Goal: Transaction & Acquisition: Purchase product/service

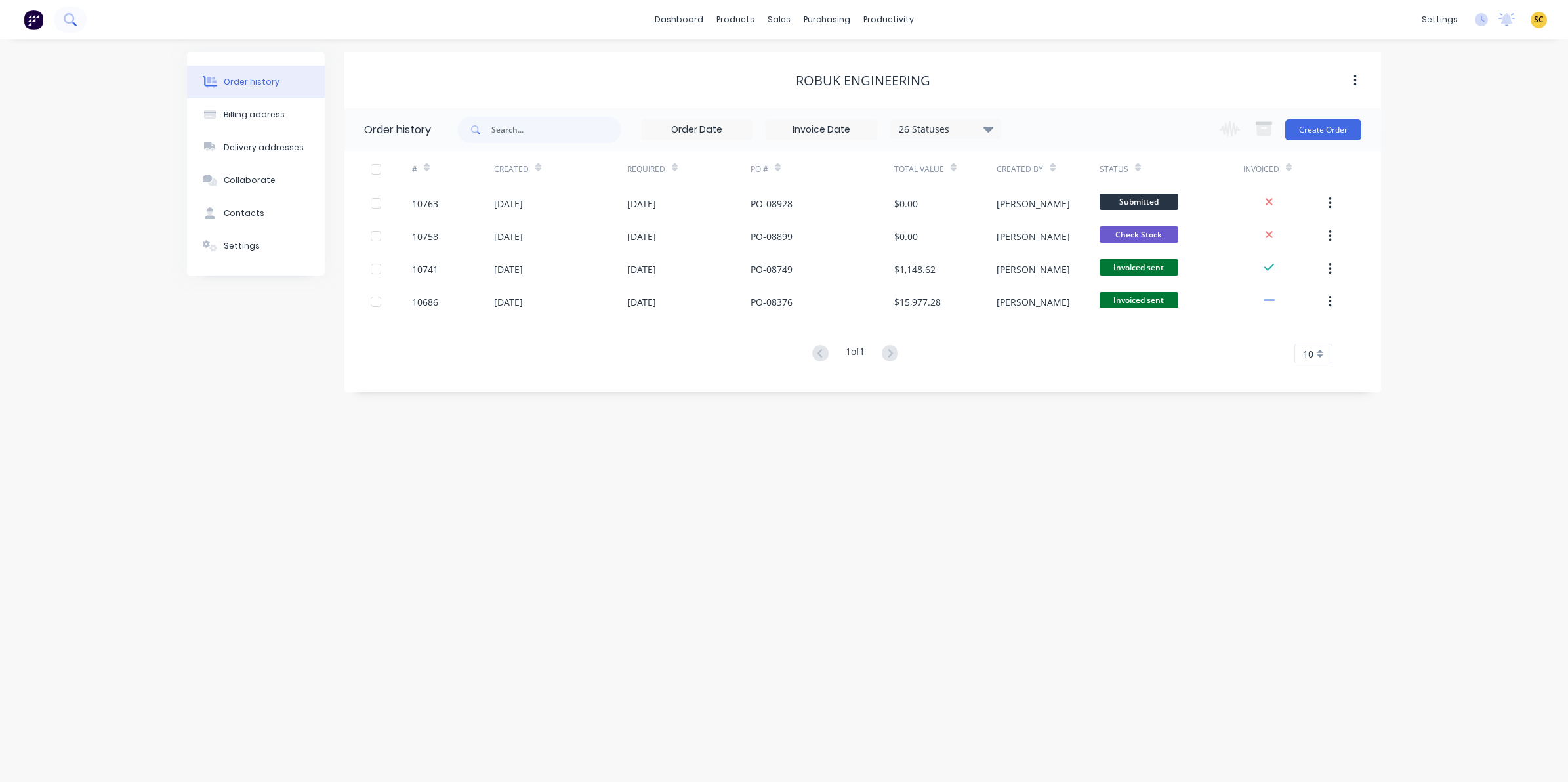
click at [71, 17] on icon at bounding box center [69, 19] width 13 height 13
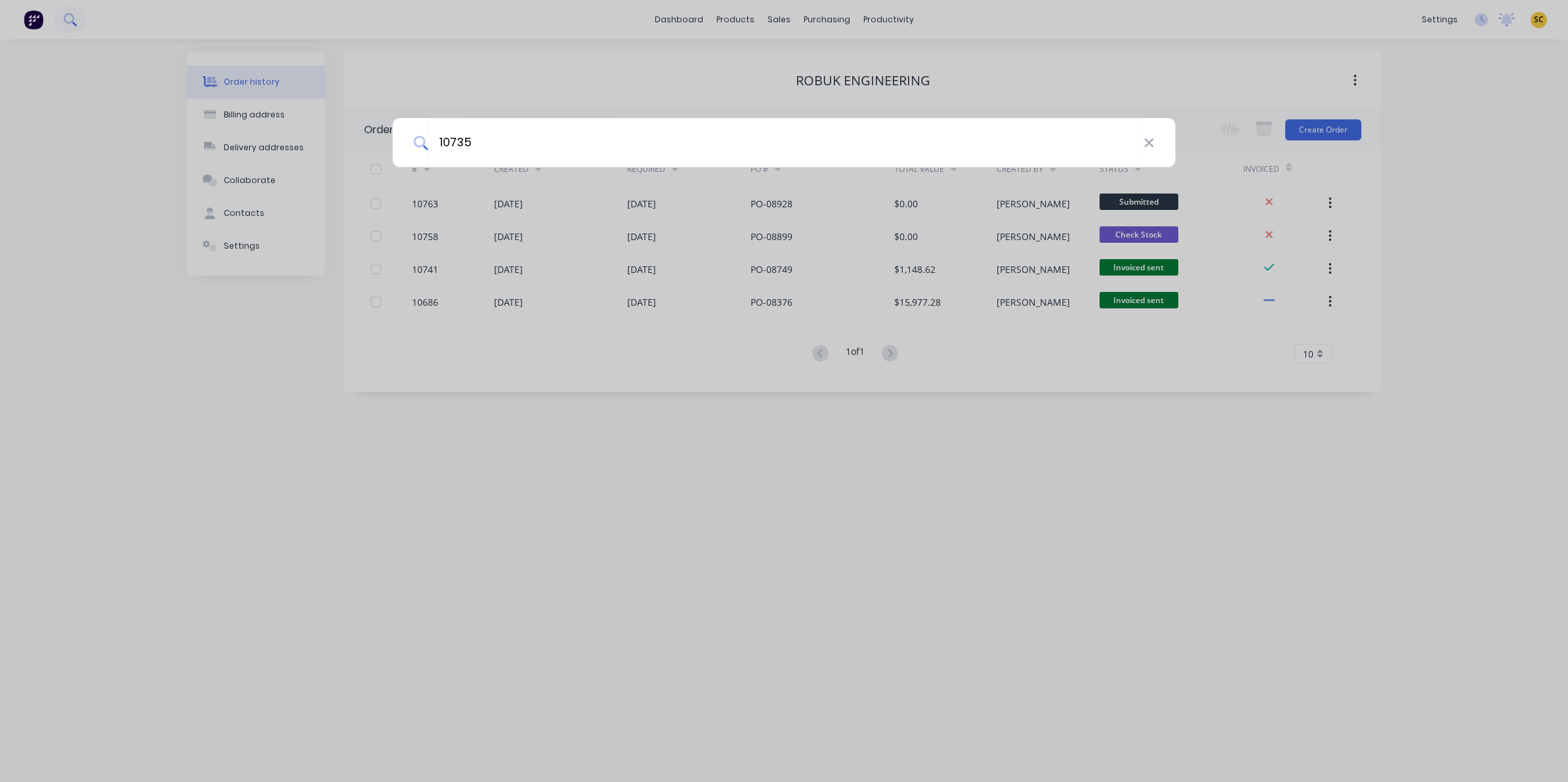
type input "10735"
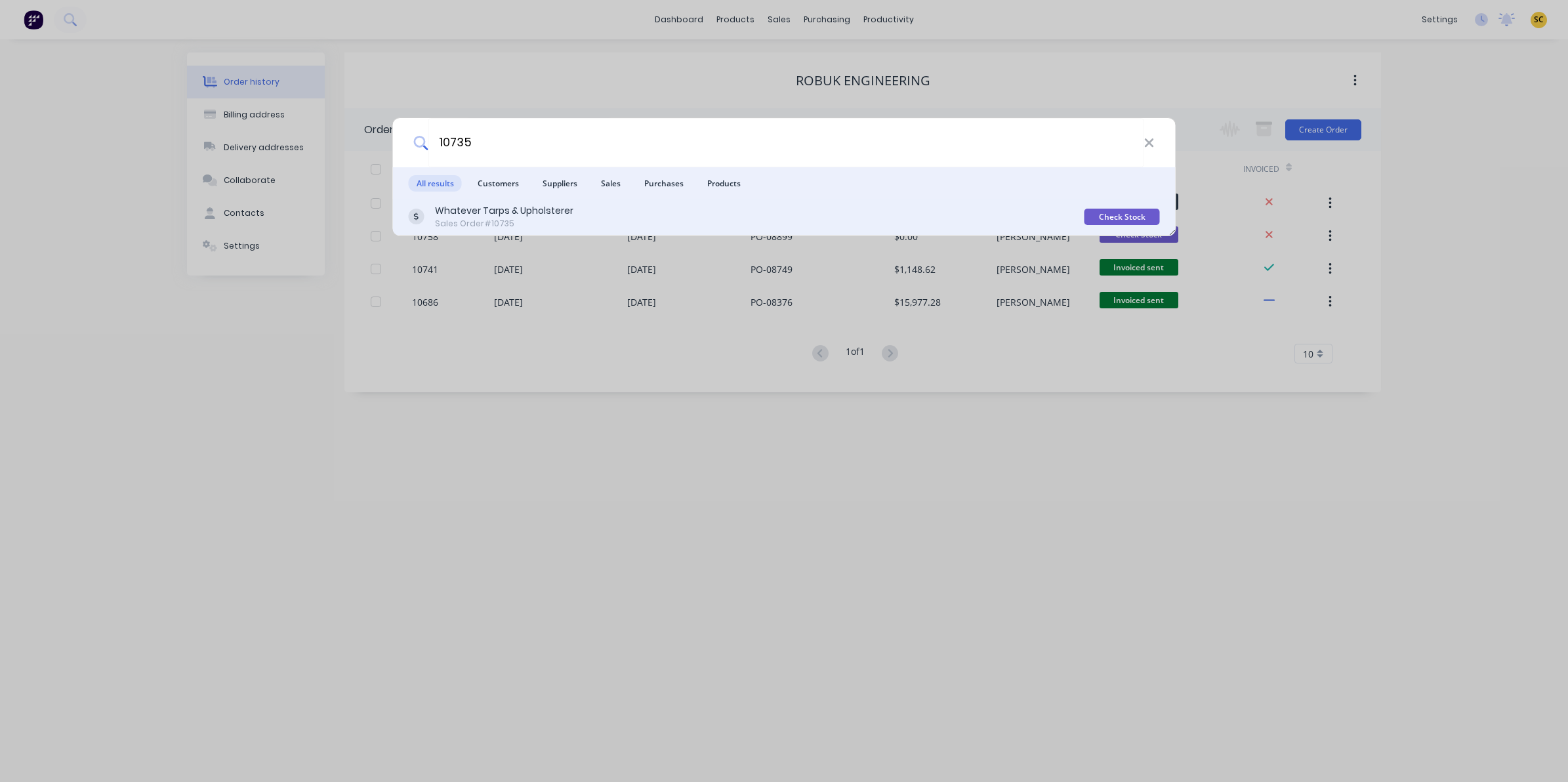
click at [564, 221] on div "Sales Order #10735" at bounding box center [504, 224] width 139 height 12
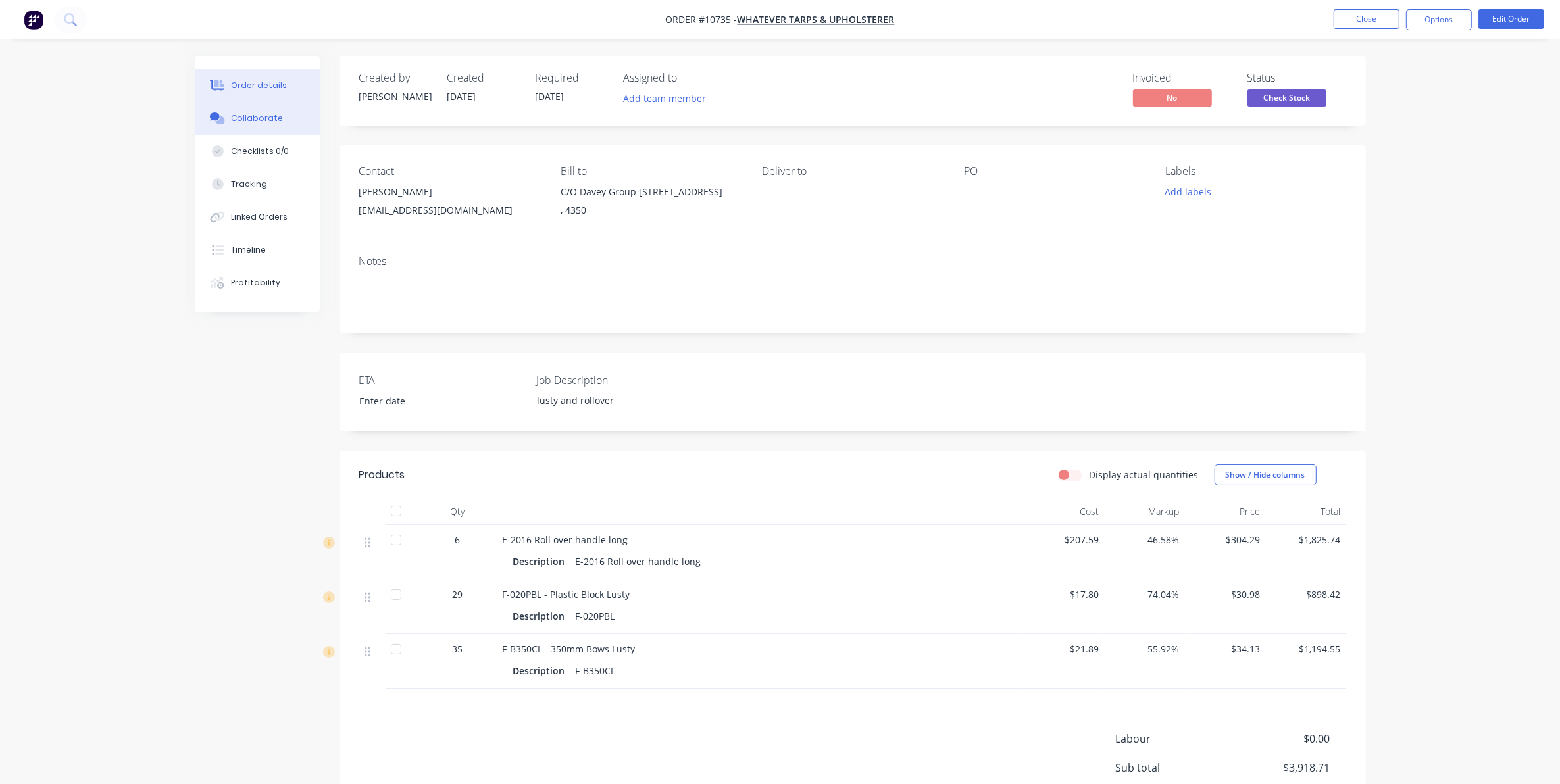
click at [245, 125] on button "Collaborate" at bounding box center [257, 118] width 125 height 33
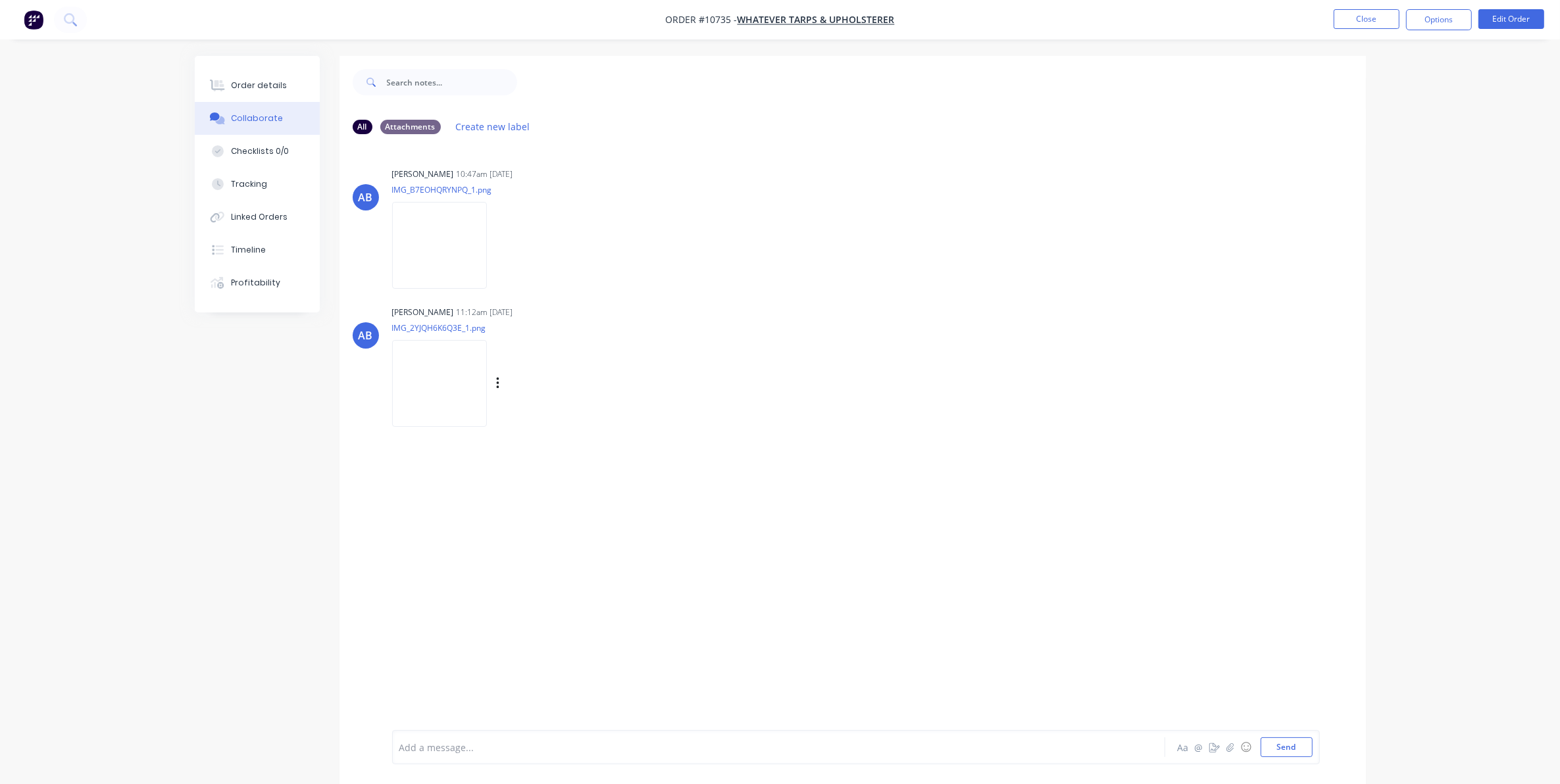
click at [423, 388] on img at bounding box center [440, 383] width 95 height 86
click at [216, 77] on button "Order details" at bounding box center [257, 85] width 125 height 33
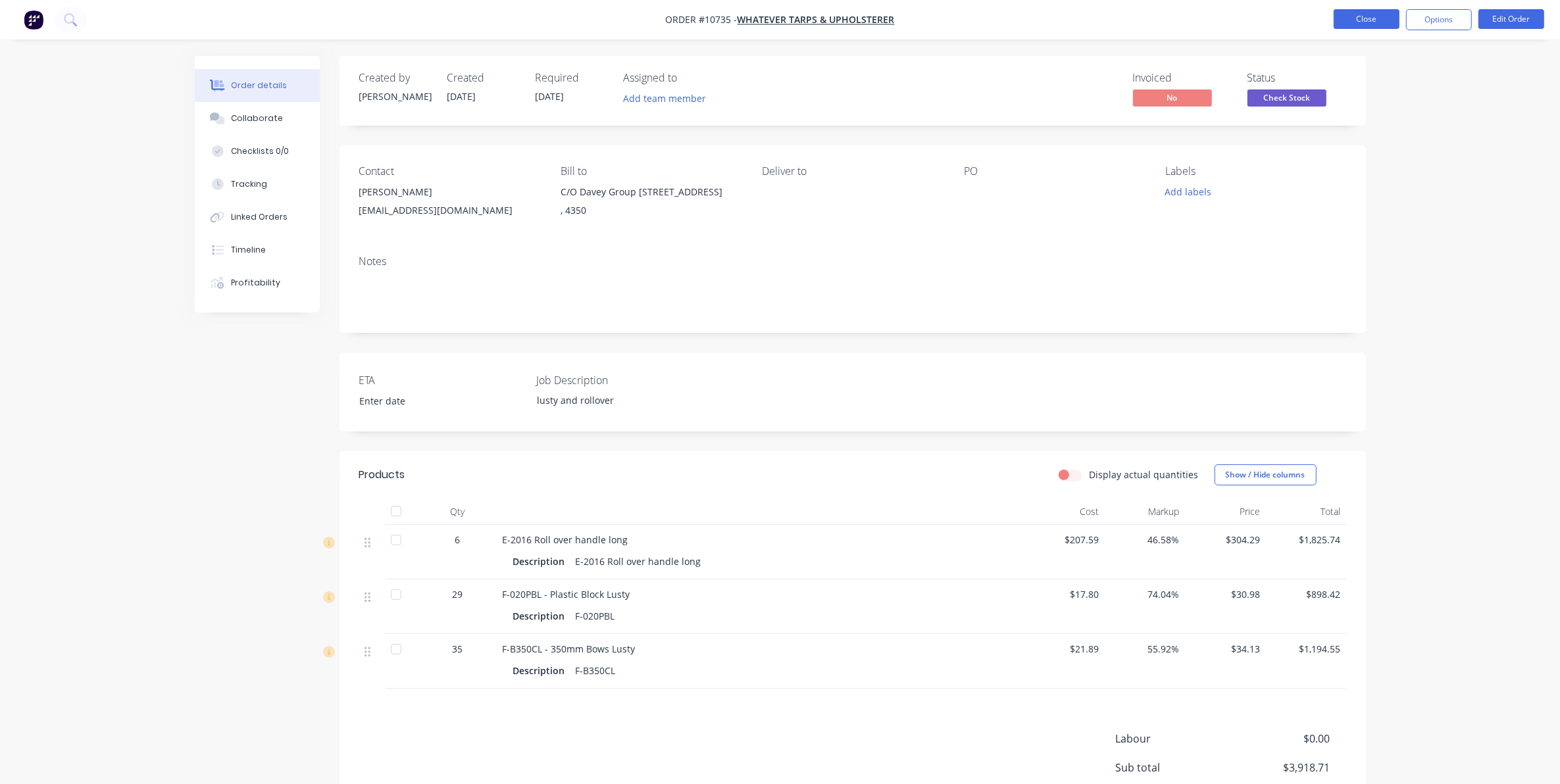
click at [1384, 13] on button "Close" at bounding box center [1366, 18] width 66 height 20
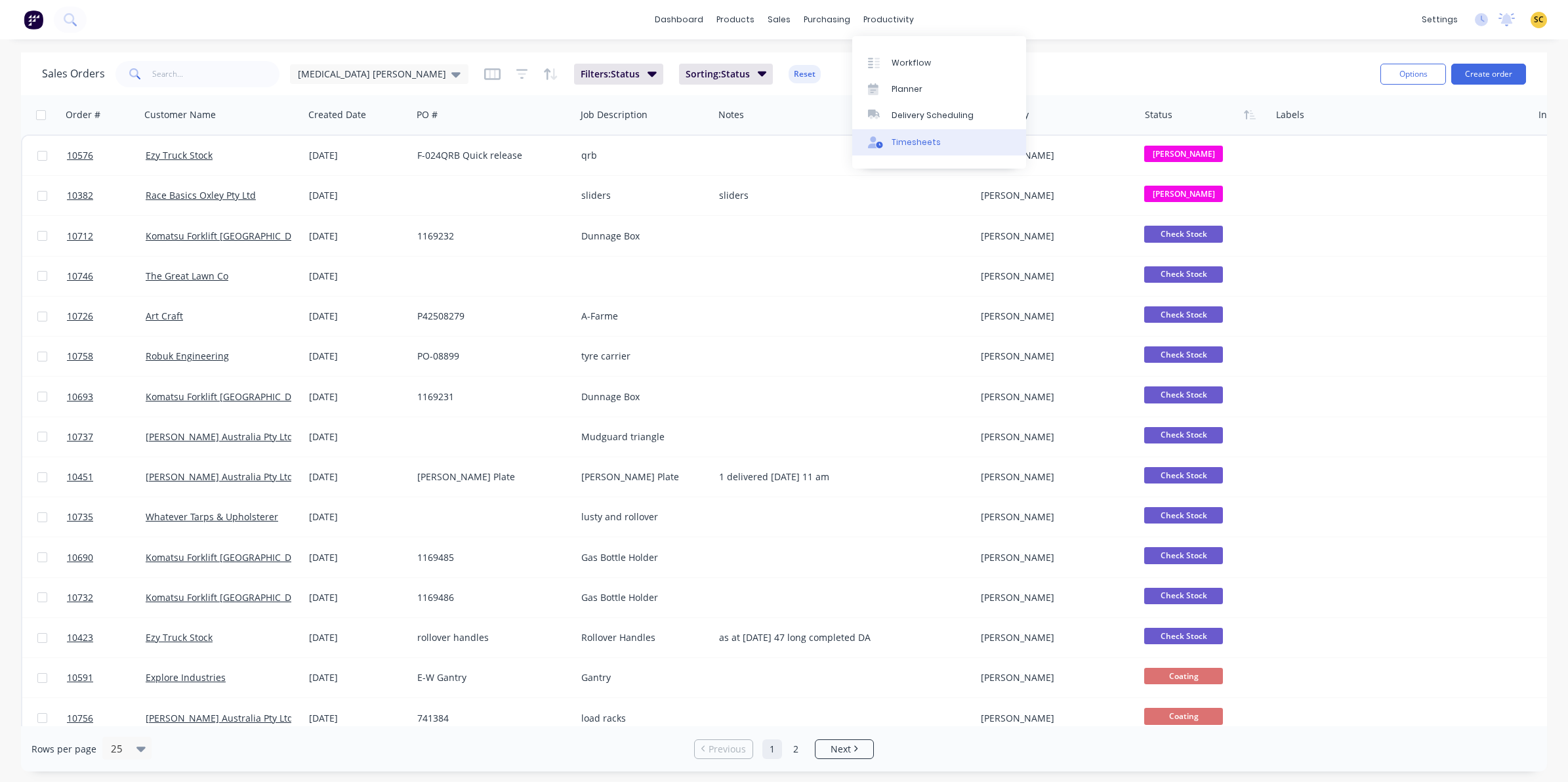
click at [923, 143] on div "Timesheets" at bounding box center [916, 142] width 49 height 12
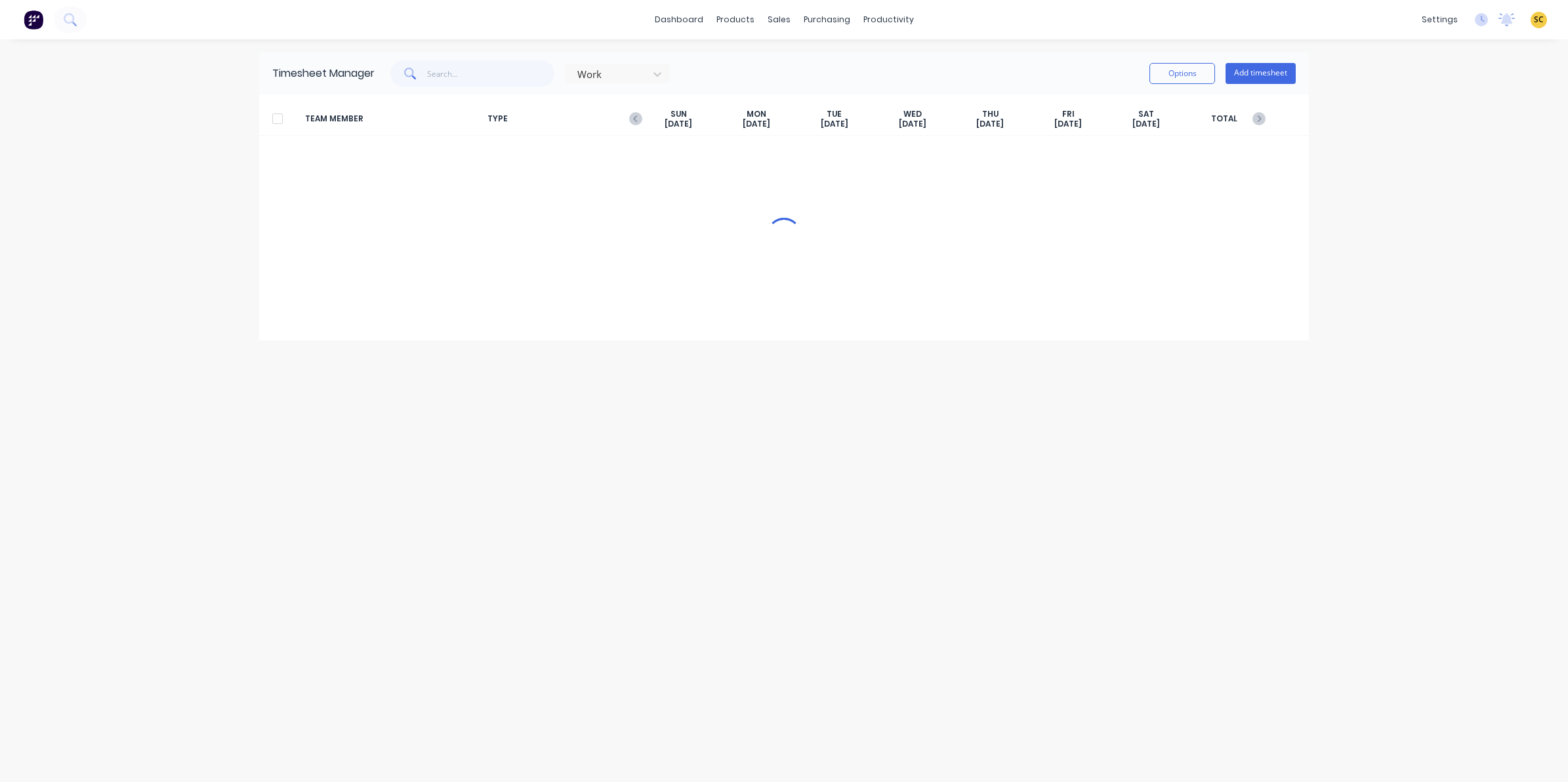
drag, startPoint x: 1135, startPoint y: 445, endPoint x: 1133, endPoint y: 474, distance: 29.1
click at [1136, 459] on div "Timesheet Manager Work Options Add timesheet TEAM MEMBER TYPE SUN Sep 7th MON S…" at bounding box center [784, 410] width 1050 height 716
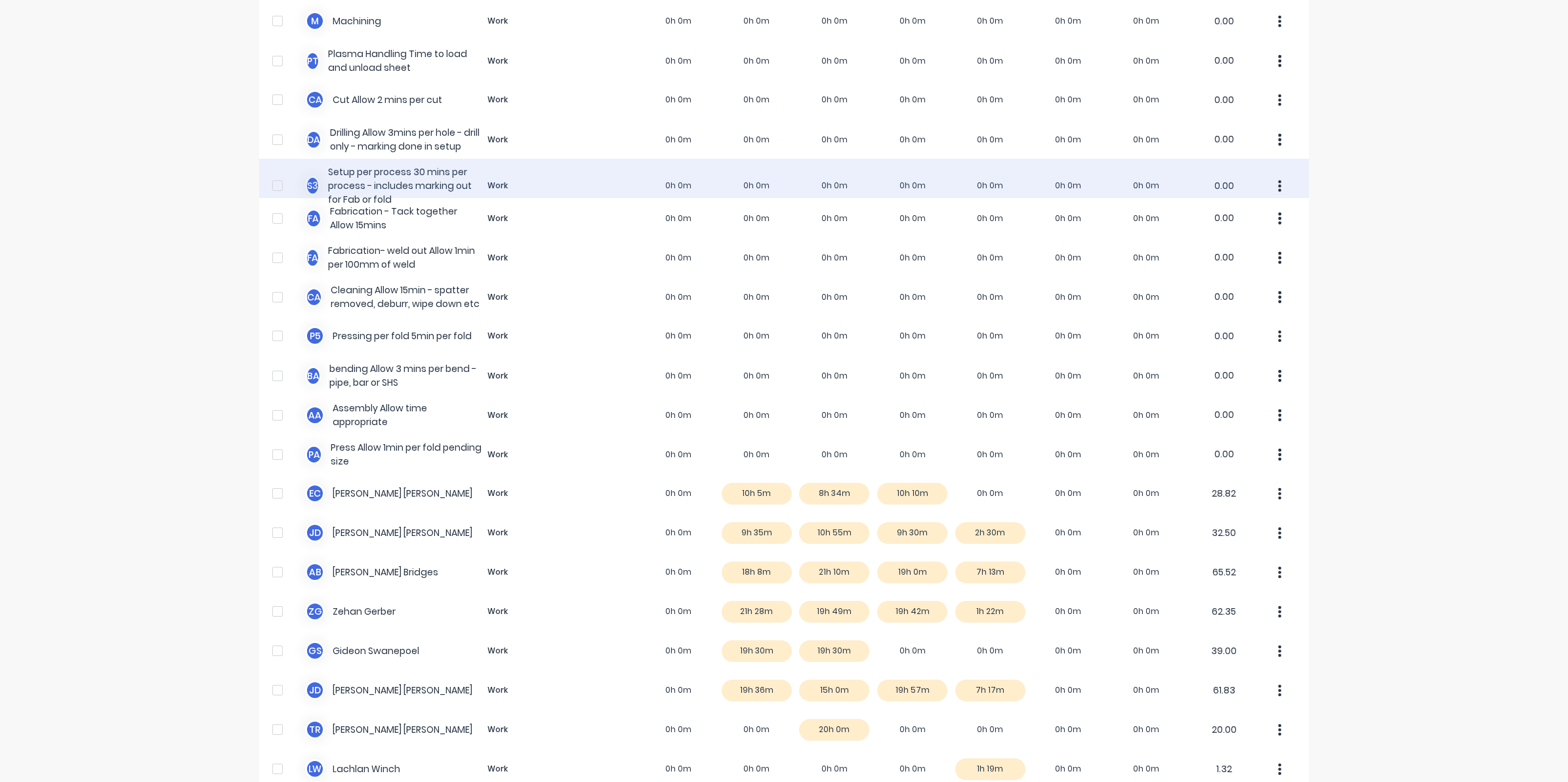
scroll to position [492, 0]
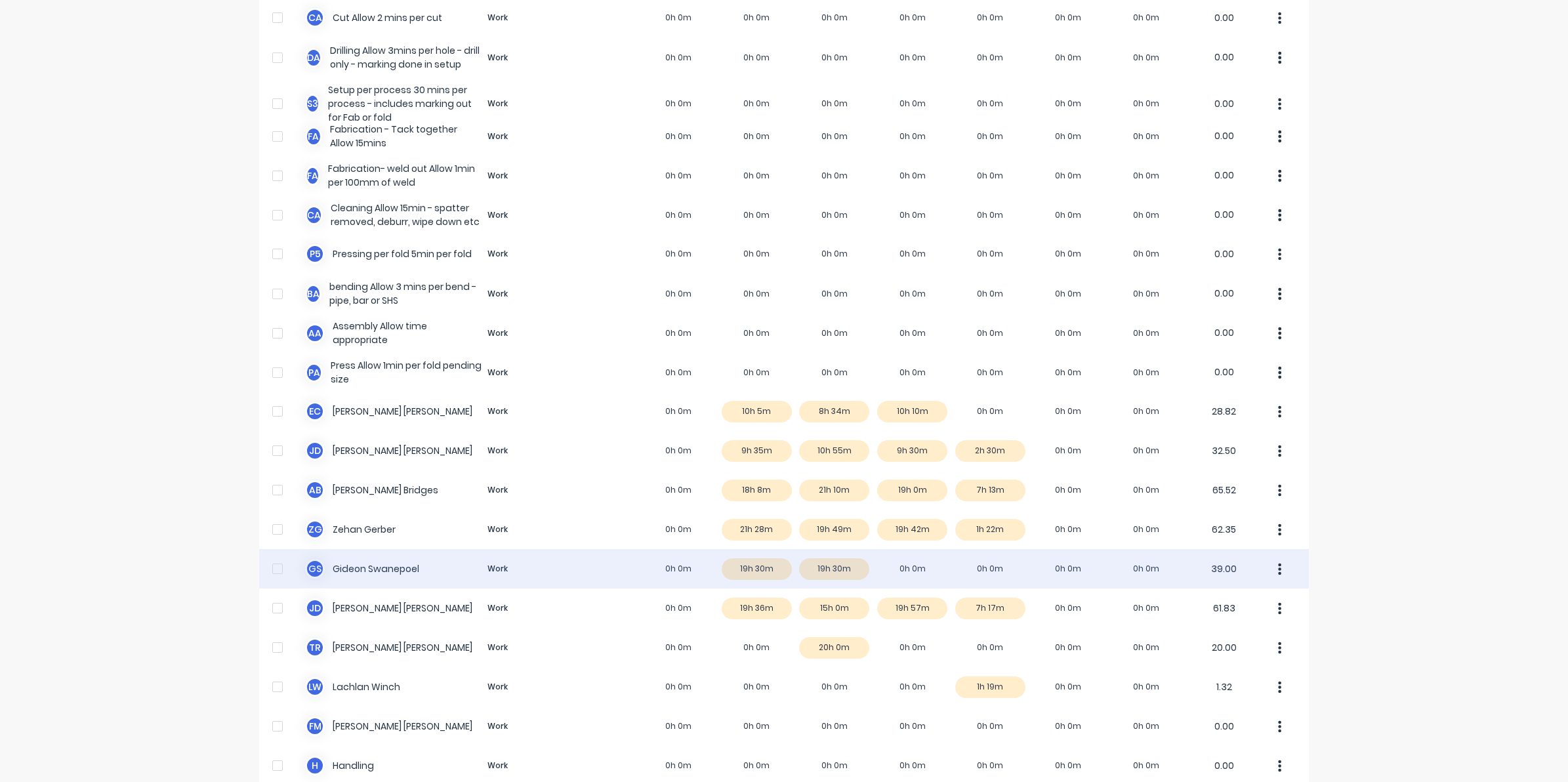
click at [893, 572] on div "G S Gideon Swanepoel Work 0h 0m 19h 30m 19h 30m 0h 0m 0h 0m 0h 0m 0h 0m 39.00" at bounding box center [784, 568] width 1050 height 39
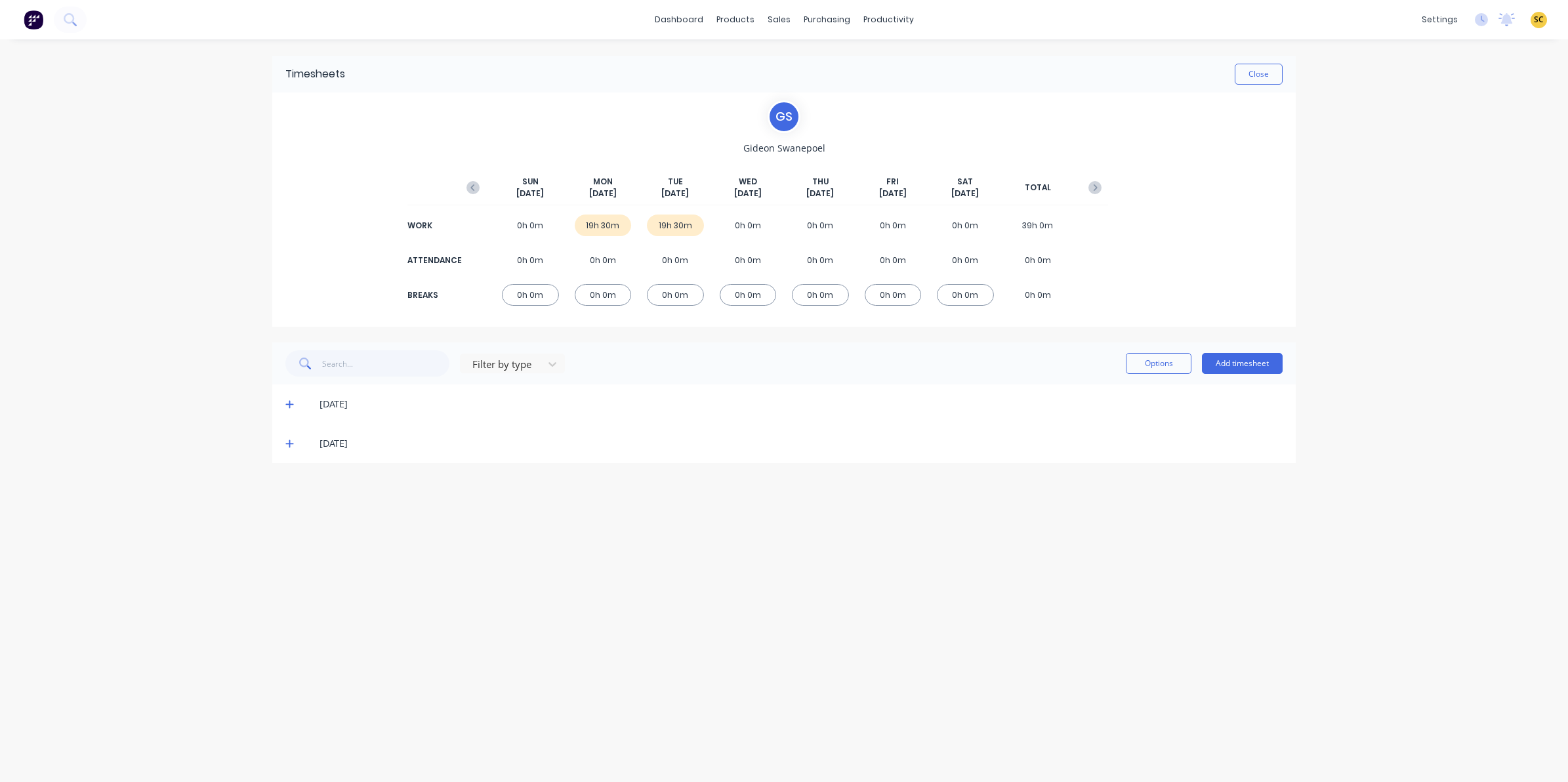
click at [1281, 353] on div "Options Add timesheet" at bounding box center [1204, 363] width 157 height 21
click at [1281, 361] on button "Add timesheet" at bounding box center [1242, 363] width 80 height 21
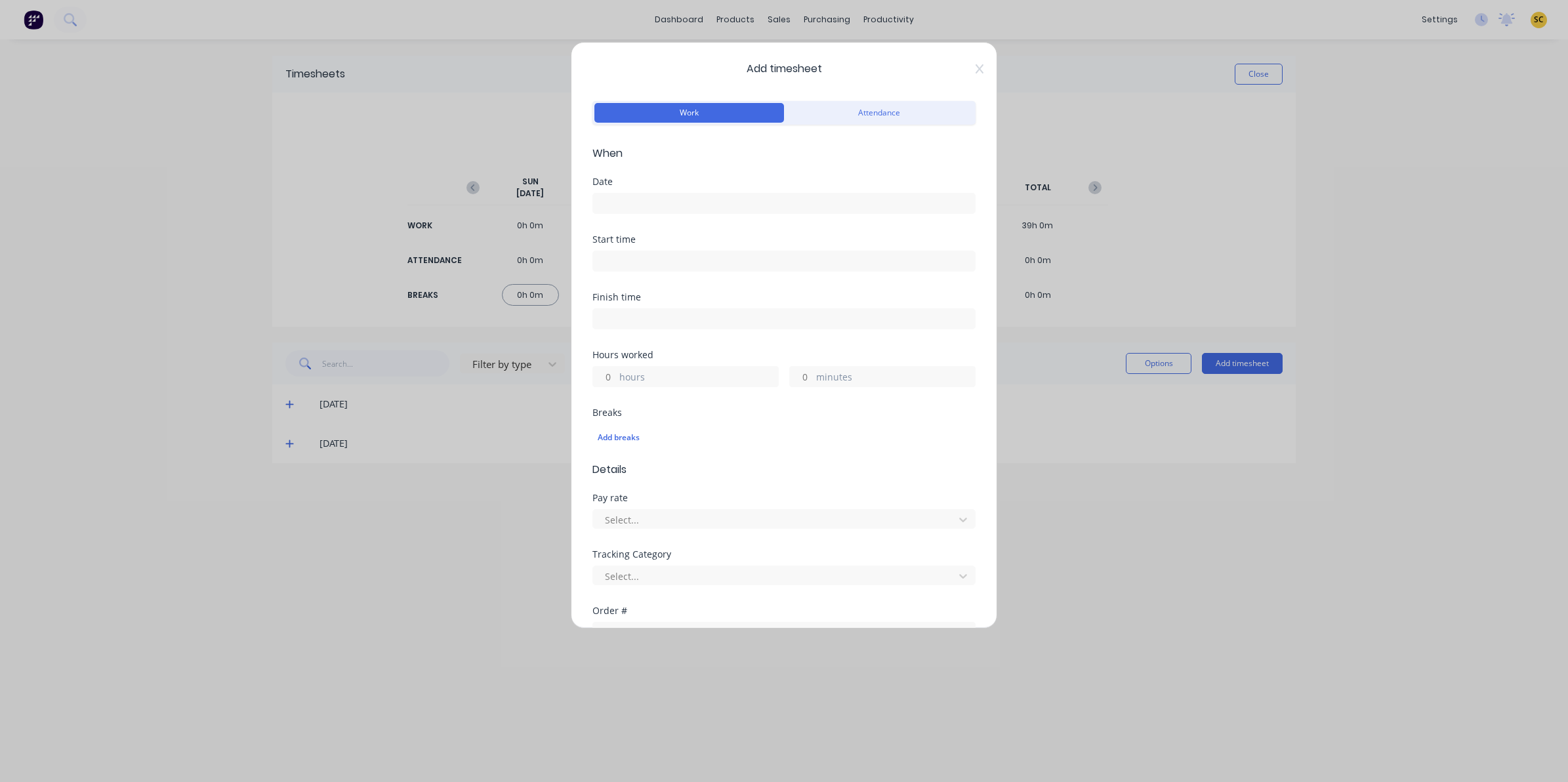
click at [716, 185] on div "Date" at bounding box center [784, 181] width 383 height 9
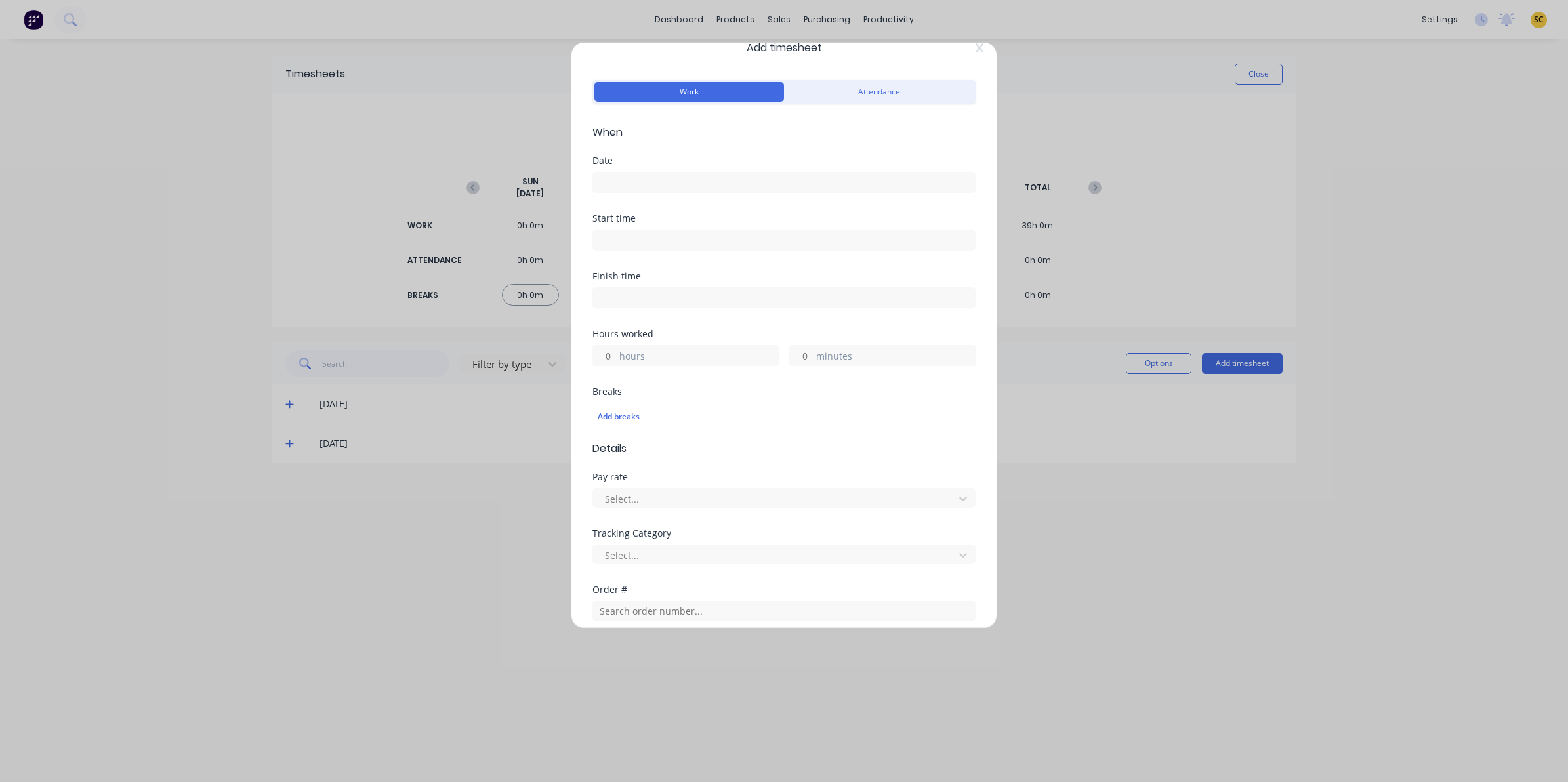
scroll to position [82, 0]
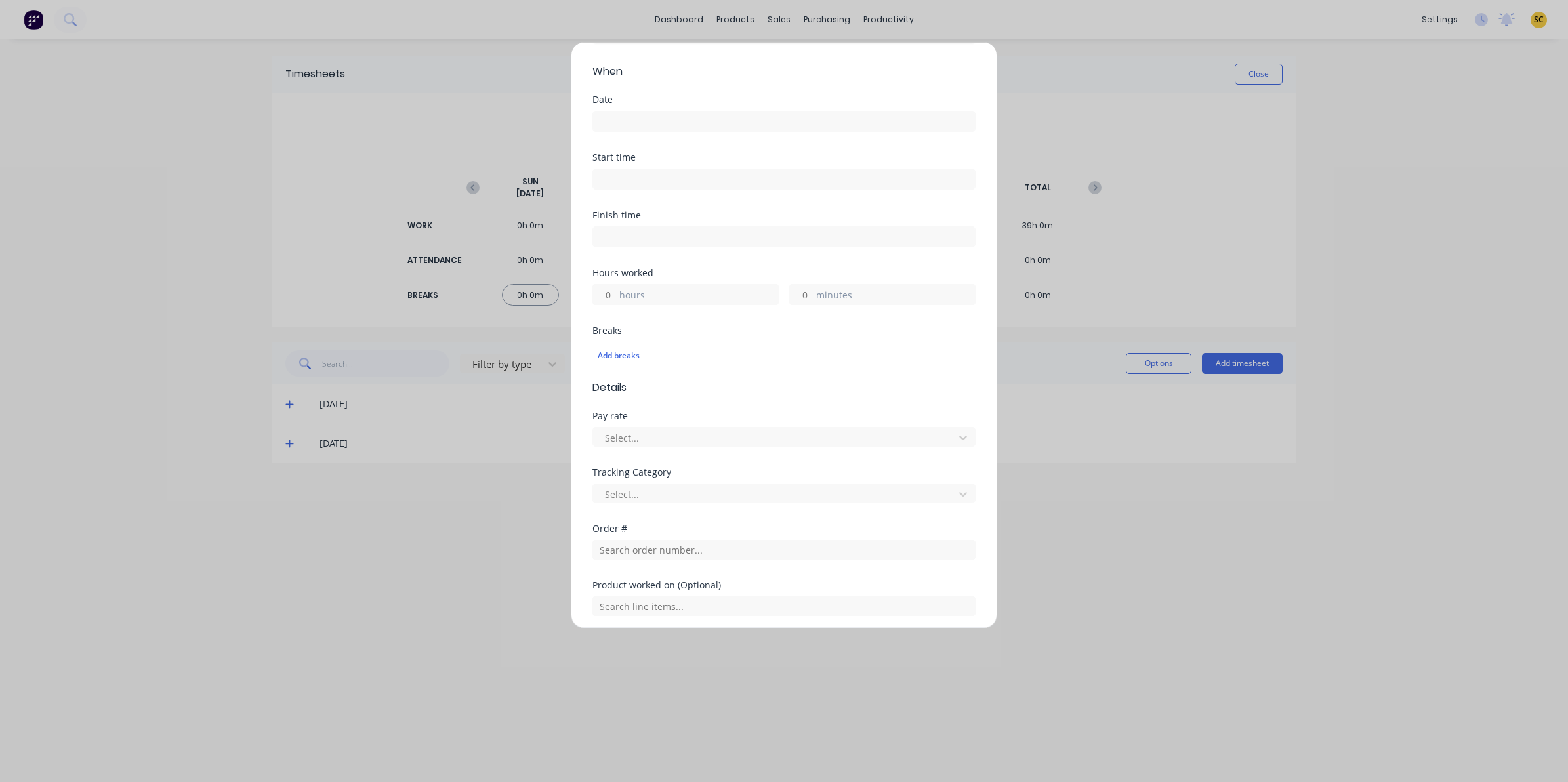
click at [725, 198] on div "Start time" at bounding box center [784, 181] width 383 height 58
drag, startPoint x: 657, startPoint y: 100, endPoint x: 657, endPoint y: 108, distance: 8.0
click at [657, 108] on div "Date" at bounding box center [784, 114] width 383 height 37
click at [660, 115] on input at bounding box center [784, 121] width 381 height 20
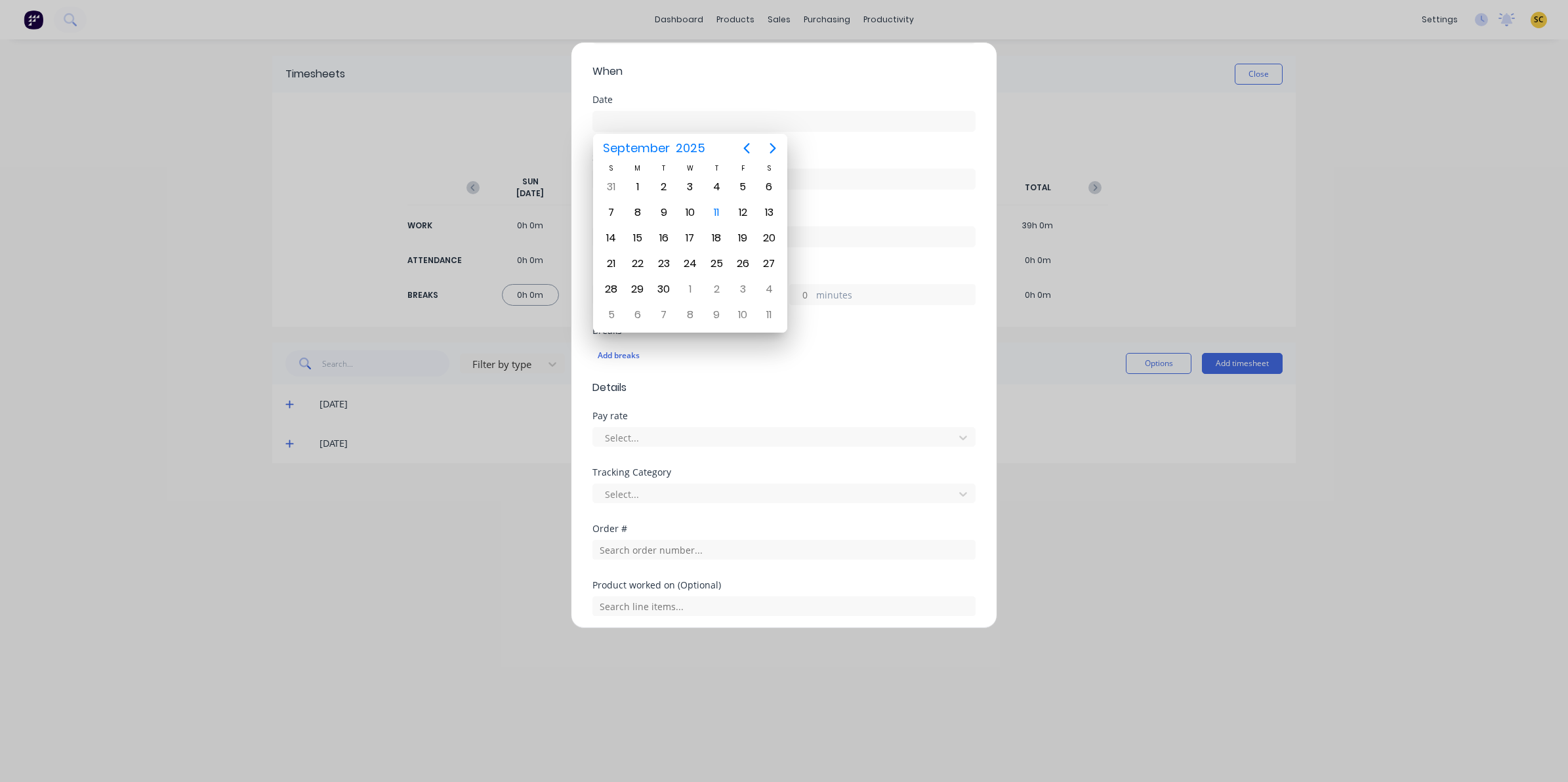
click at [614, 423] on div "Pay rate Select..." at bounding box center [784, 429] width 383 height 35
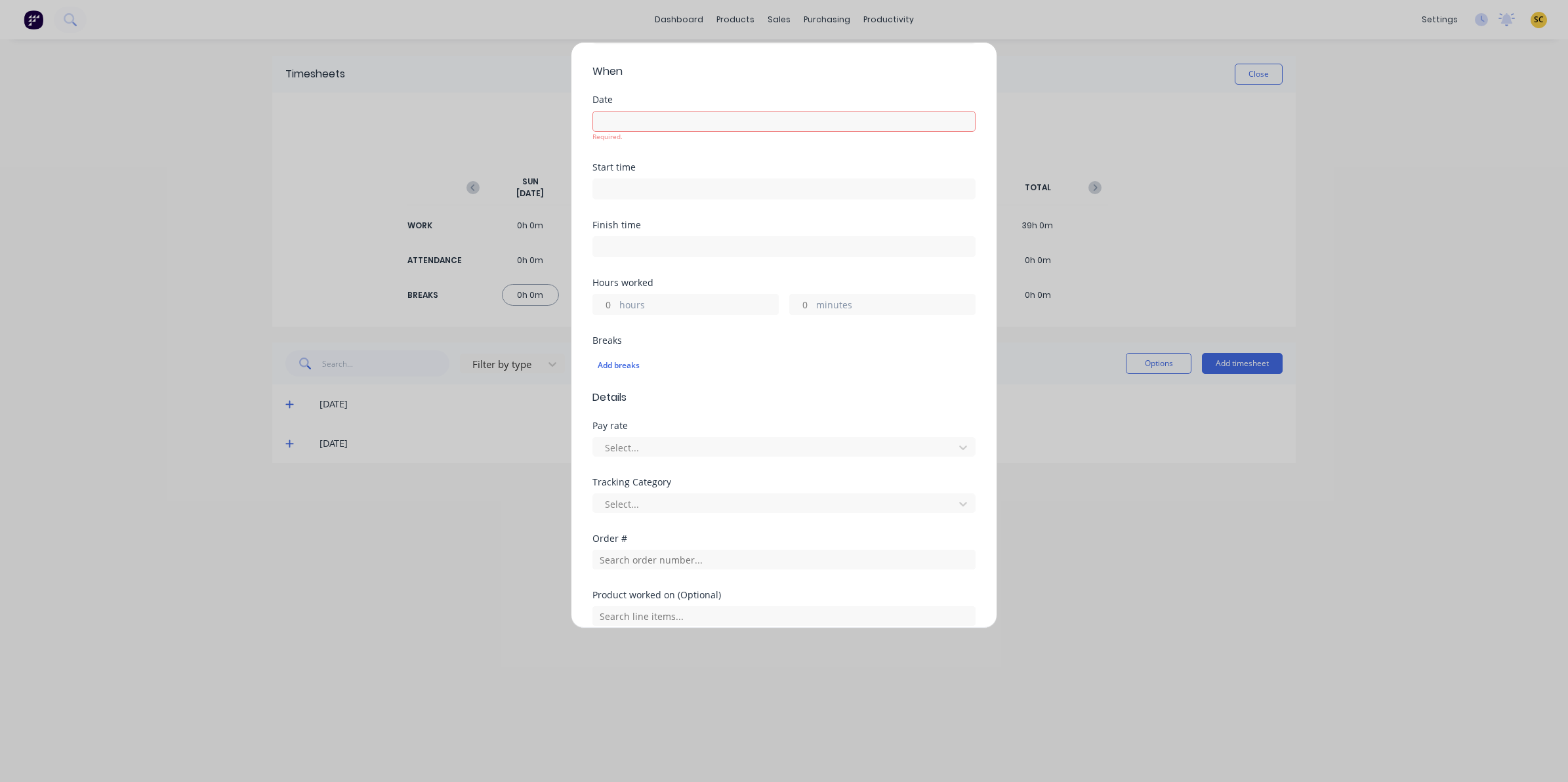
click at [630, 460] on div "Pay rate Select..." at bounding box center [784, 449] width 383 height 56
drag, startPoint x: 624, startPoint y: 440, endPoint x: 633, endPoint y: 457, distance: 19.2
click at [624, 440] on div "Select..." at bounding box center [776, 447] width 352 height 20
click at [648, 525] on div "Tracking Category Select..." at bounding box center [784, 505] width 383 height 56
click at [640, 512] on div at bounding box center [776, 504] width 344 height 16
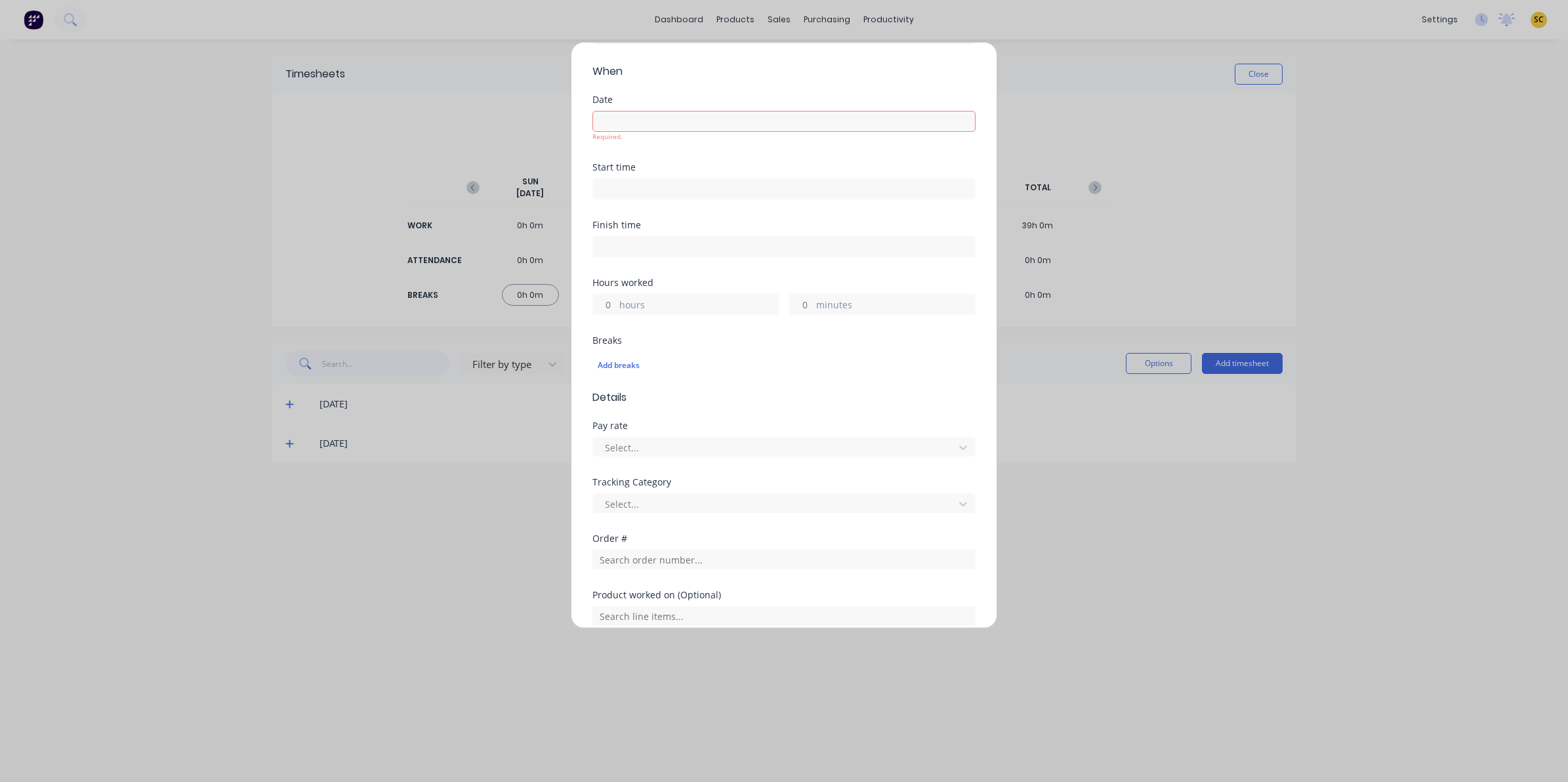
click at [1316, 499] on div "Add timesheet Work Attendance When Date Required. Start time Finish time Hours …" at bounding box center [784, 391] width 1568 height 782
click at [1195, 692] on div "Add timesheet Work Attendance When Date Required. Start time Finish time Hours …" at bounding box center [784, 391] width 1568 height 782
click at [1381, 345] on div "Add timesheet Work Attendance When Date Required. Start time Finish time Hours …" at bounding box center [784, 391] width 1568 height 782
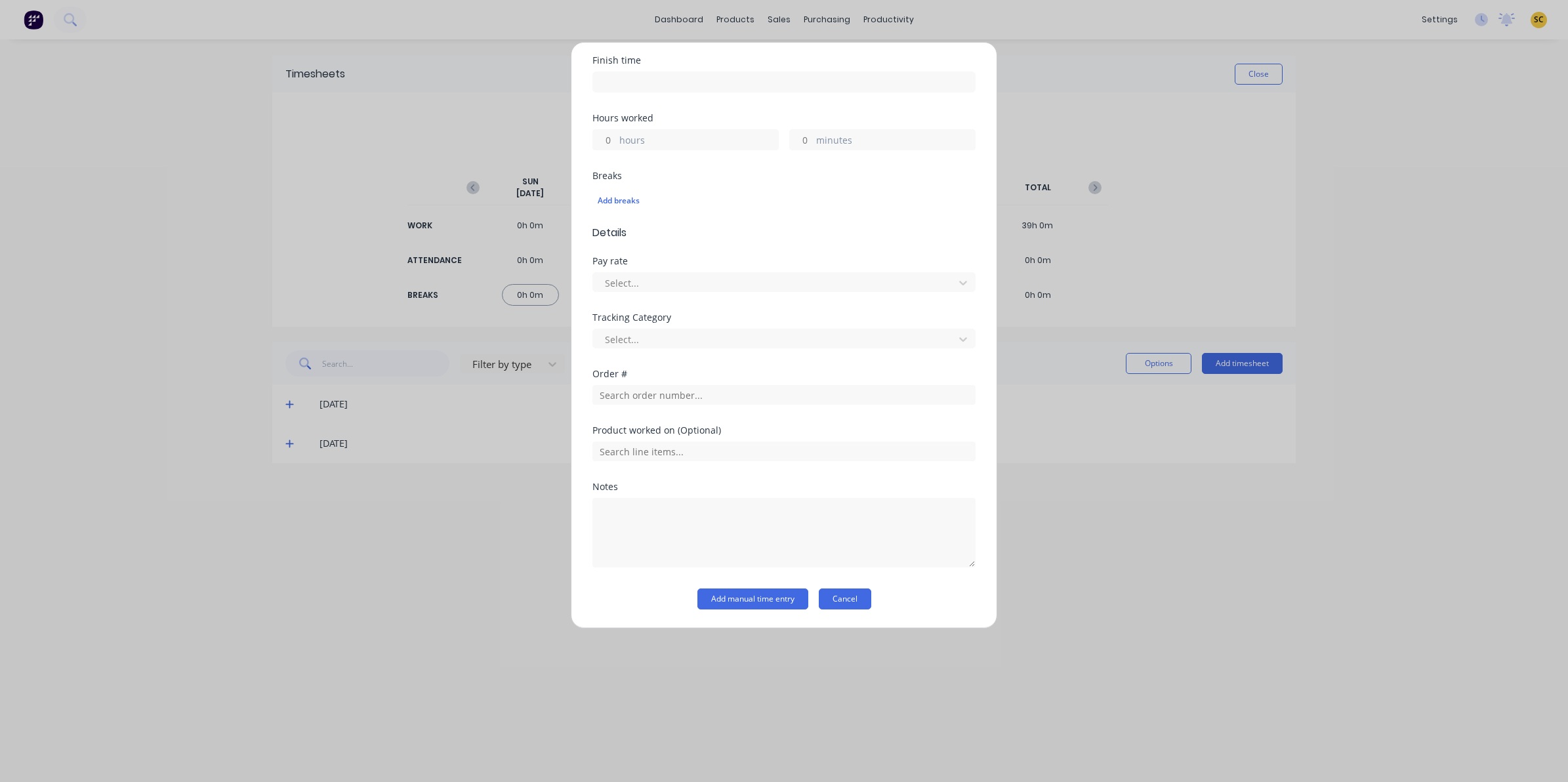
click at [858, 606] on button "Cancel" at bounding box center [845, 599] width 52 height 21
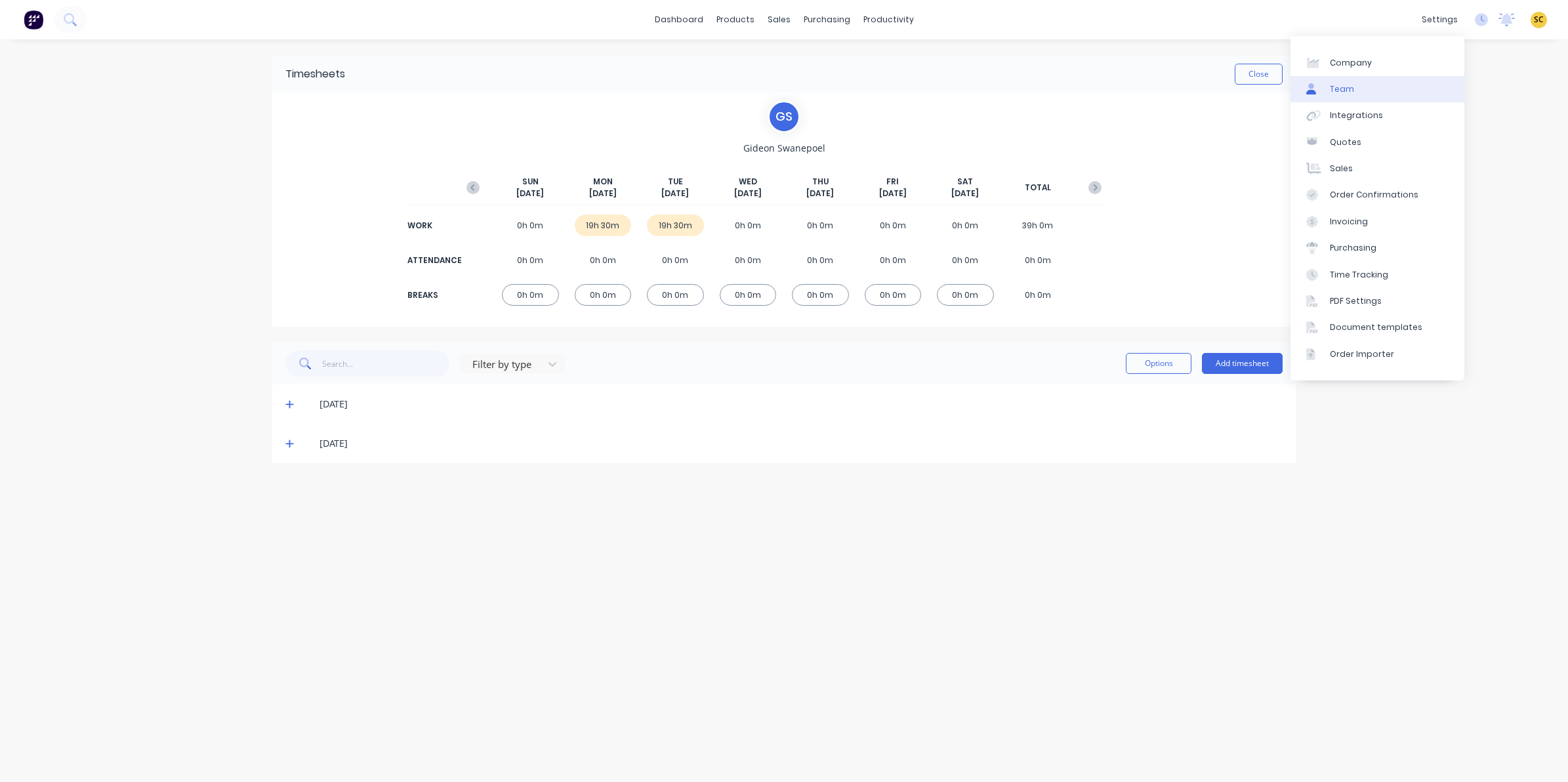
click at [1349, 89] on div "Team" at bounding box center [1341, 89] width 24 height 12
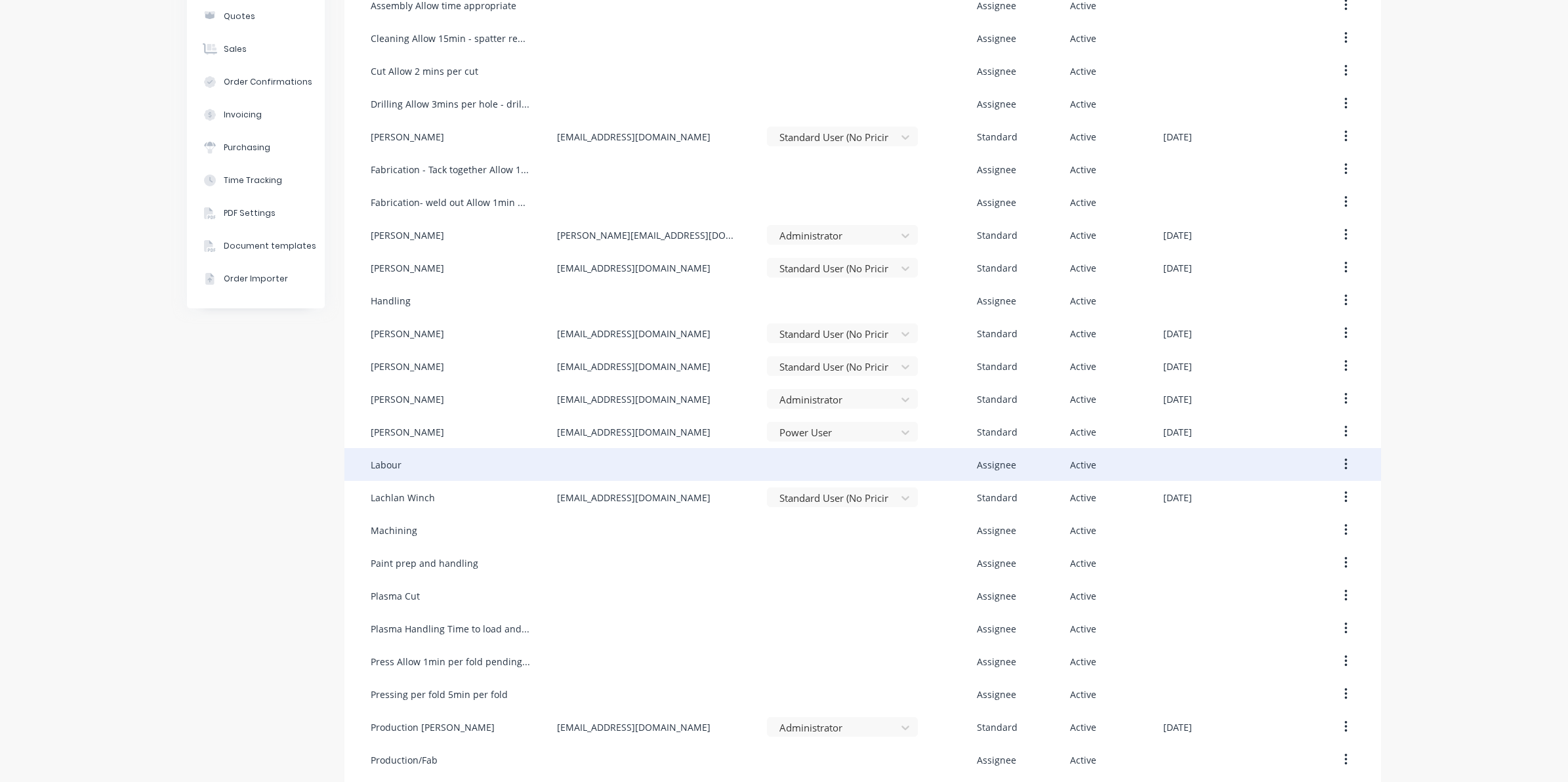
scroll to position [246, 0]
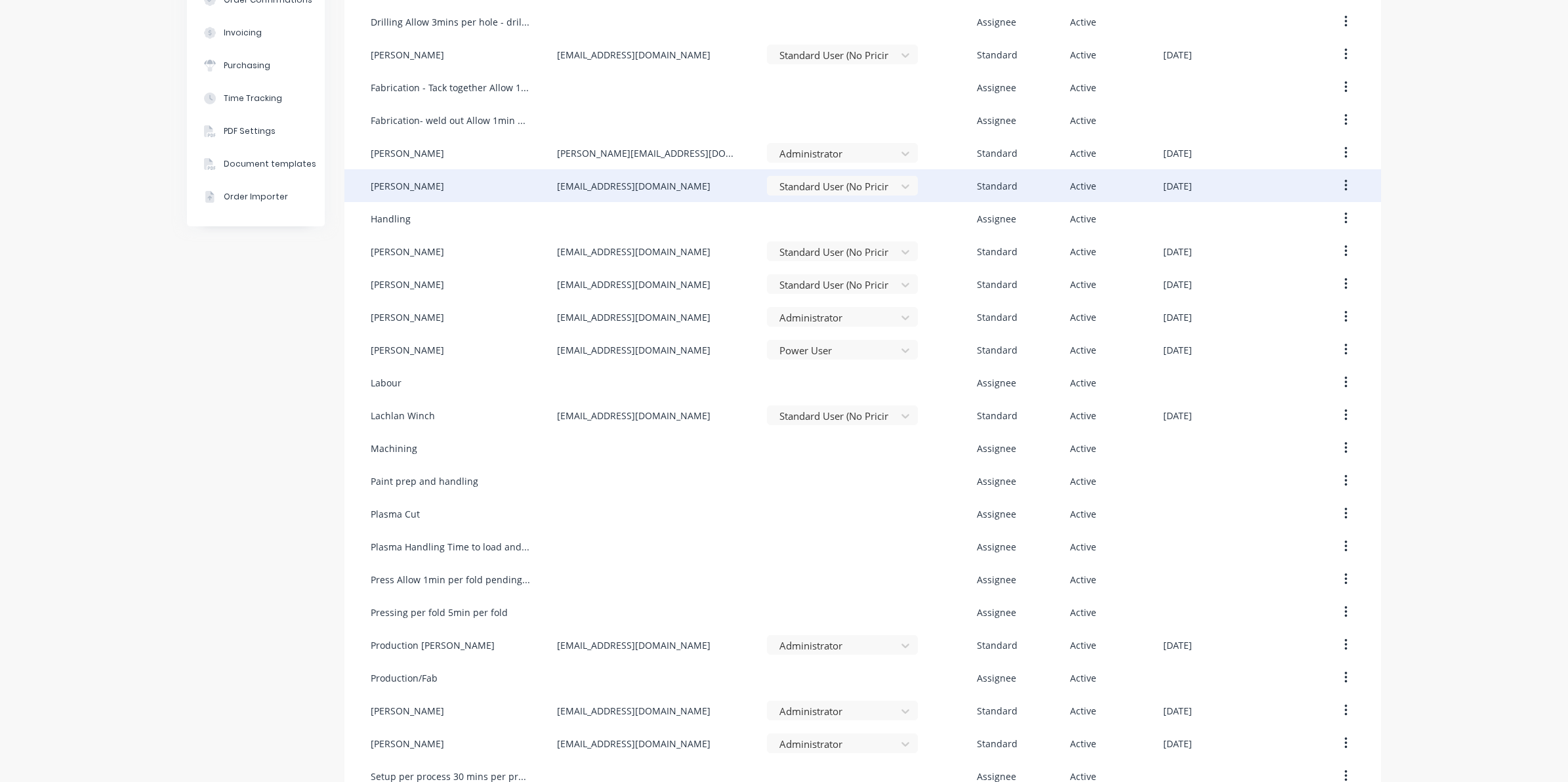
click at [636, 184] on div "deonswan@gmail.com" at bounding box center [634, 186] width 153 height 14
click at [1192, 189] on div "March 18th 2025" at bounding box center [1177, 186] width 29 height 14
click at [1344, 186] on icon "button" at bounding box center [1346, 186] width 3 height 12
click at [1316, 217] on div "Edit" at bounding box center [1299, 220] width 101 height 19
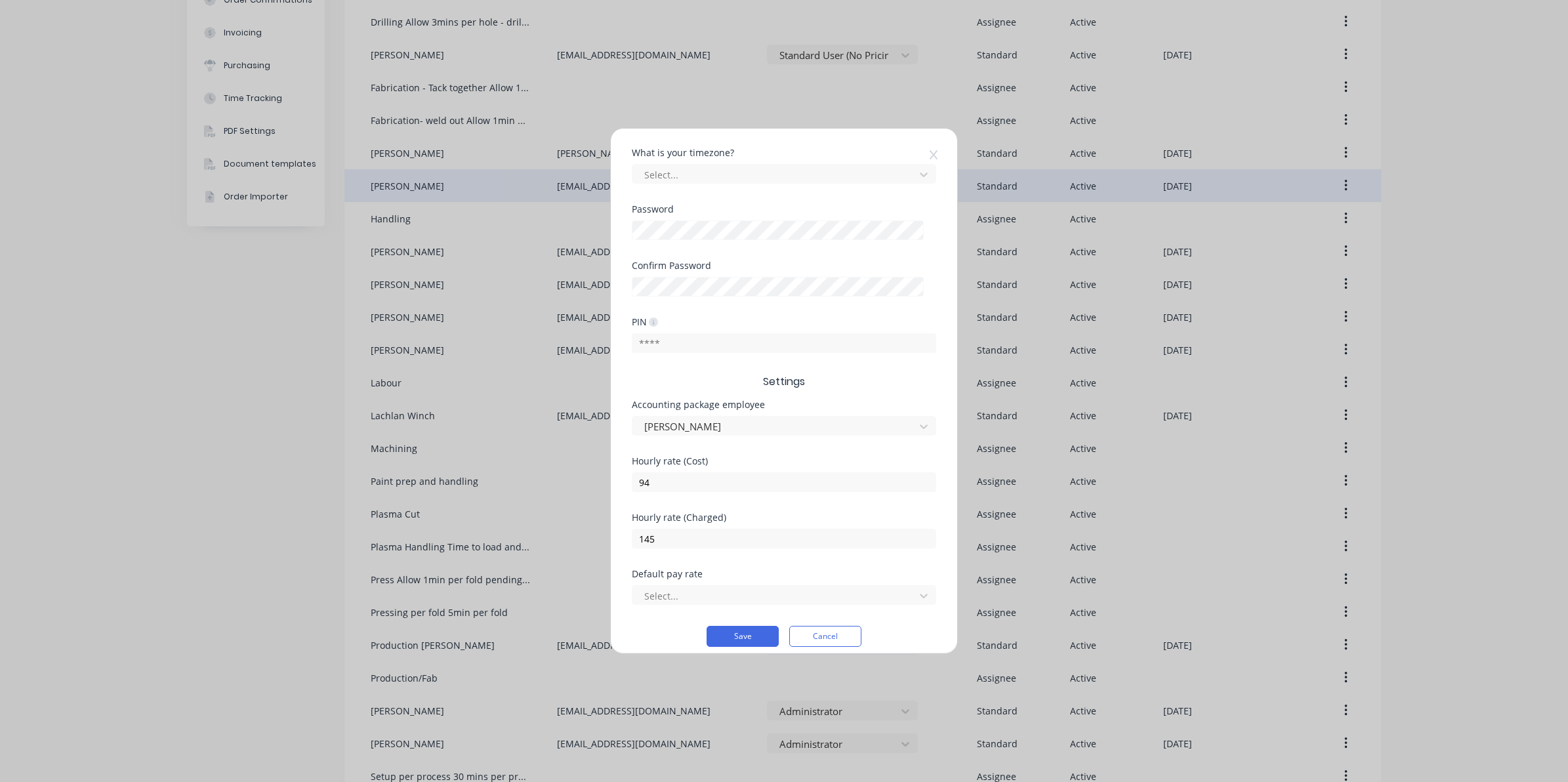
scroll to position [273, 0]
click at [679, 592] on div at bounding box center [775, 584] width 265 height 16
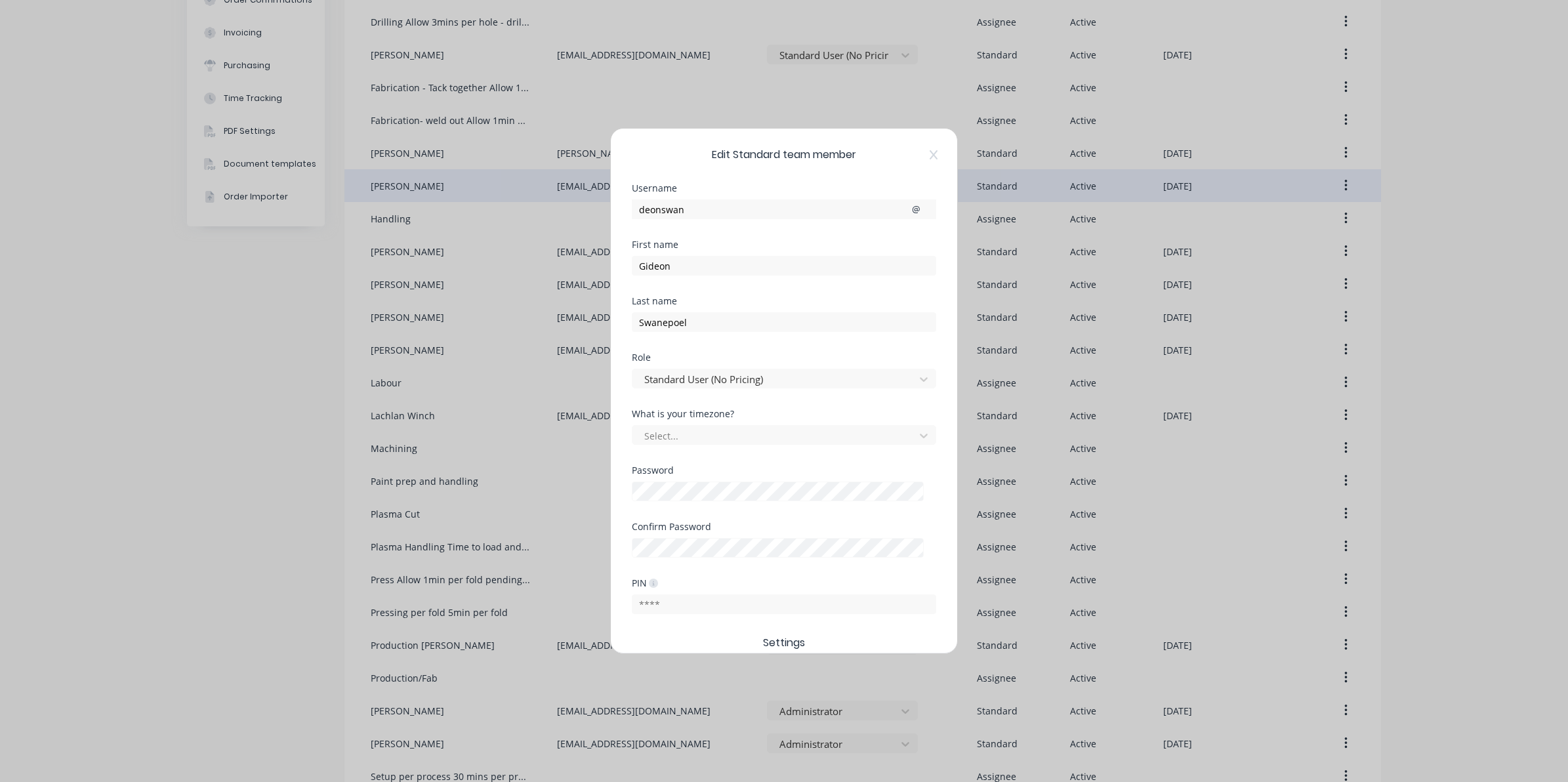
click at [937, 159] on div "Edit Standard team member Username deonswan @ First name Gideon Last name Swane…" at bounding box center [784, 390] width 346 height 525
click at [932, 155] on icon at bounding box center [933, 155] width 8 height 10
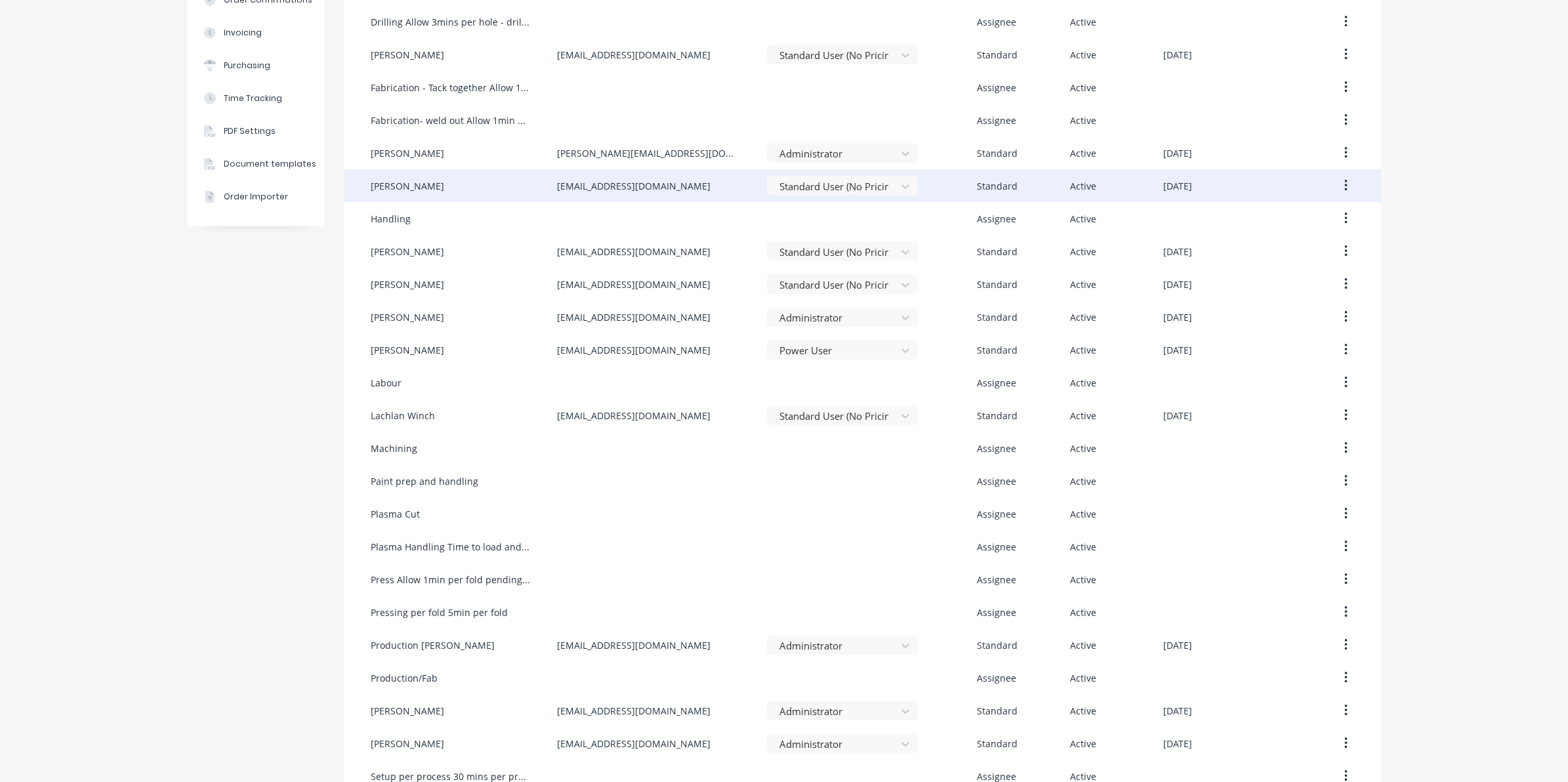
click at [1502, 316] on div "Company Team Integrations Quotes Sales Order Confirmations Invoicing Purchasing…" at bounding box center [784, 365] width 1568 height 1143
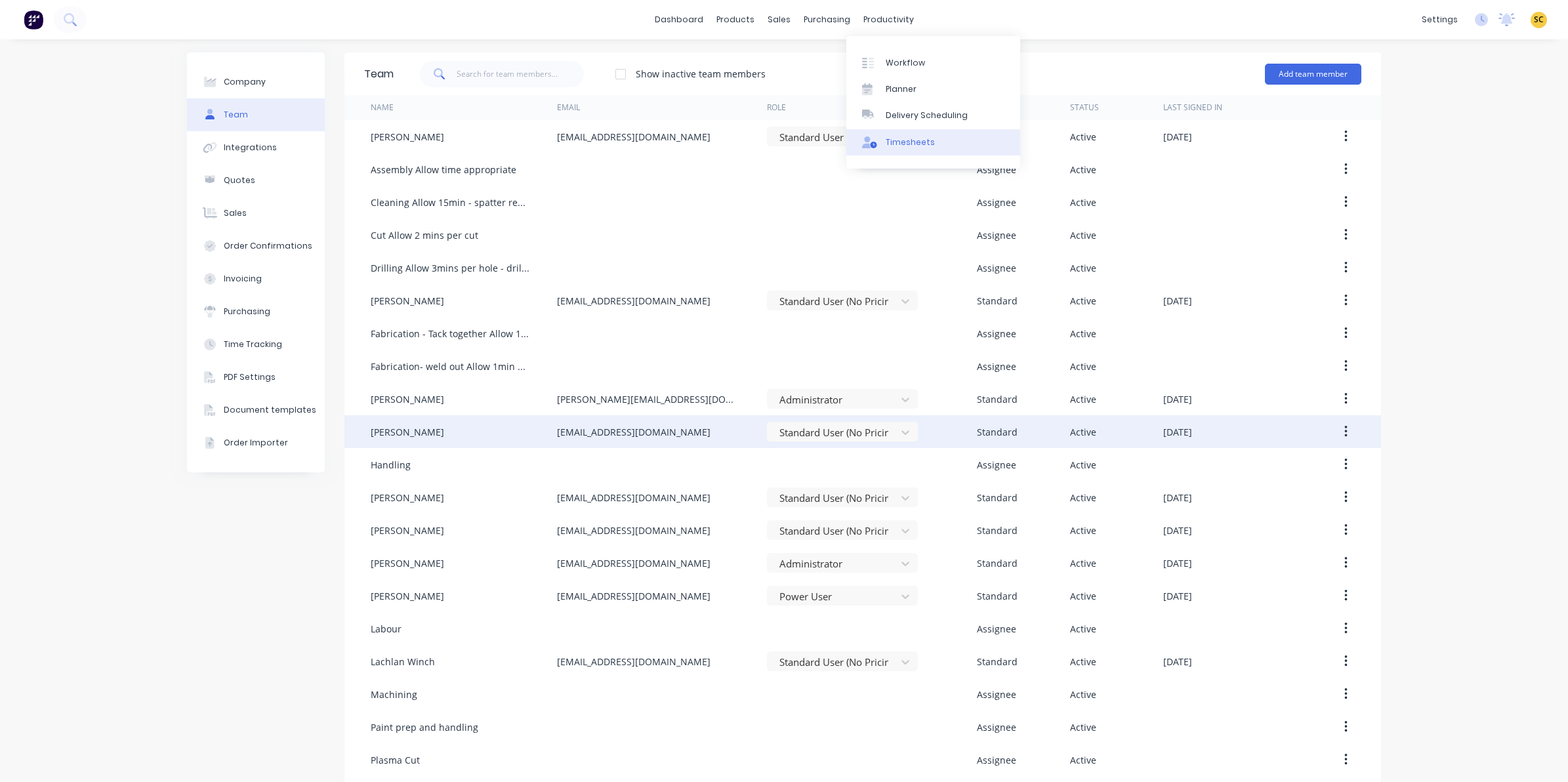
click at [887, 139] on div "Timesheets" at bounding box center [910, 142] width 49 height 12
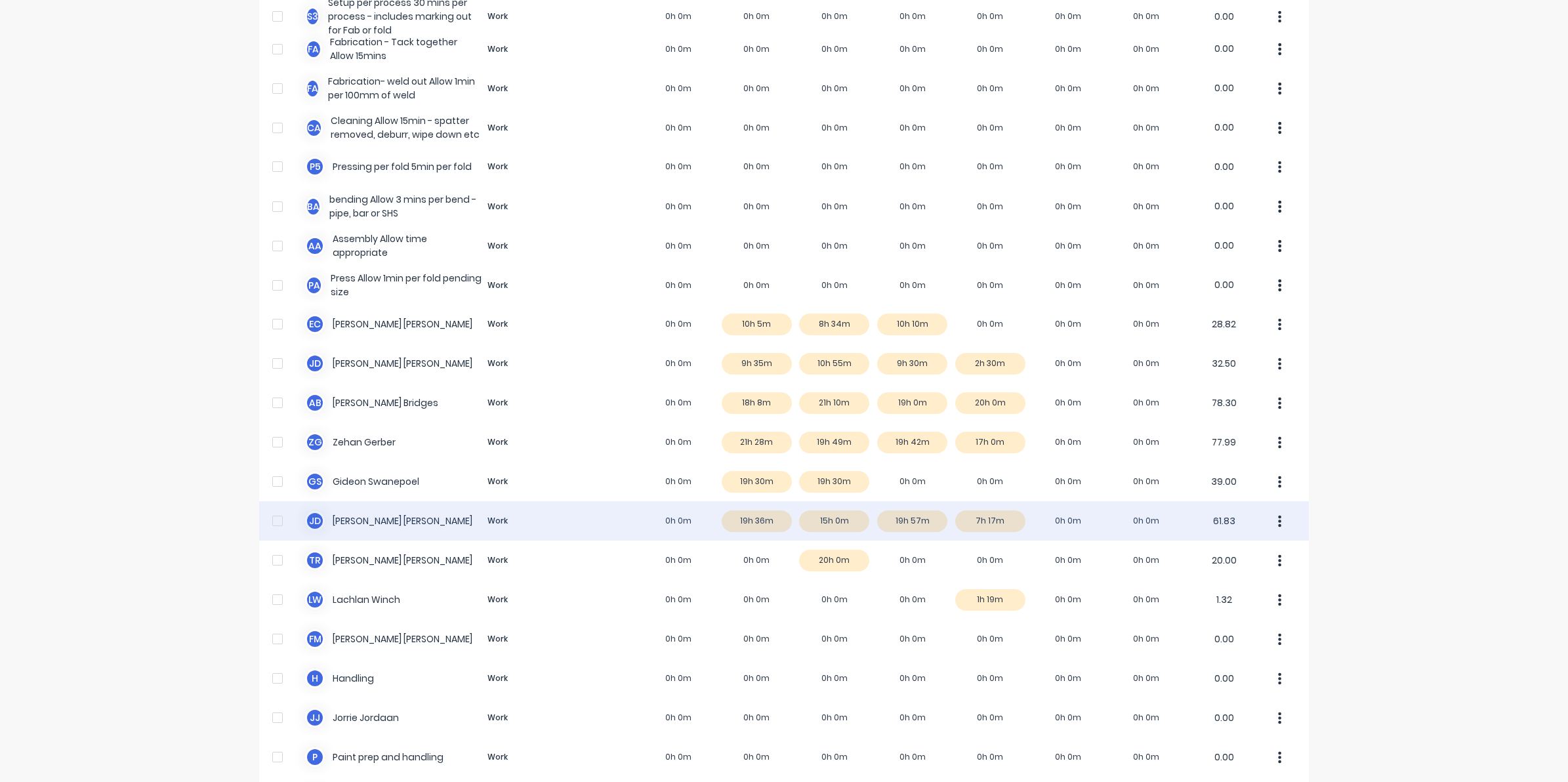
scroll to position [674, 0]
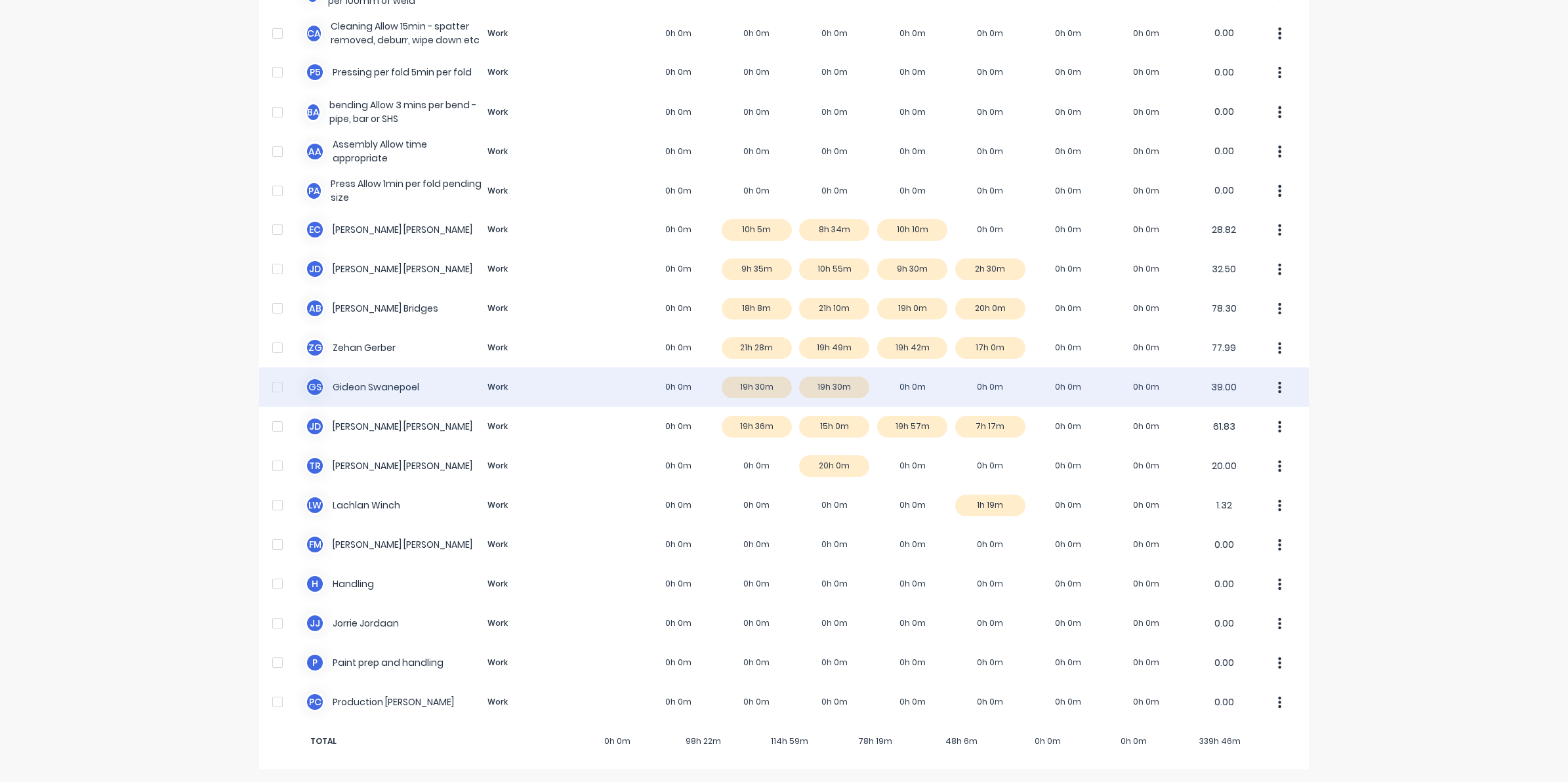
click at [899, 381] on div "G S Gideon Swanepoel Work 0h 0m 19h 30m 19h 30m 0h 0m 0h 0m 0h 0m 0h 0m 39.00" at bounding box center [784, 387] width 1050 height 39
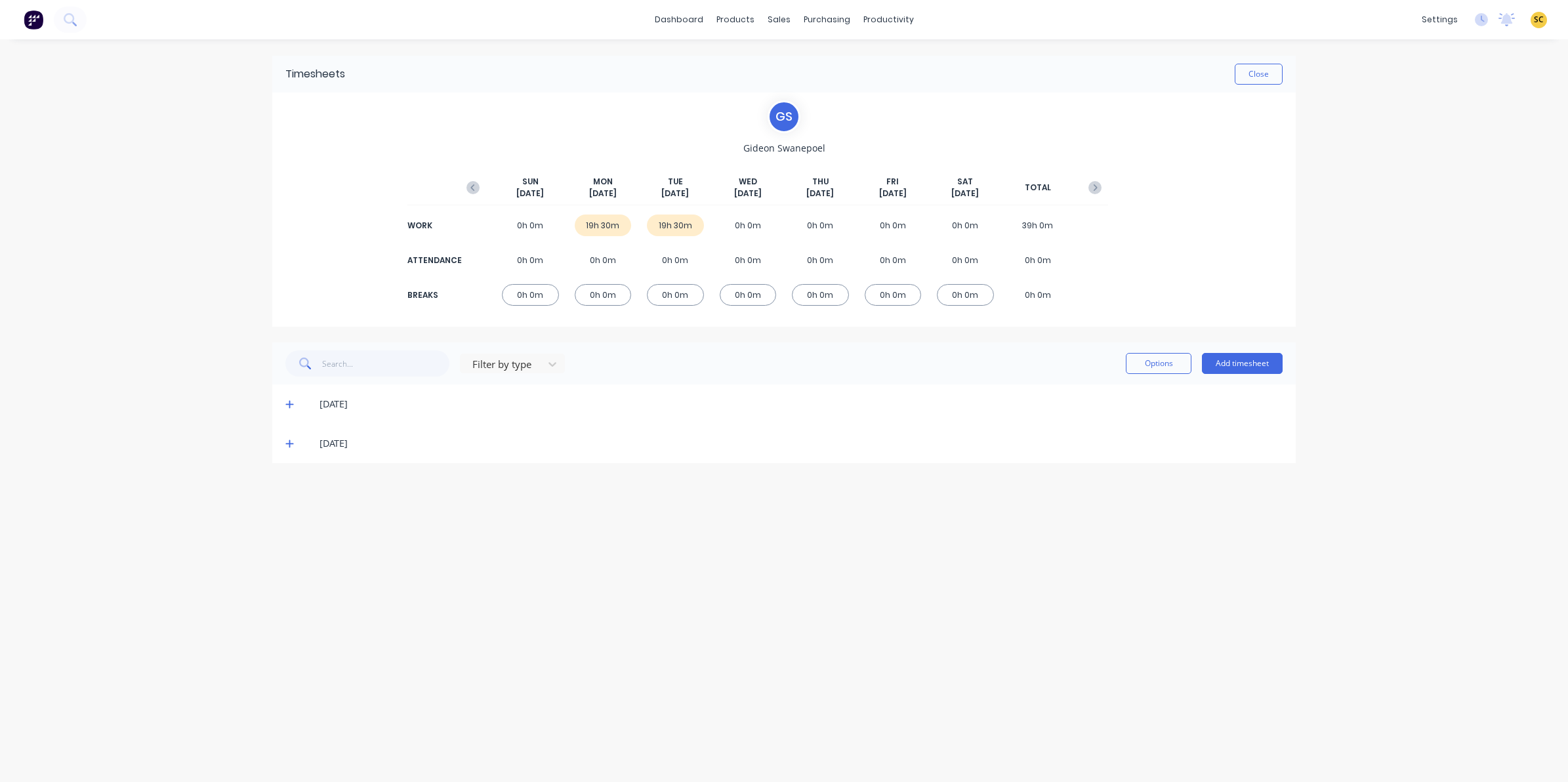
click at [1240, 349] on div "Filter by type Options Add timesheet" at bounding box center [784, 363] width 1023 height 42
click at [1247, 356] on button "Add timesheet" at bounding box center [1242, 363] width 80 height 21
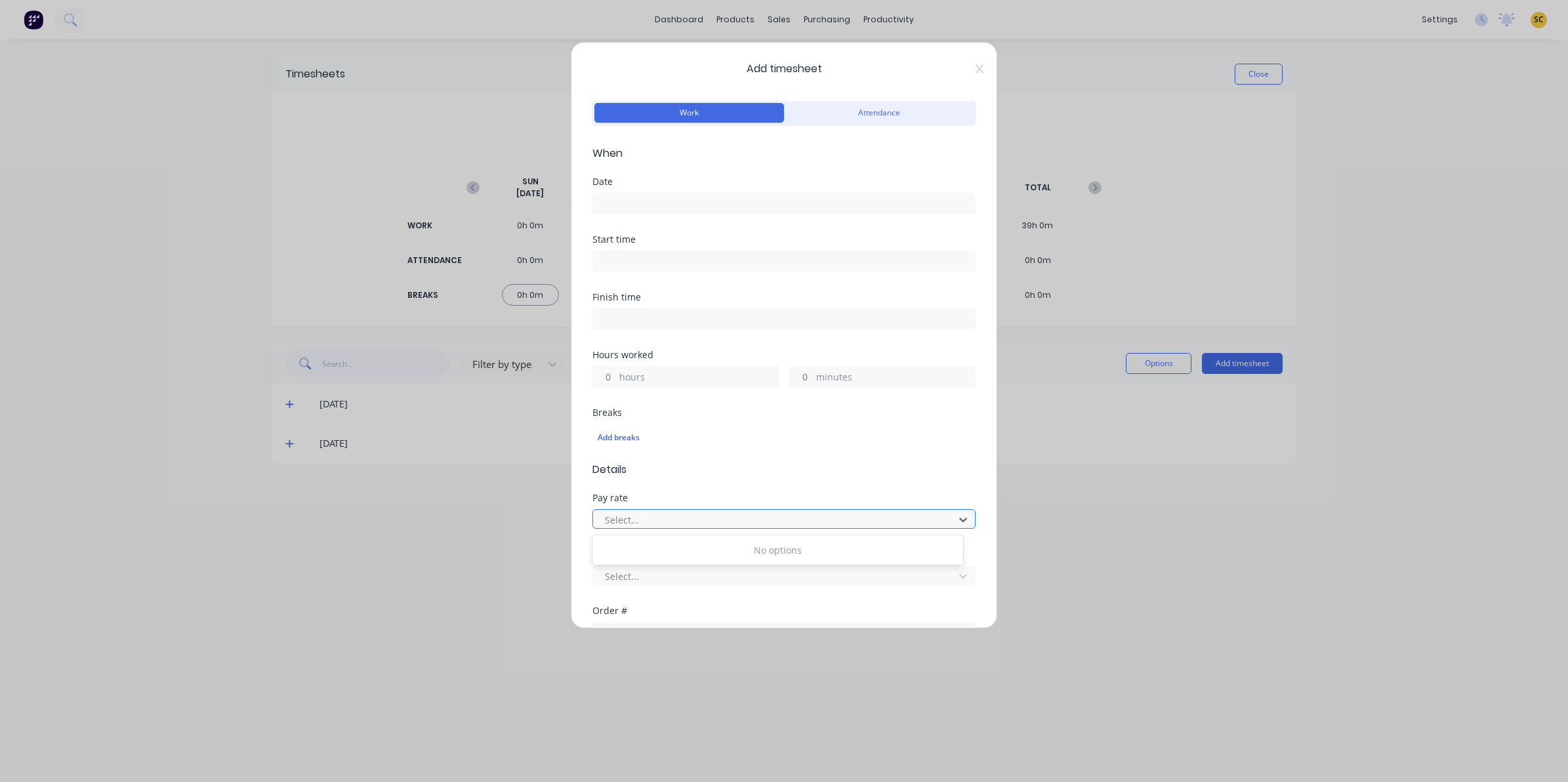
click at [640, 519] on div at bounding box center [776, 520] width 344 height 16
click at [611, 198] on input at bounding box center [784, 203] width 381 height 20
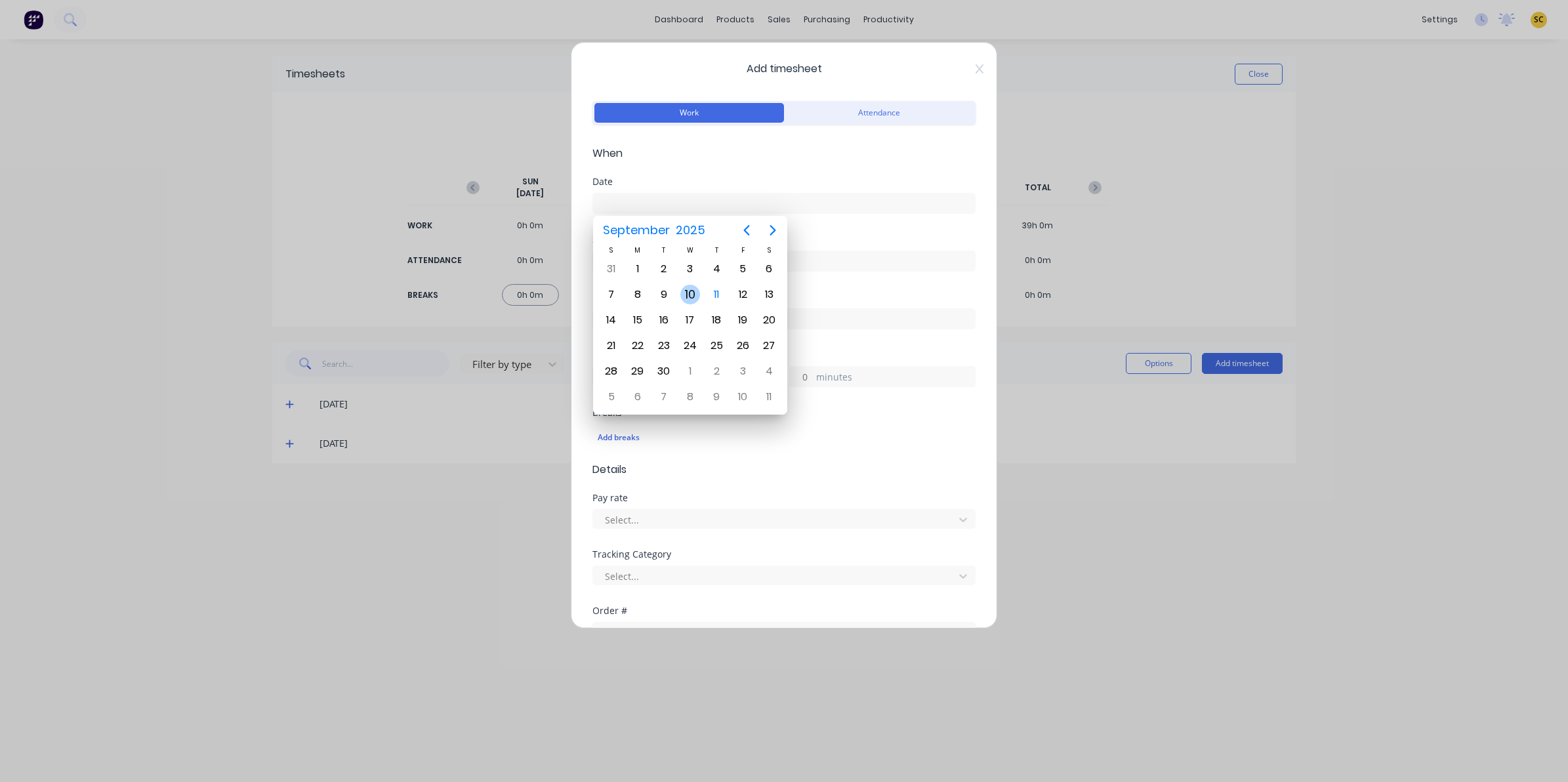
click at [694, 295] on div "10" at bounding box center [690, 294] width 20 height 20
type input "10/09/2025"
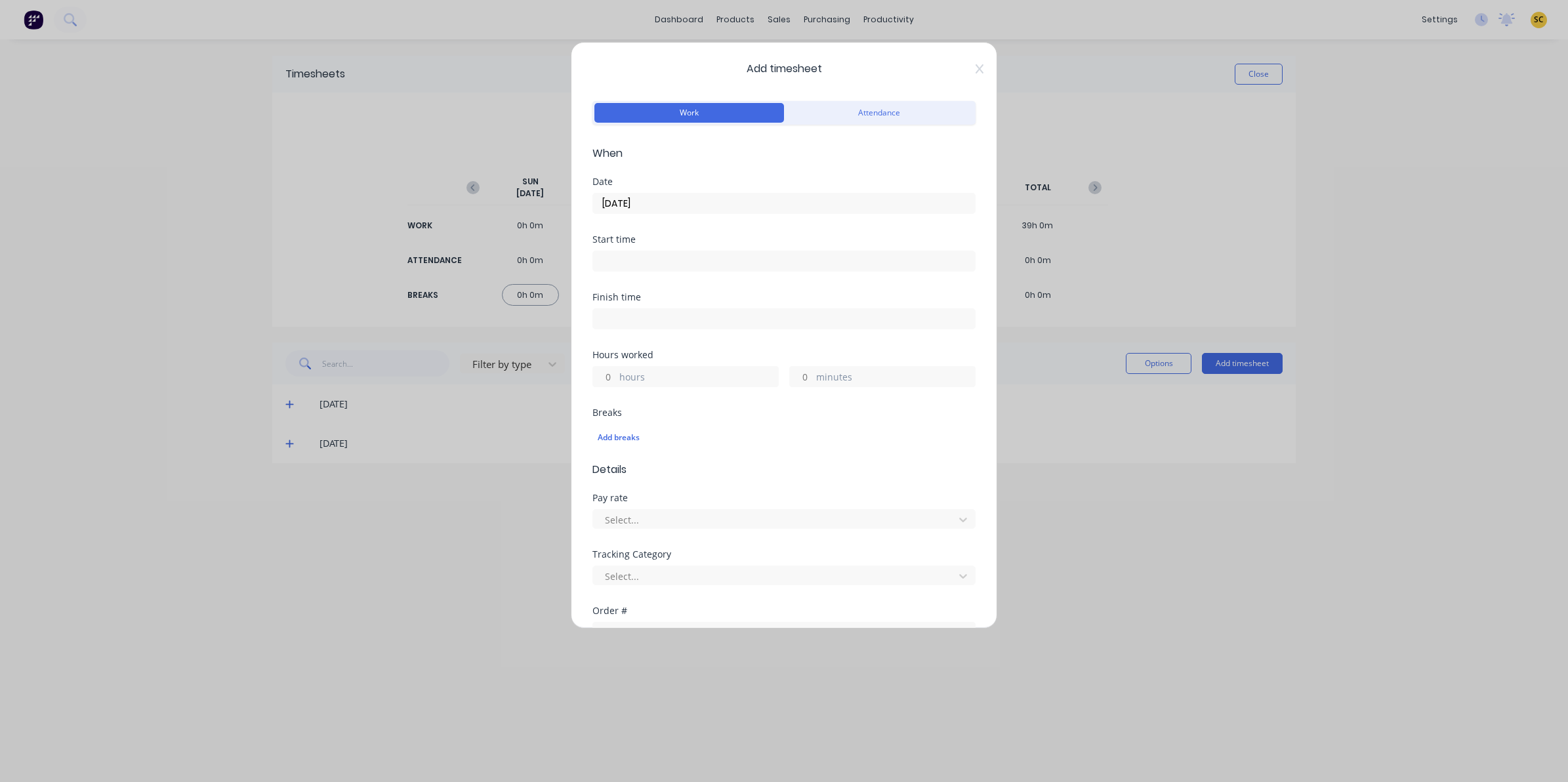
click at [674, 260] on input at bounding box center [784, 261] width 381 height 20
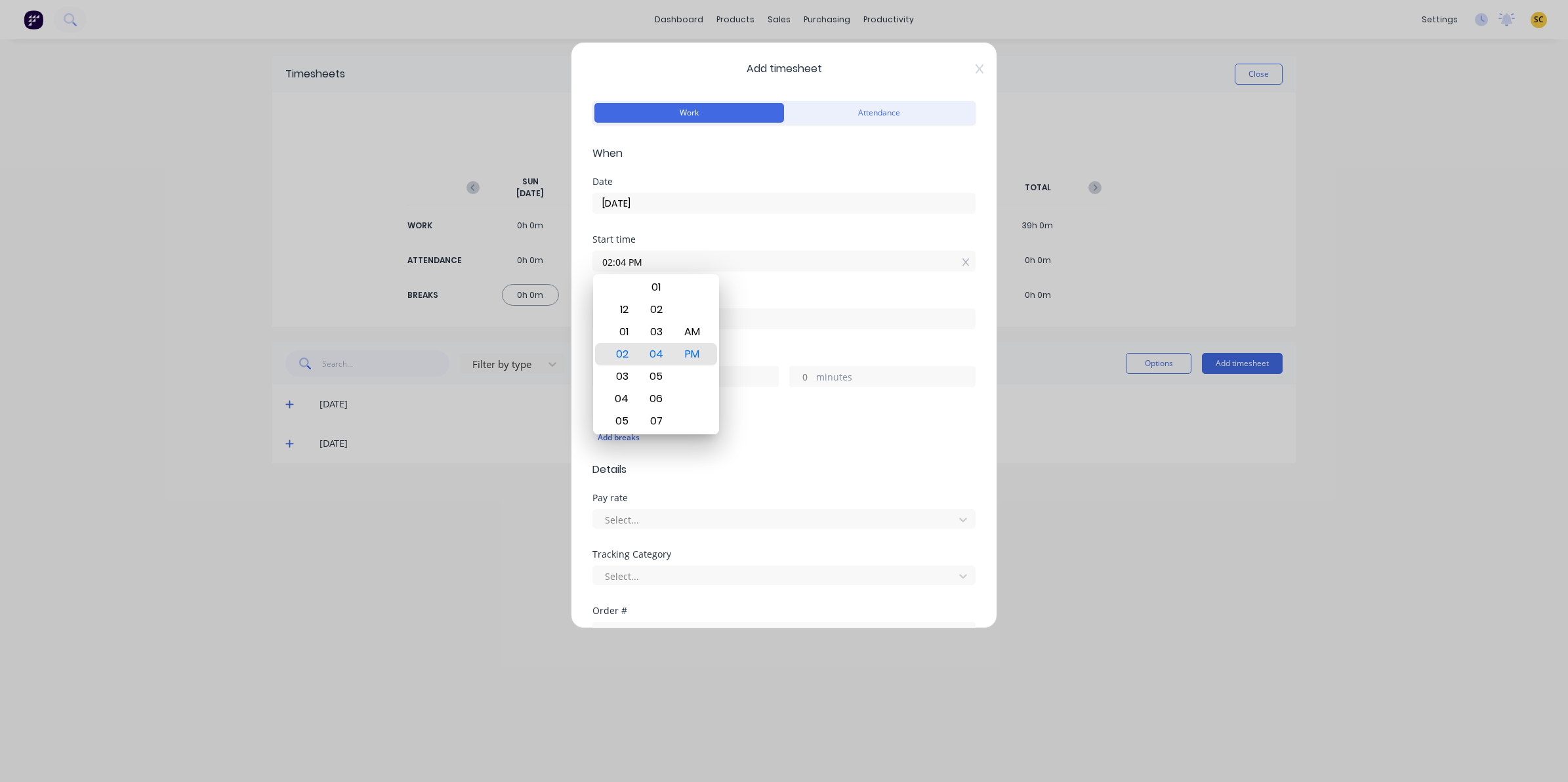
drag, startPoint x: 660, startPoint y: 260, endPoint x: 414, endPoint y: 251, distance: 246.2
click at [417, 250] on div "Add timesheet Work Attendance When Date 10/09/2025 Start time 02:04 PM Finish t…" at bounding box center [784, 391] width 1568 height 782
type input "06:00 AM"
click at [775, 303] on div "Finish time" at bounding box center [784, 311] width 383 height 37
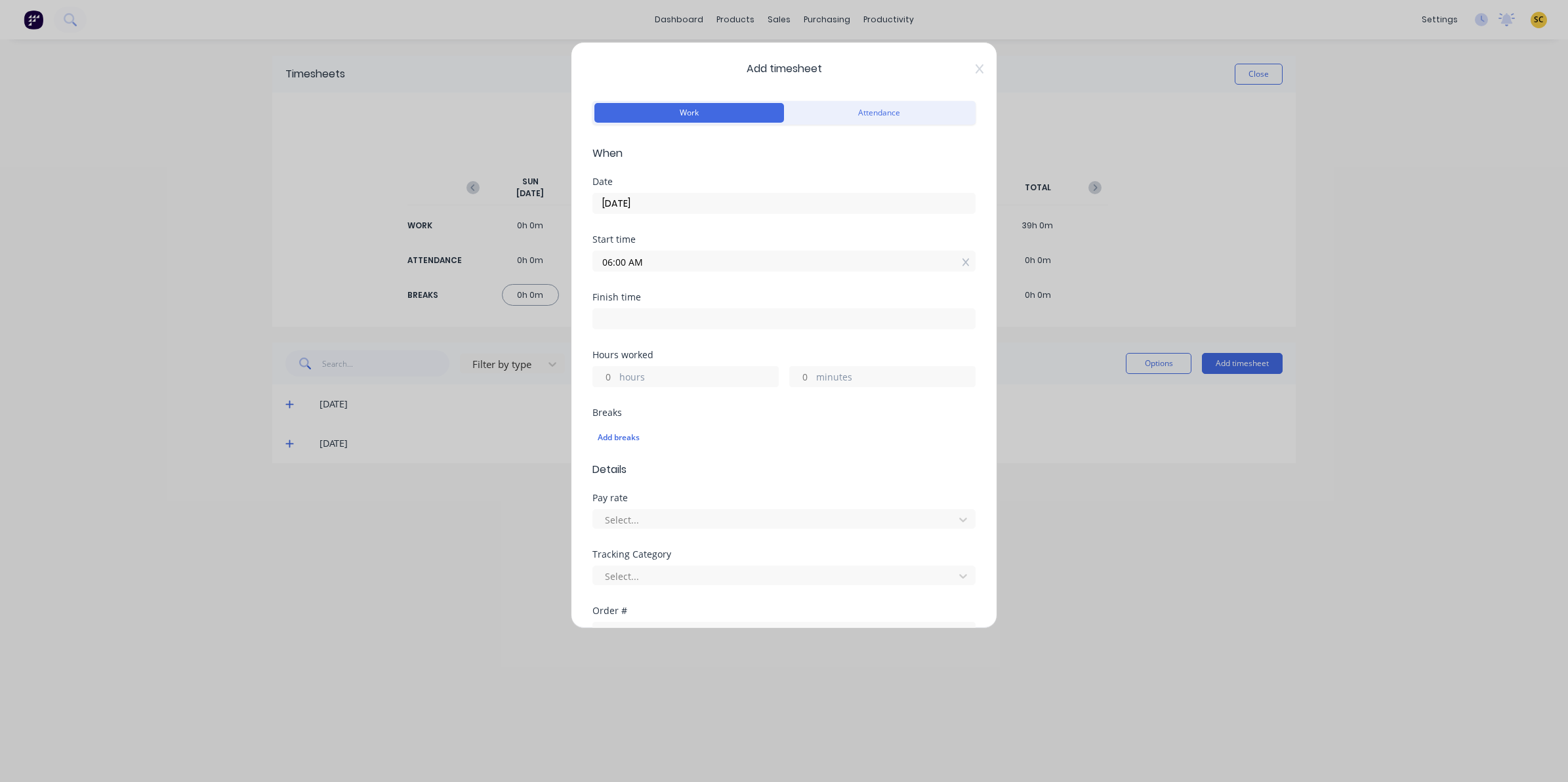
drag, startPoint x: 773, startPoint y: 334, endPoint x: 767, endPoint y: 328, distance: 8.5
click at [772, 334] on div "Finish time" at bounding box center [784, 322] width 383 height 58
click at [766, 325] on input at bounding box center [784, 319] width 381 height 20
type input "02:04 PM"
type input "8"
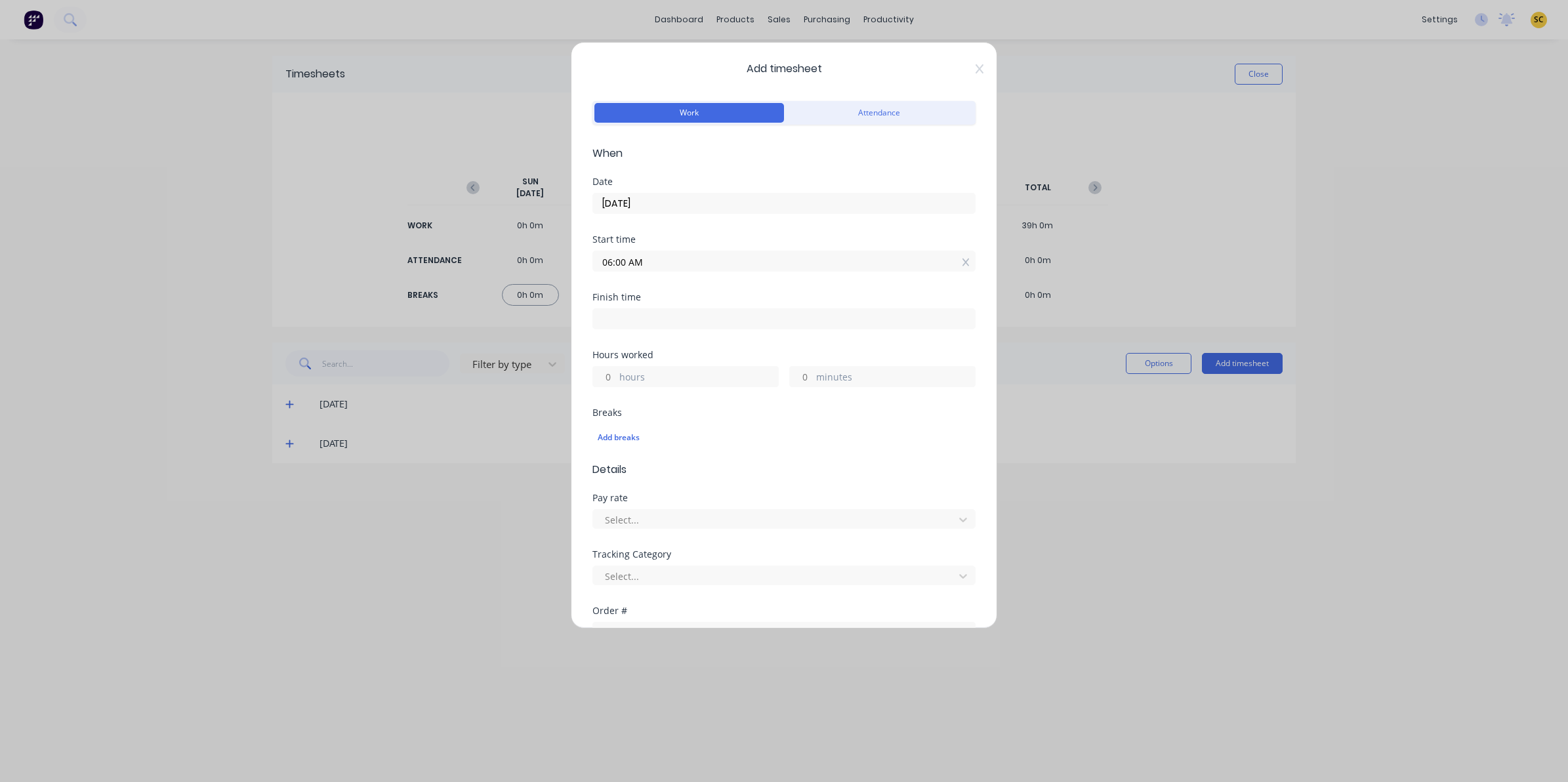
type input "4"
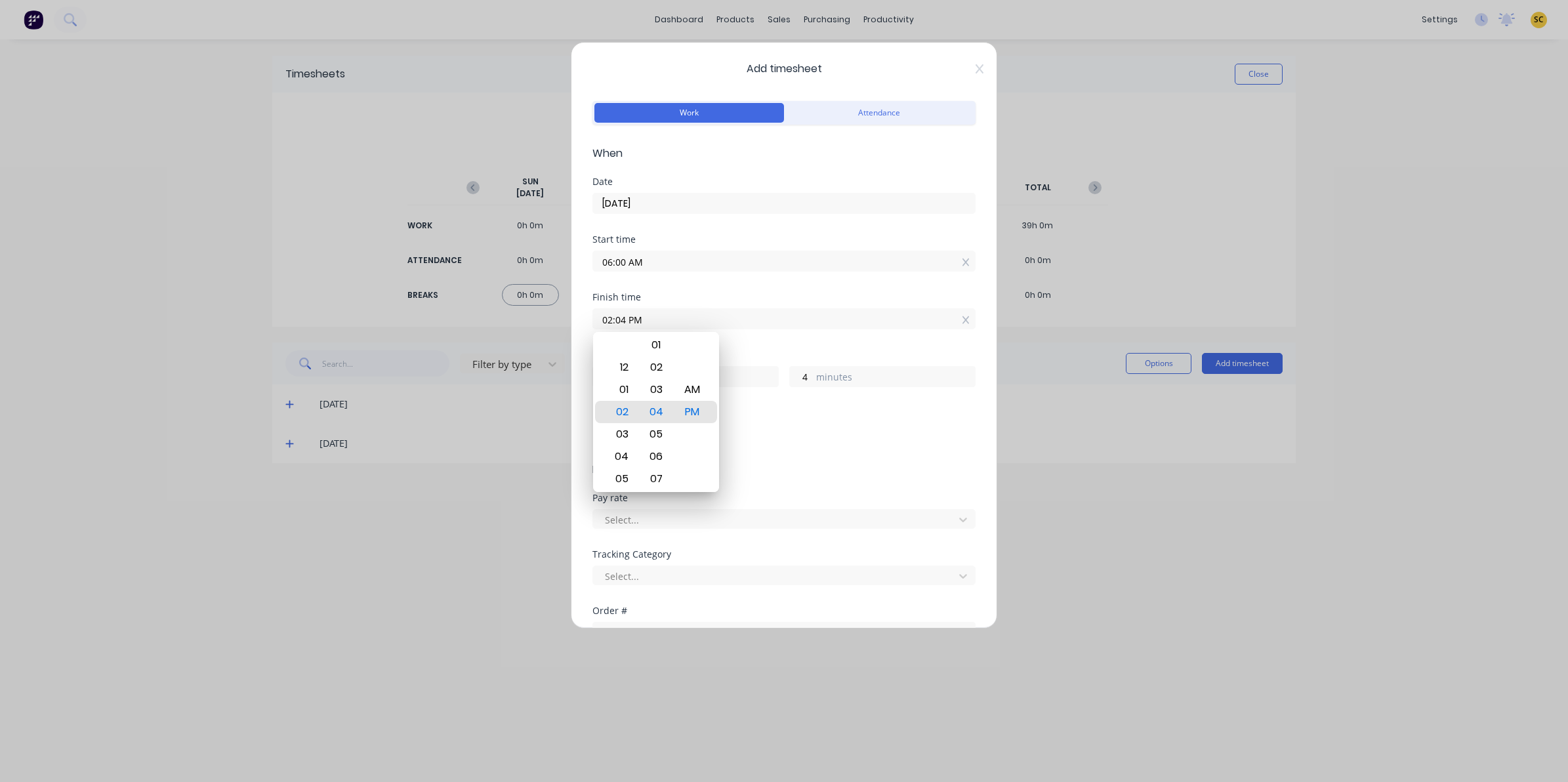
drag, startPoint x: 468, startPoint y: 257, endPoint x: 366, endPoint y: 231, distance: 105.3
click at [411, 250] on div "Add timesheet Work Attendance When Date 10/09/2025 Start time 06:00 AM Finish t…" at bounding box center [784, 391] width 1568 height 782
type input "03:30 AM"
type input "21"
type input "30"
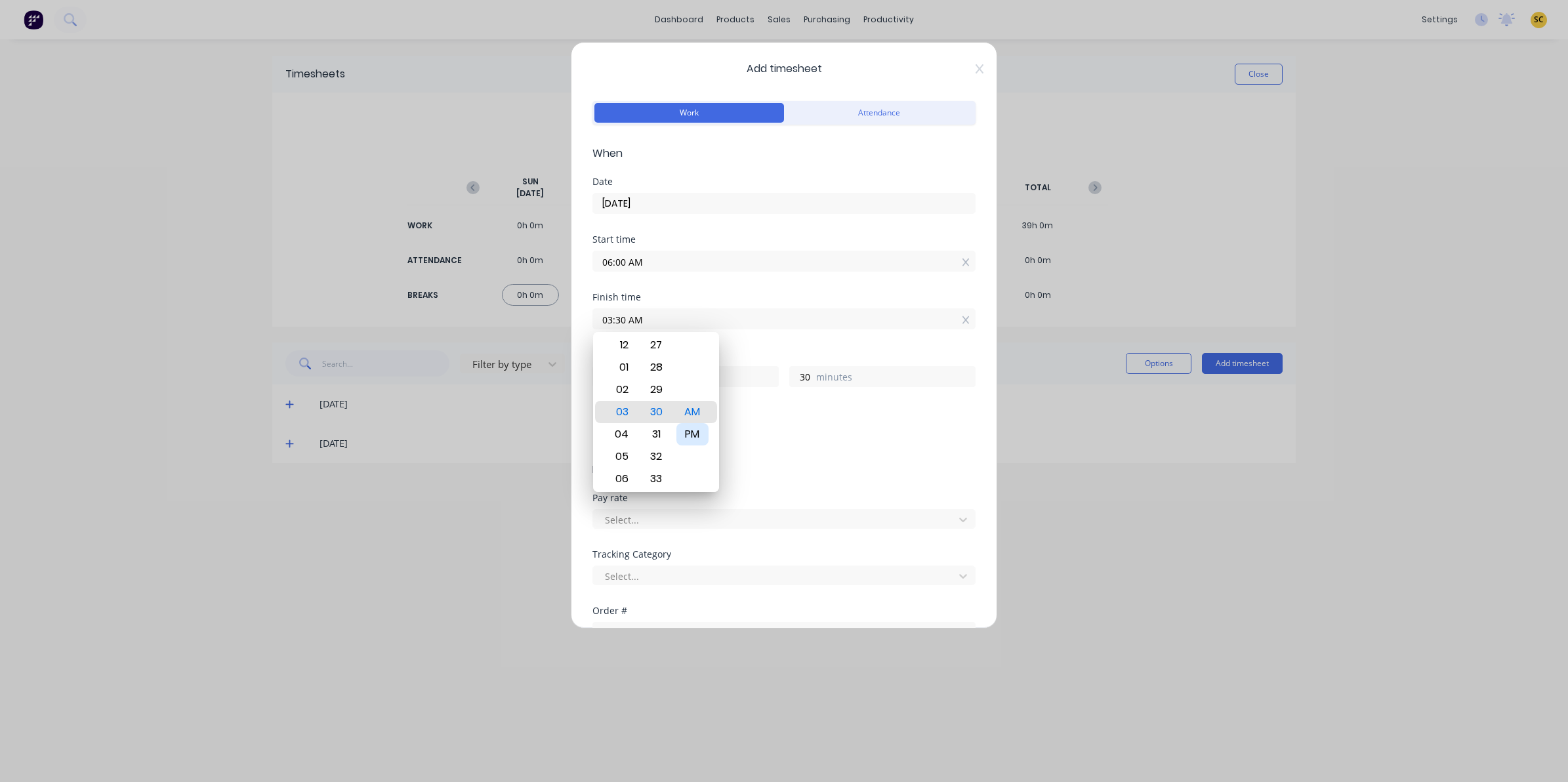
click at [702, 435] on div "PM" at bounding box center [693, 434] width 32 height 22
type input "03:30 PM"
type input "9"
click at [820, 513] on div at bounding box center [776, 520] width 344 height 16
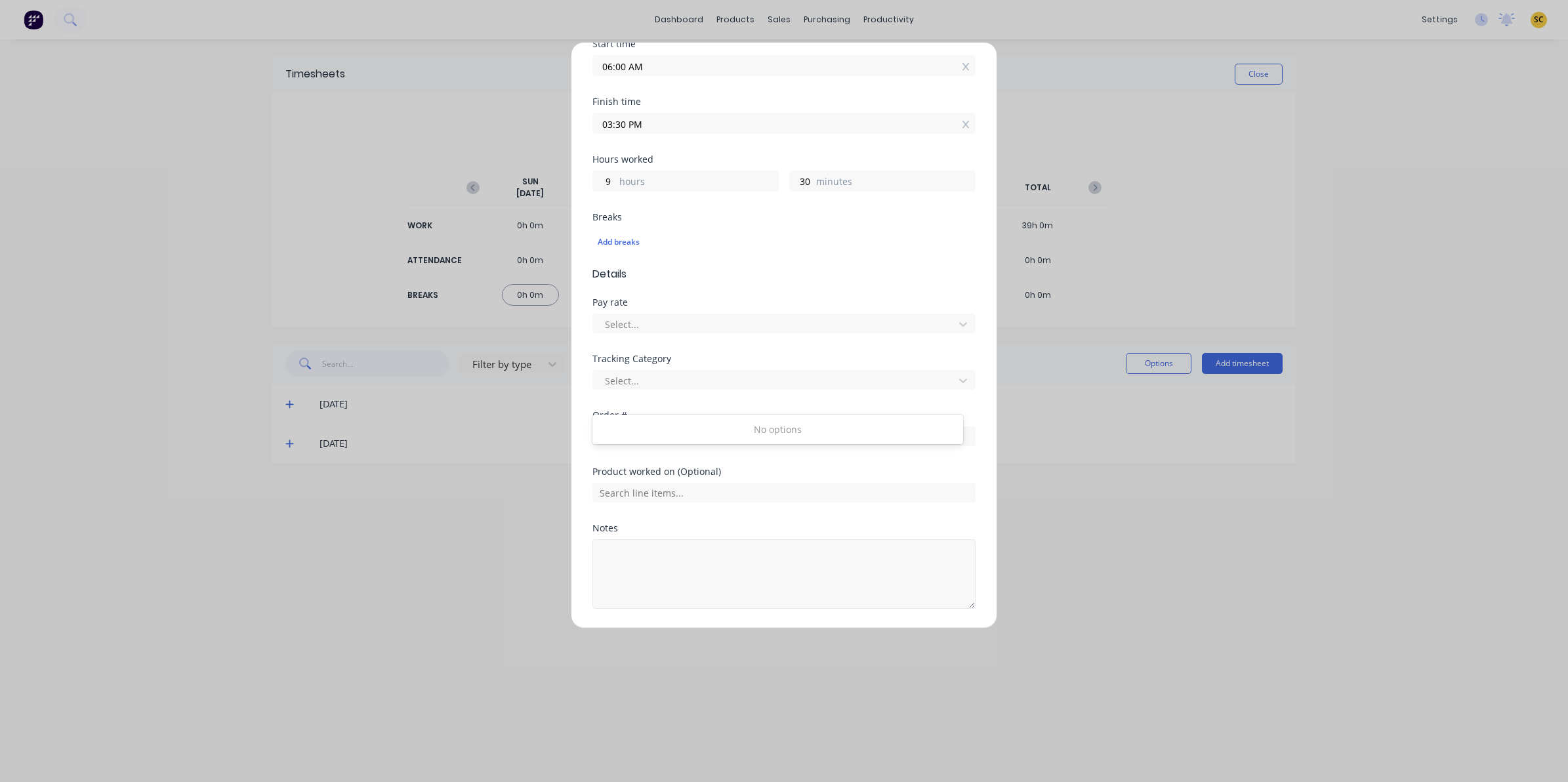
scroll to position [238, 0]
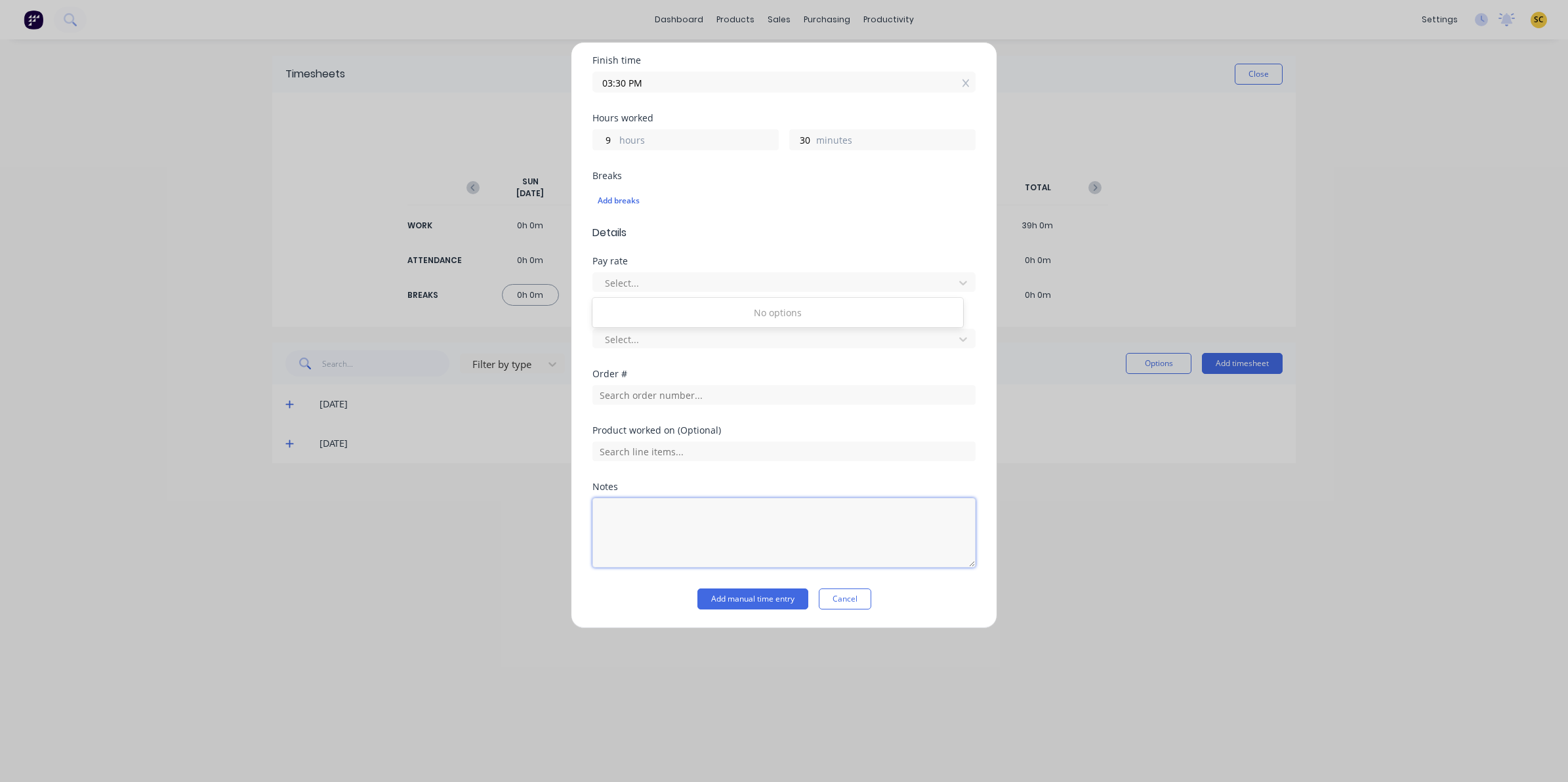
click at [666, 531] on textarea at bounding box center [784, 533] width 383 height 69
click at [781, 558] on textarea "clock in/out - 30 mins for lunch" at bounding box center [784, 533] width 383 height 69
type textarea "clock in/out - 30 mins for lunch"
click at [751, 599] on button "Add manual time entry" at bounding box center [753, 599] width 111 height 21
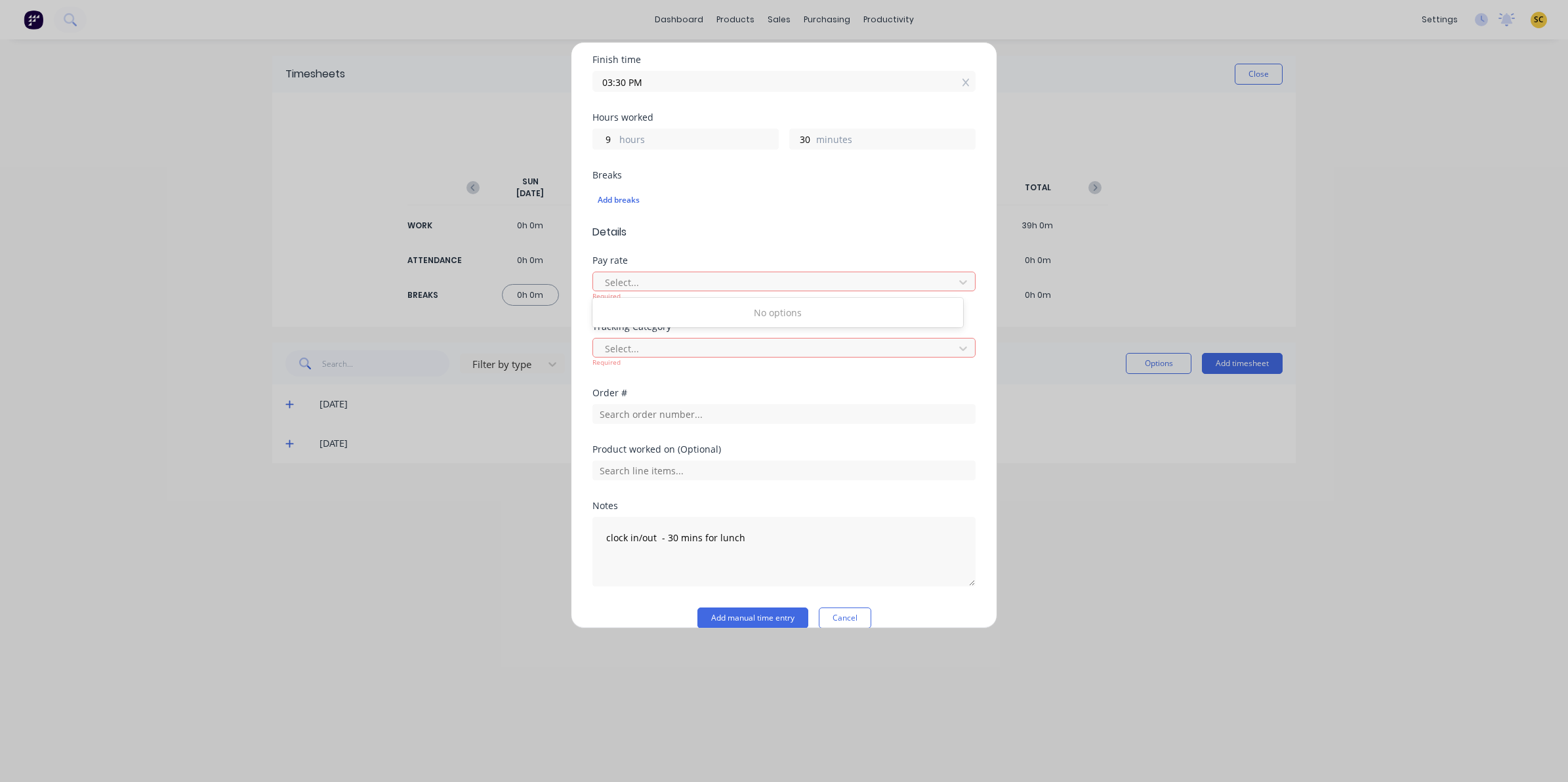
click at [908, 401] on div "Order #" at bounding box center [784, 406] width 383 height 35
drag, startPoint x: 849, startPoint y: 174, endPoint x: 879, endPoint y: 235, distance: 68.0
click at [849, 175] on div "Breaks" at bounding box center [784, 175] width 383 height 9
click at [951, 288] on div at bounding box center [963, 282] width 24 height 21
click at [959, 283] on icon at bounding box center [963, 283] width 8 height 4
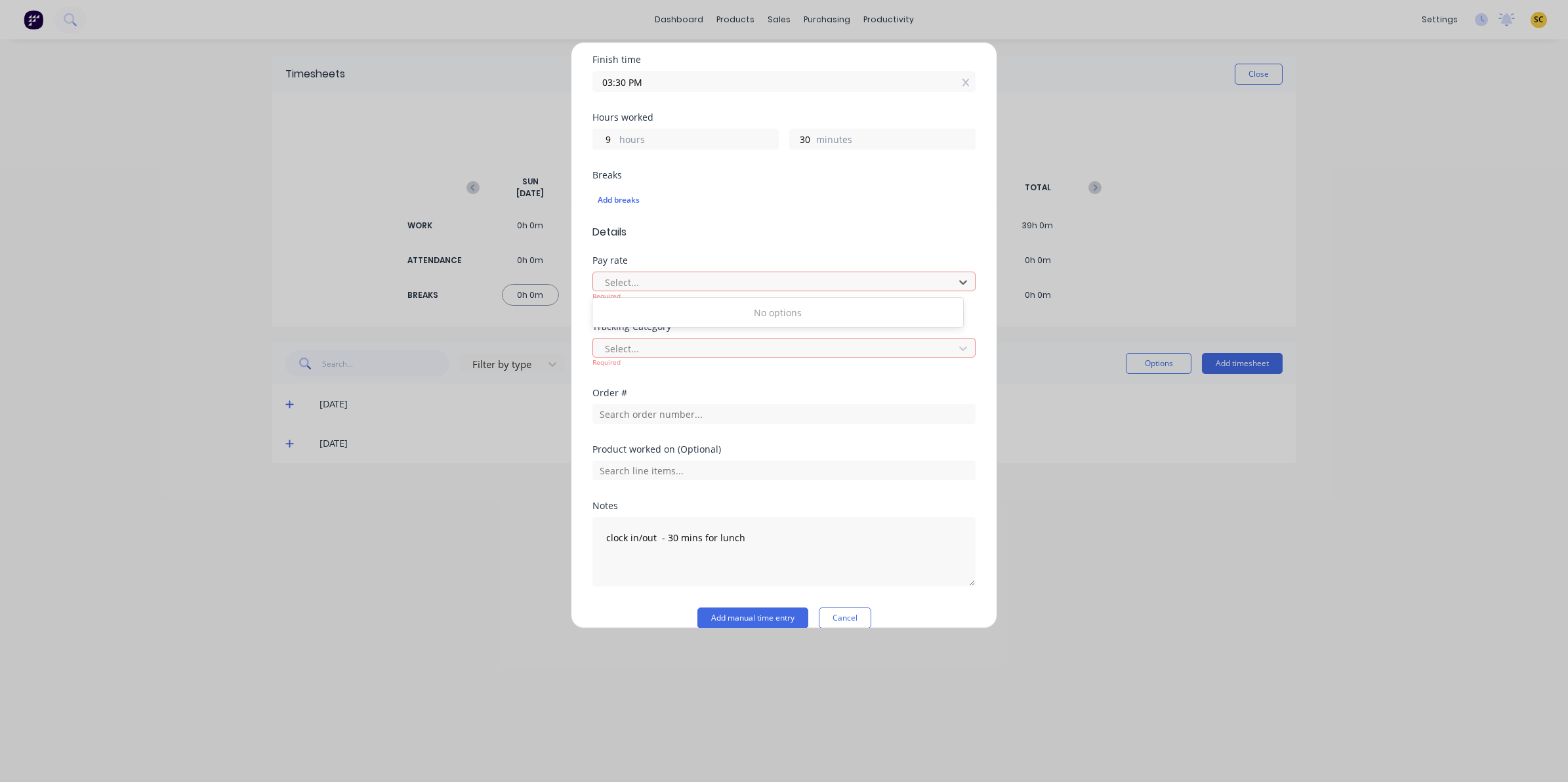
click at [791, 314] on div "No options" at bounding box center [778, 312] width 370 height 24
click at [781, 282] on div at bounding box center [776, 283] width 344 height 16
type input "94"
click at [697, 607] on button "Add manual time entry" at bounding box center [753, 617] width 111 height 21
drag, startPoint x: 725, startPoint y: 431, endPoint x: 703, endPoint y: 373, distance: 62.0
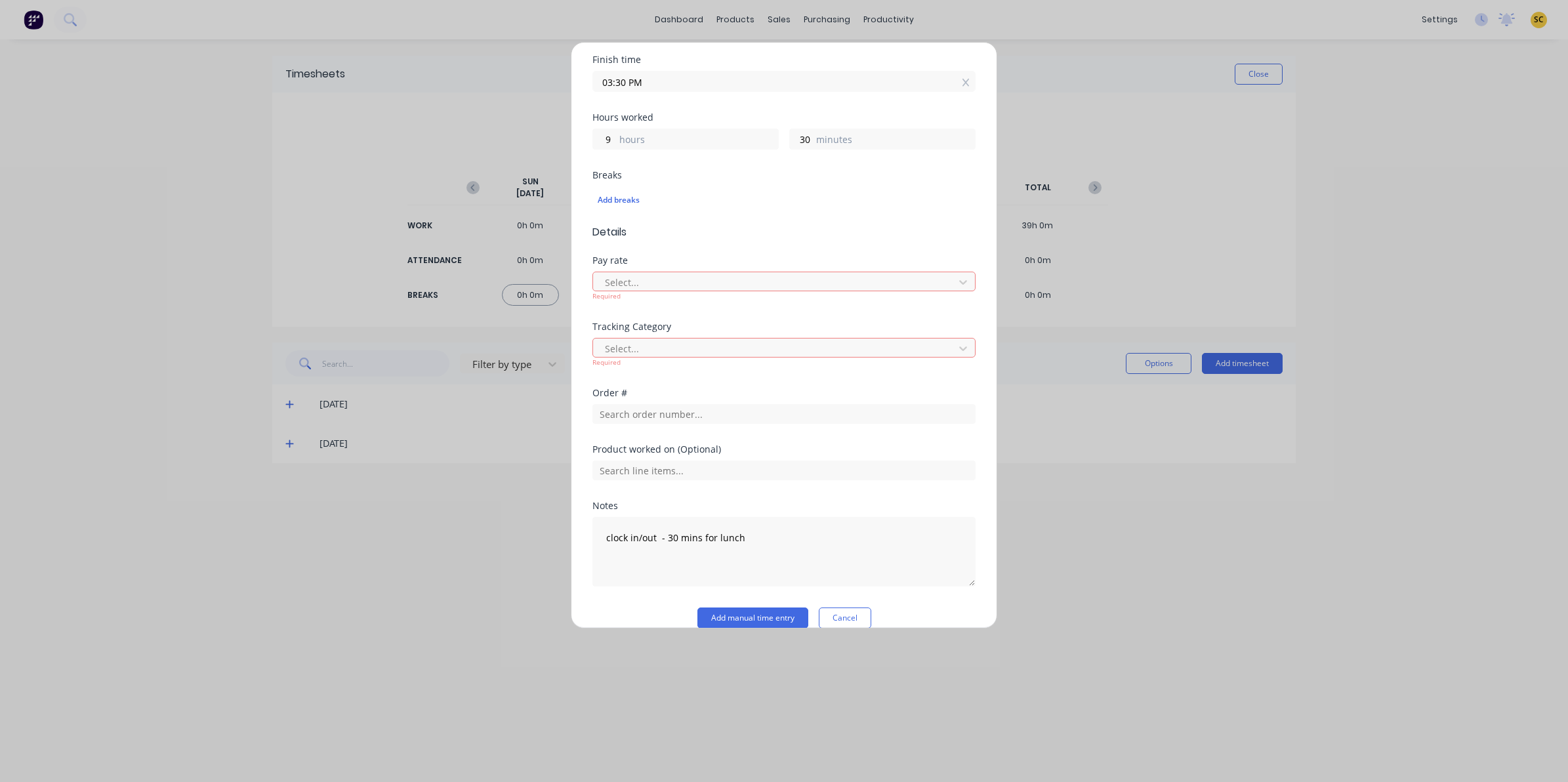
click at [725, 431] on div "Order #" at bounding box center [784, 416] width 383 height 56
click at [697, 357] on div at bounding box center [776, 348] width 344 height 16
click at [801, 444] on div "Order #" at bounding box center [784, 416] width 383 height 56
click at [838, 617] on button "Cancel" at bounding box center [845, 617] width 52 height 21
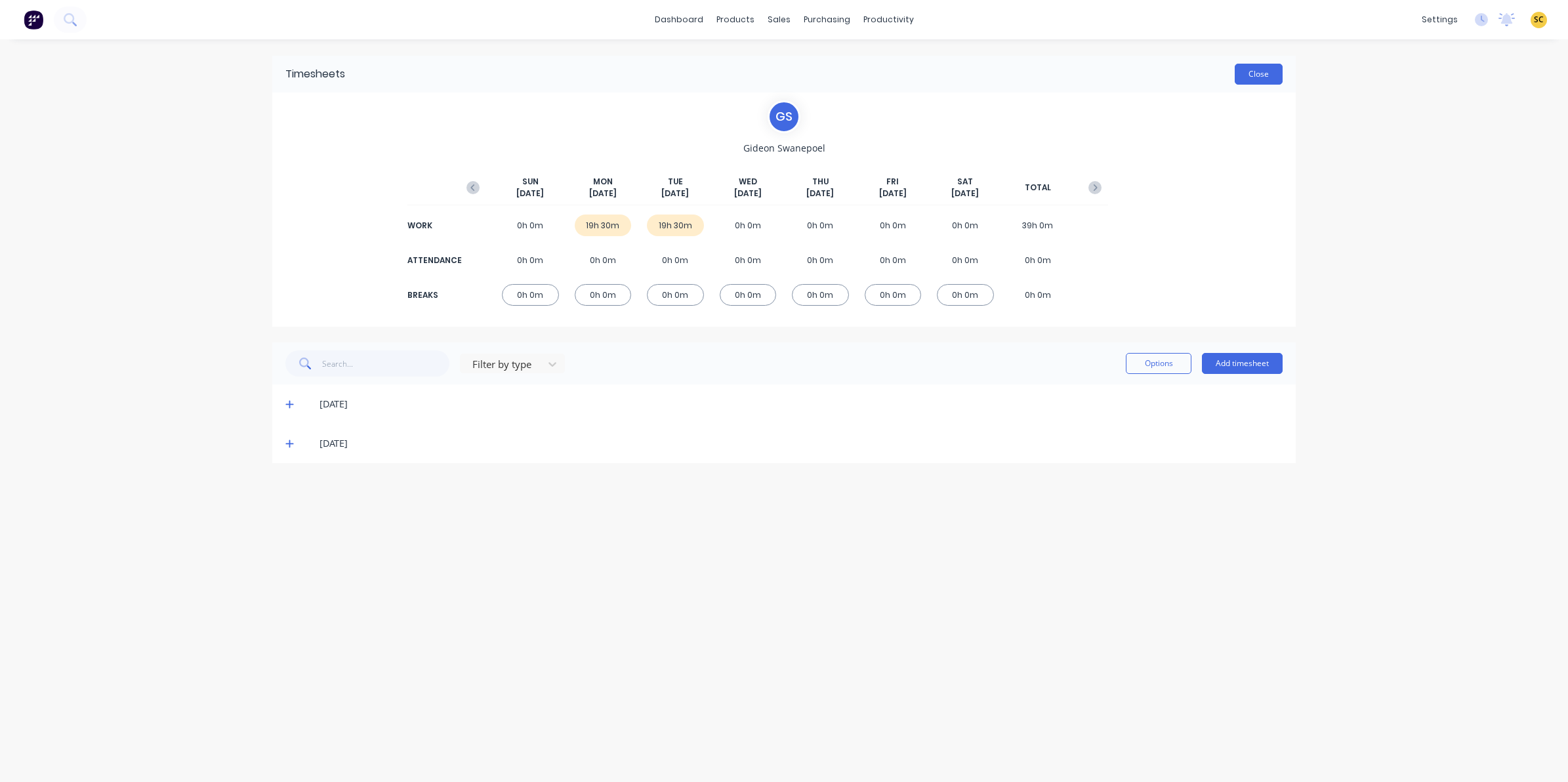
click at [1265, 69] on button "Close" at bounding box center [1258, 74] width 48 height 21
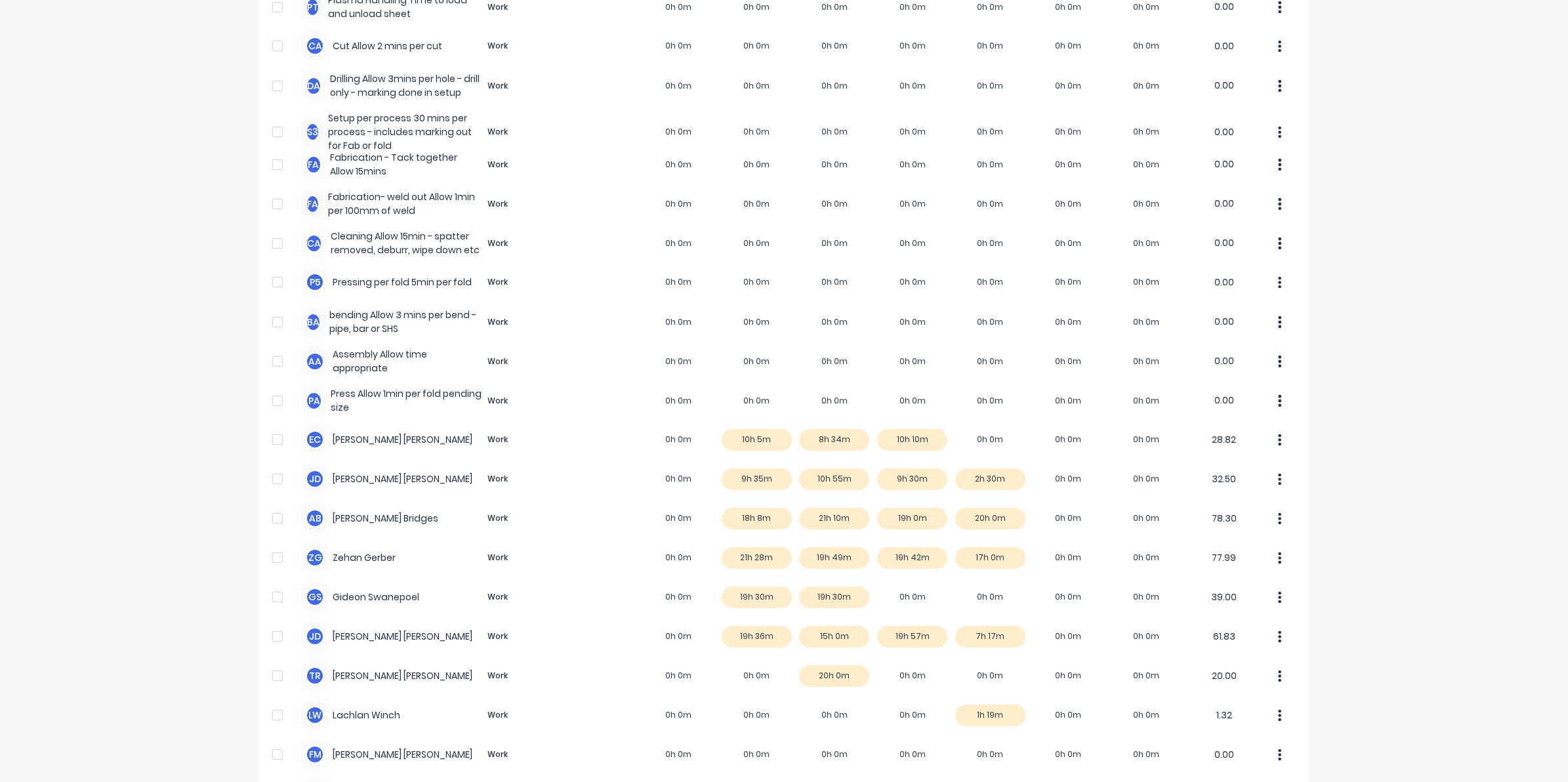
scroll to position [492, 0]
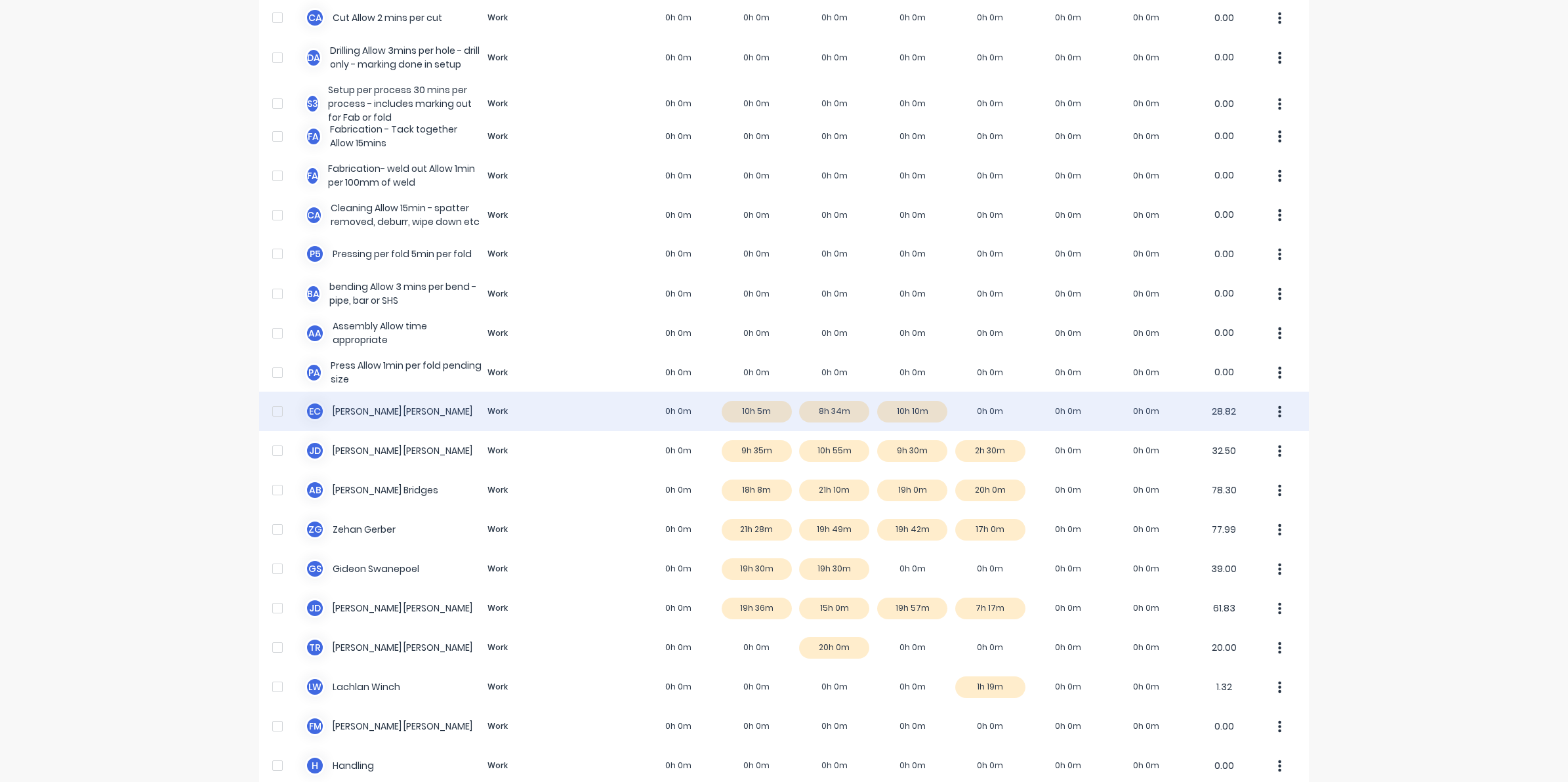
click at [916, 415] on div "E C Erik Coetzee Work 0h 0m 10h 5m 8h 34m 10h 10m 0h 0m 0h 0m 0h 0m 28.82" at bounding box center [784, 411] width 1050 height 39
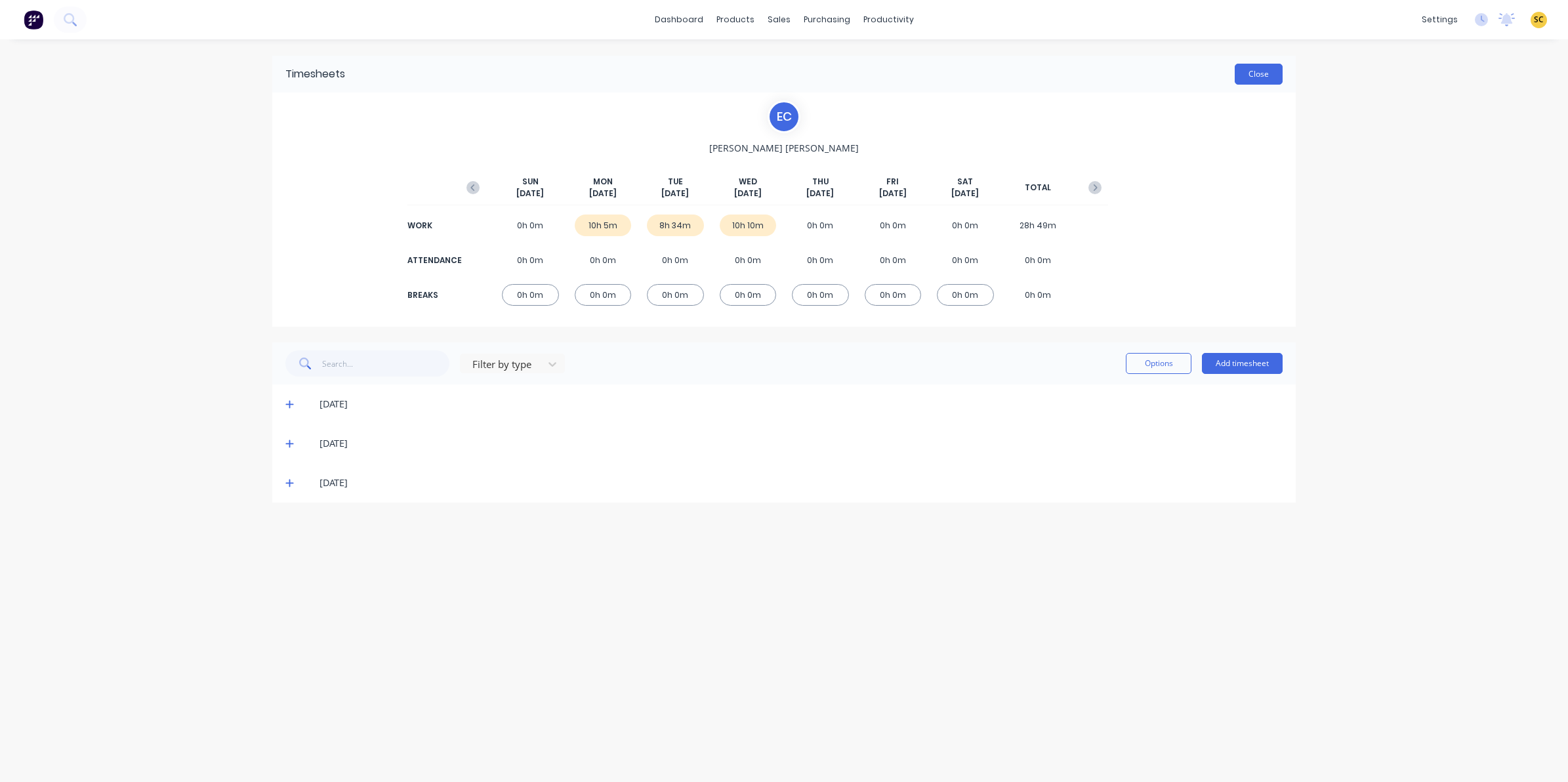
click at [1270, 70] on button "Close" at bounding box center [1258, 74] width 48 height 21
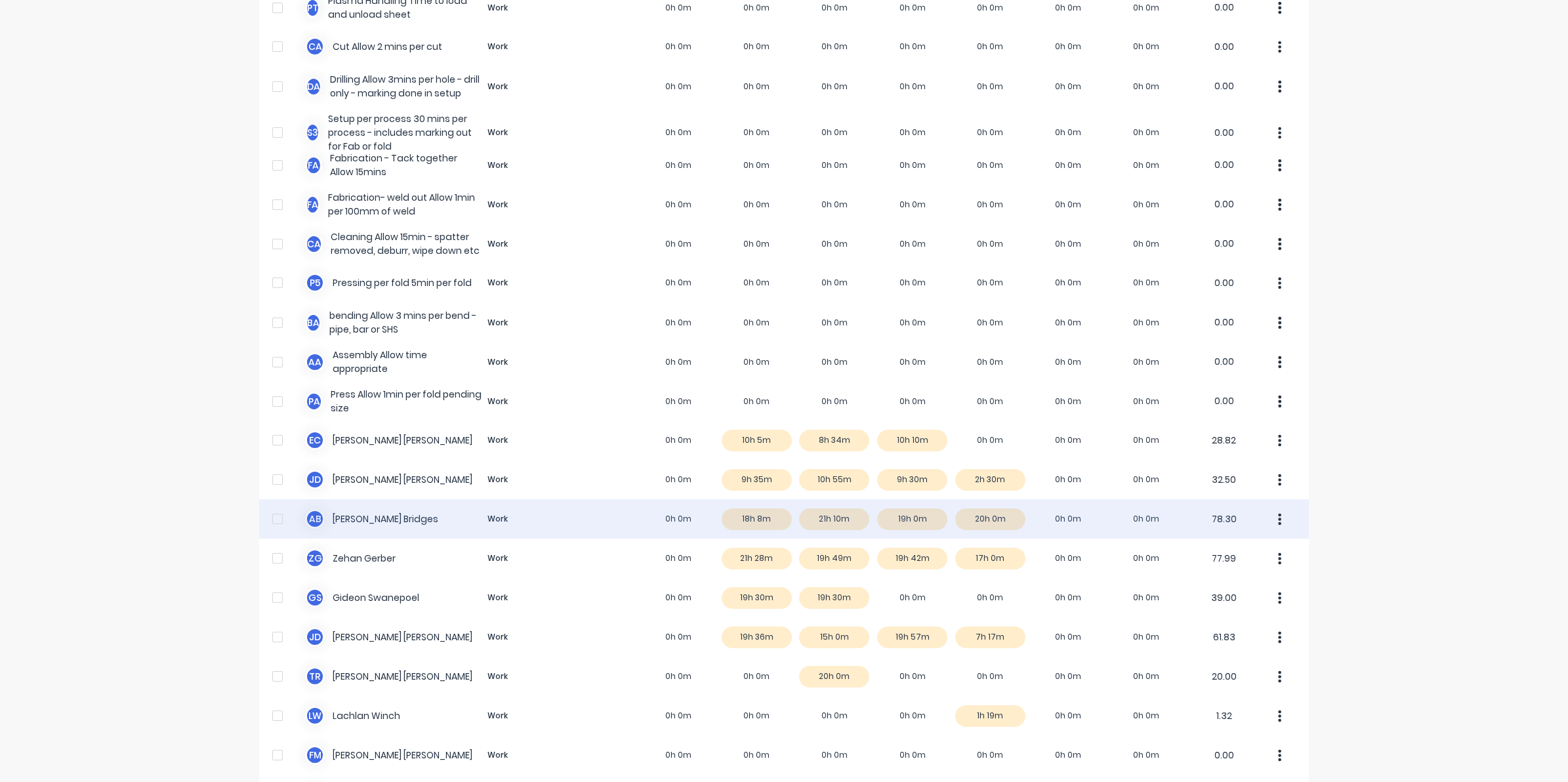
scroll to position [492, 0]
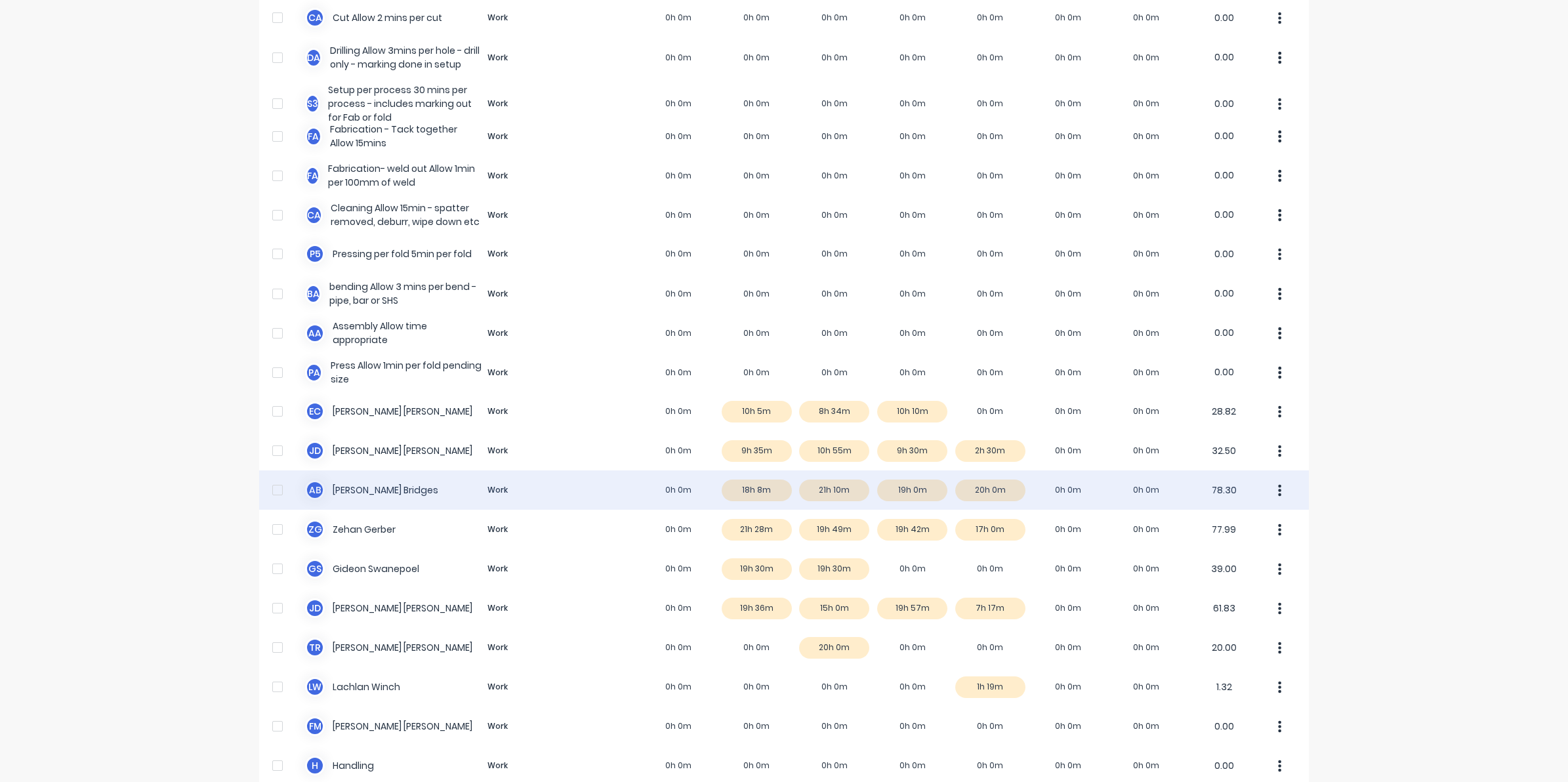
click at [994, 485] on div "A B Ashley Bridges Work 0h 0m 18h 8m 21h 10m 19h 0m 20h 0m 0h 0m 0h 0m 78.30" at bounding box center [784, 490] width 1050 height 39
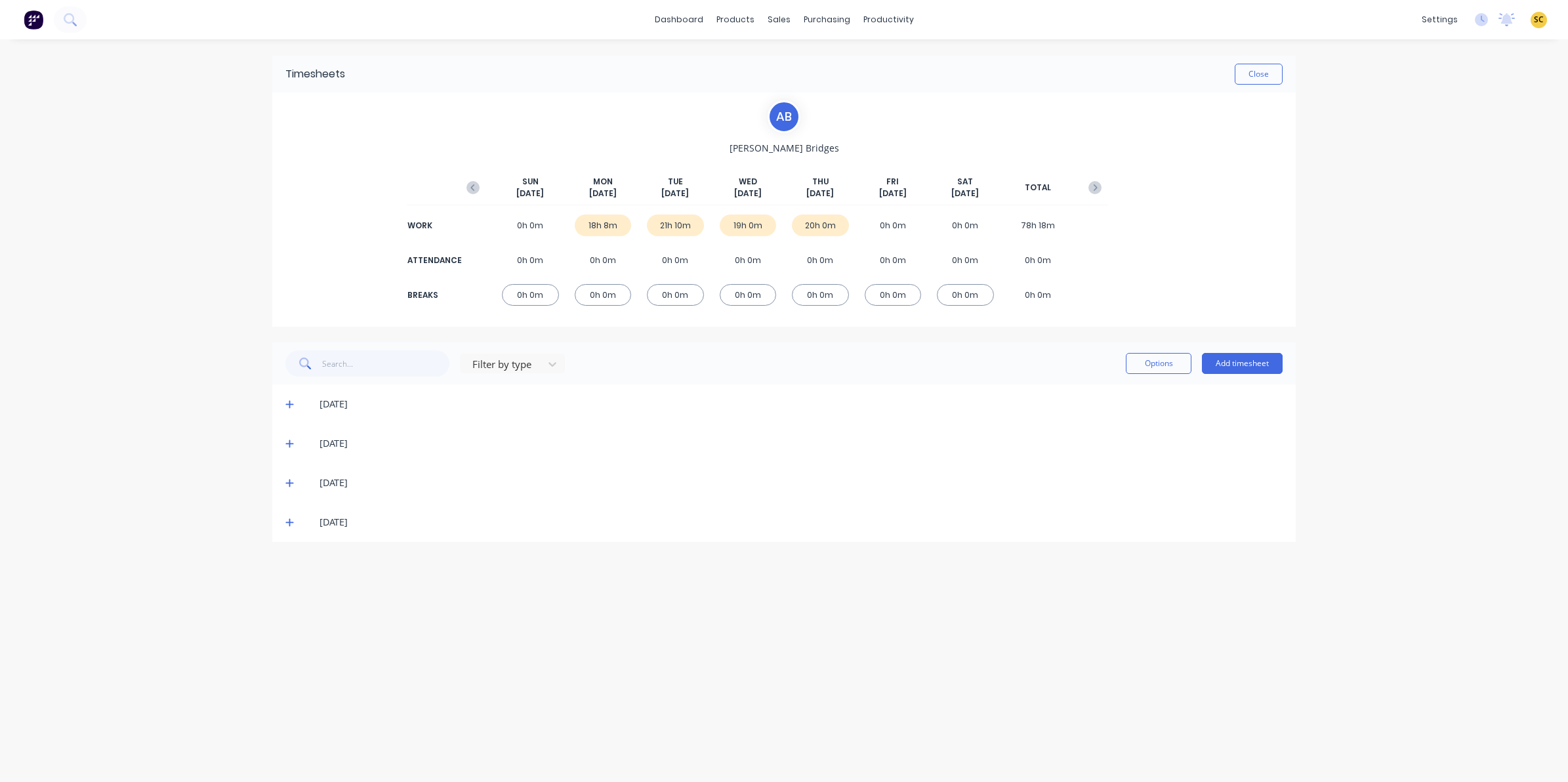
click at [289, 522] on icon at bounding box center [289, 522] width 8 height 8
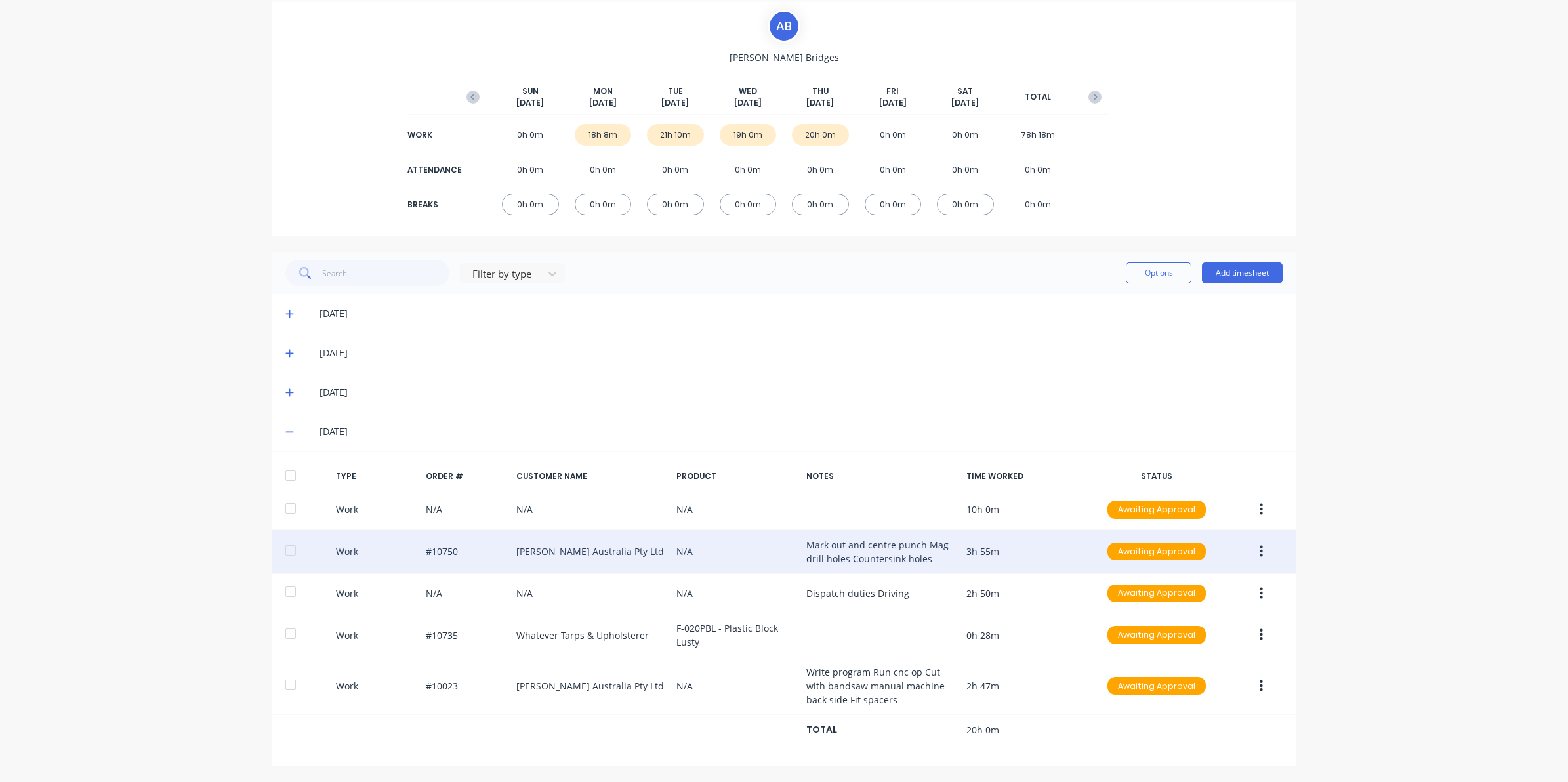
scroll to position [92, 0]
click at [1251, 549] on button "button" at bounding box center [1261, 551] width 31 height 24
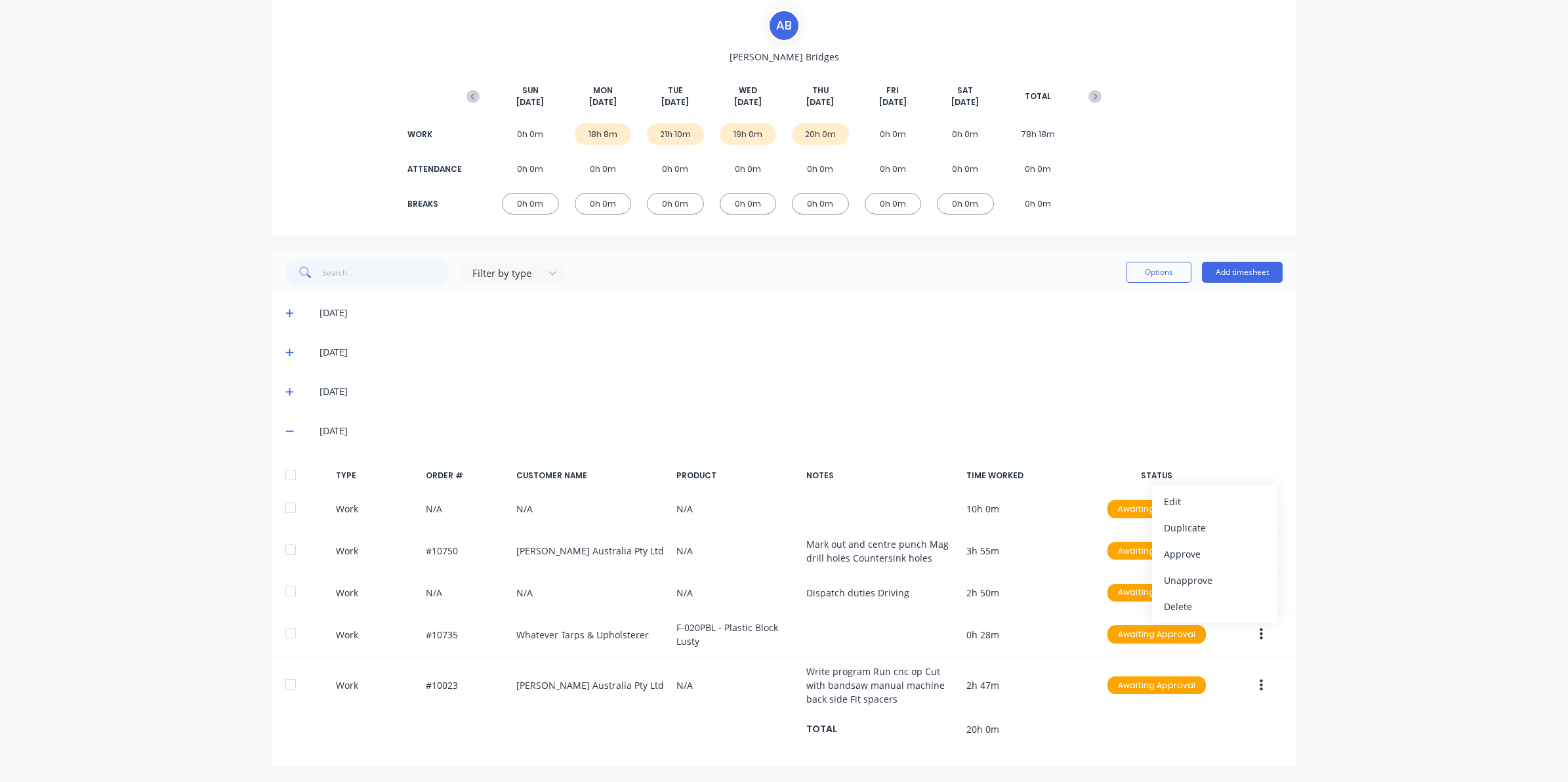
click at [1382, 480] on div "dashboard products sales purchasing productivity dashboard products Product Cat…" at bounding box center [784, 391] width 1568 height 782
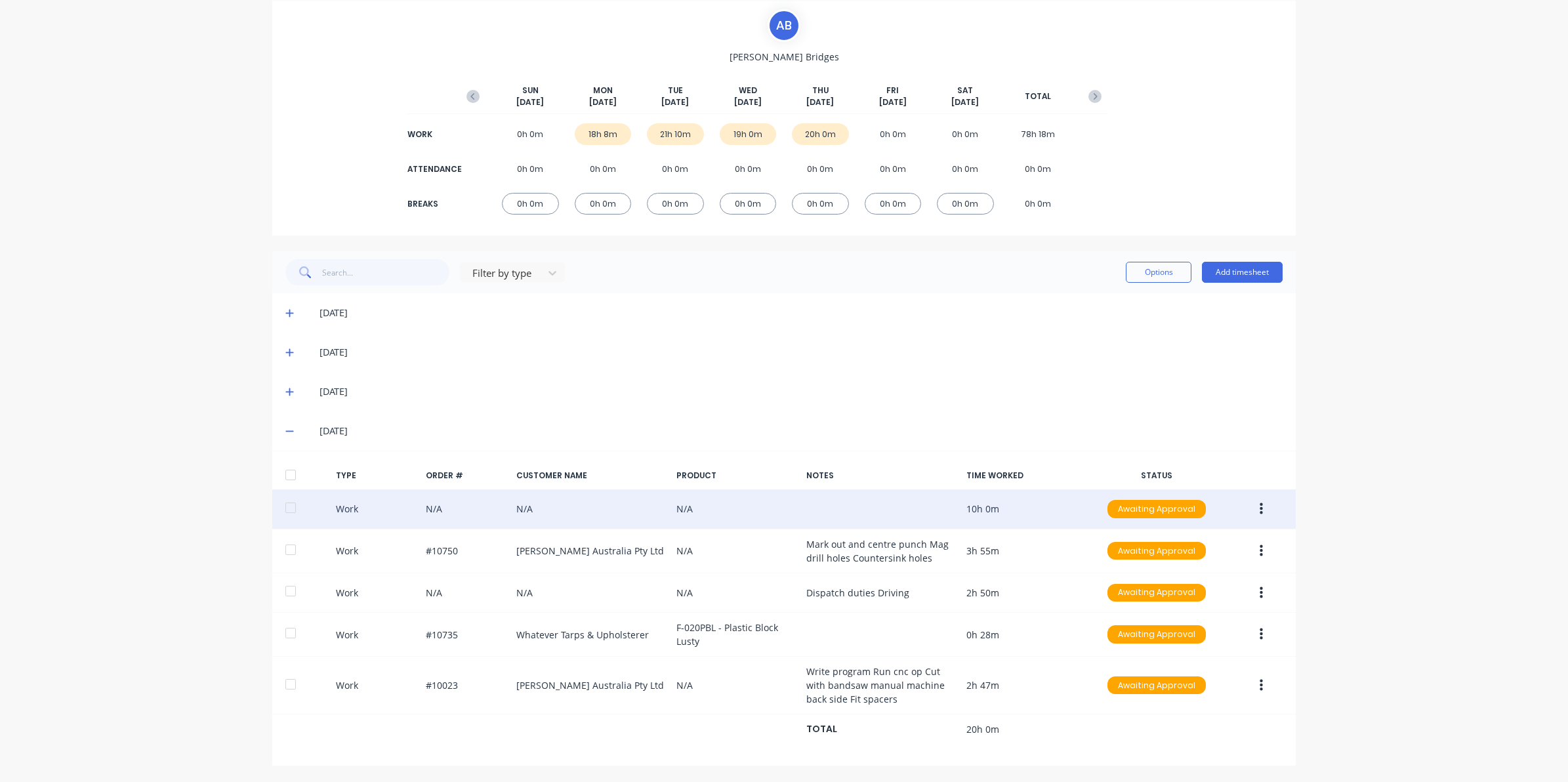
click at [1257, 497] on button "button" at bounding box center [1261, 509] width 31 height 24
click at [1178, 466] on div "Edit" at bounding box center [1214, 460] width 101 height 19
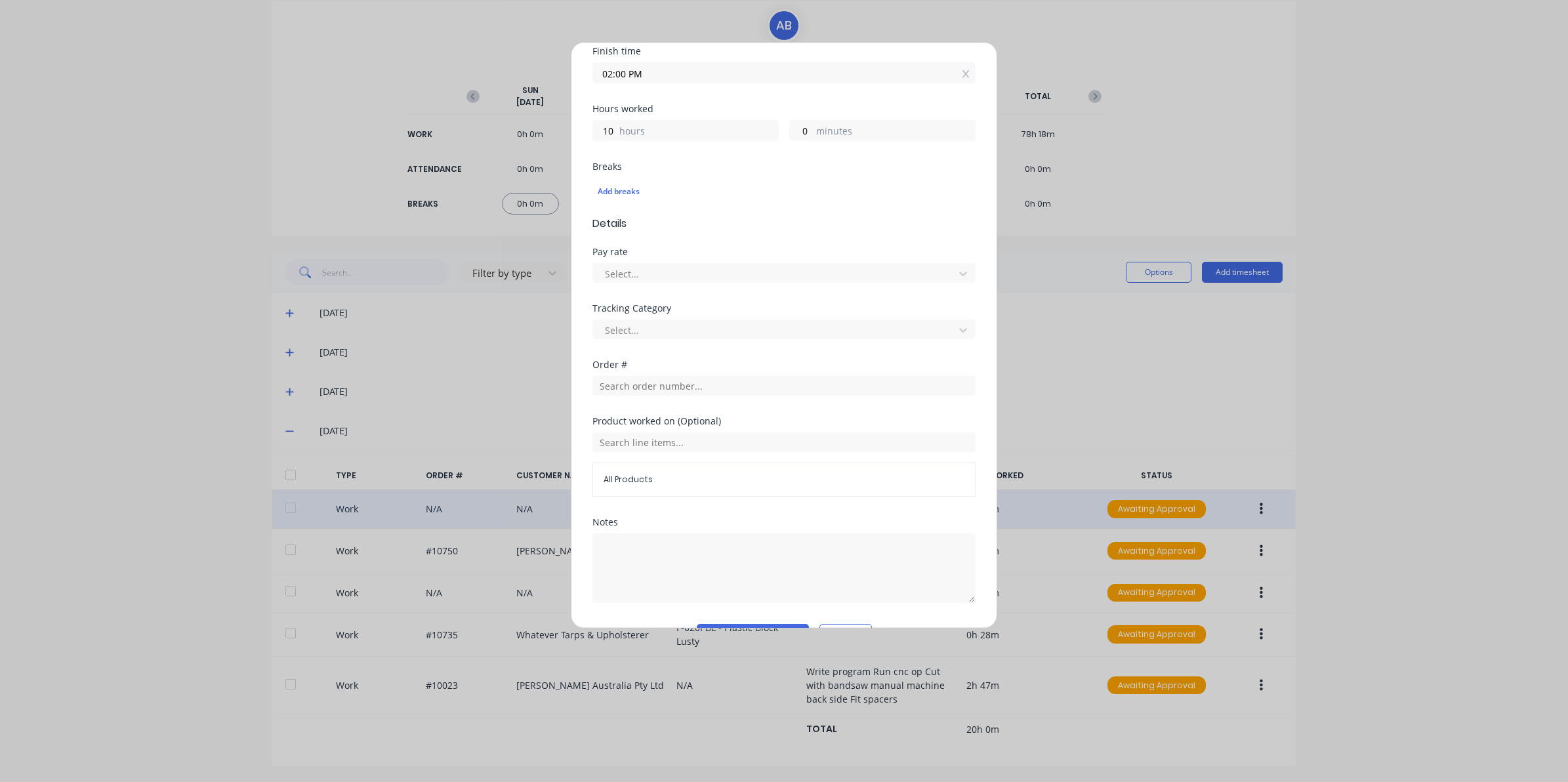
scroll to position [283, 0]
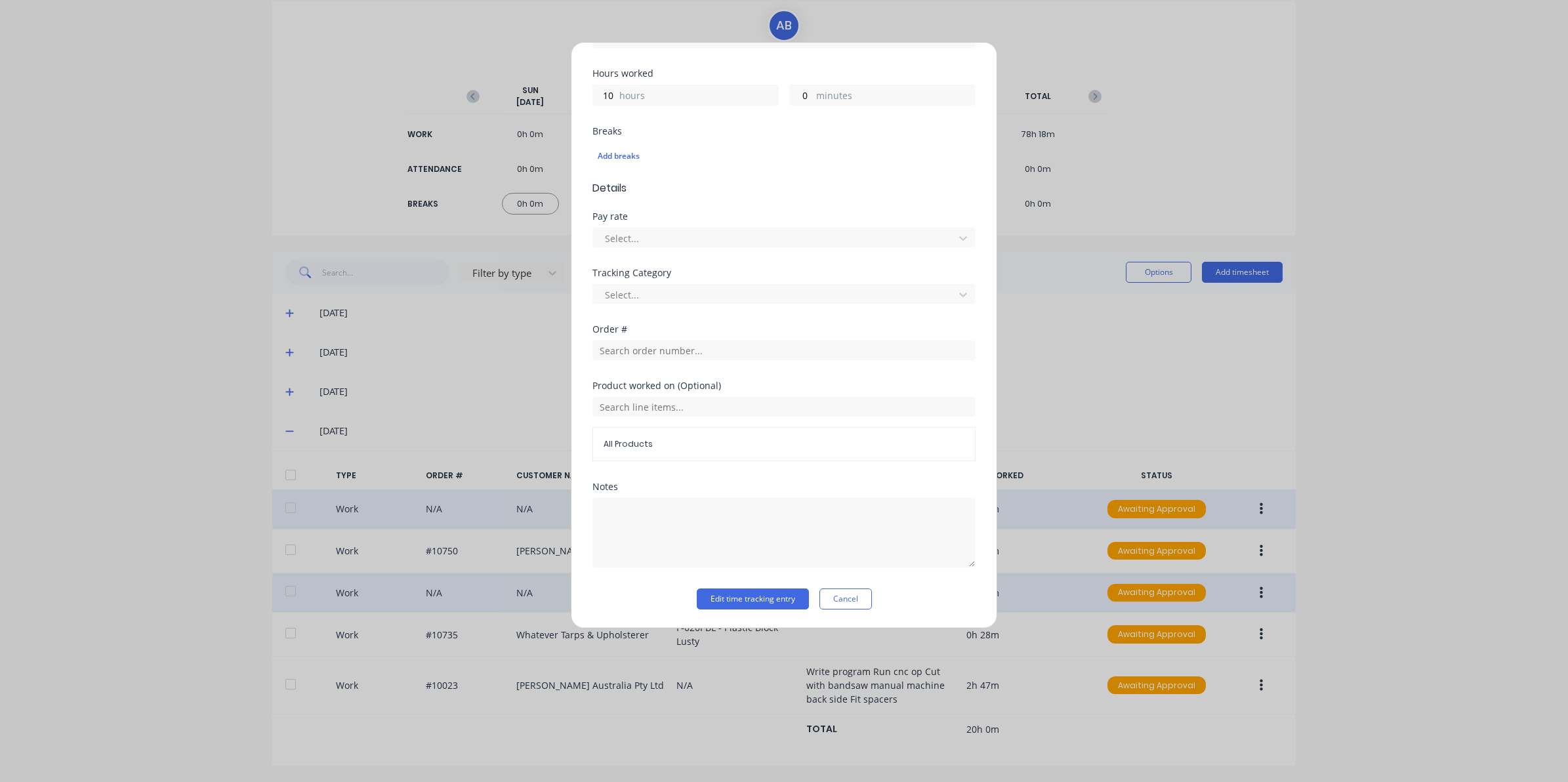
click at [840, 601] on button "Cancel" at bounding box center [846, 599] width 52 height 21
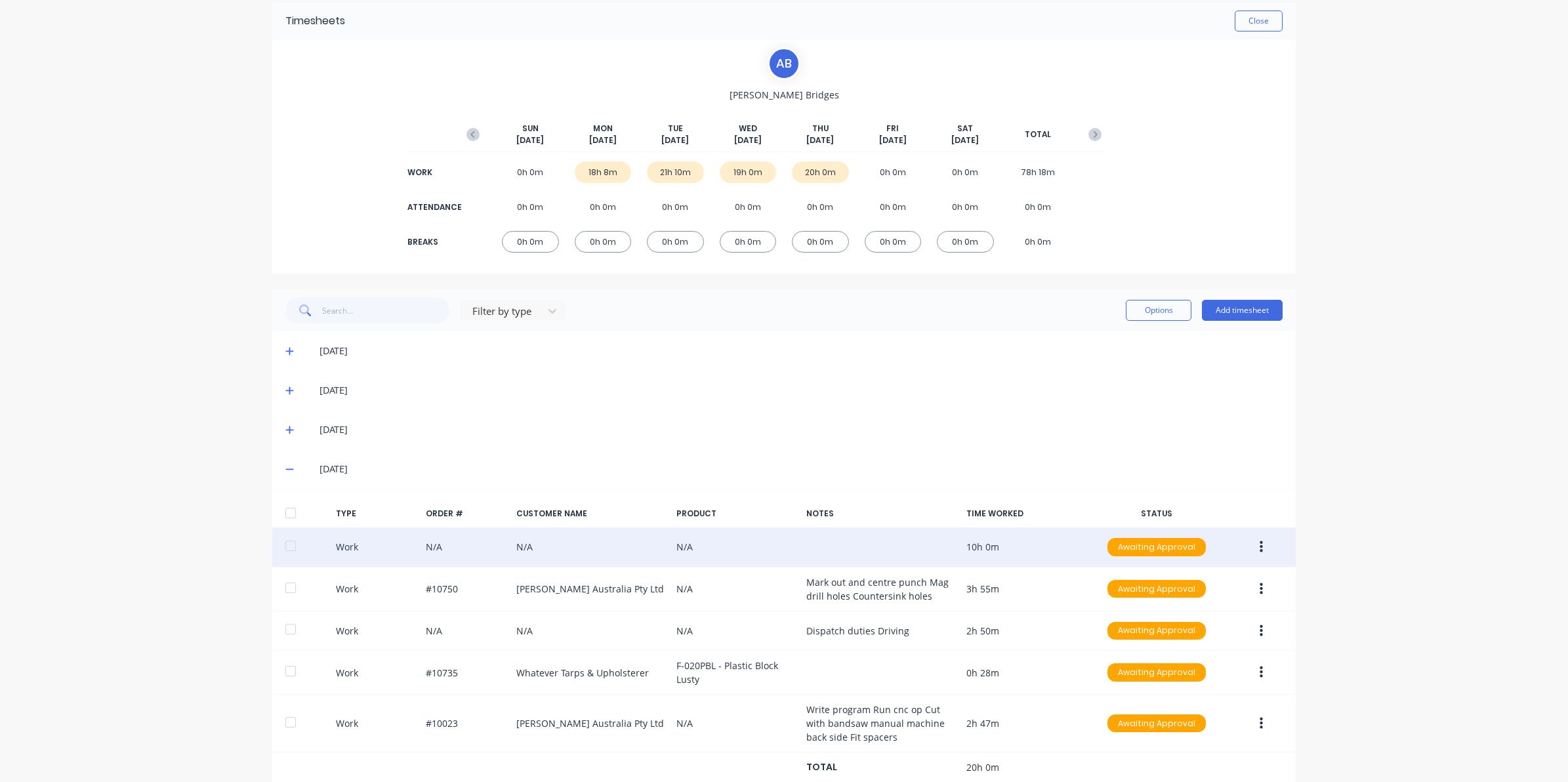
scroll to position [0, 0]
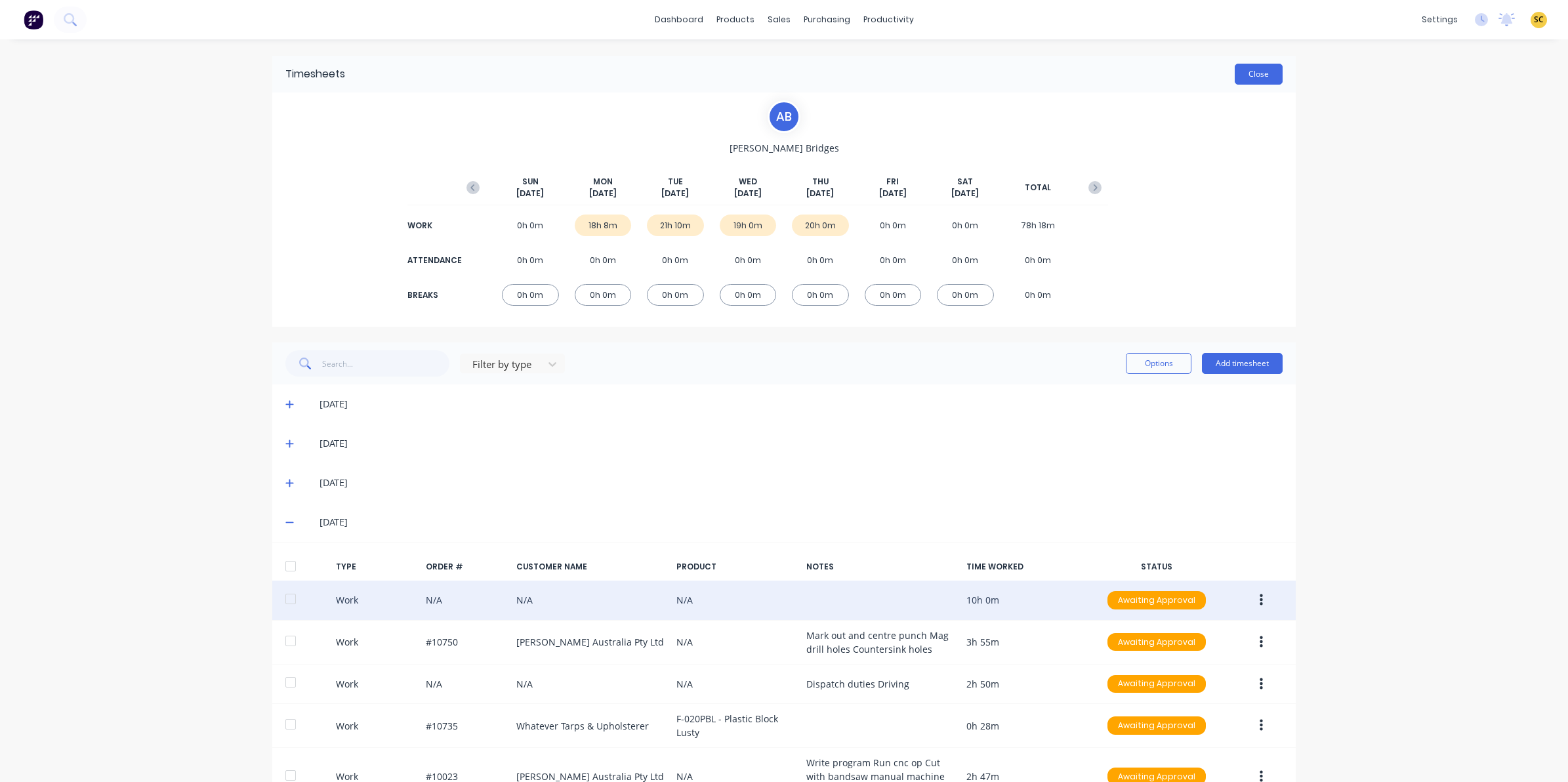
click at [1266, 69] on button "Close" at bounding box center [1258, 74] width 48 height 21
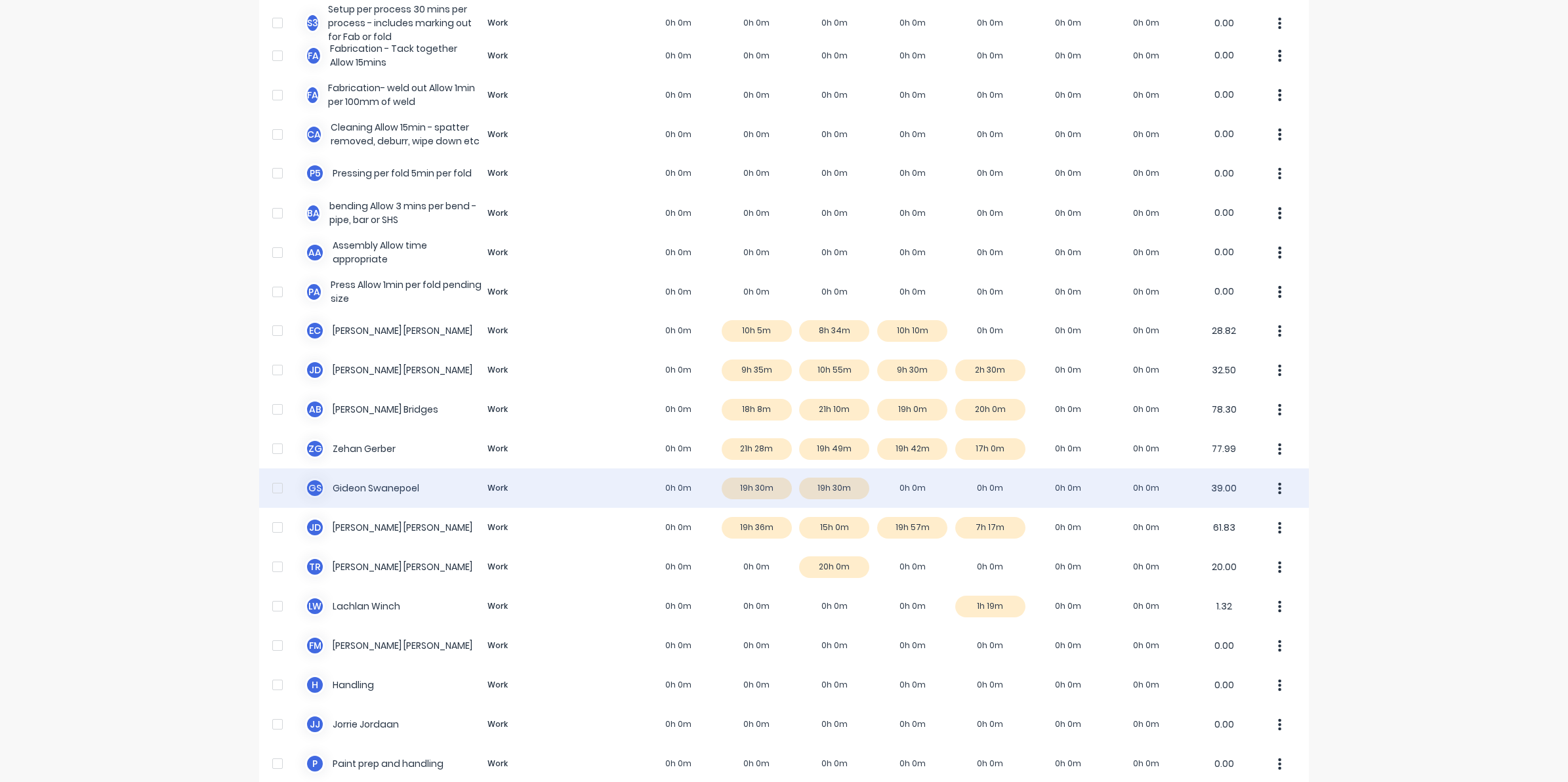
scroll to position [574, 0]
click at [905, 487] on div "G S Gideon Swanepoel Work 0h 0m 19h 30m 19h 30m 0h 0m 0h 0m 0h 0m 0h 0m 39.00" at bounding box center [784, 486] width 1050 height 39
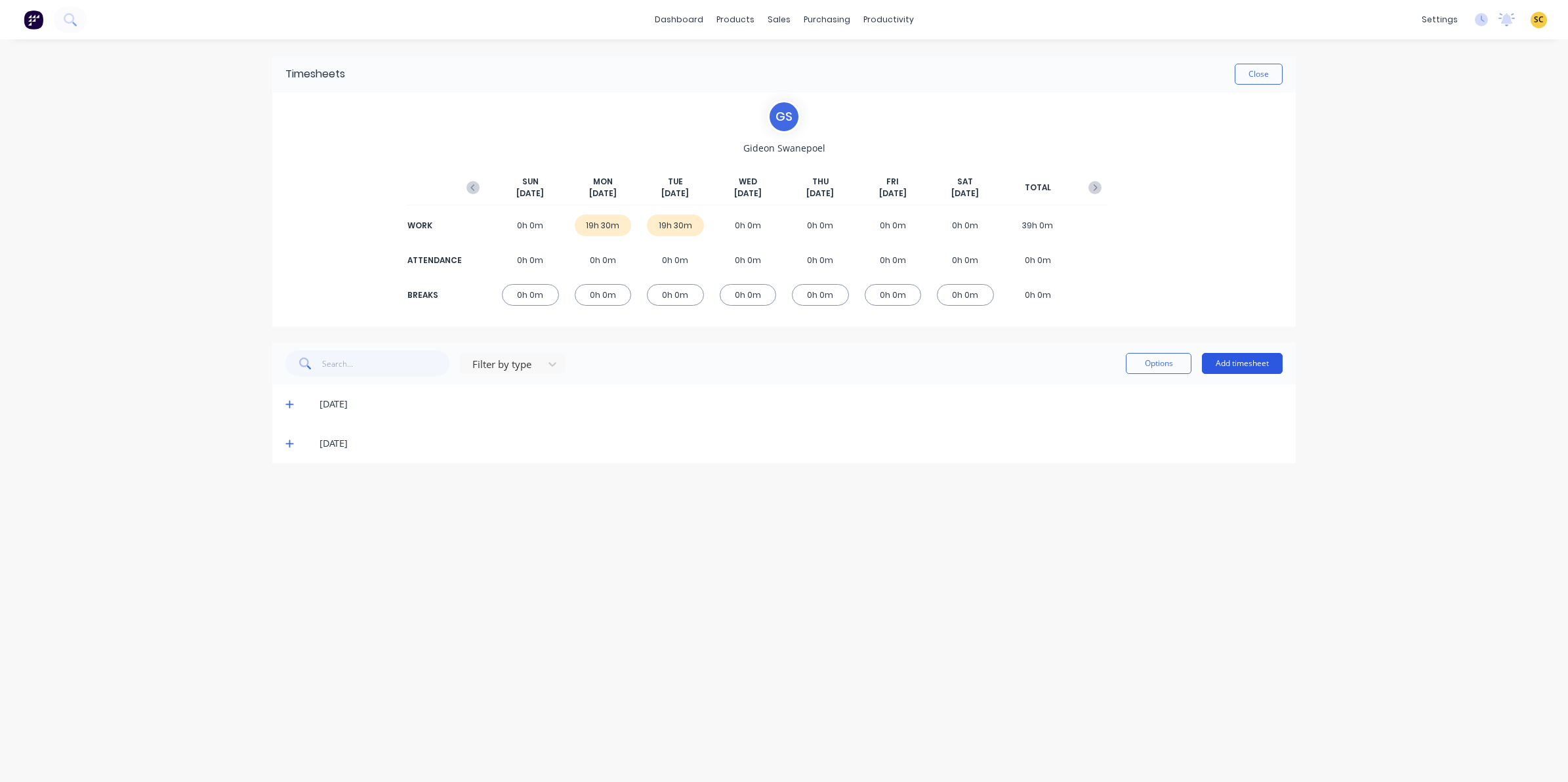
click at [1234, 365] on button "Add timesheet" at bounding box center [1242, 363] width 80 height 21
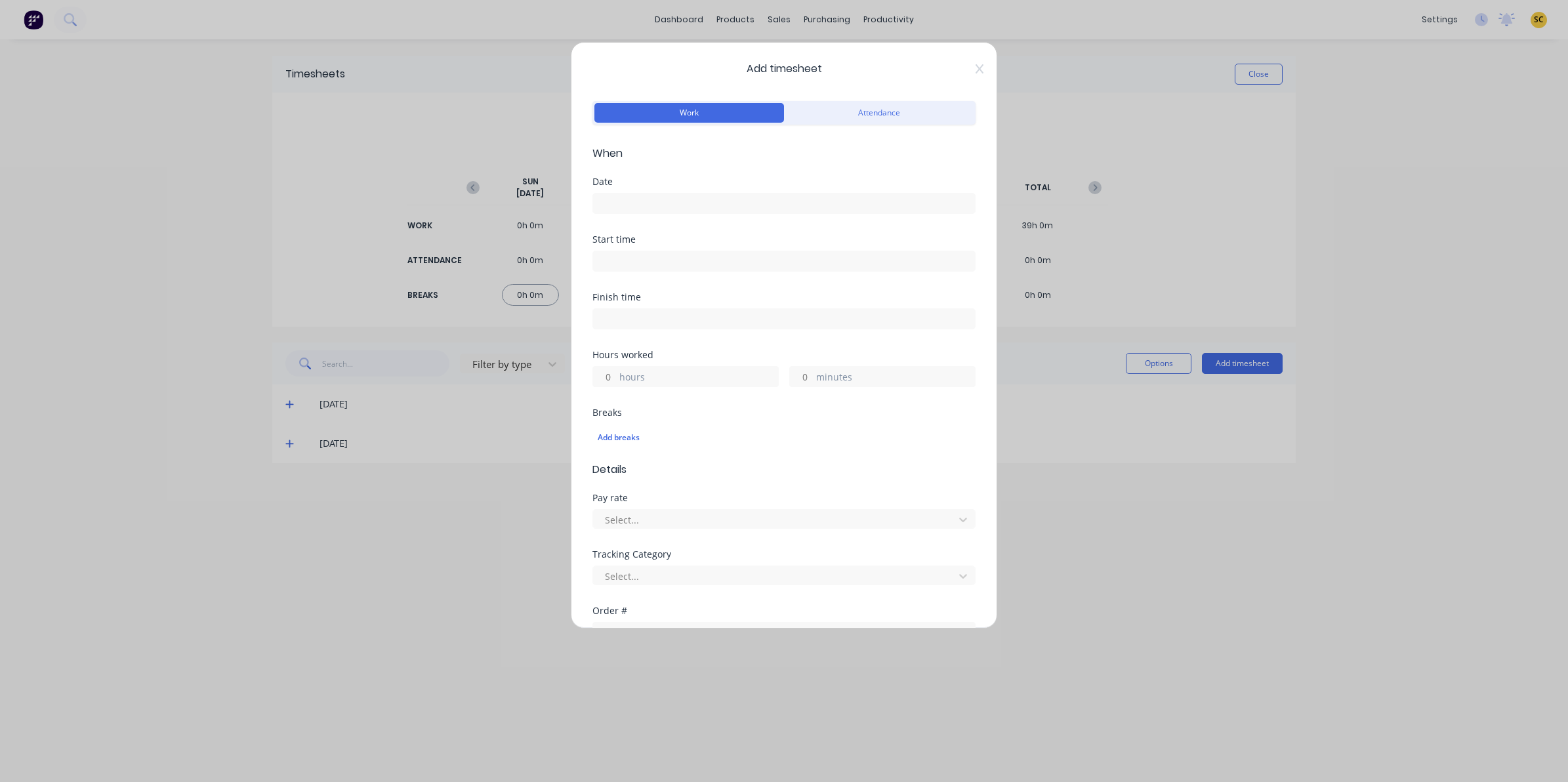
click at [725, 202] on input at bounding box center [784, 203] width 381 height 20
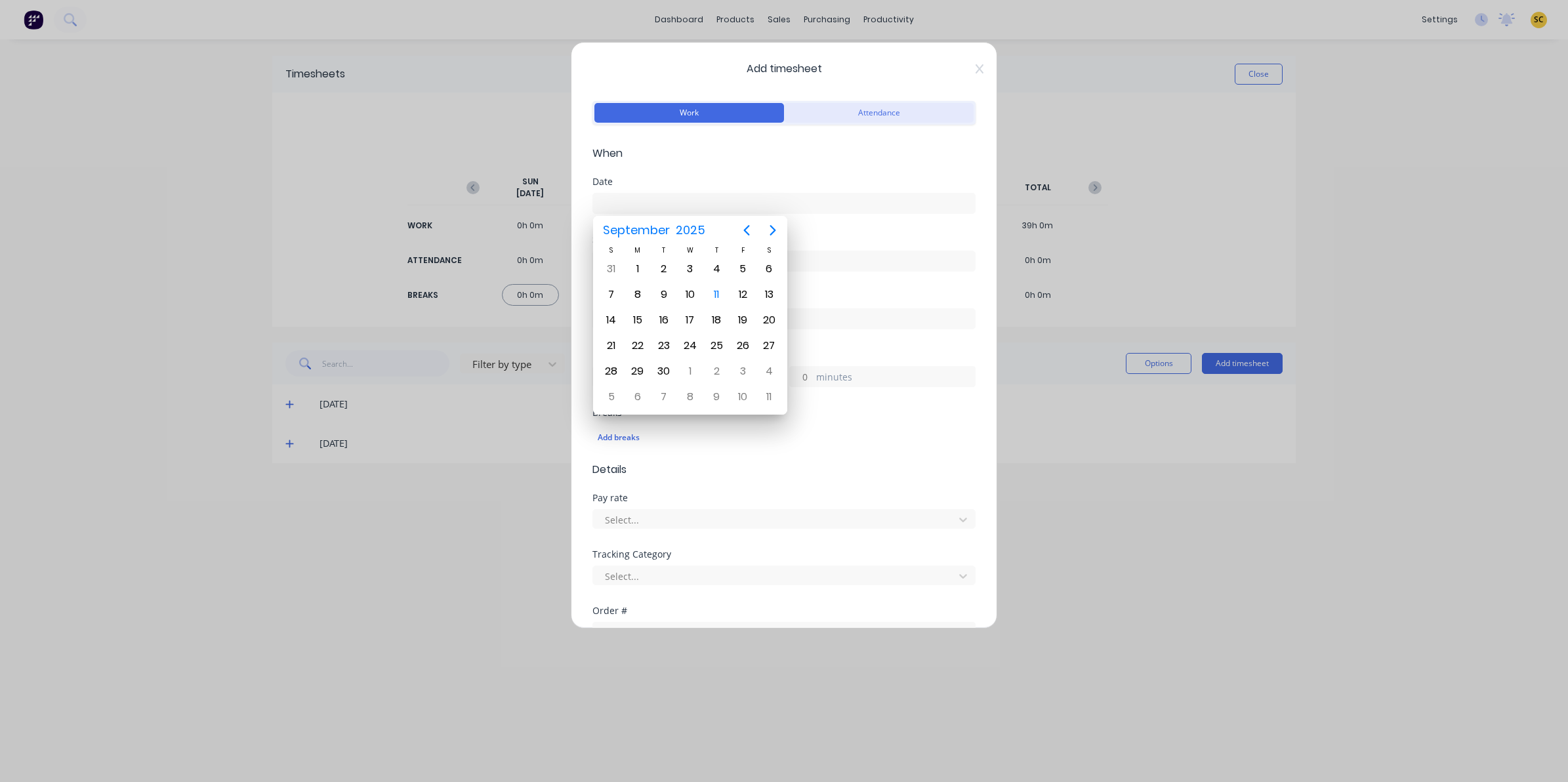
drag, startPoint x: 866, startPoint y: 95, endPoint x: 871, endPoint y: 103, distance: 9.4
click at [870, 100] on div "Add timesheet Work Attendance When Date Start time Finish time Hours worked hou…" at bounding box center [784, 335] width 426 height 586
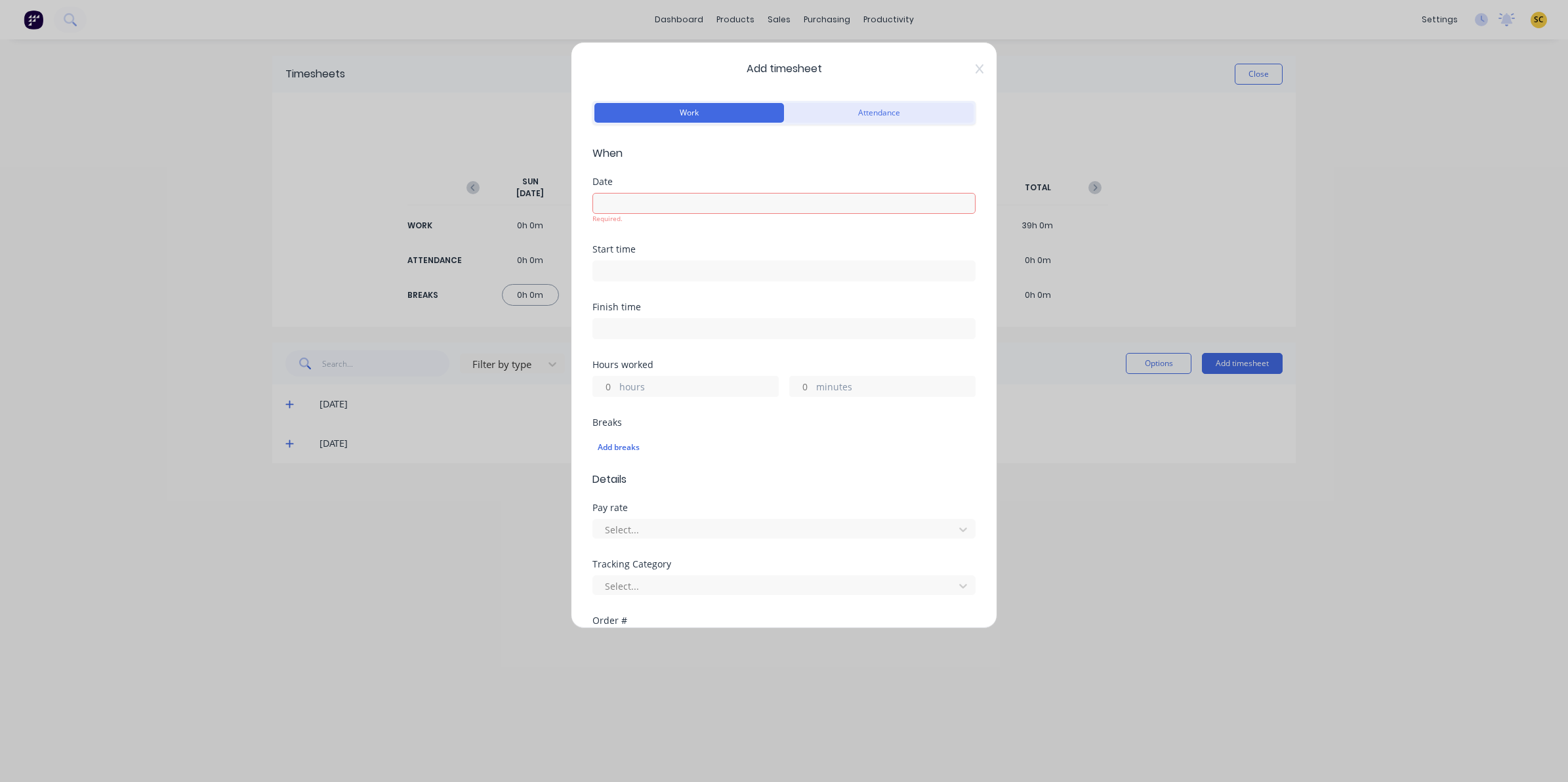
click at [876, 105] on button "Attendance" at bounding box center [879, 113] width 190 height 20
click at [725, 204] on input at bounding box center [784, 203] width 381 height 20
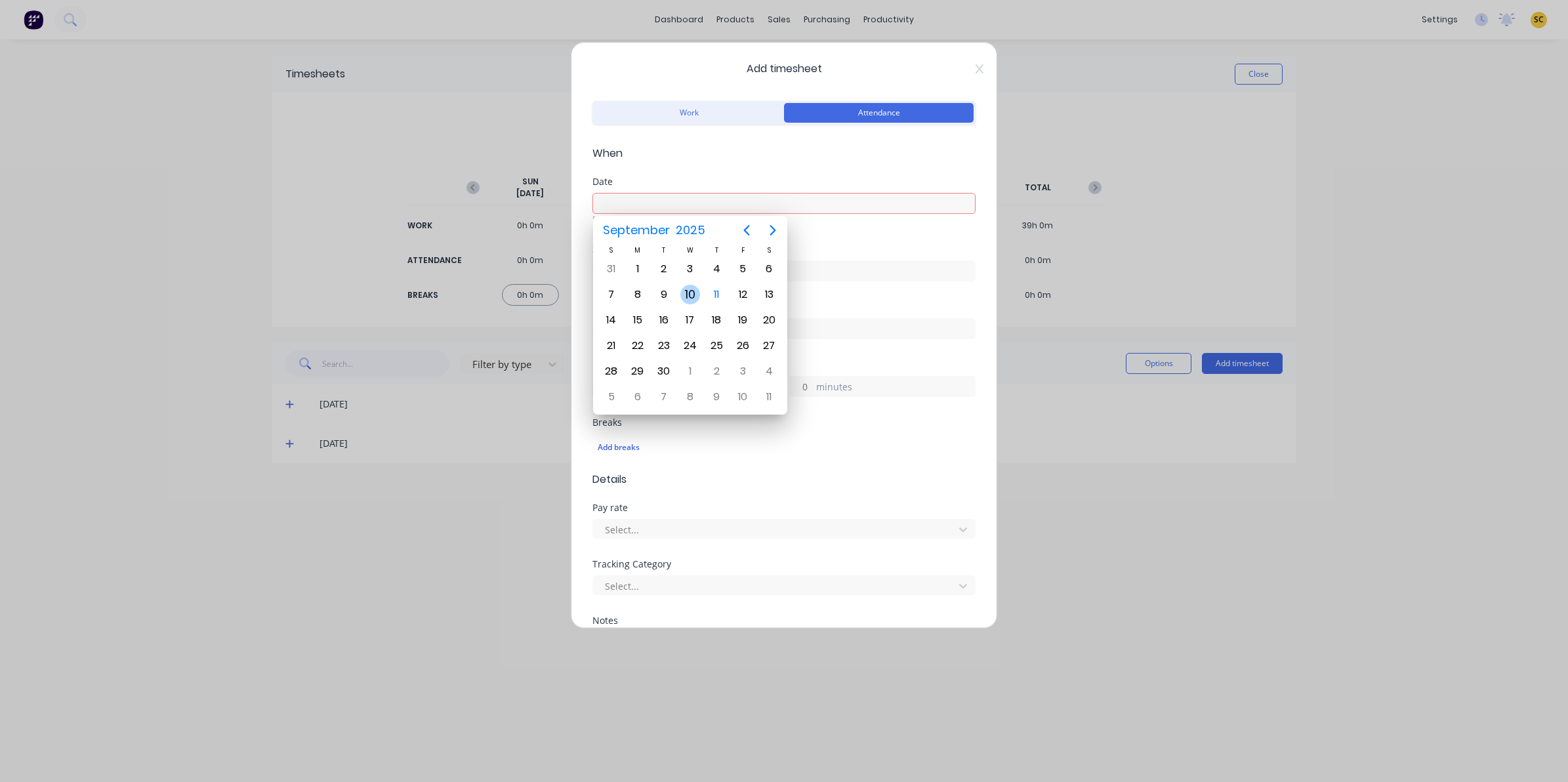
click at [687, 299] on div "10" at bounding box center [690, 294] width 20 height 20
type input "10/09/2025"
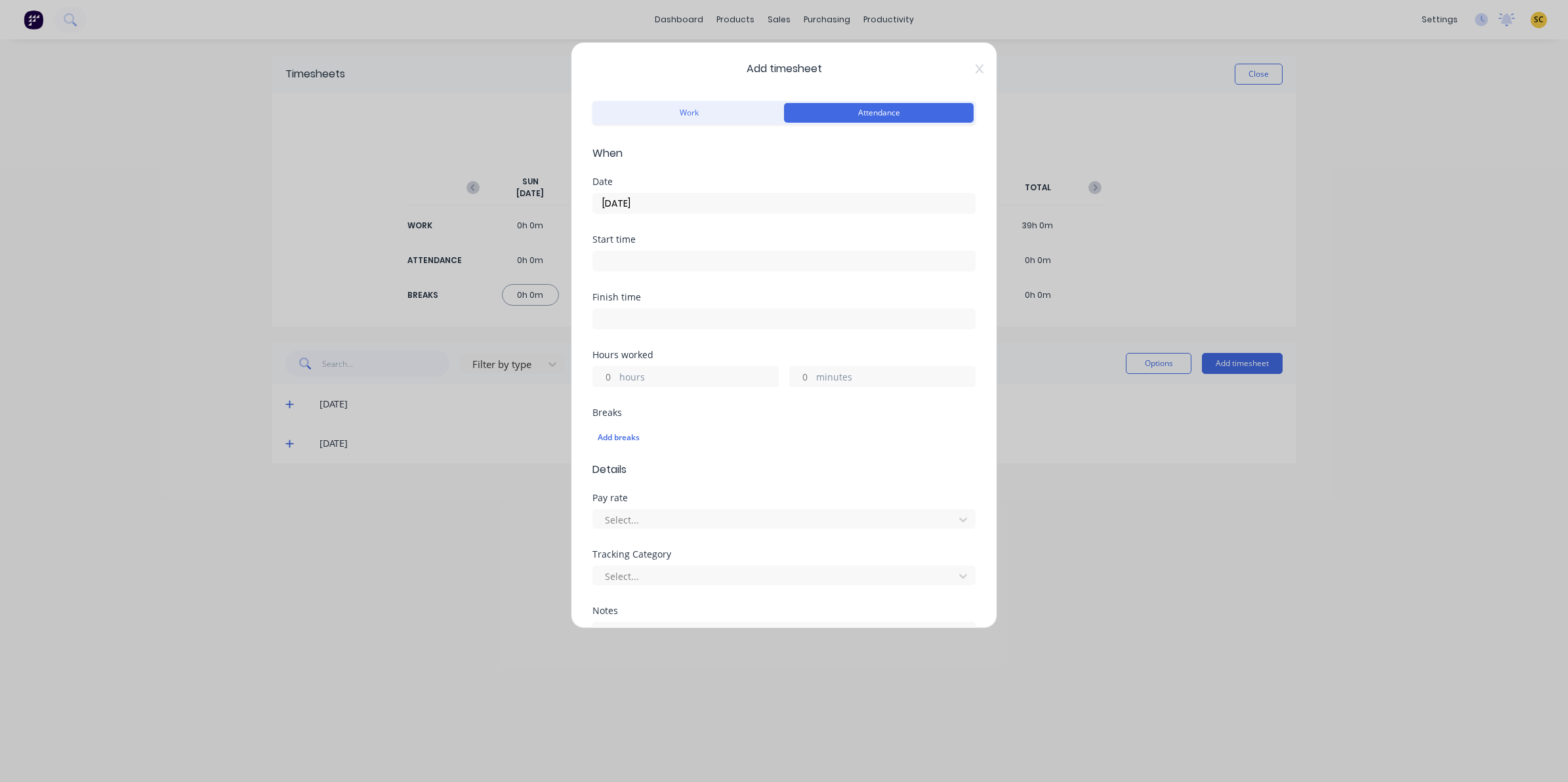
click at [645, 257] on input at bounding box center [784, 261] width 381 height 20
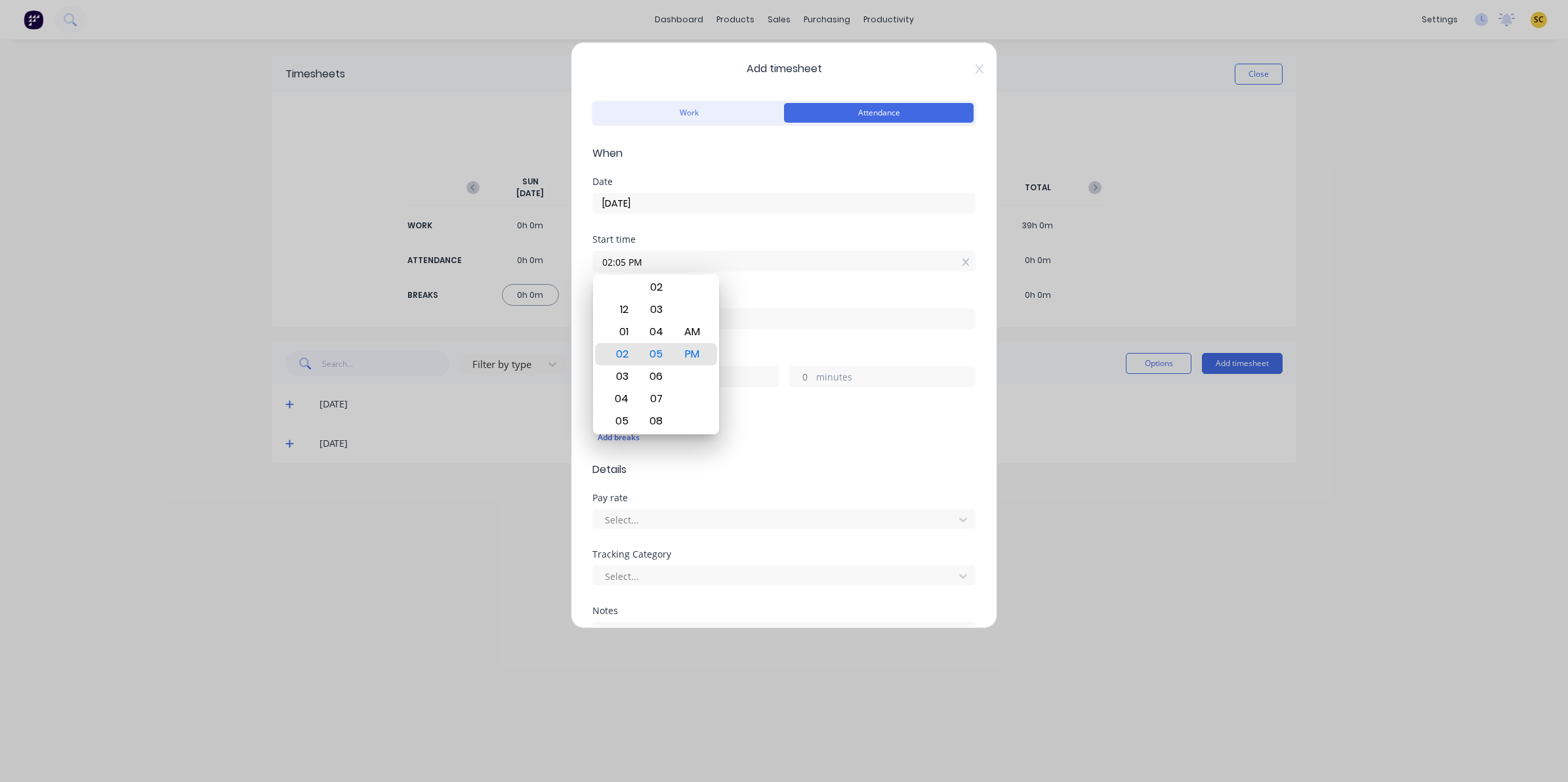
drag, startPoint x: 654, startPoint y: 263, endPoint x: 339, endPoint y: 309, distance: 318.3
click at [384, 300] on div "Add timesheet Work Attendance When Date 10/09/2025 Start time 02:05 PM Finish t…" at bounding box center [784, 391] width 1568 height 782
type input "06:00 AM"
click at [824, 311] on input at bounding box center [784, 319] width 381 height 20
type input "02:05 PM"
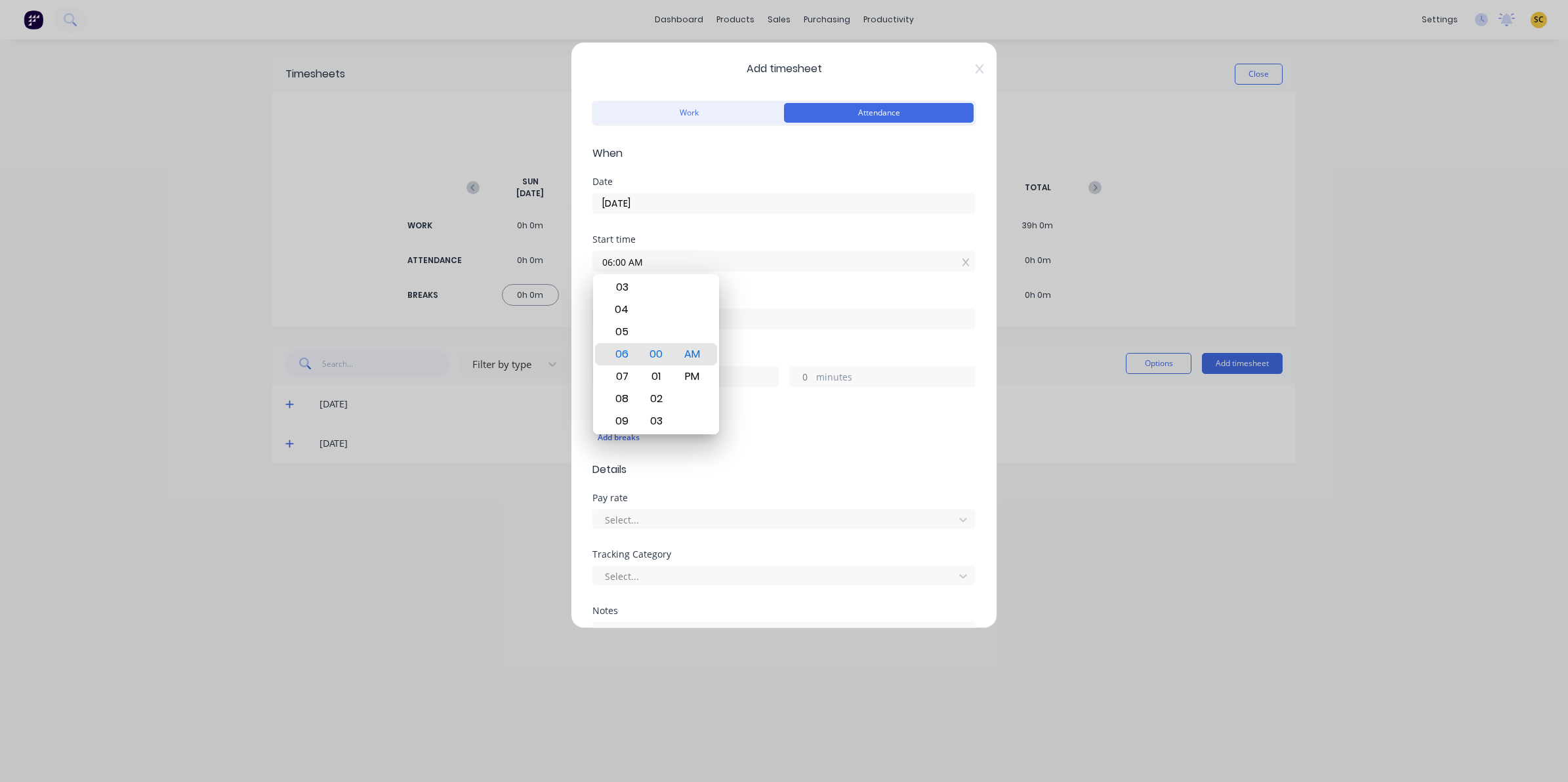
type input "8"
type input "5"
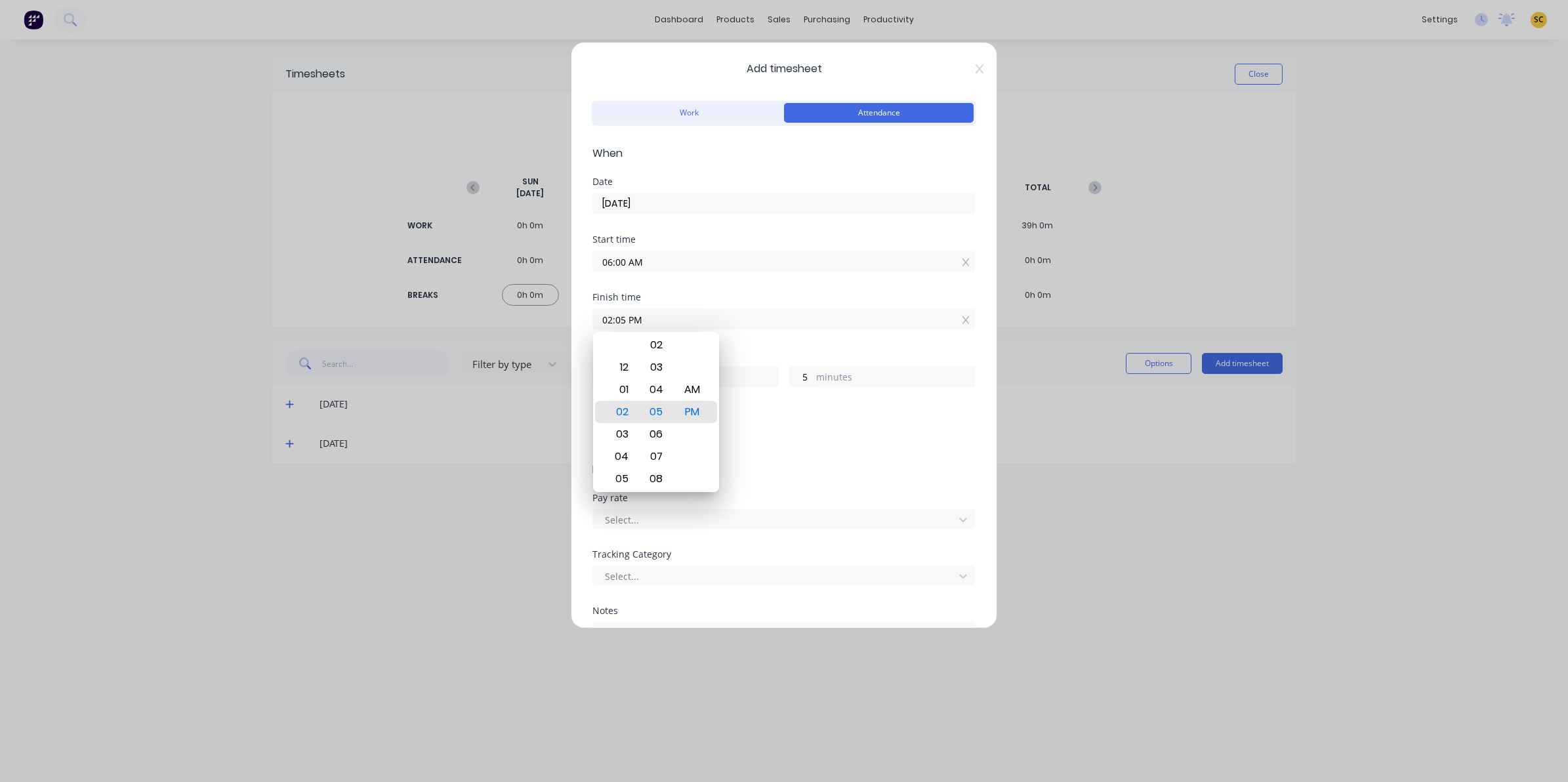
drag, startPoint x: 817, startPoint y: 322, endPoint x: 188, endPoint y: 287, distance: 630.0
click at [200, 295] on div "Add timesheet Work Attendance When Date 10/09/2025 Start time 06:00 AM Finish t…" at bounding box center [784, 391] width 1568 height 782
type input "03:30 AM"
type input "21"
type input "30"
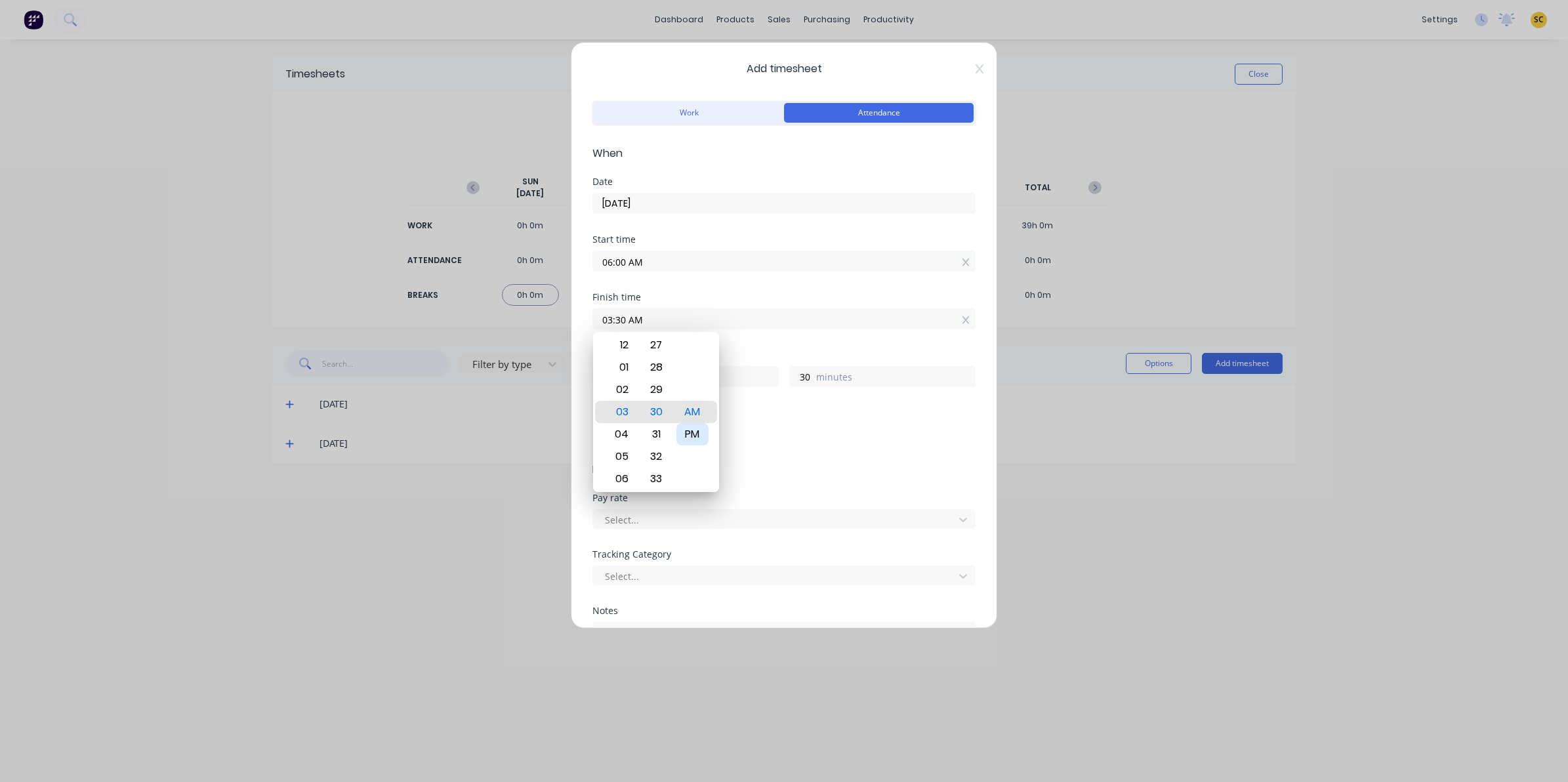
click at [684, 430] on div "PM" at bounding box center [693, 434] width 32 height 22
type input "03:30 PM"
type input "9"
click at [749, 429] on div "Add breaks" at bounding box center [784, 437] width 373 height 17
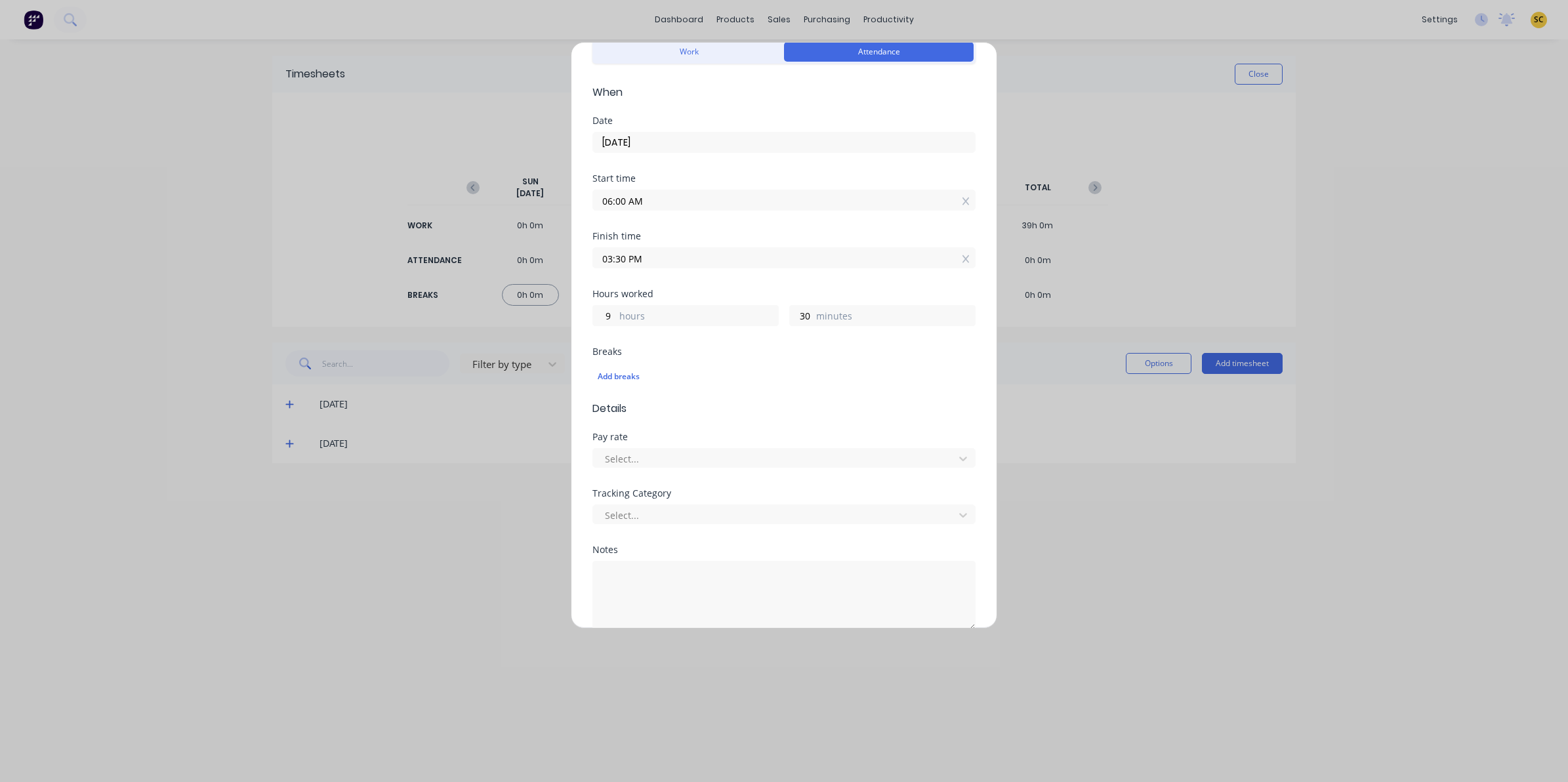
scroll to position [125, 0]
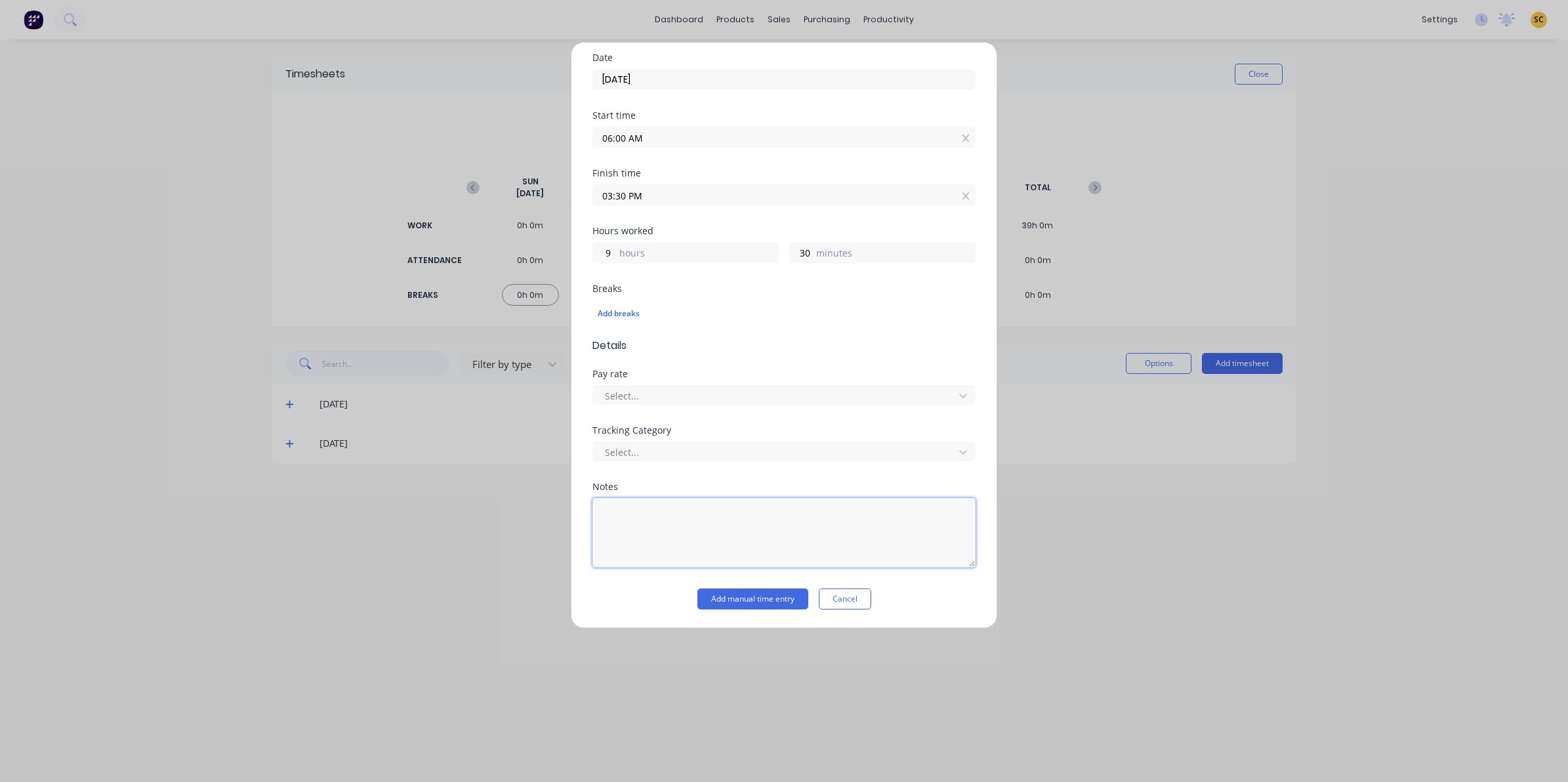
click at [683, 516] on textarea at bounding box center [784, 533] width 383 height 69
type textarea "clock in/out - 30 mins lunch"
click at [736, 595] on button "Add manual time entry" at bounding box center [753, 599] width 111 height 21
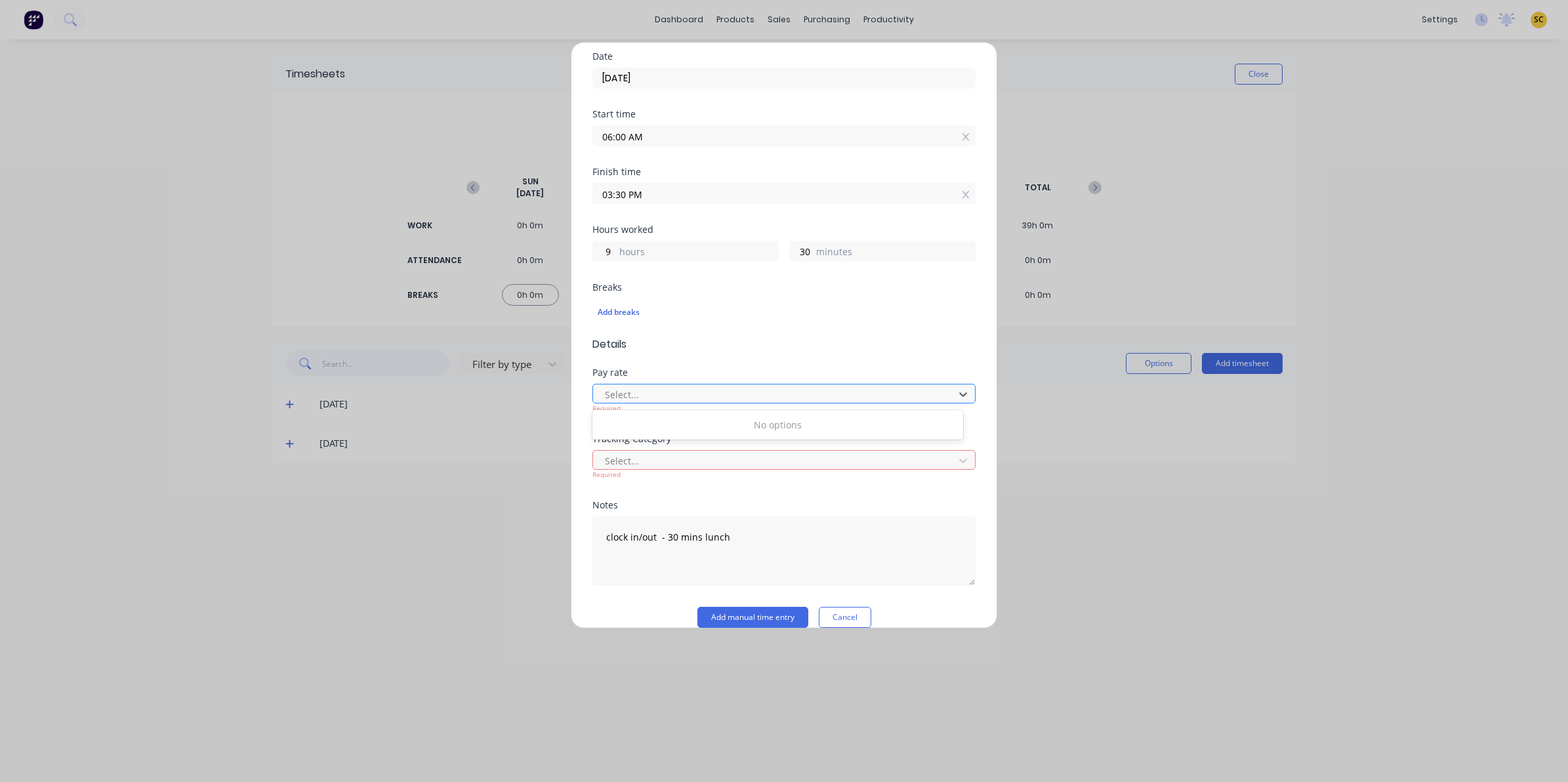
click at [870, 402] on div at bounding box center [776, 395] width 344 height 16
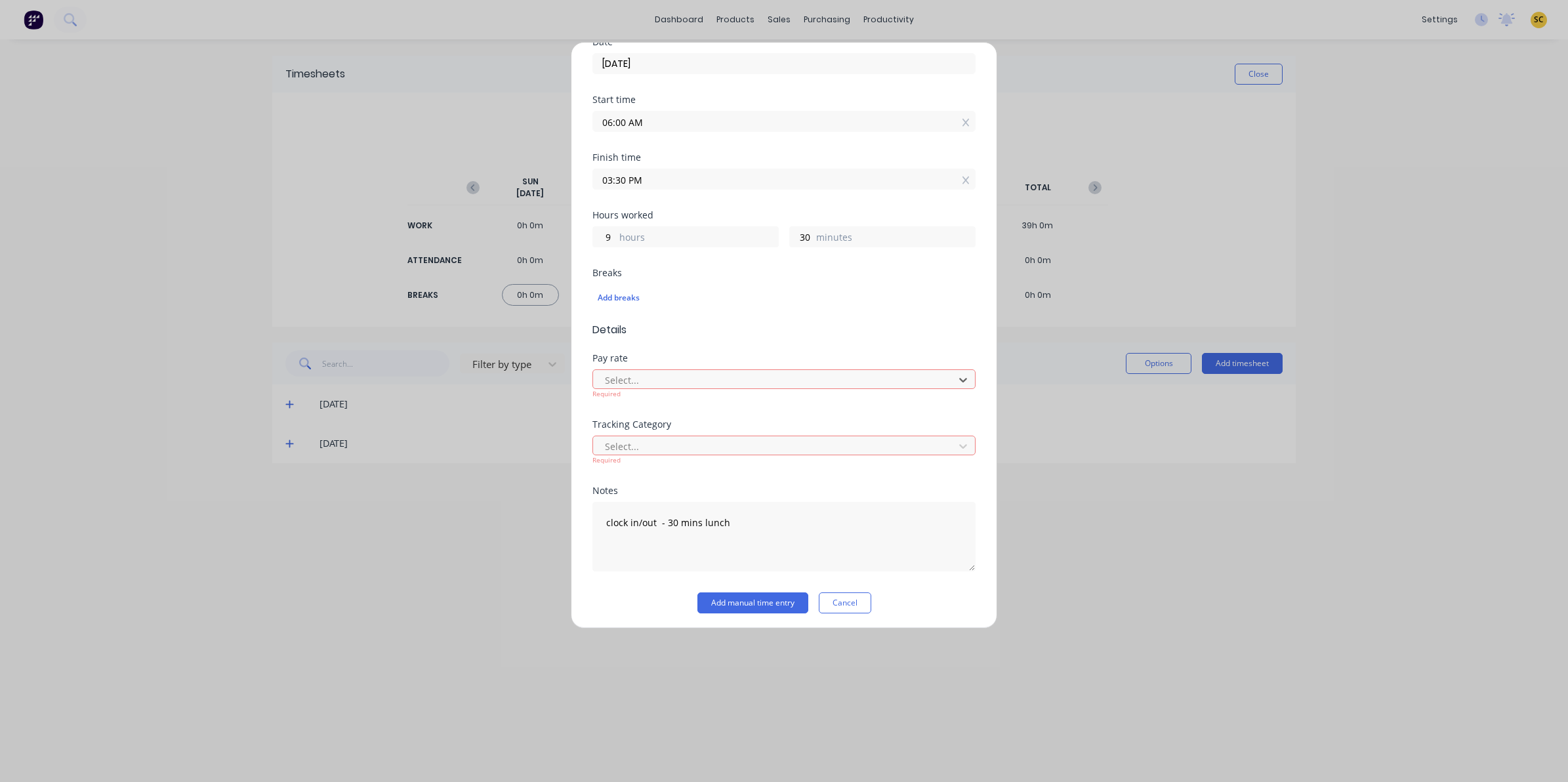
scroll to position [145, 0]
click at [857, 599] on button "Cancel" at bounding box center [845, 599] width 52 height 21
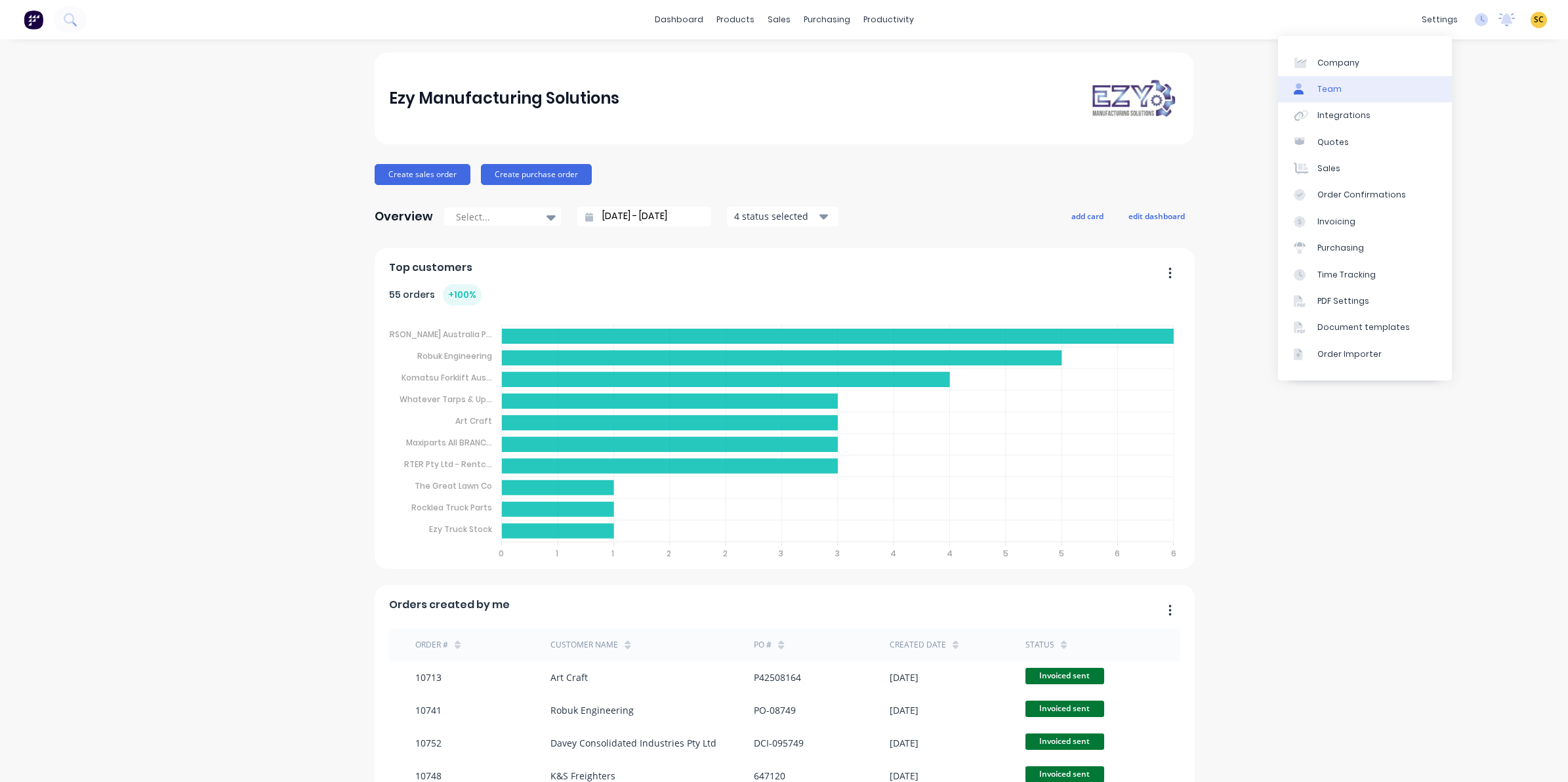
click at [1350, 86] on link "Team" at bounding box center [1365, 89] width 174 height 27
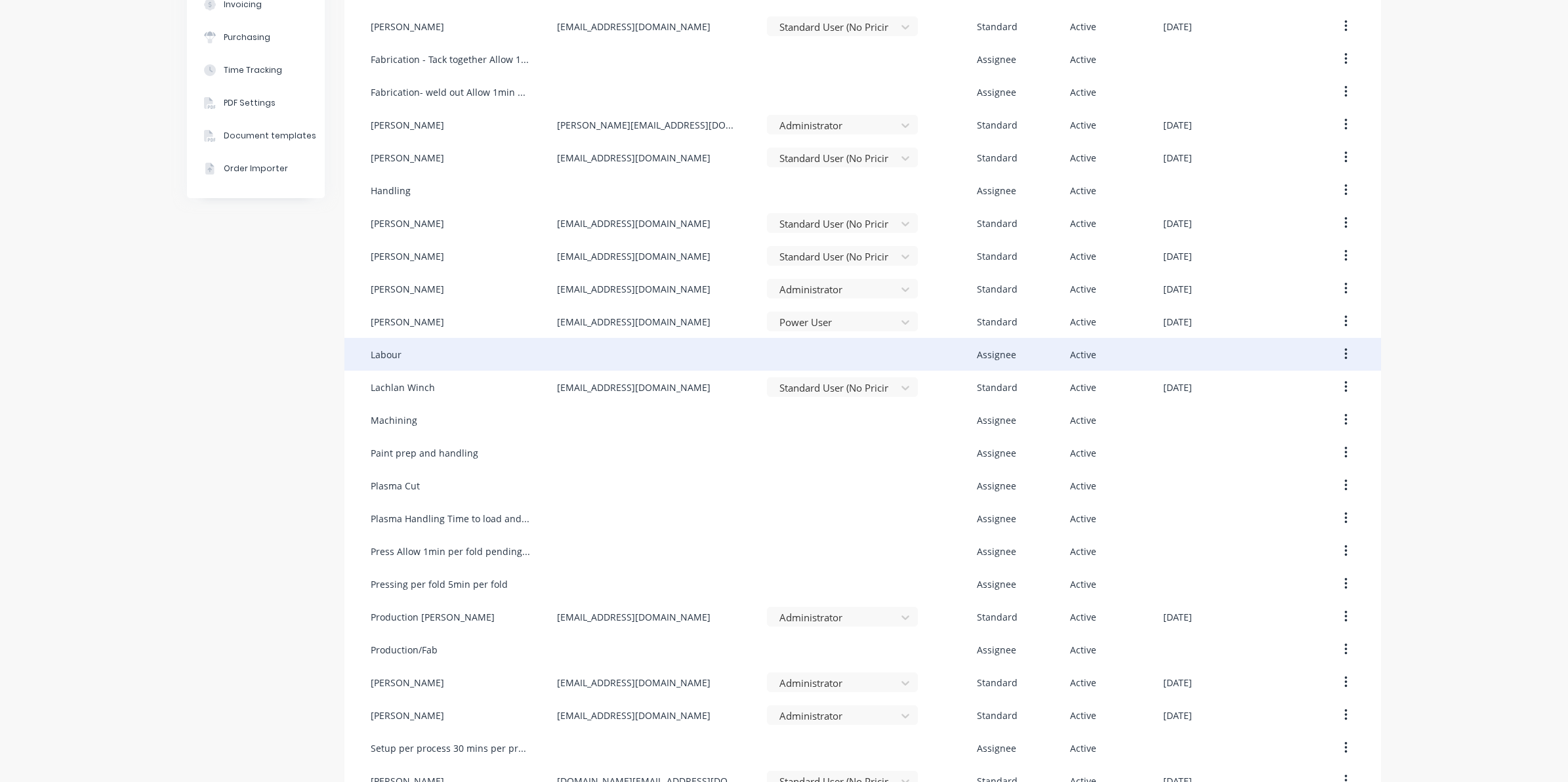
scroll to position [236, 0]
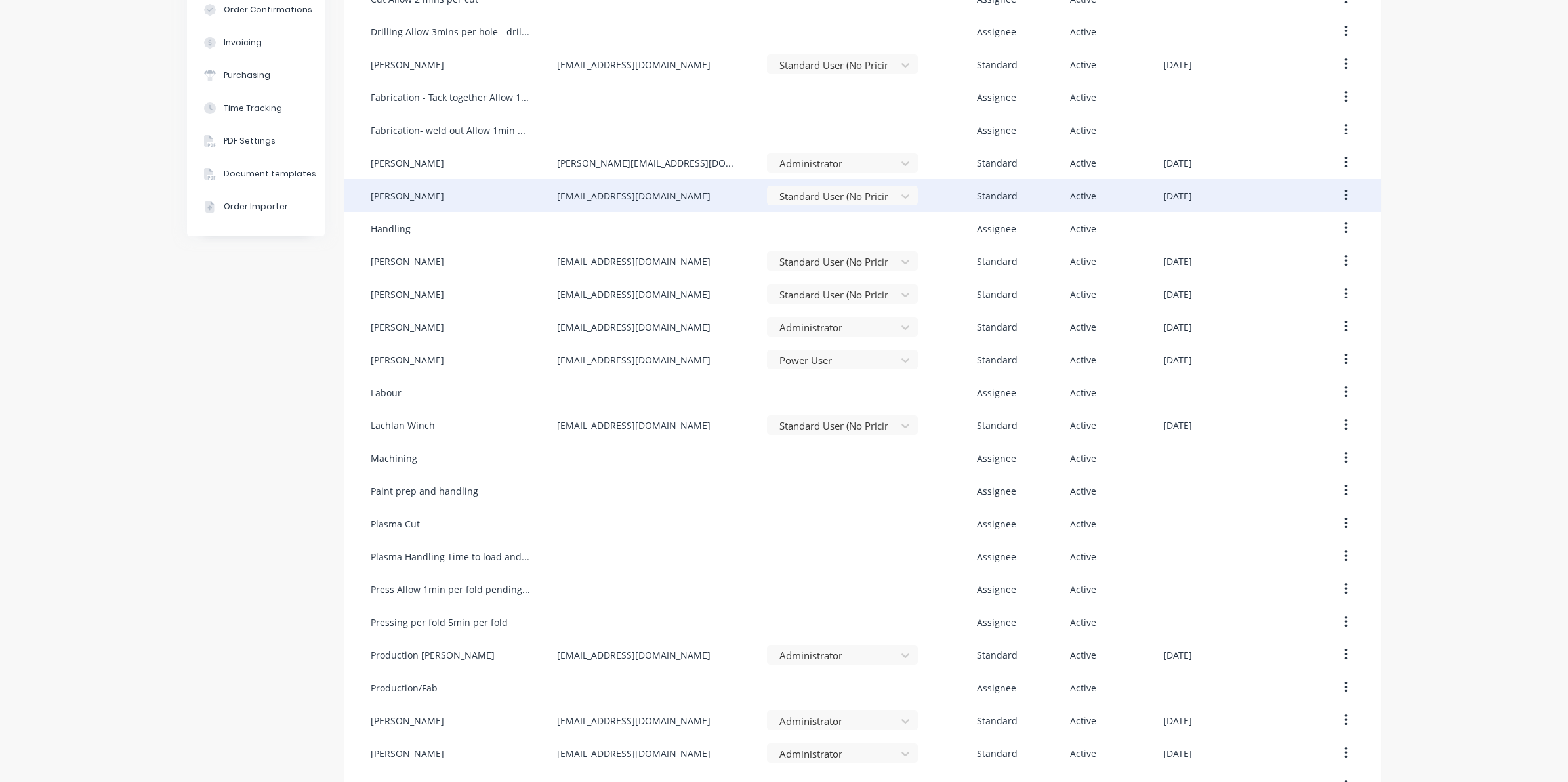
drag, startPoint x: 1358, startPoint y: 192, endPoint x: 1340, endPoint y: 196, distance: 18.4
click at [1345, 194] on div "Gideon Swanepoel deonswan@gmail.com Standard User (No Pricing) Standard Active …" at bounding box center [863, 196] width 1037 height 32
click at [1344, 196] on icon "button" at bounding box center [1346, 196] width 3 height 12
click at [1255, 228] on div "Edit" at bounding box center [1299, 230] width 101 height 19
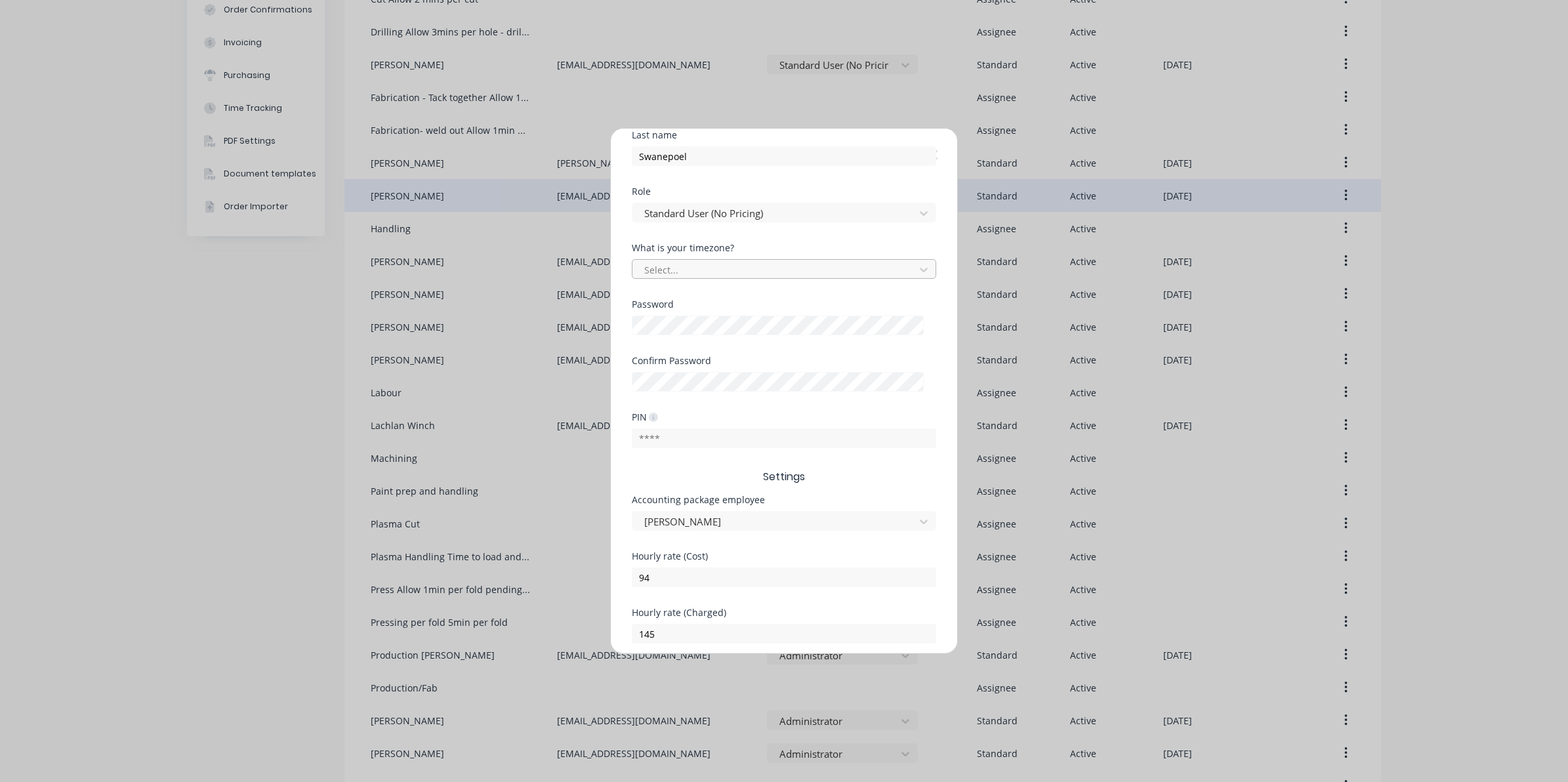
scroll to position [273, 0]
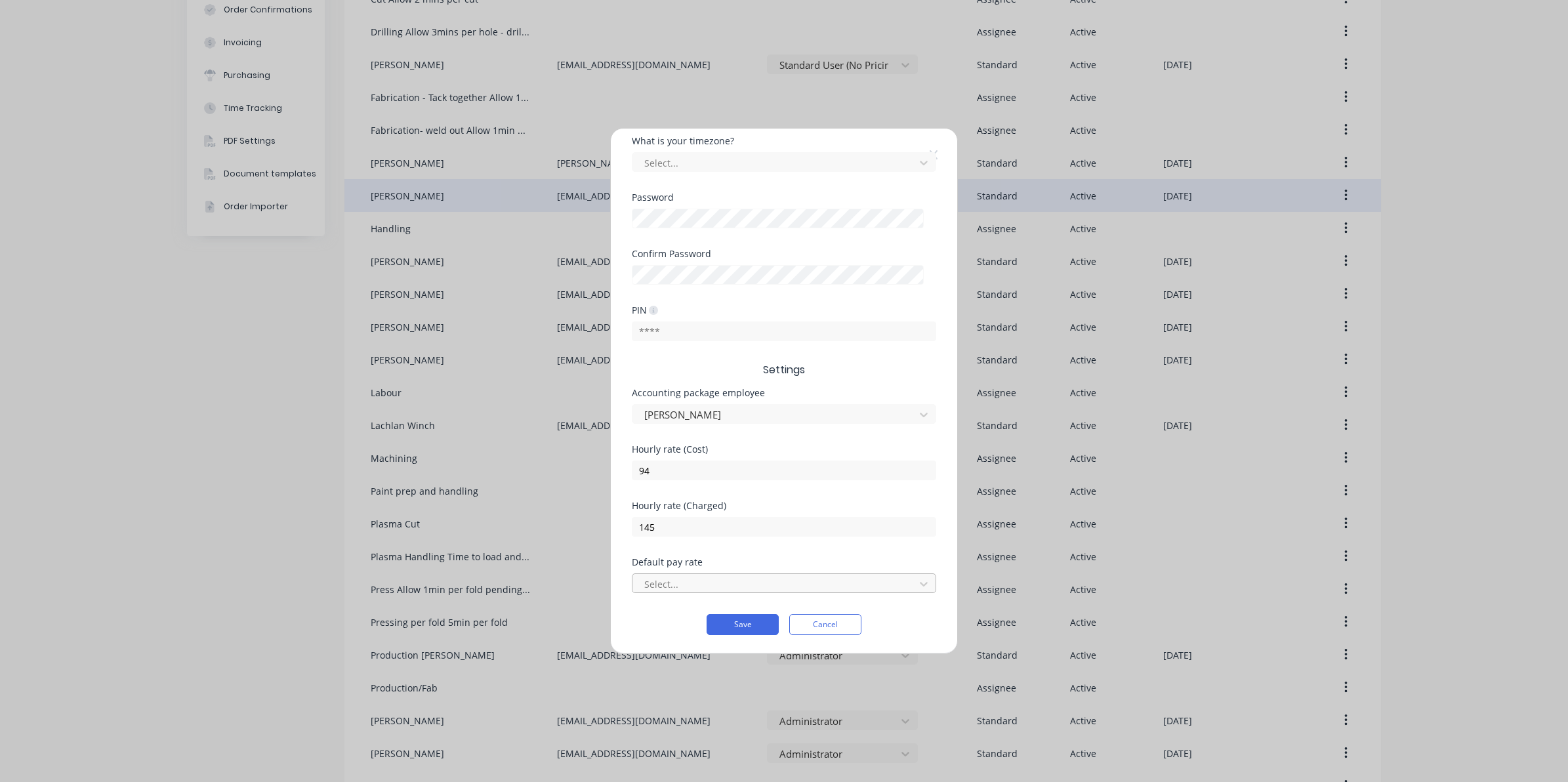
click at [728, 587] on div at bounding box center [775, 584] width 265 height 16
click at [932, 151] on icon at bounding box center [933, 155] width 8 height 10
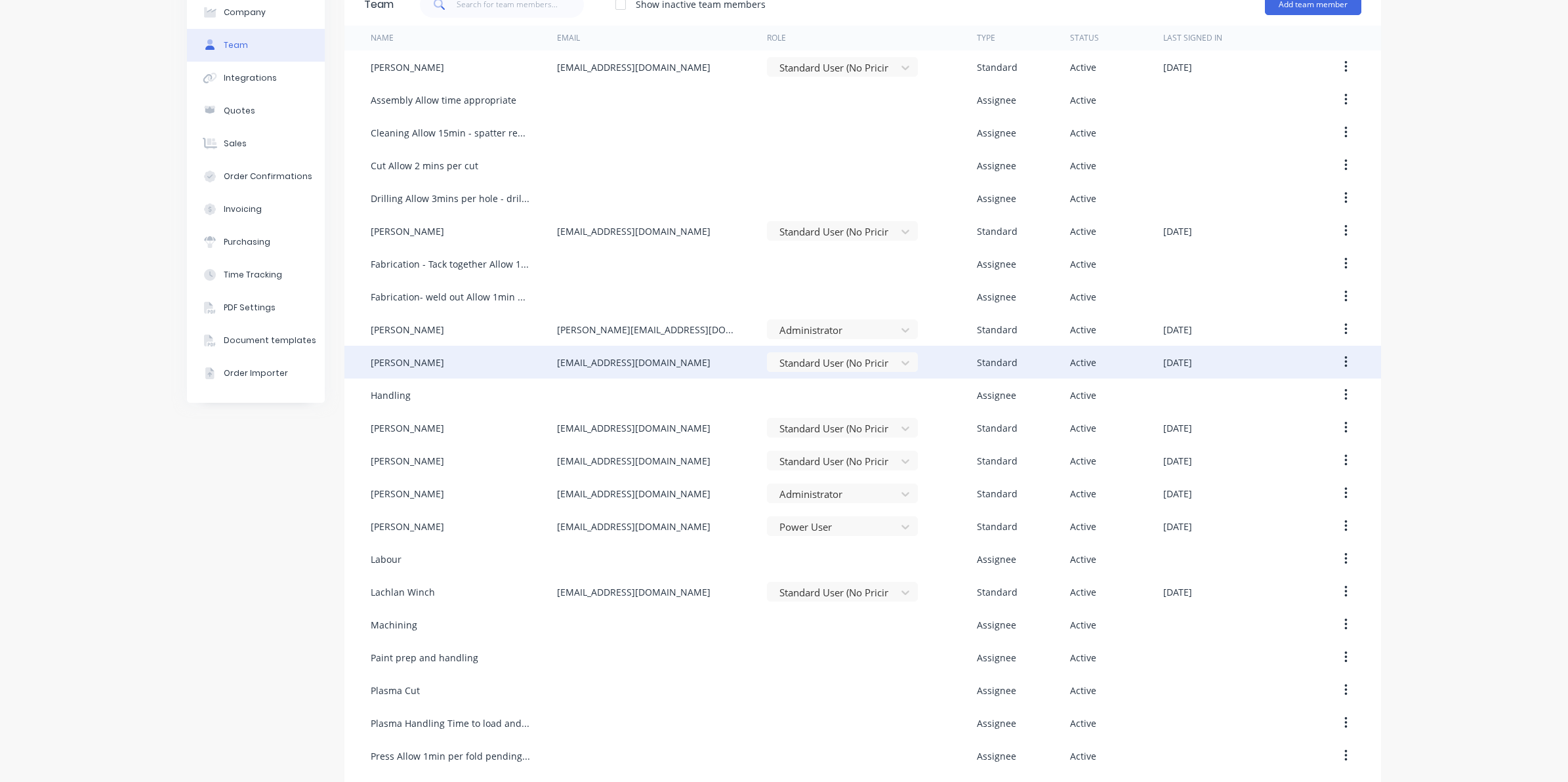
scroll to position [0, 0]
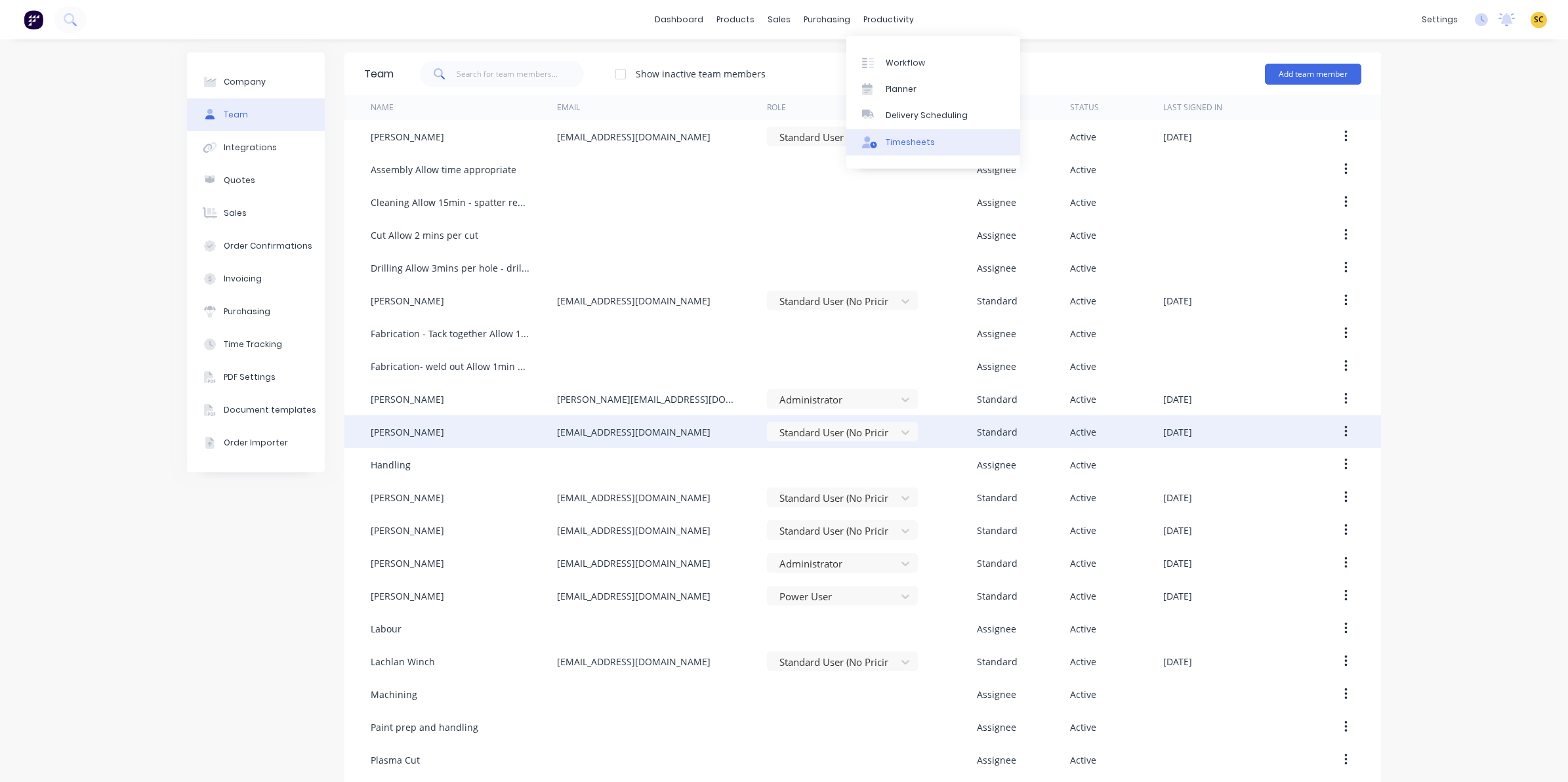
click at [925, 136] on div "Timesheets" at bounding box center [910, 142] width 49 height 12
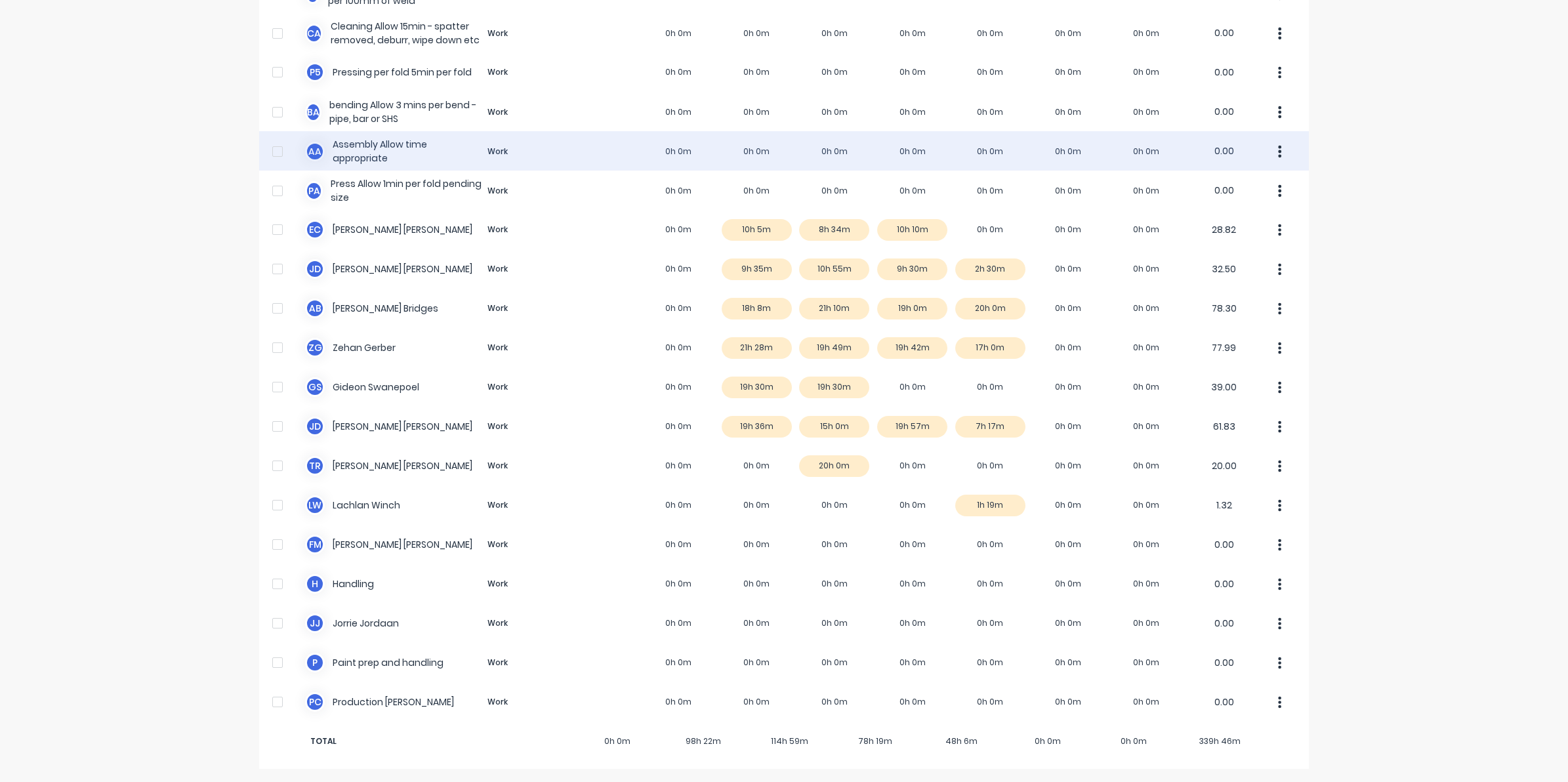
scroll to position [592, 0]
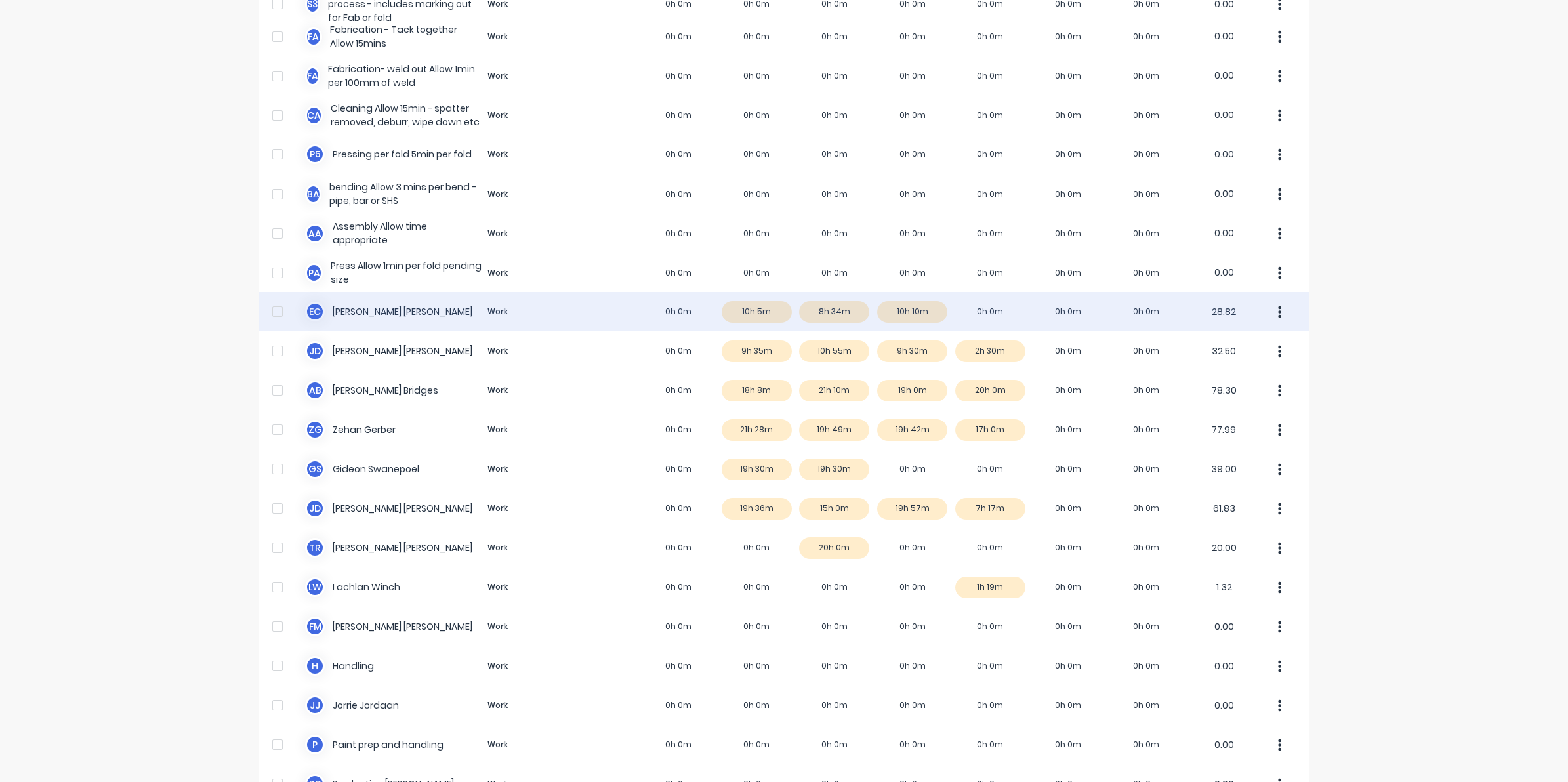
click at [933, 314] on div "E C Erik Coetzee Work 0h 0m 10h 5m 8h 34m 10h 10m 0h 0m 0h 0m 0h 0m 28.82" at bounding box center [784, 311] width 1050 height 39
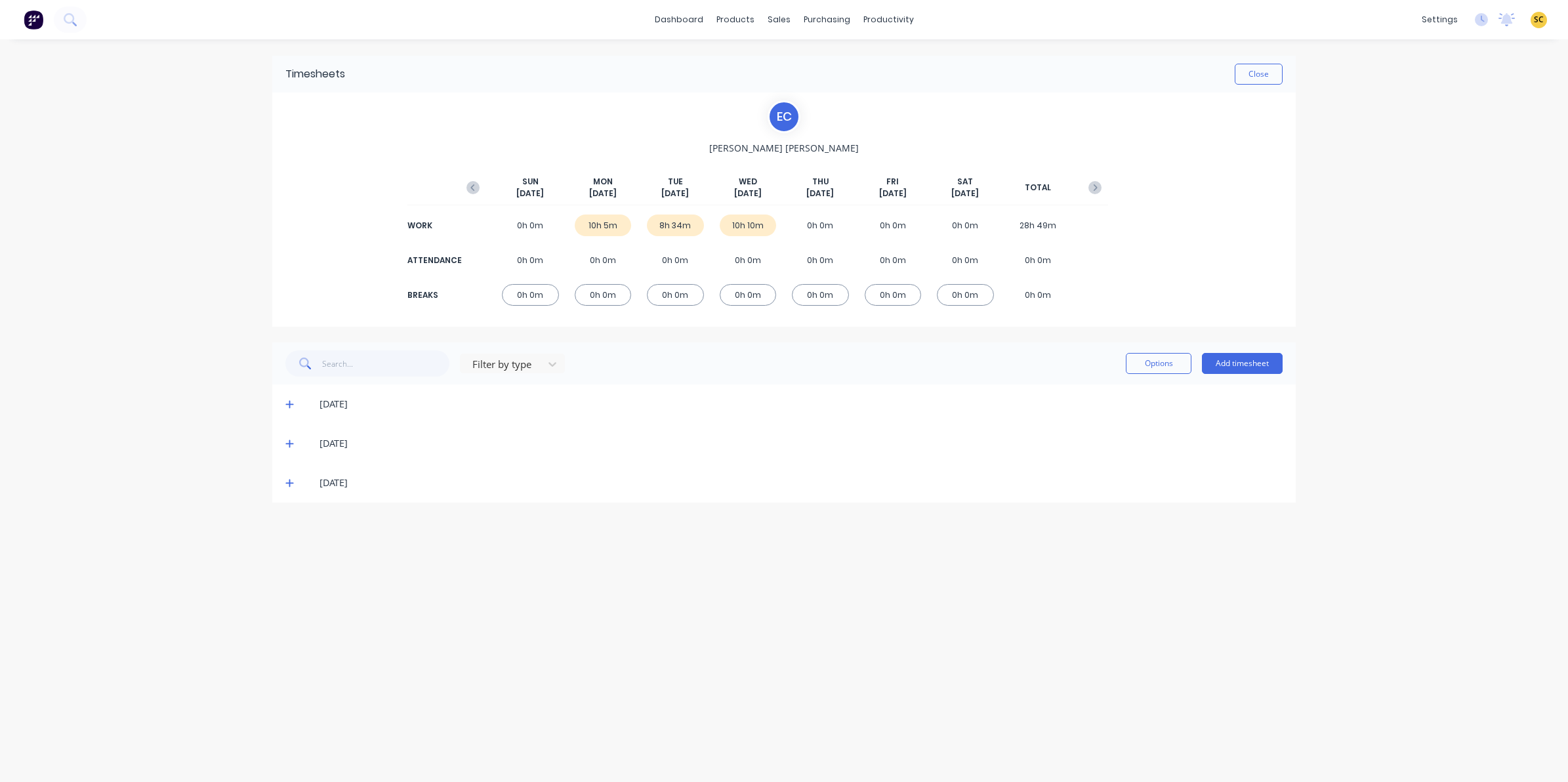
click at [294, 482] on span at bounding box center [292, 483] width 13 height 13
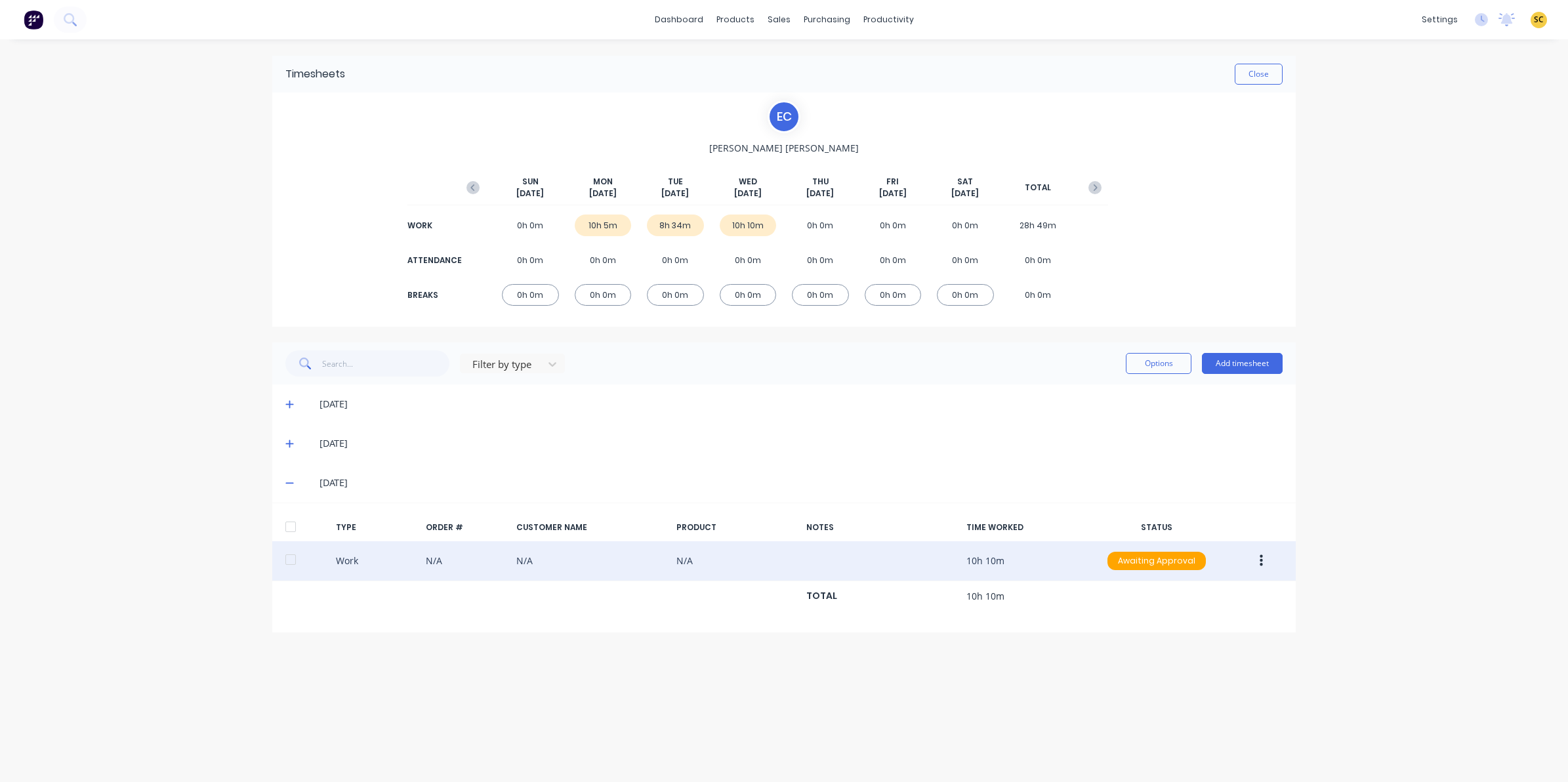
click at [1257, 558] on button "button" at bounding box center [1261, 561] width 31 height 24
click at [1187, 516] on div "Edit" at bounding box center [1214, 511] width 101 height 19
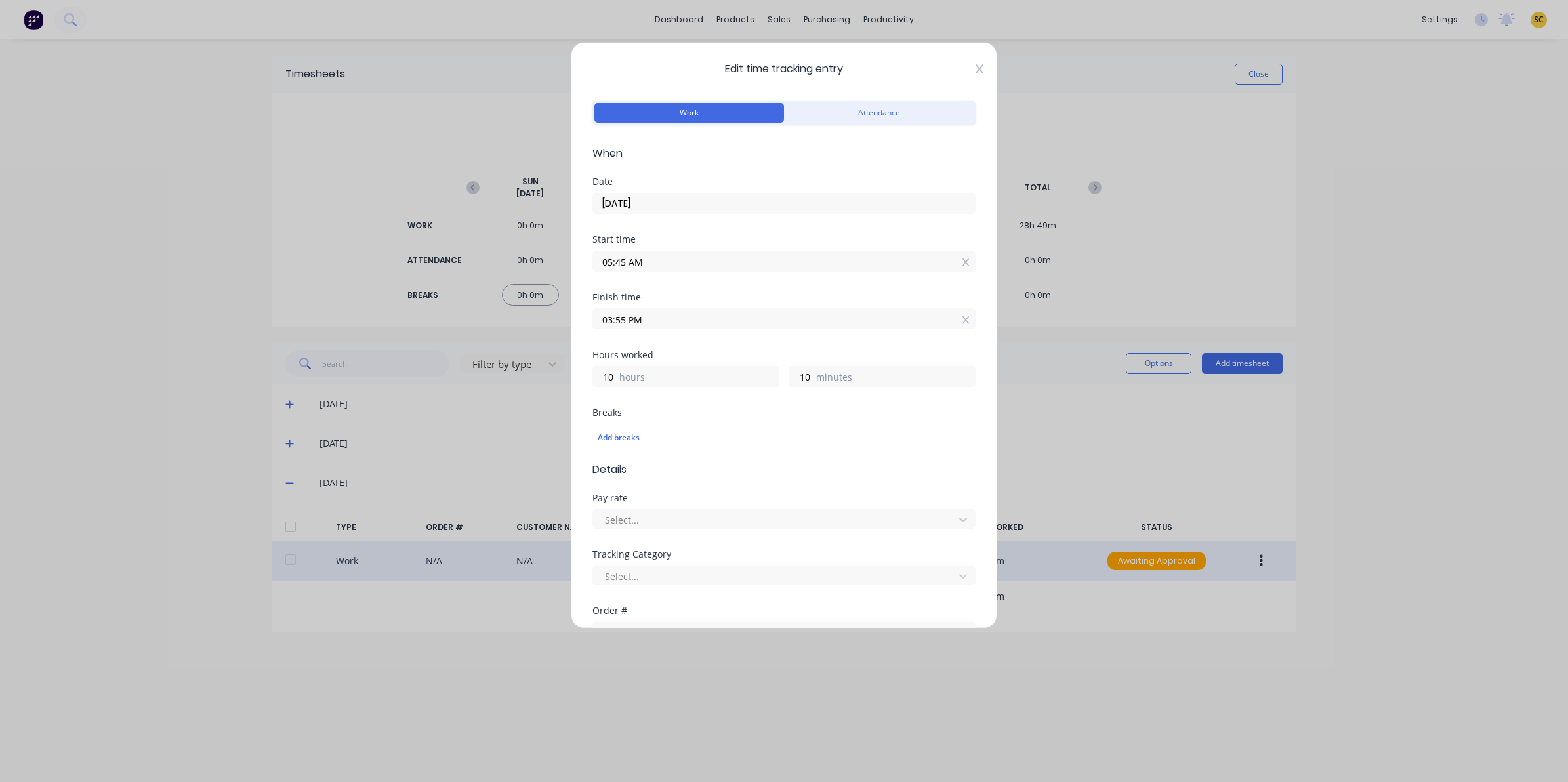
click at [975, 73] on icon at bounding box center [979, 69] width 8 height 9
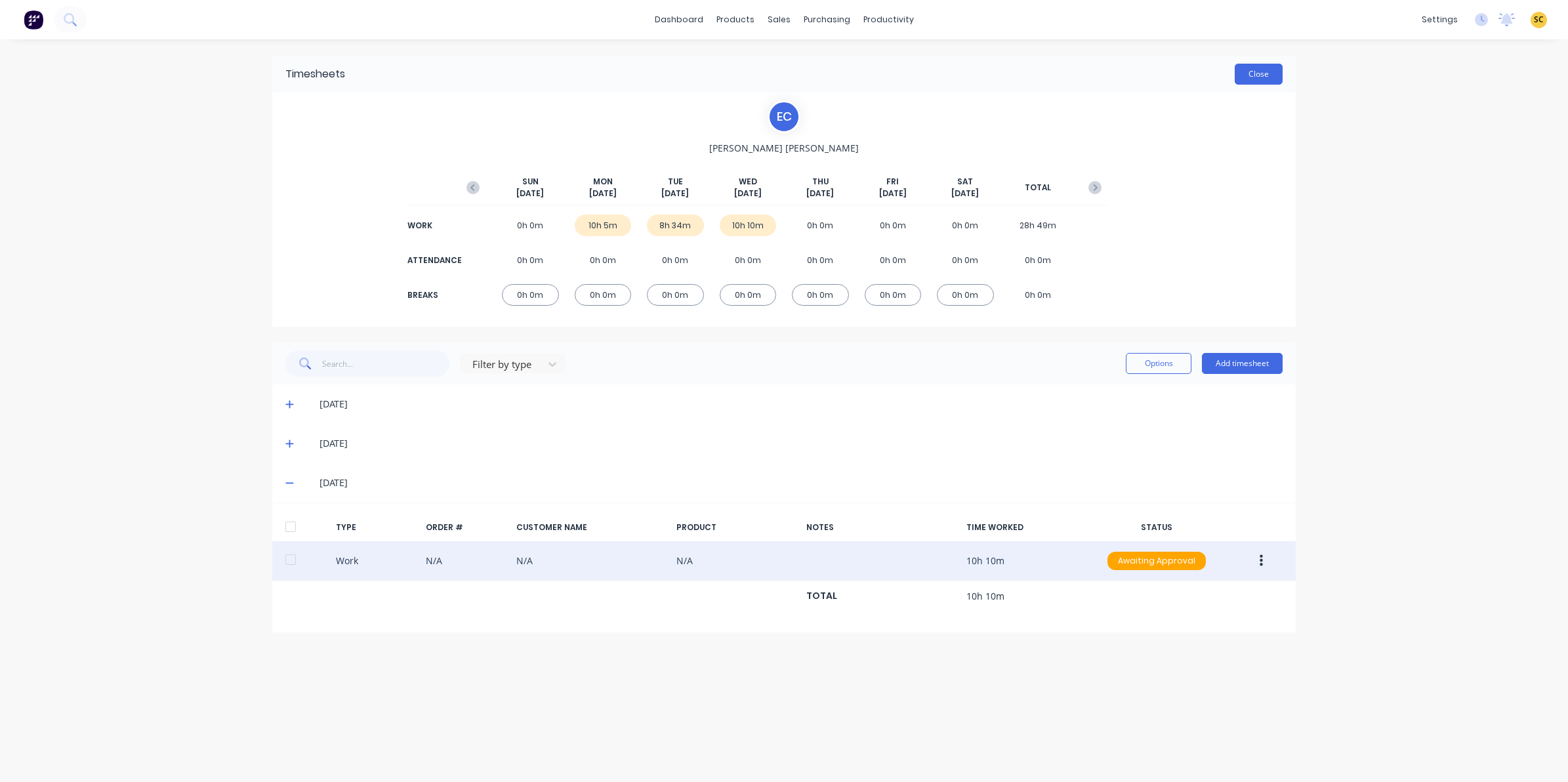
click at [1260, 73] on button "Close" at bounding box center [1258, 74] width 48 height 21
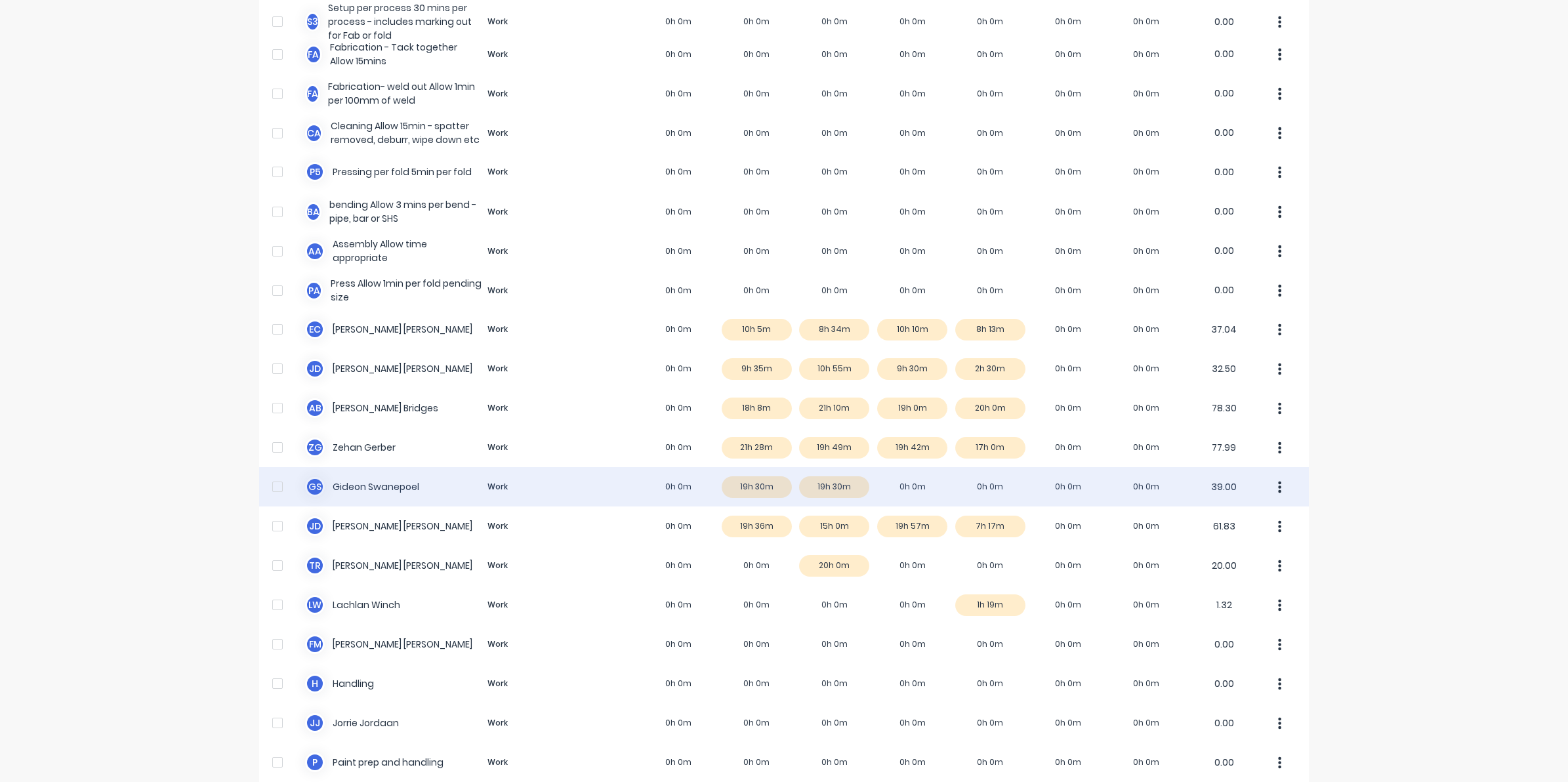
scroll to position [674, 0]
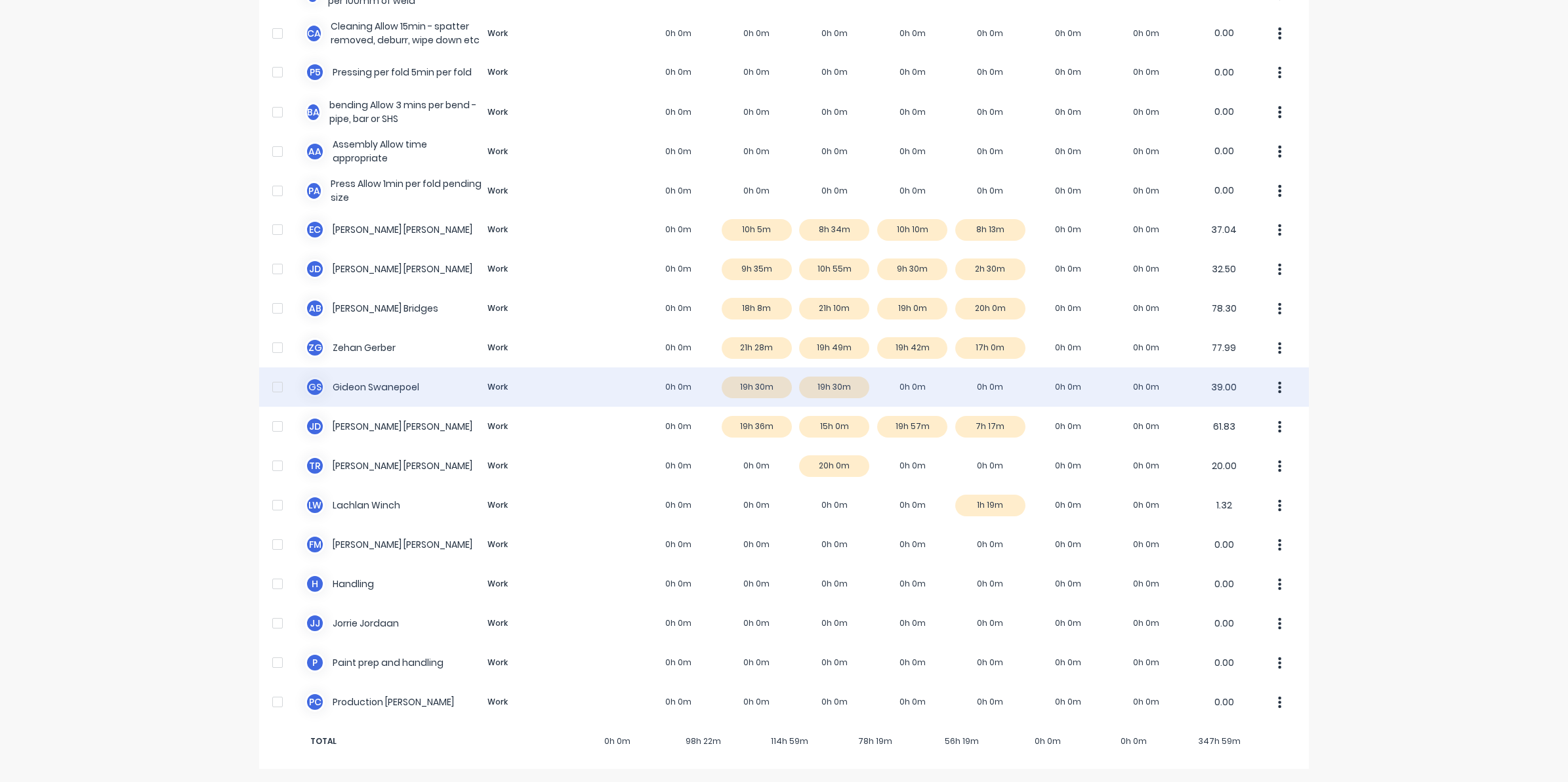
click at [903, 392] on div "G S Gideon Swanepoel Work 0h 0m 19h 30m 19h 30m 0h 0m 0h 0m 0h 0m 0h 0m 39.00" at bounding box center [784, 387] width 1050 height 39
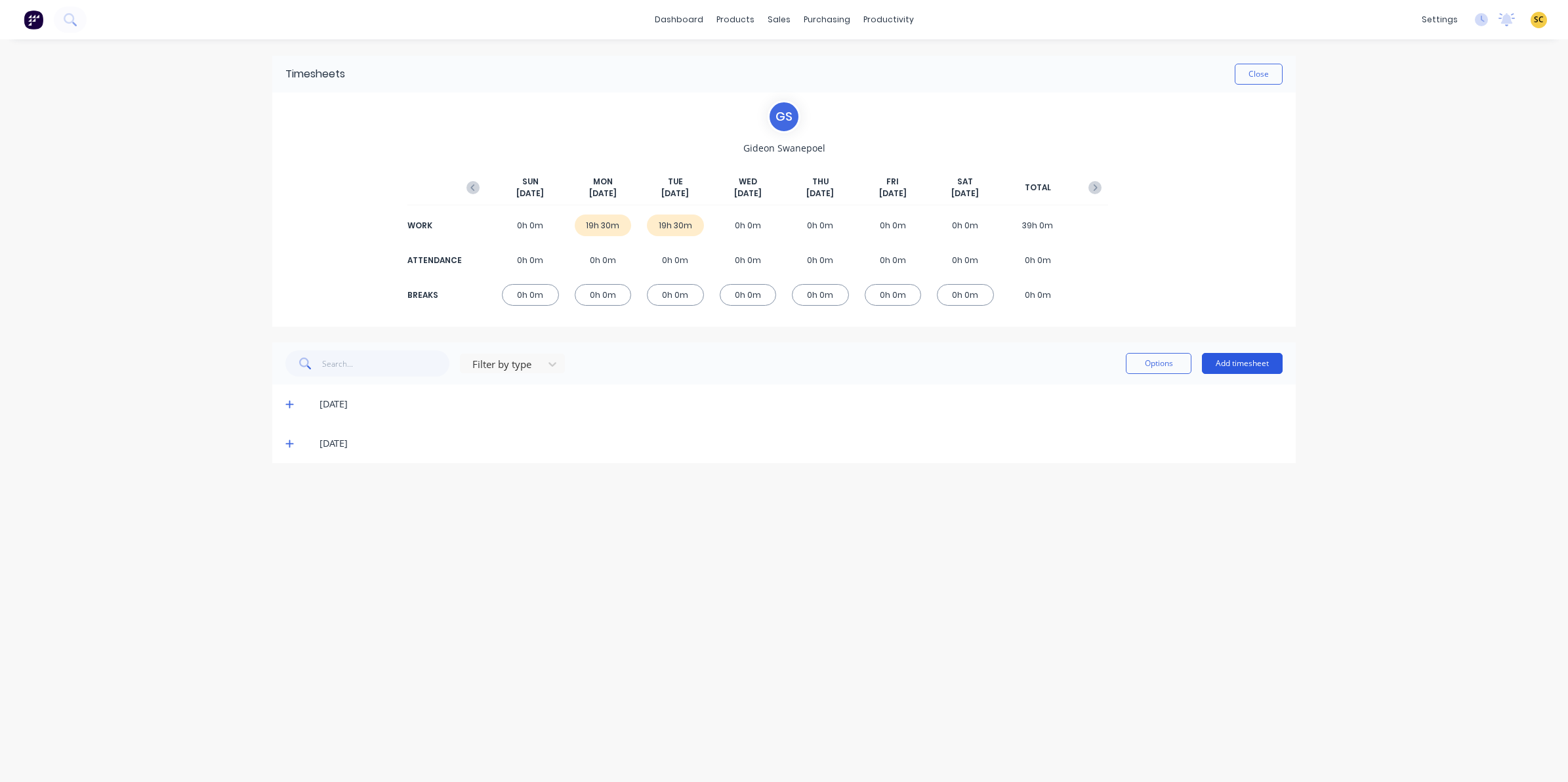
click at [1271, 365] on button "Add timesheet" at bounding box center [1242, 363] width 80 height 21
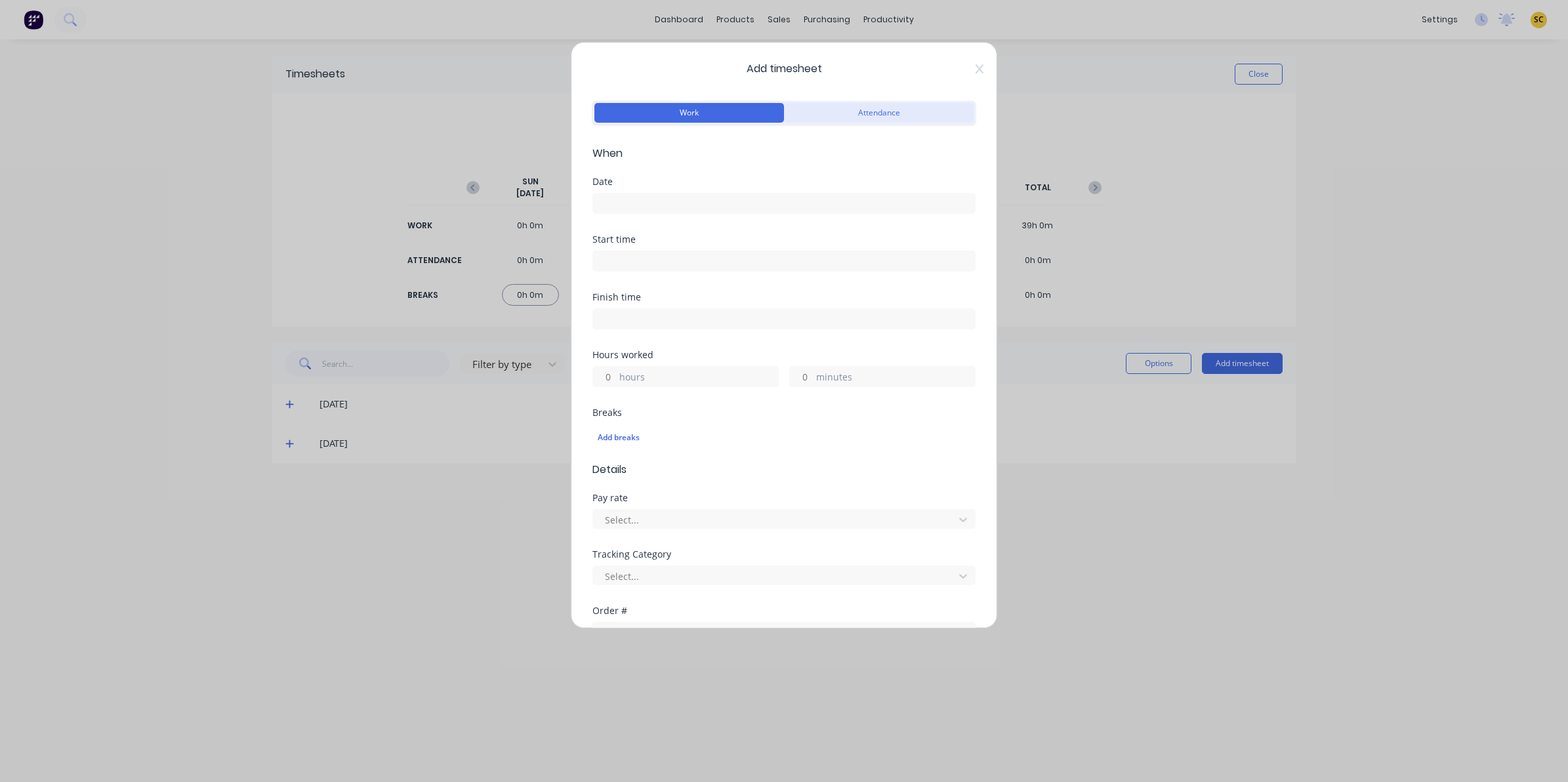
click at [854, 106] on button "Attendance" at bounding box center [879, 113] width 190 height 20
click at [690, 181] on div "Date" at bounding box center [784, 181] width 383 height 9
click at [657, 196] on input at bounding box center [784, 203] width 381 height 20
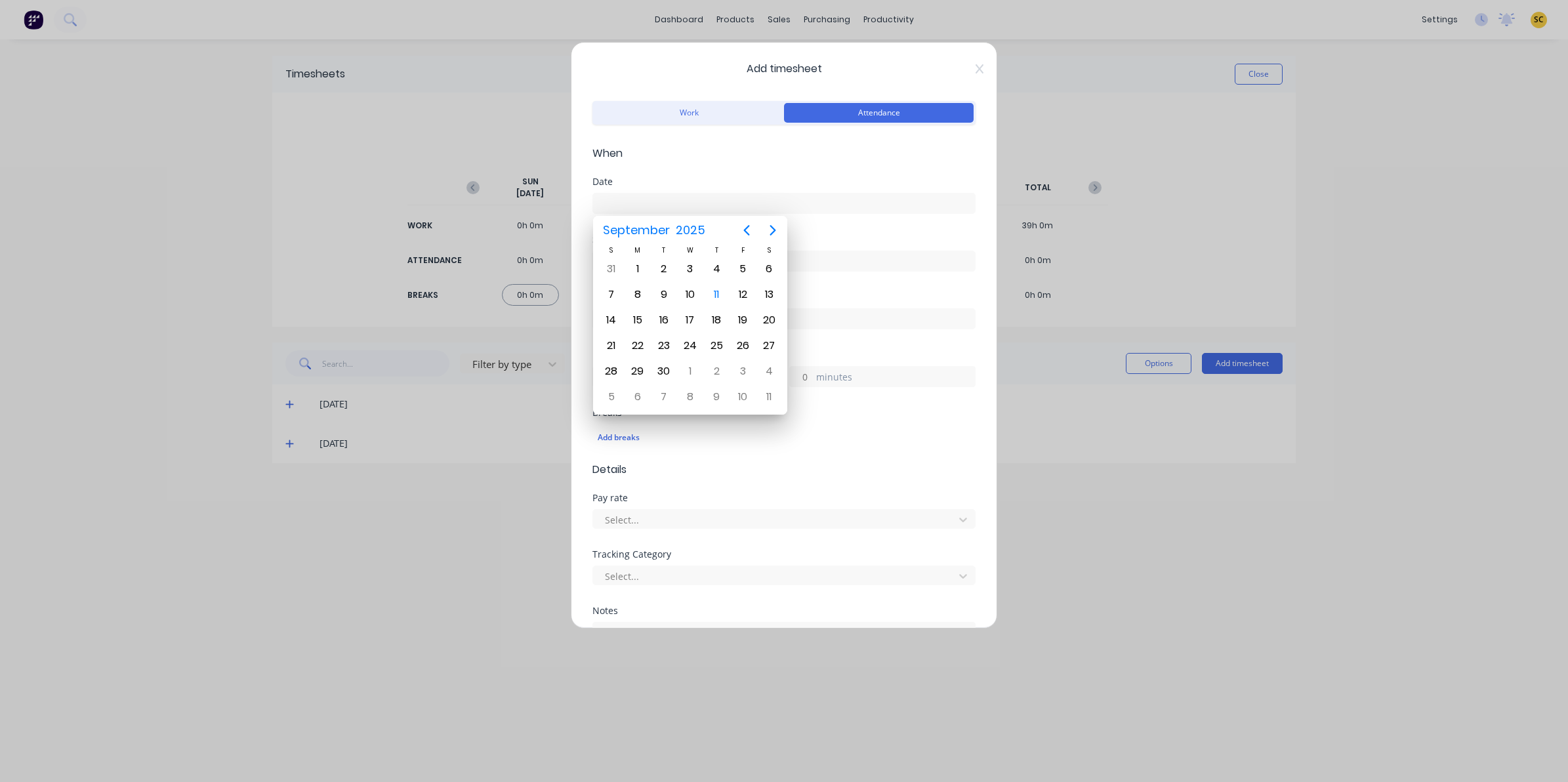
click at [713, 90] on div "Add timesheet Work Attendance When Date Start time Finish time Hours worked hou…" at bounding box center [784, 335] width 426 height 586
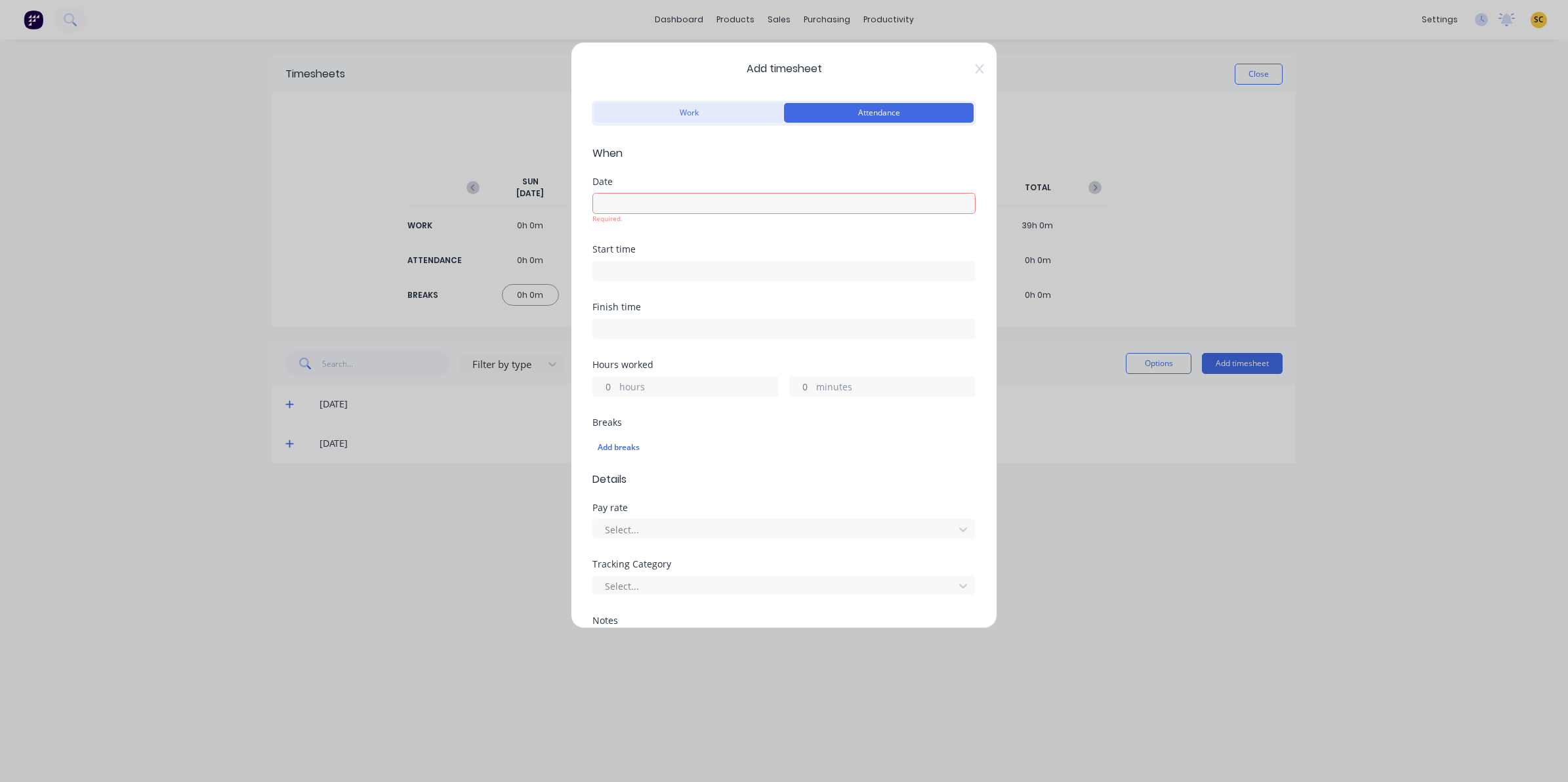
click at [719, 108] on button "Work" at bounding box center [689, 113] width 190 height 20
click at [689, 202] on input at bounding box center [784, 203] width 381 height 20
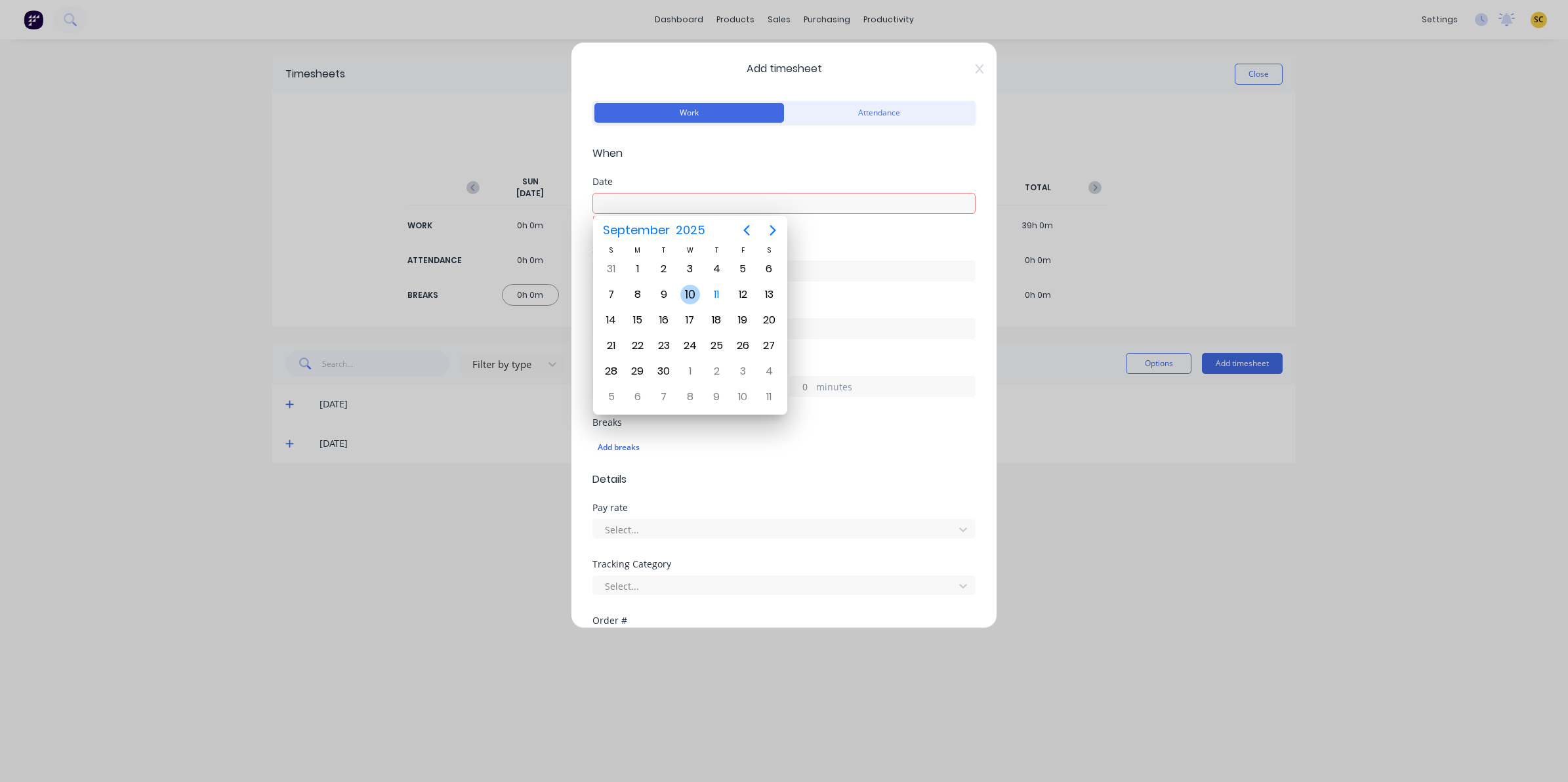
click at [683, 297] on div "10" at bounding box center [691, 294] width 27 height 25
type input "10/09/2025"
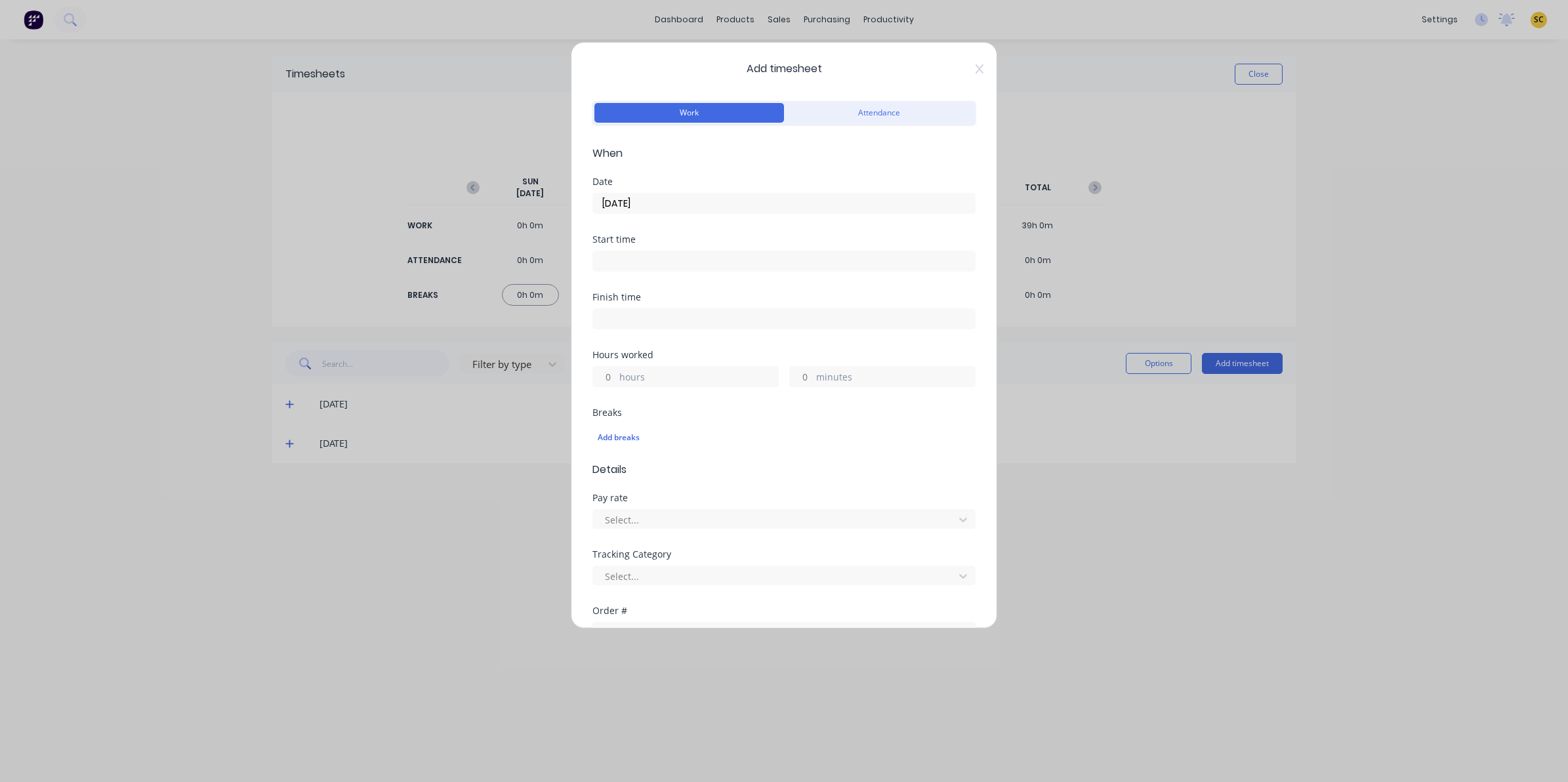
click at [656, 263] on input at bounding box center [784, 261] width 381 height 20
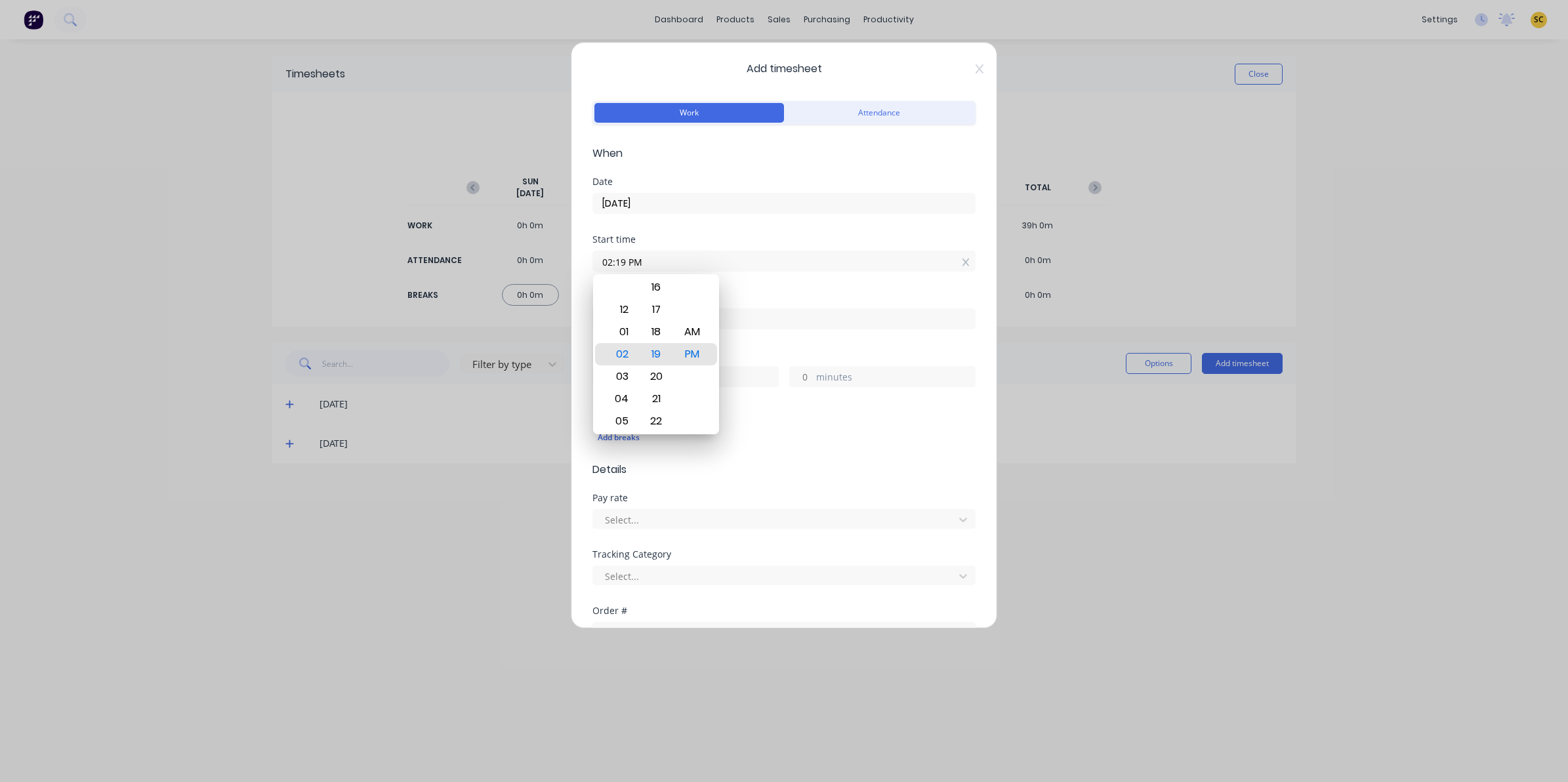
drag, startPoint x: 656, startPoint y: 263, endPoint x: 218, endPoint y: 328, distance: 442.8
click at [246, 325] on div "Add timesheet Work Attendance When Date 10/09/2025 Start time 02:19 PM Finish t…" at bounding box center [784, 391] width 1568 height 782
type input "06:00 AM"
click at [736, 322] on input at bounding box center [784, 319] width 381 height 20
type input "02:19 PM"
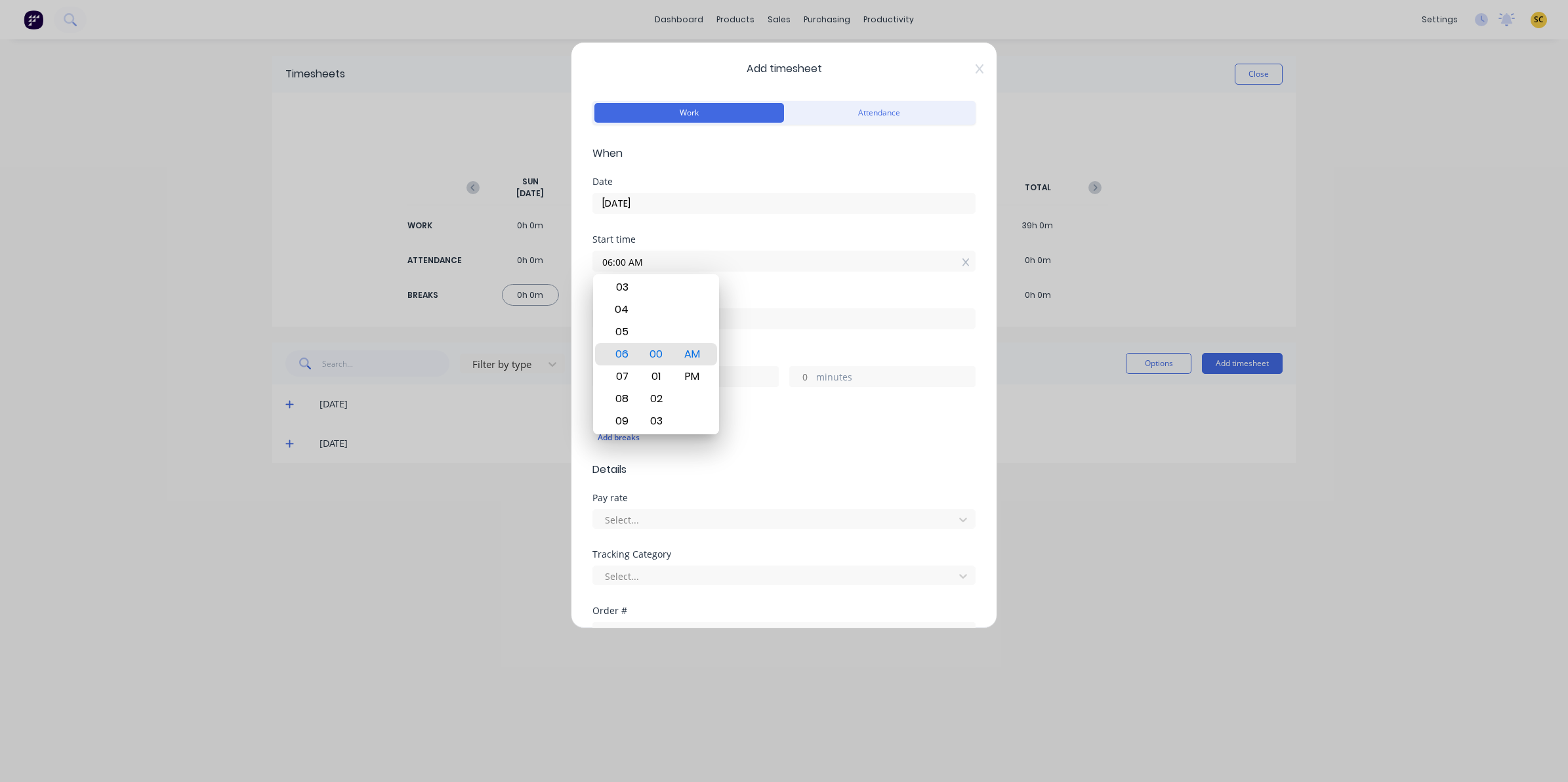
type input "8"
type input "19"
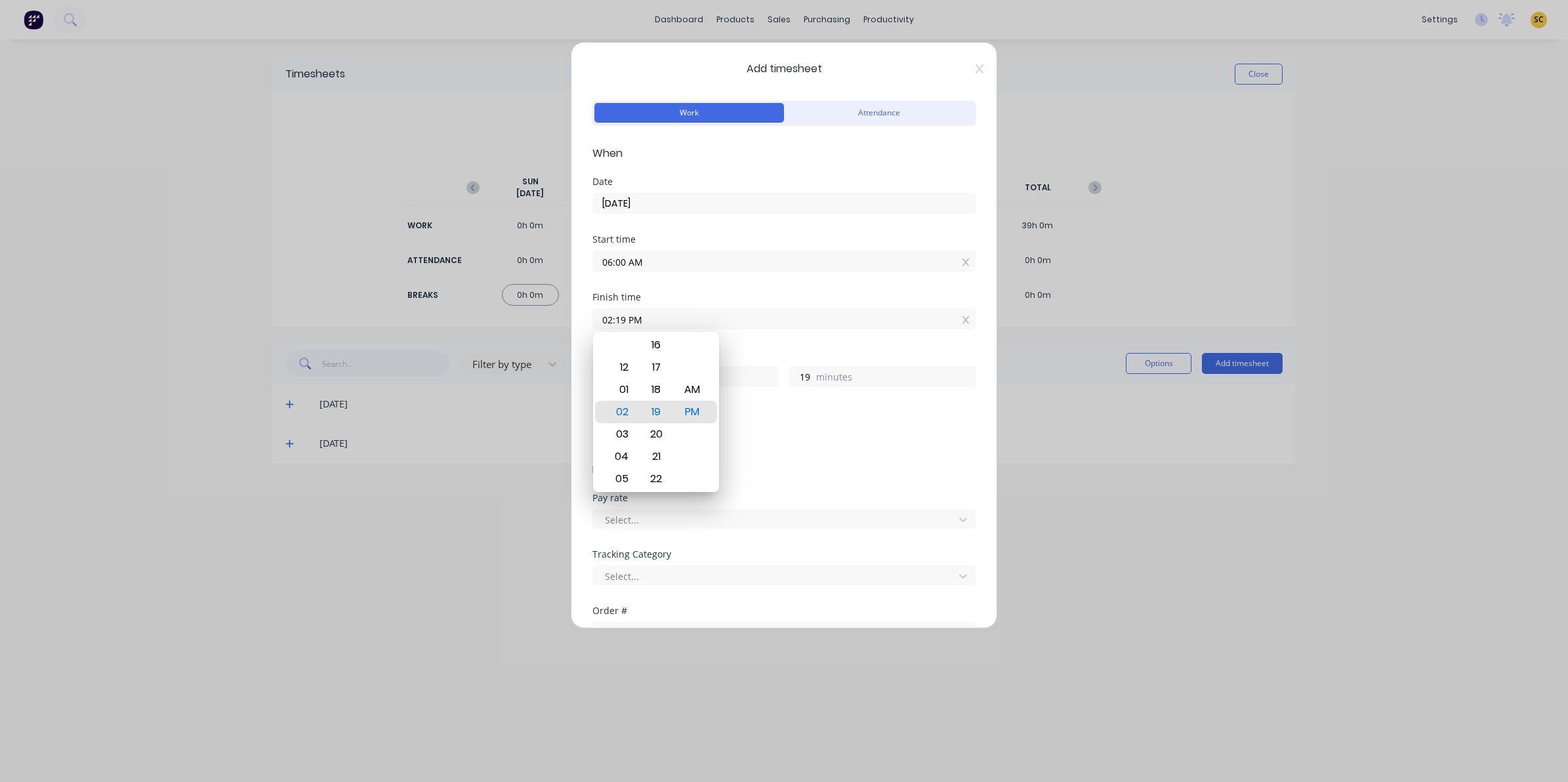
drag, startPoint x: 736, startPoint y: 322, endPoint x: -85, endPoint y: 322, distance: 821.0
click at [0, 322] on html "dashboard products sales purchasing productivity dashboard products Product Cat…" at bounding box center [784, 391] width 1568 height 782
type input "03:30 AM"
type input "21"
type input "30"
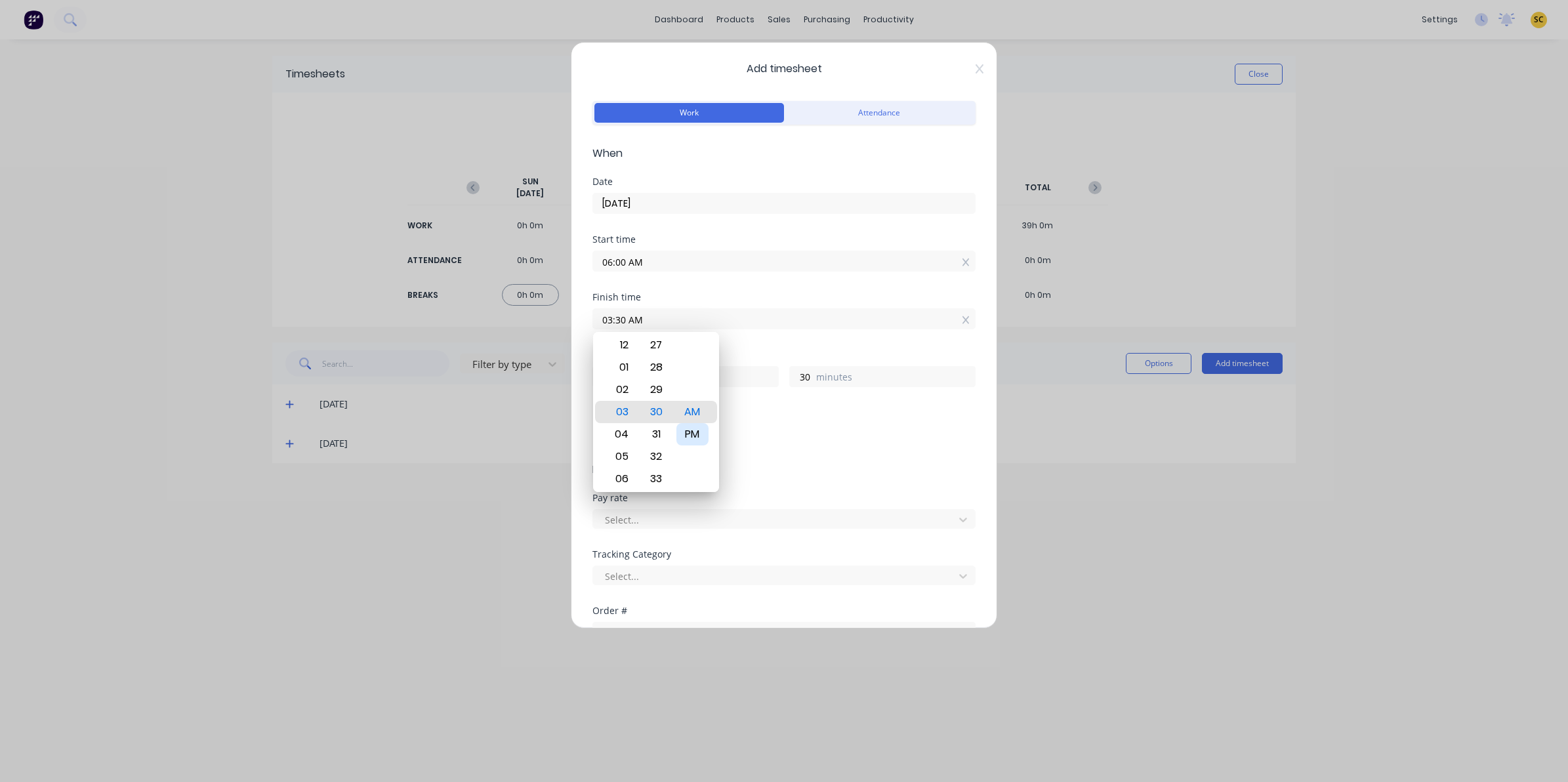
drag, startPoint x: 702, startPoint y: 435, endPoint x: 731, endPoint y: 450, distance: 32.6
click at [702, 435] on div "PM" at bounding box center [693, 434] width 32 height 22
type input "03:30 PM"
type input "9"
click at [874, 528] on div at bounding box center [776, 520] width 344 height 16
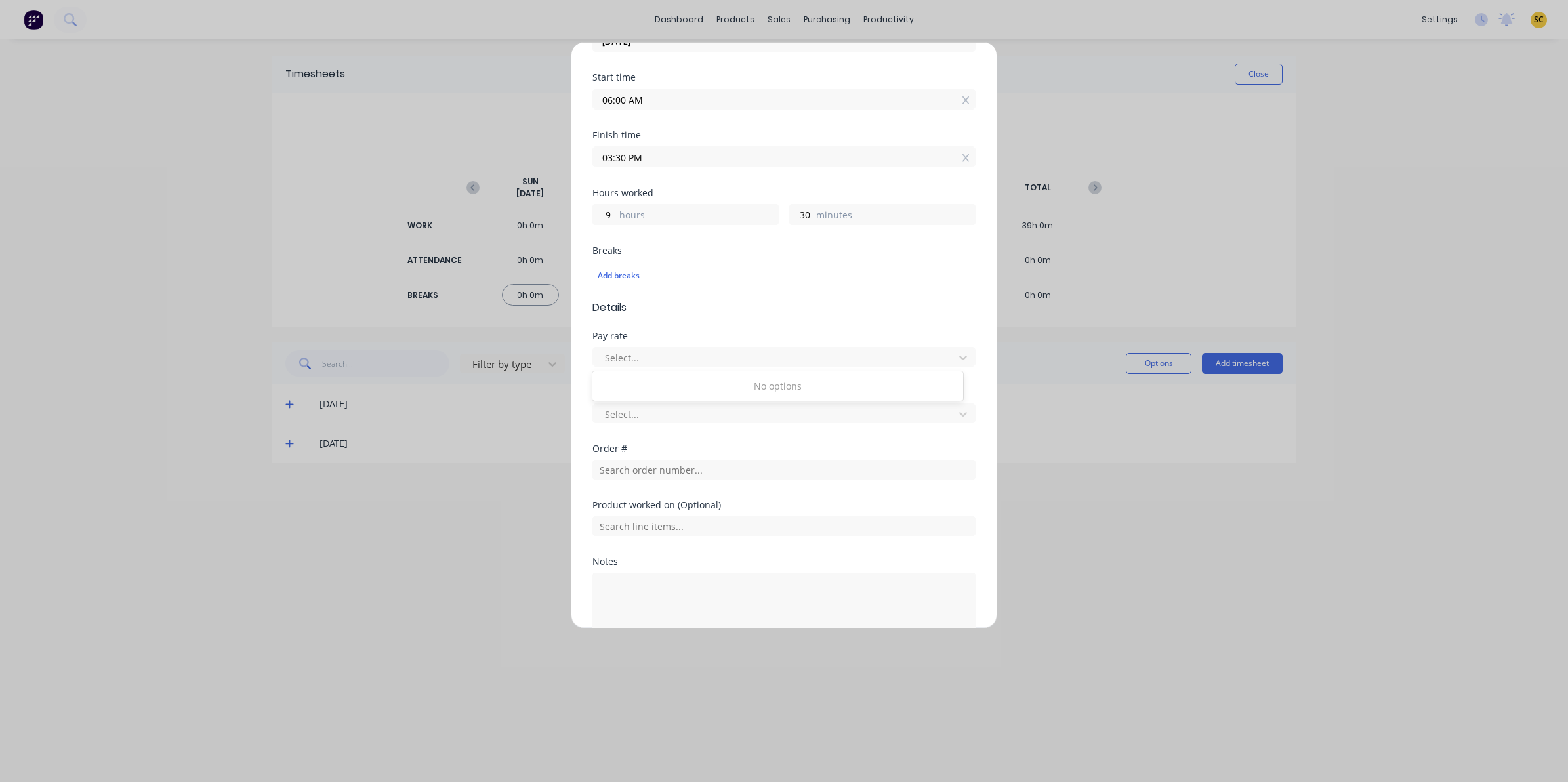
scroll to position [164, 0]
click at [701, 561] on div "Notes" at bounding box center [784, 559] width 383 height 9
click at [674, 536] on div "Product worked on (Optional)" at bounding box center [784, 527] width 383 height 56
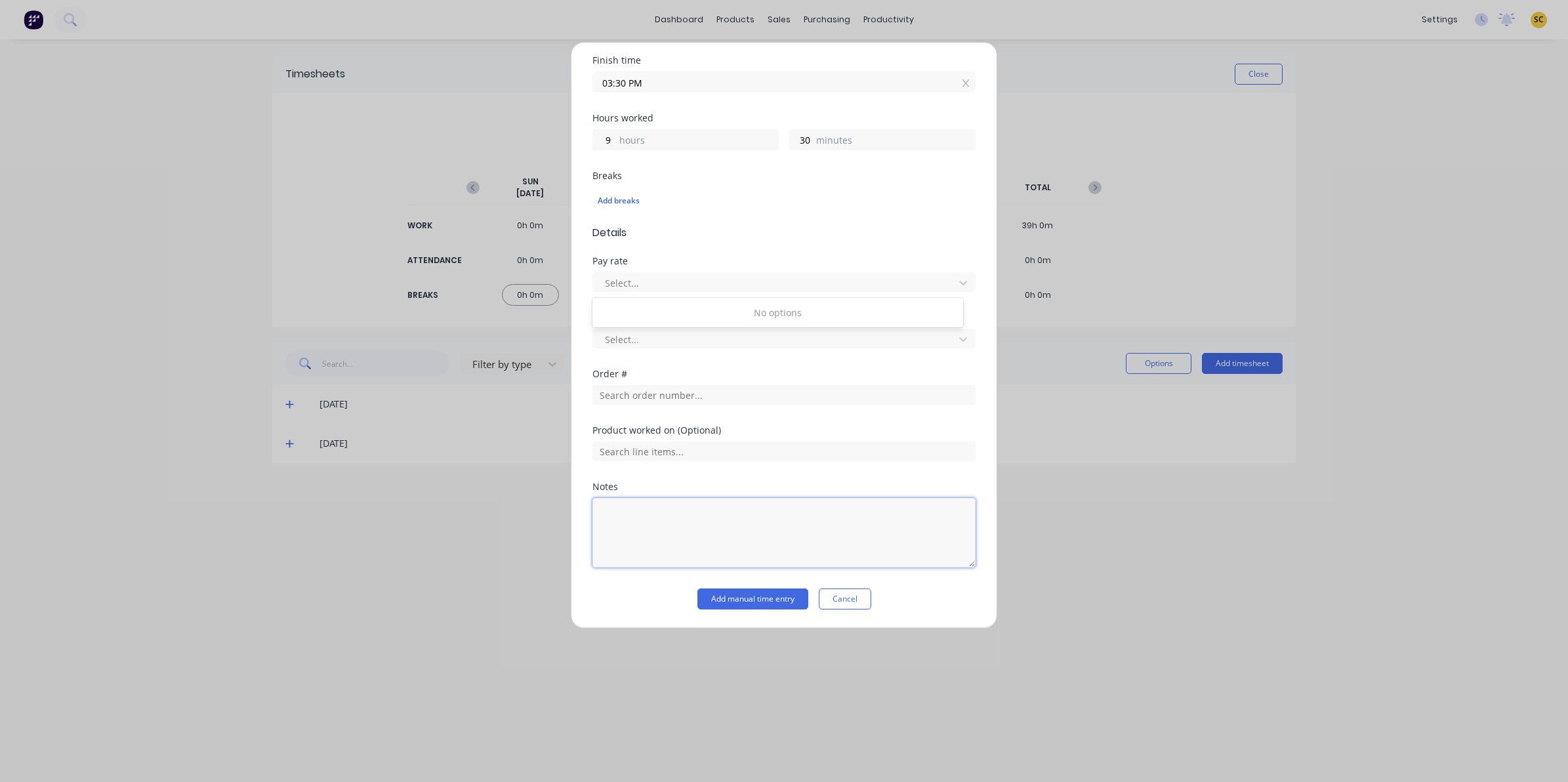
click at [660, 544] on textarea at bounding box center [784, 533] width 383 height 69
type textarea "clock in/out 30 mins lunch"
click at [802, 450] on input "text" at bounding box center [784, 451] width 383 height 20
click at [760, 594] on button "Add manual time entry" at bounding box center [753, 599] width 111 height 21
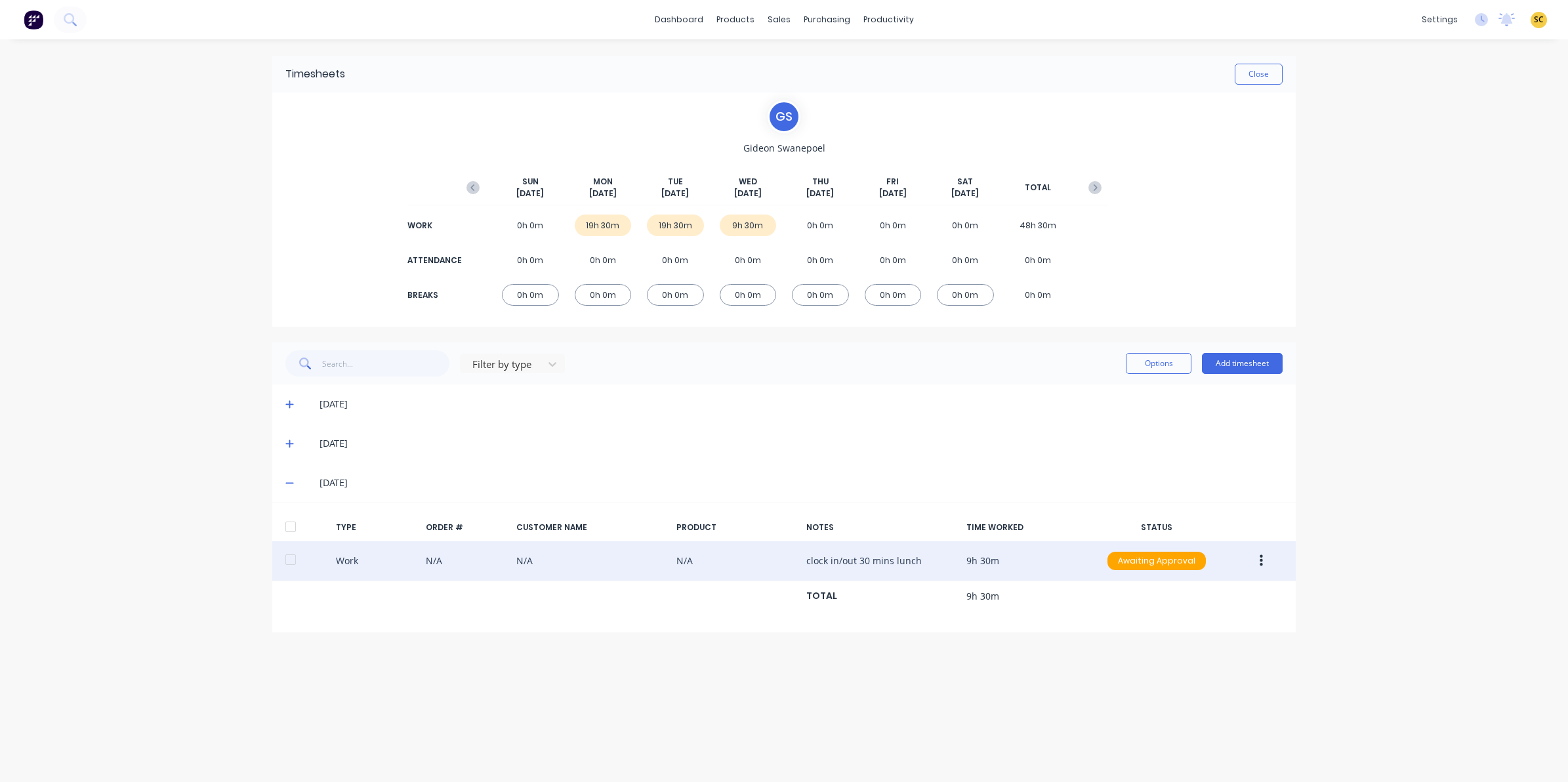
click at [1266, 568] on button "button" at bounding box center [1261, 561] width 31 height 24
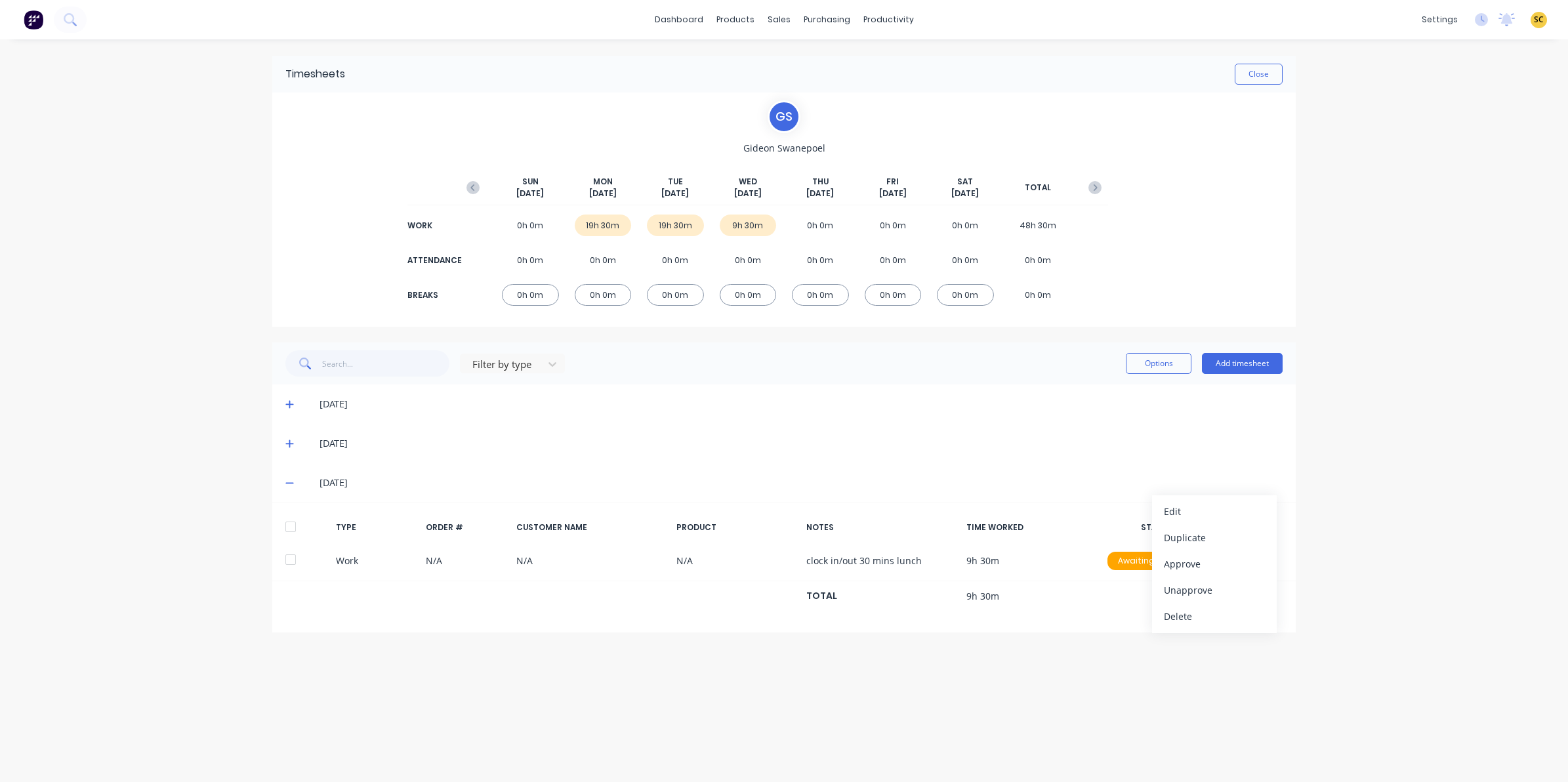
drag, startPoint x: 1039, startPoint y: 738, endPoint x: 1073, endPoint y: 693, distance: 56.4
click at [1042, 730] on div "Timesheets Close G S Gideon Swanepoel SUN Sep 7th MON Sep 8th TUE Sep 9th WED S…" at bounding box center [784, 397] width 1050 height 716
click at [1257, 362] on button "Add timesheet" at bounding box center [1242, 363] width 80 height 21
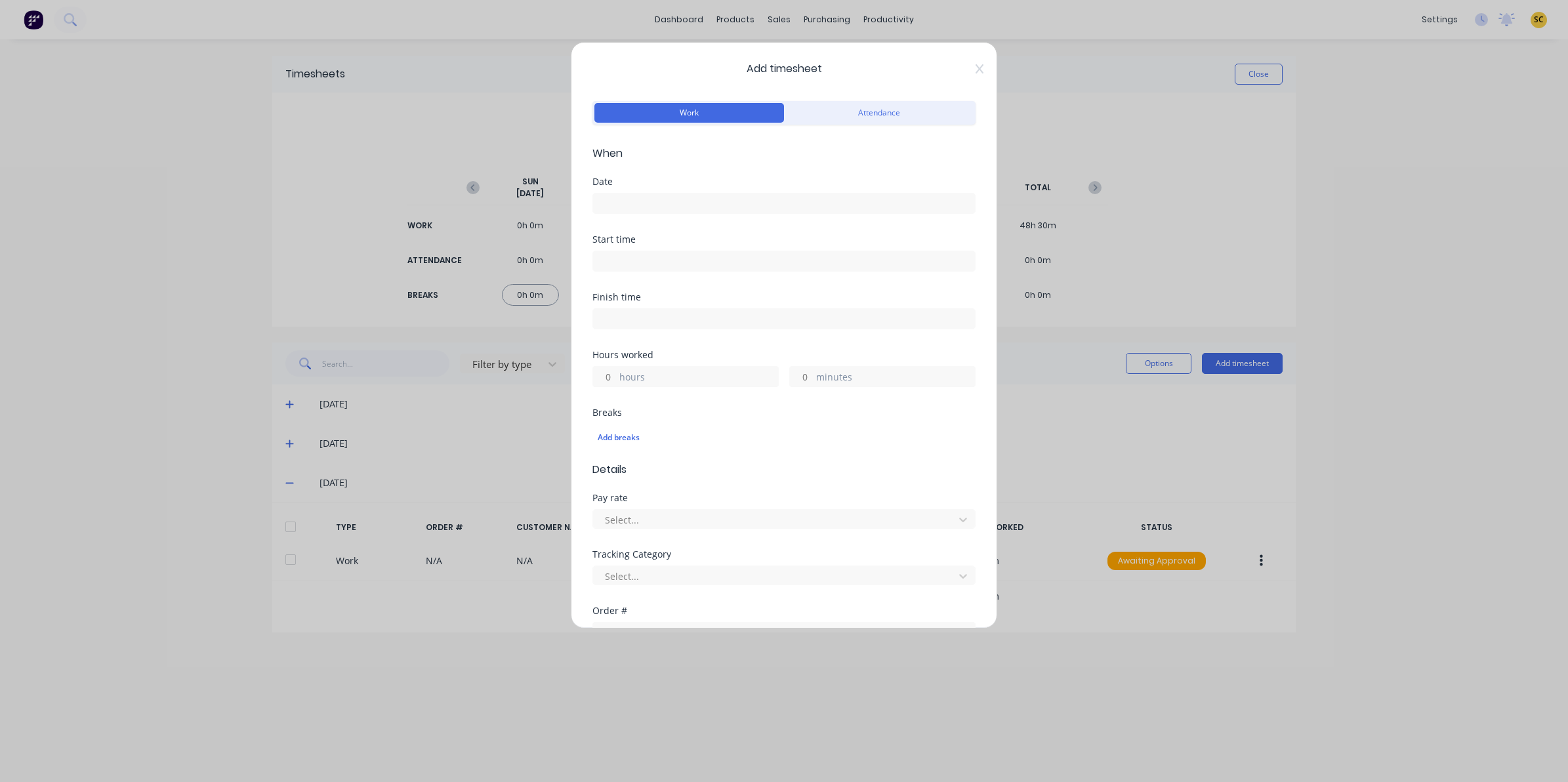
click at [694, 202] on input at bounding box center [784, 203] width 381 height 20
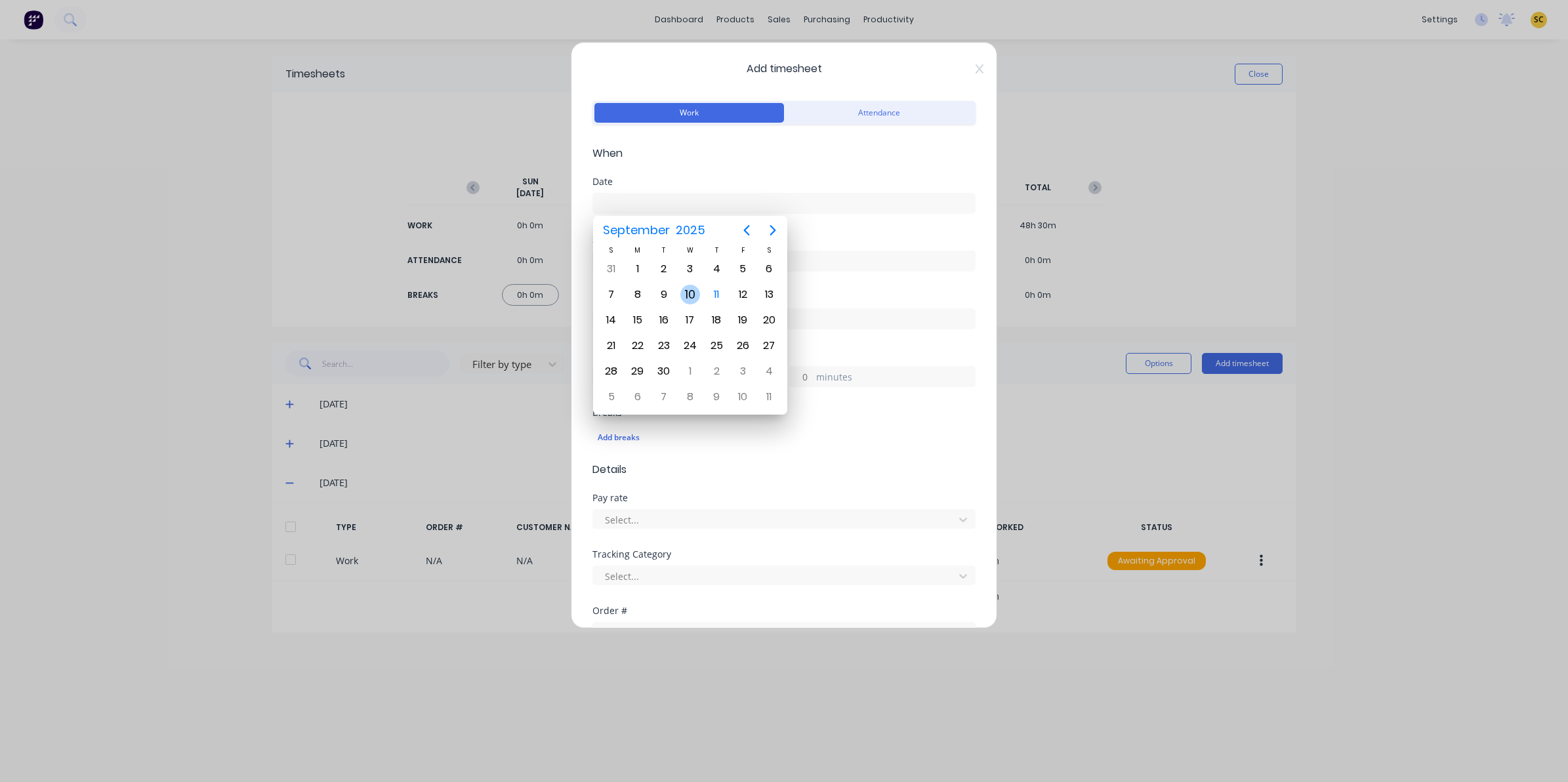
click at [695, 291] on div "10" at bounding box center [690, 294] width 20 height 20
type input "10/09/2025"
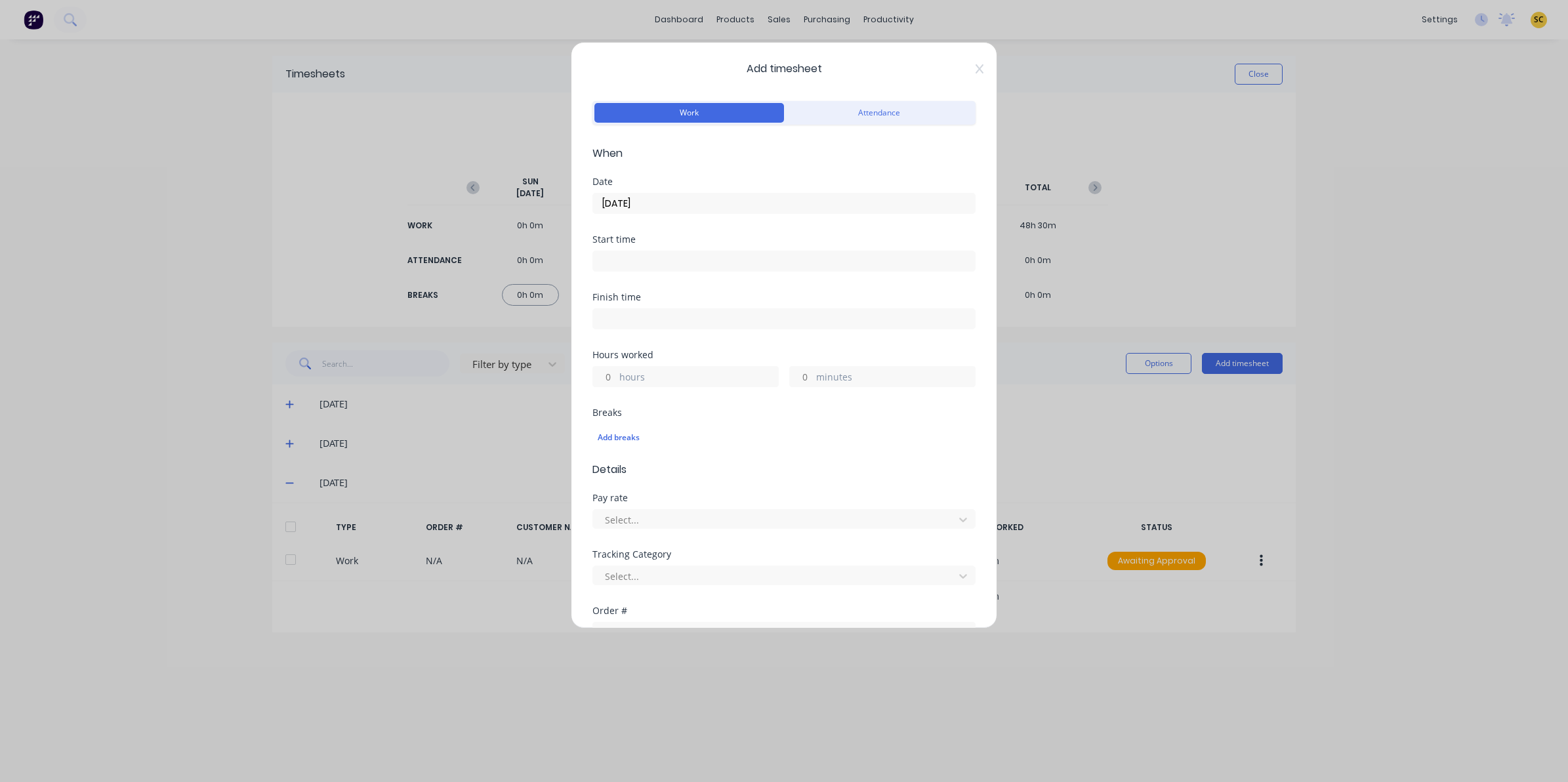
click at [676, 271] on label at bounding box center [784, 261] width 383 height 21
click at [676, 271] on input at bounding box center [784, 261] width 381 height 20
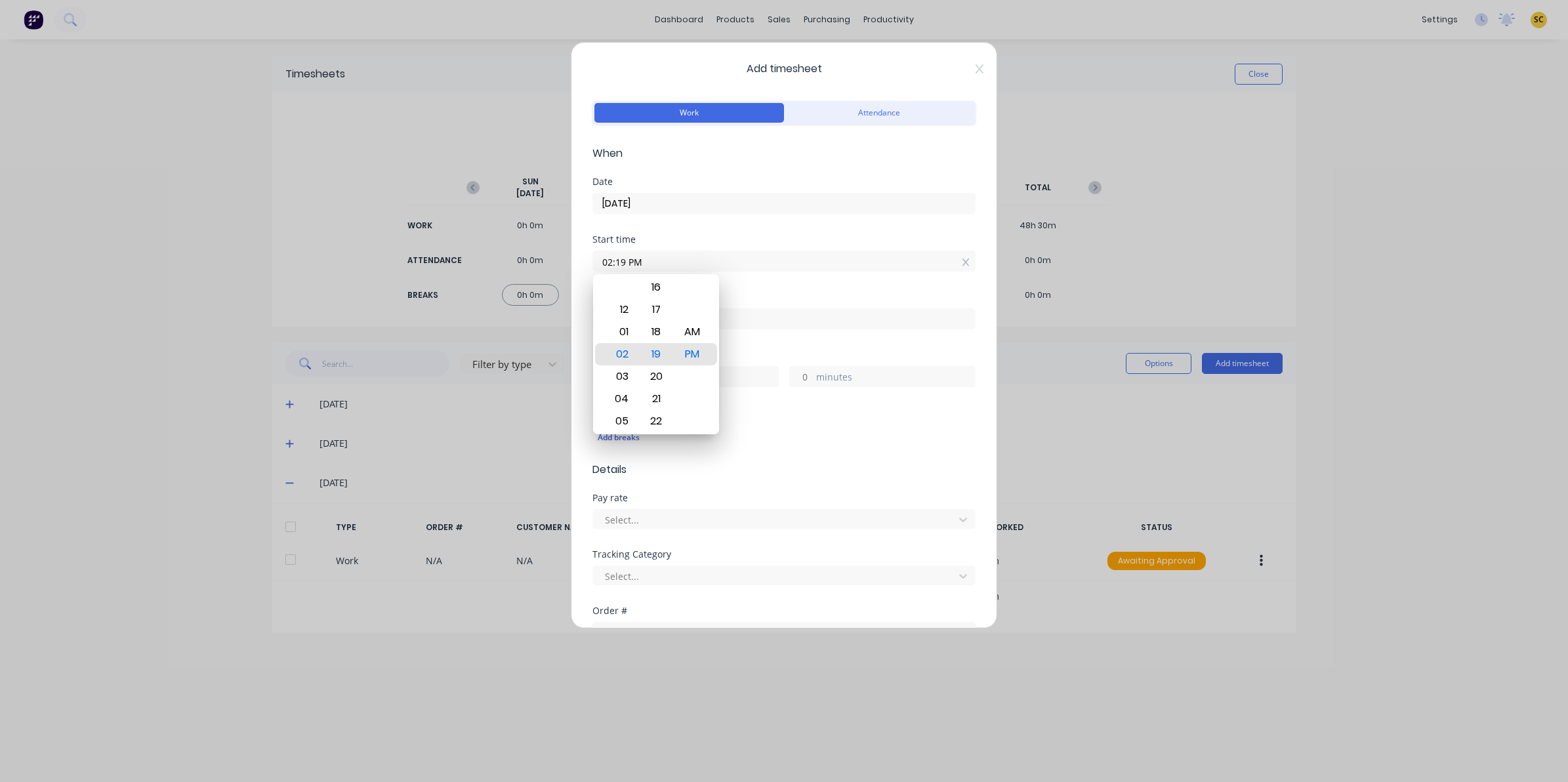
drag, startPoint x: 666, startPoint y: 263, endPoint x: 232, endPoint y: 311, distance: 436.6
click at [232, 311] on div "Add timesheet Work Attendance When Date 10/09/2025 Start time 02:19 PM Finish t…" at bounding box center [784, 391] width 1568 height 782
type input "06:00 AM"
click at [824, 302] on div "Finish time" at bounding box center [784, 311] width 383 height 37
click at [837, 315] on input at bounding box center [784, 319] width 381 height 20
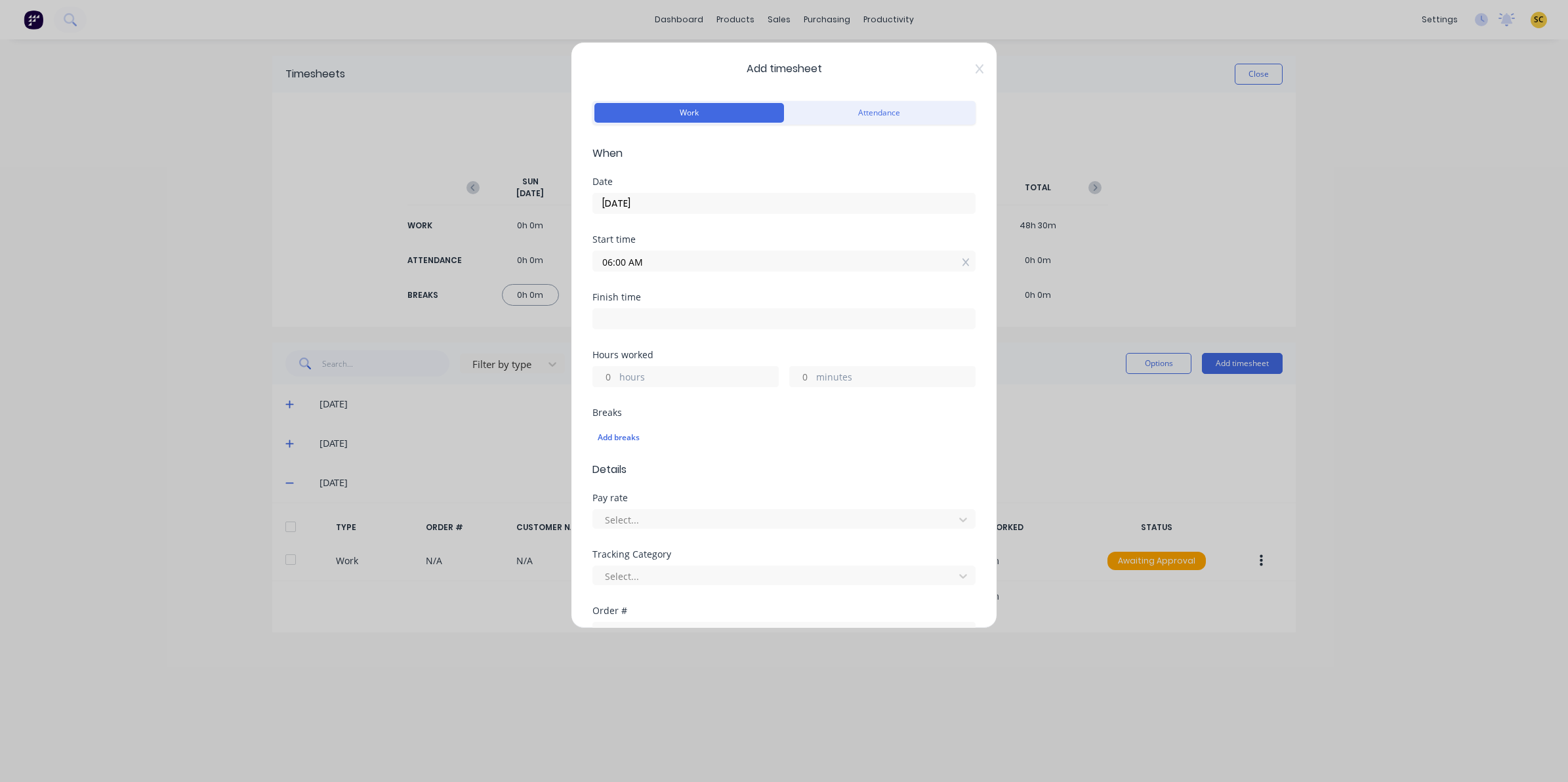
type input "02:19 PM"
type input "8"
type input "19"
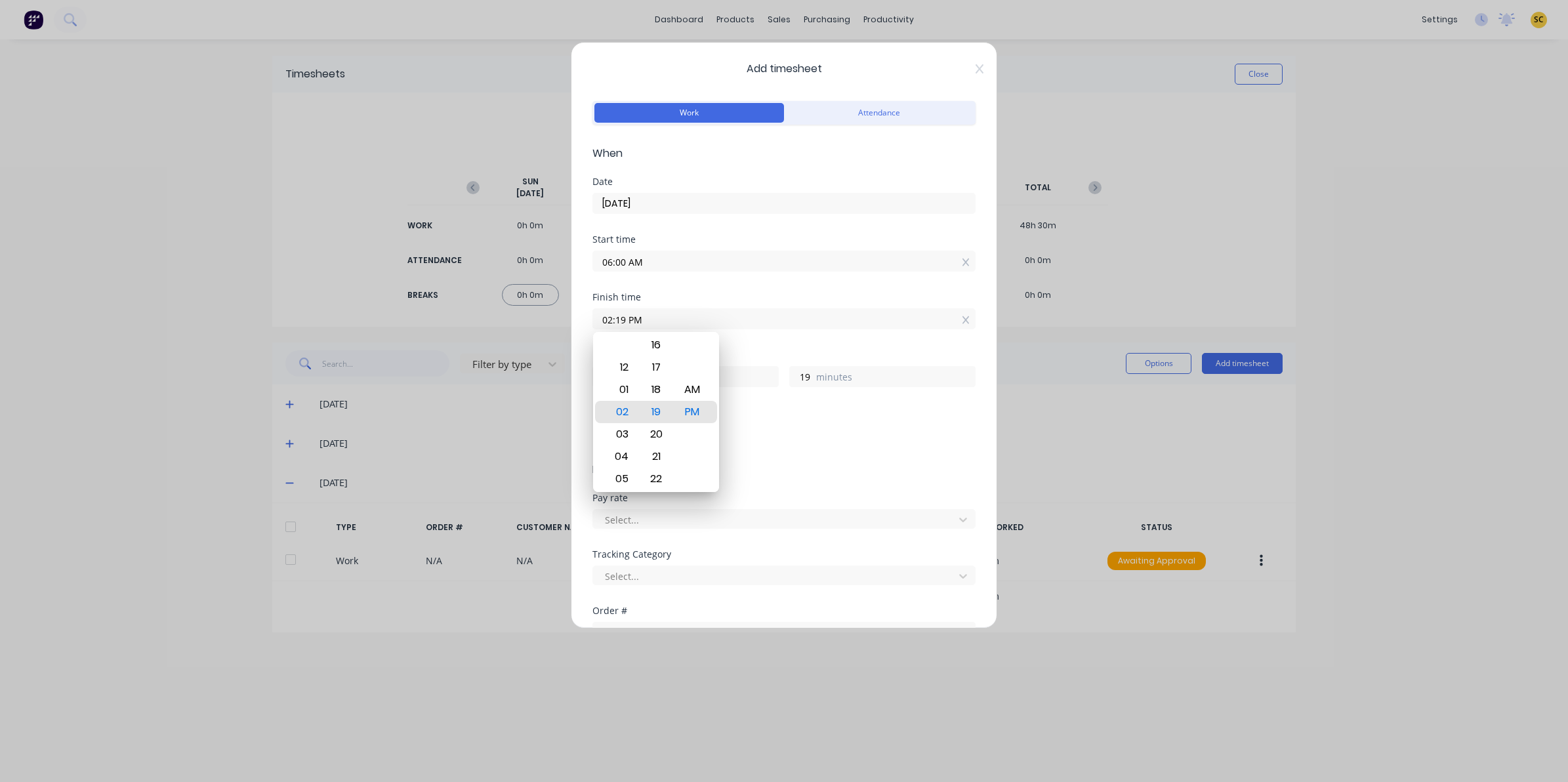
drag, startPoint x: 837, startPoint y: 315, endPoint x: -2, endPoint y: 376, distance: 841.2
click at [0, 376] on html "dashboard products sales purchasing productivity dashboard products Product Cat…" at bounding box center [784, 391] width 1568 height 782
type input "03:00 AM"
type input "21"
type input "0"
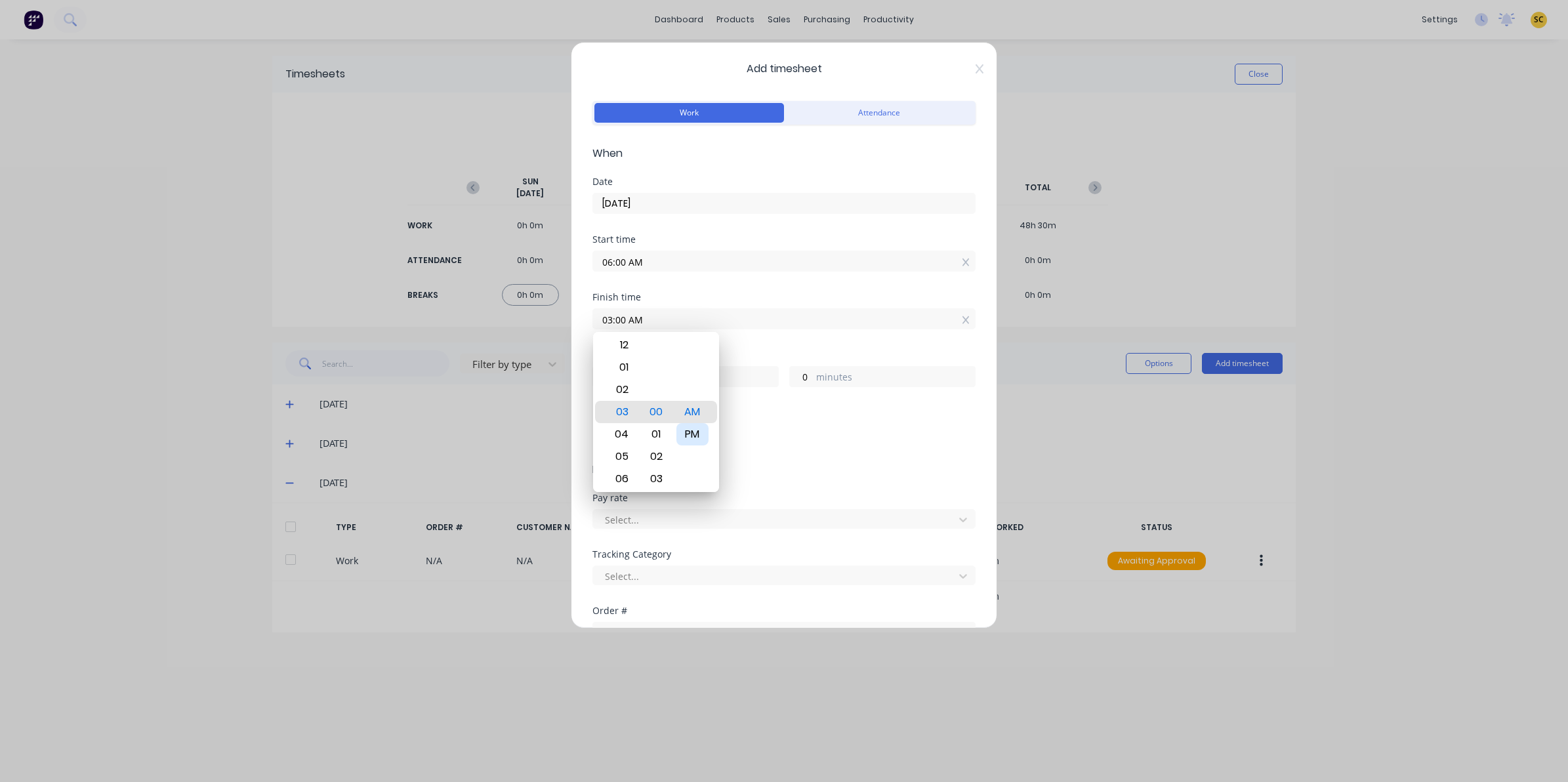
click at [706, 435] on div "PM" at bounding box center [693, 434] width 32 height 22
type input "03:00 PM"
type input "9"
click at [758, 488] on form "Work Attendance When Date 10/09/2025 Start time 06:00 AM Finish time 03:00 PM H…" at bounding box center [784, 471] width 383 height 749
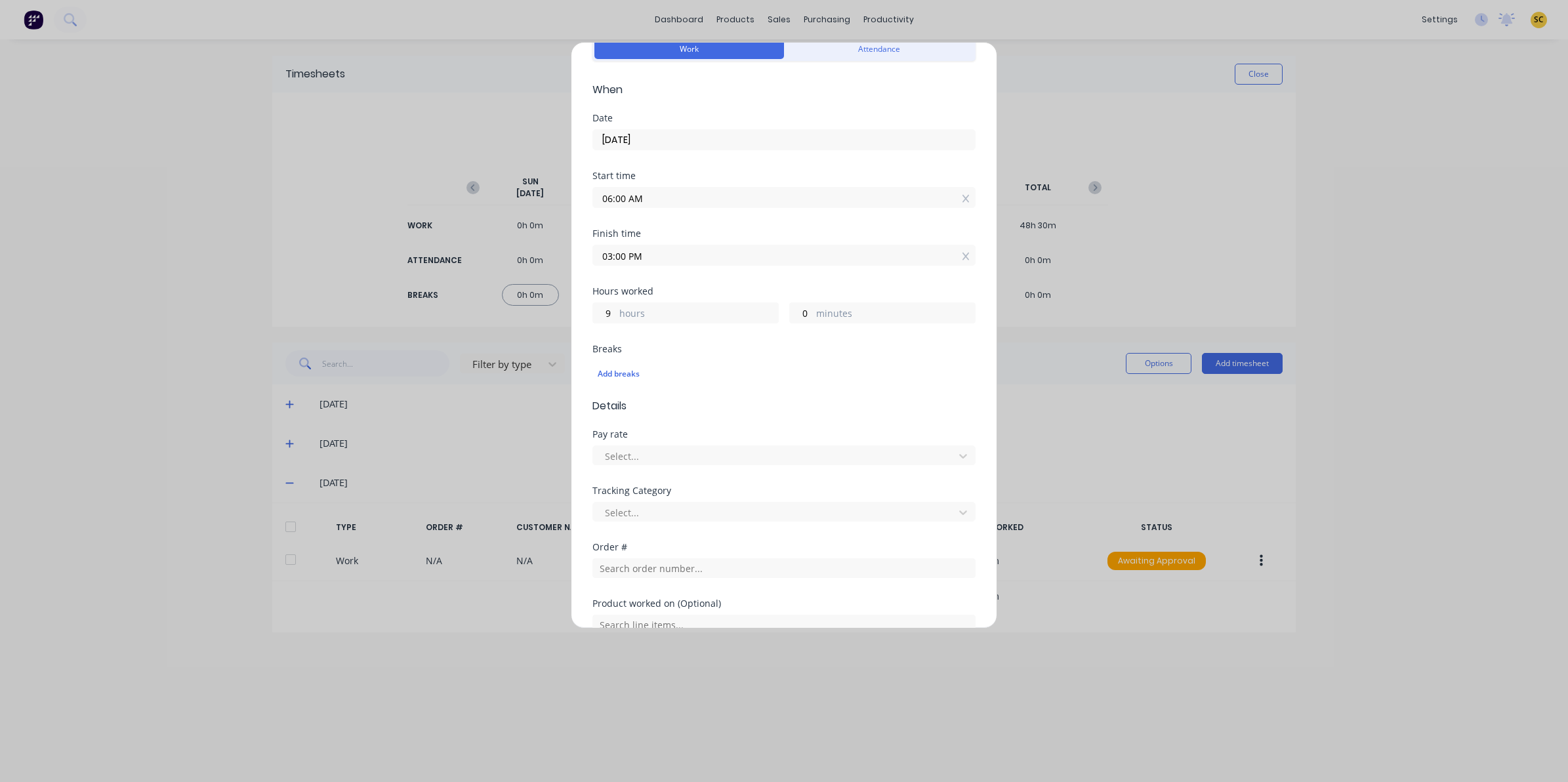
scroll to position [164, 0]
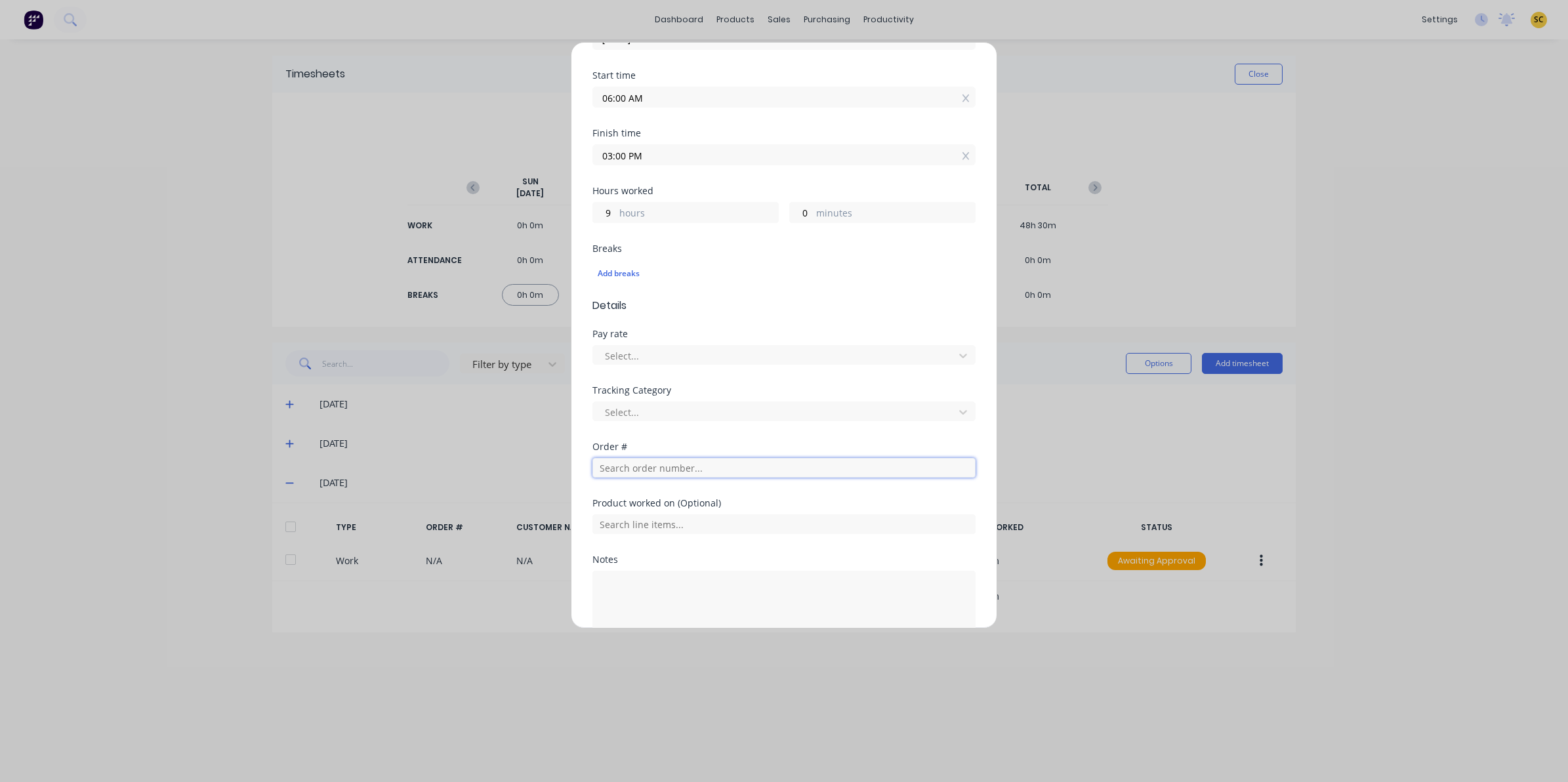
click at [618, 469] on input "text" at bounding box center [784, 468] width 383 height 20
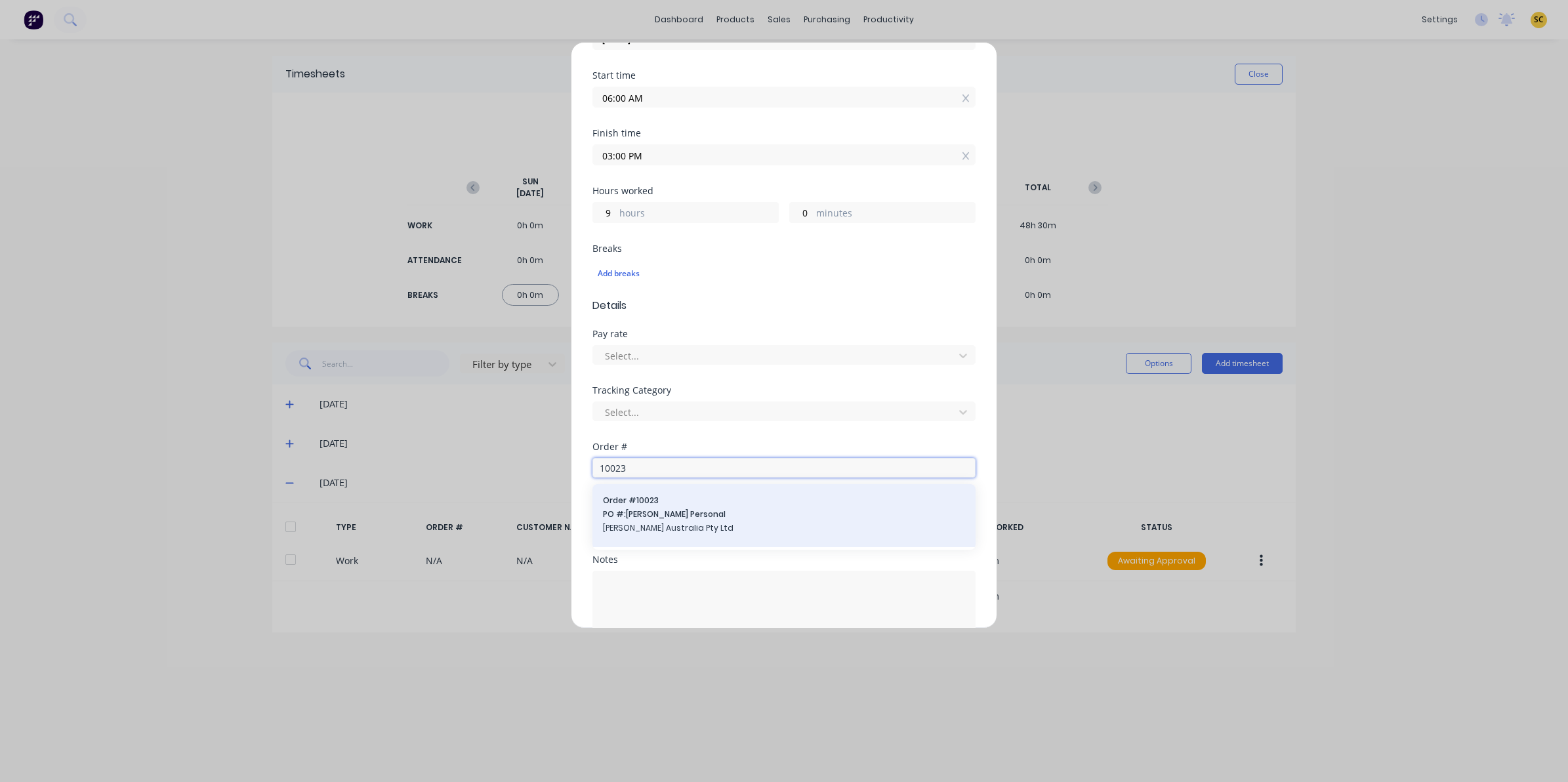
type input "10023"
click at [719, 516] on span "PO #: Andrew Personal" at bounding box center [784, 514] width 362 height 12
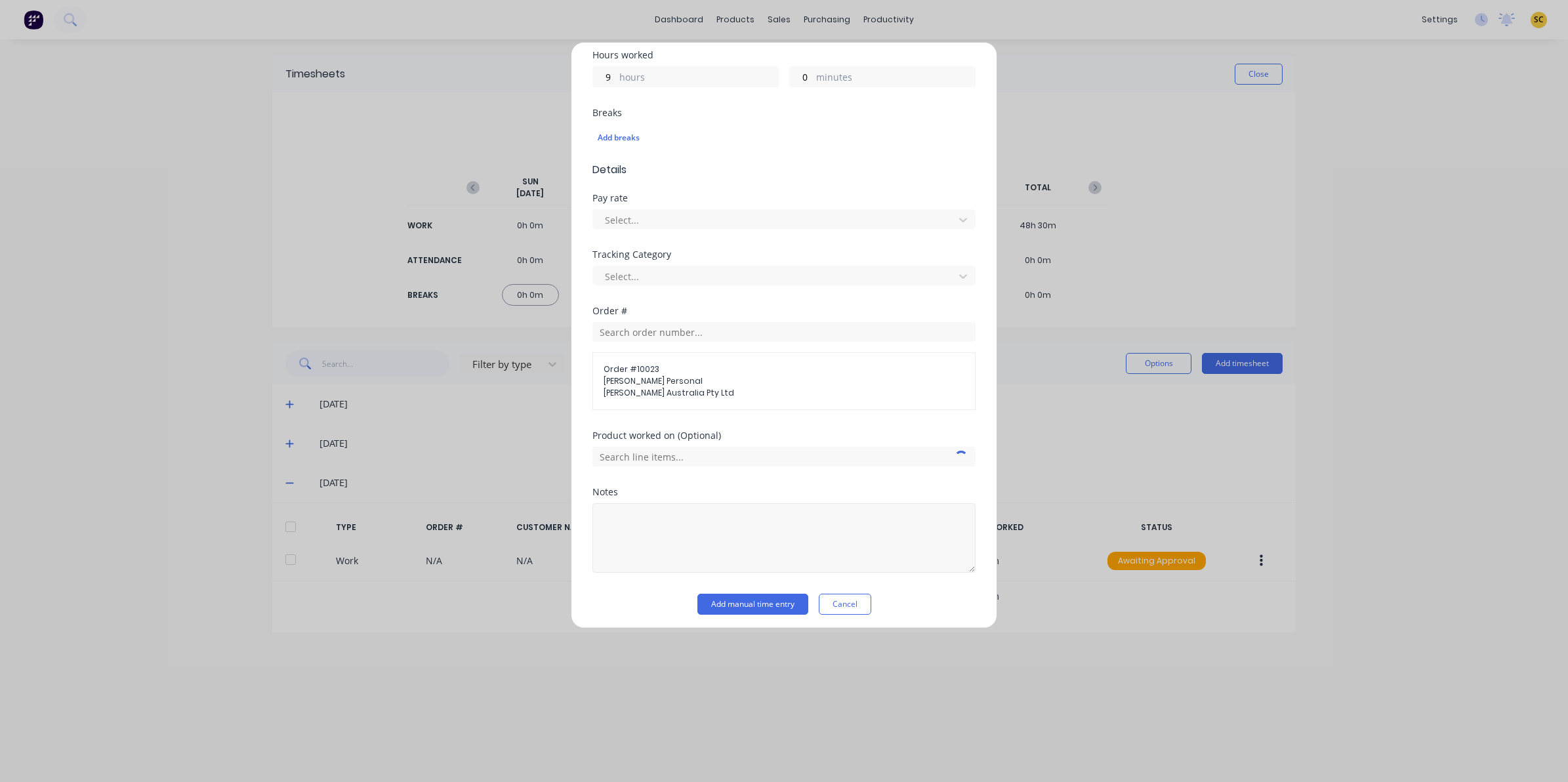
scroll to position [306, 0]
click at [725, 597] on button "Add manual time entry" at bounding box center [753, 599] width 111 height 21
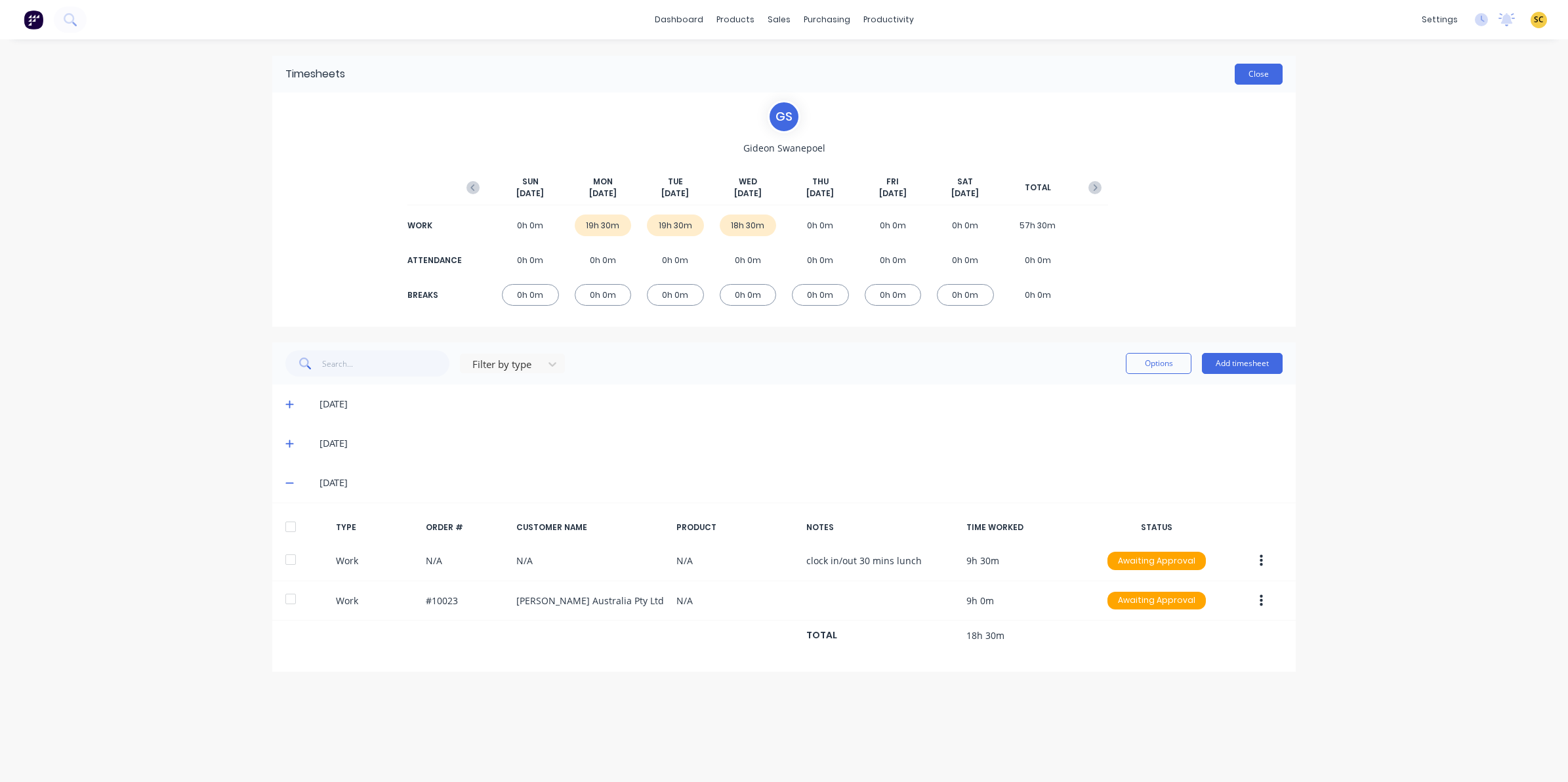
click at [1275, 75] on button "Close" at bounding box center [1258, 74] width 48 height 21
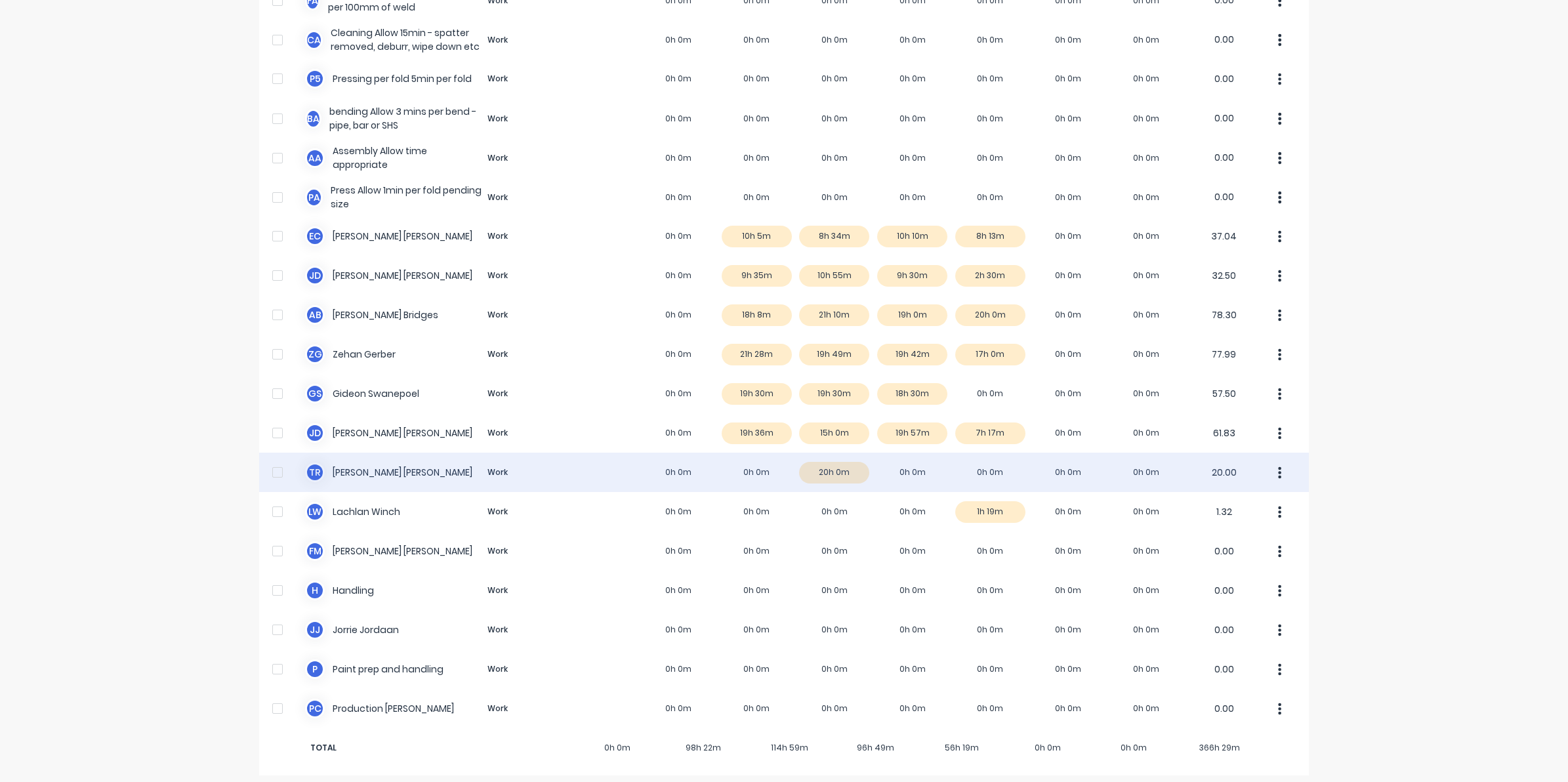
scroll to position [674, 0]
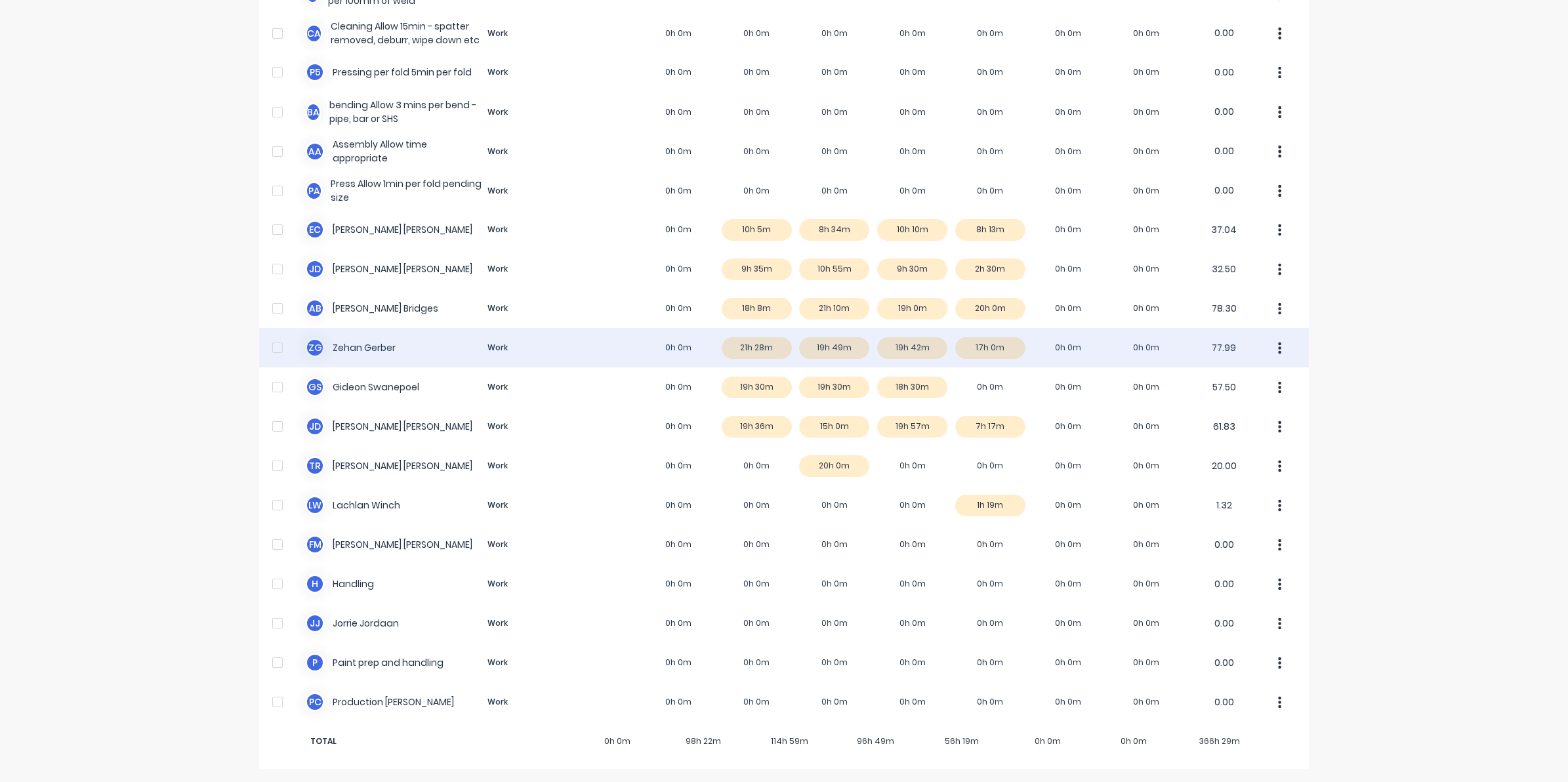
click at [1004, 352] on div "Z G Zehan Gerber Work 0h 0m 21h 28m 19h 49m 19h 42m 17h 0m 0h 0m 0h 0m 77.99" at bounding box center [784, 347] width 1050 height 39
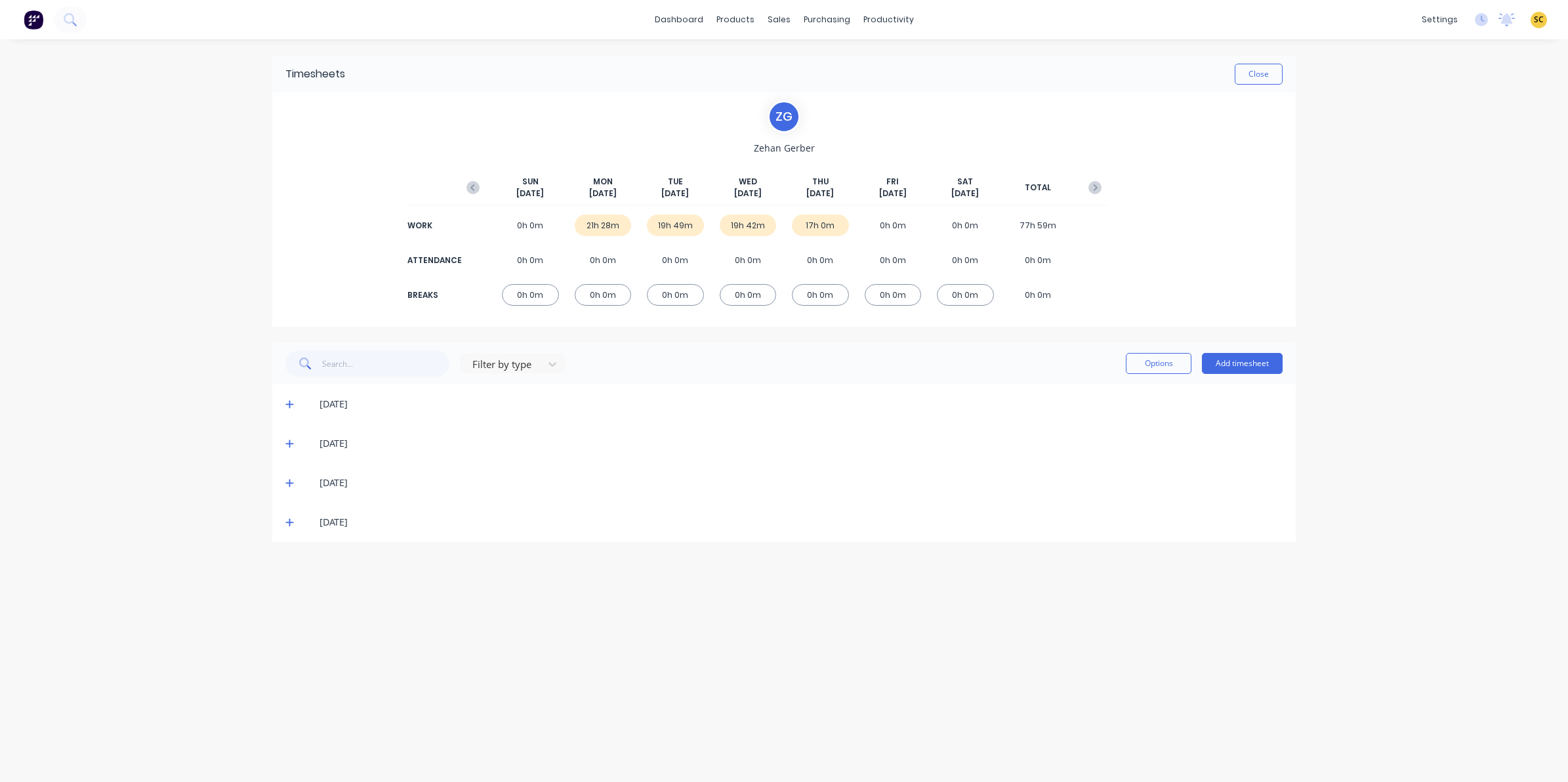
click at [287, 525] on icon at bounding box center [290, 522] width 9 height 9
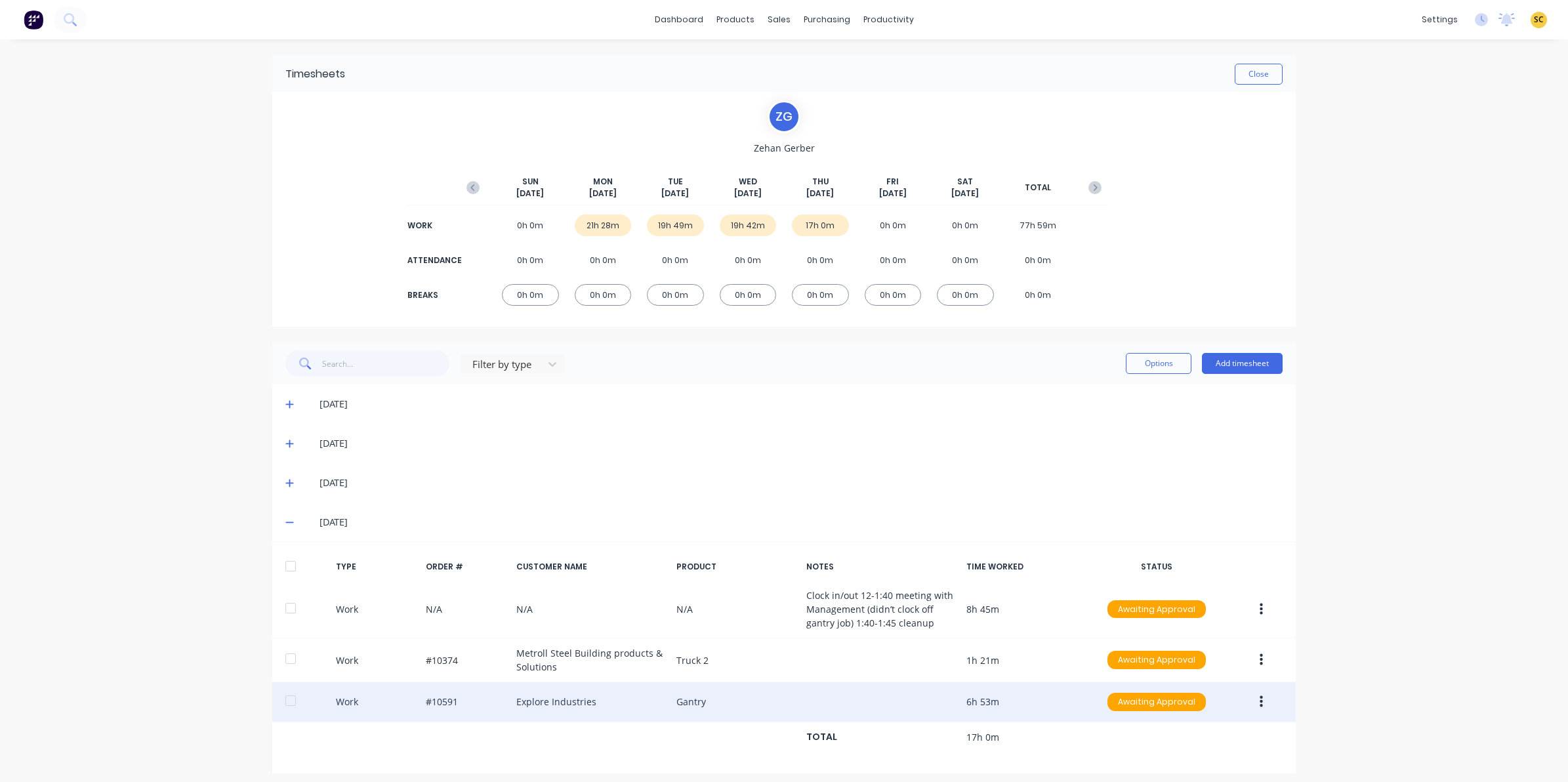
click at [1250, 699] on button "button" at bounding box center [1261, 702] width 31 height 24
click at [1195, 651] on div "Edit" at bounding box center [1214, 652] width 101 height 19
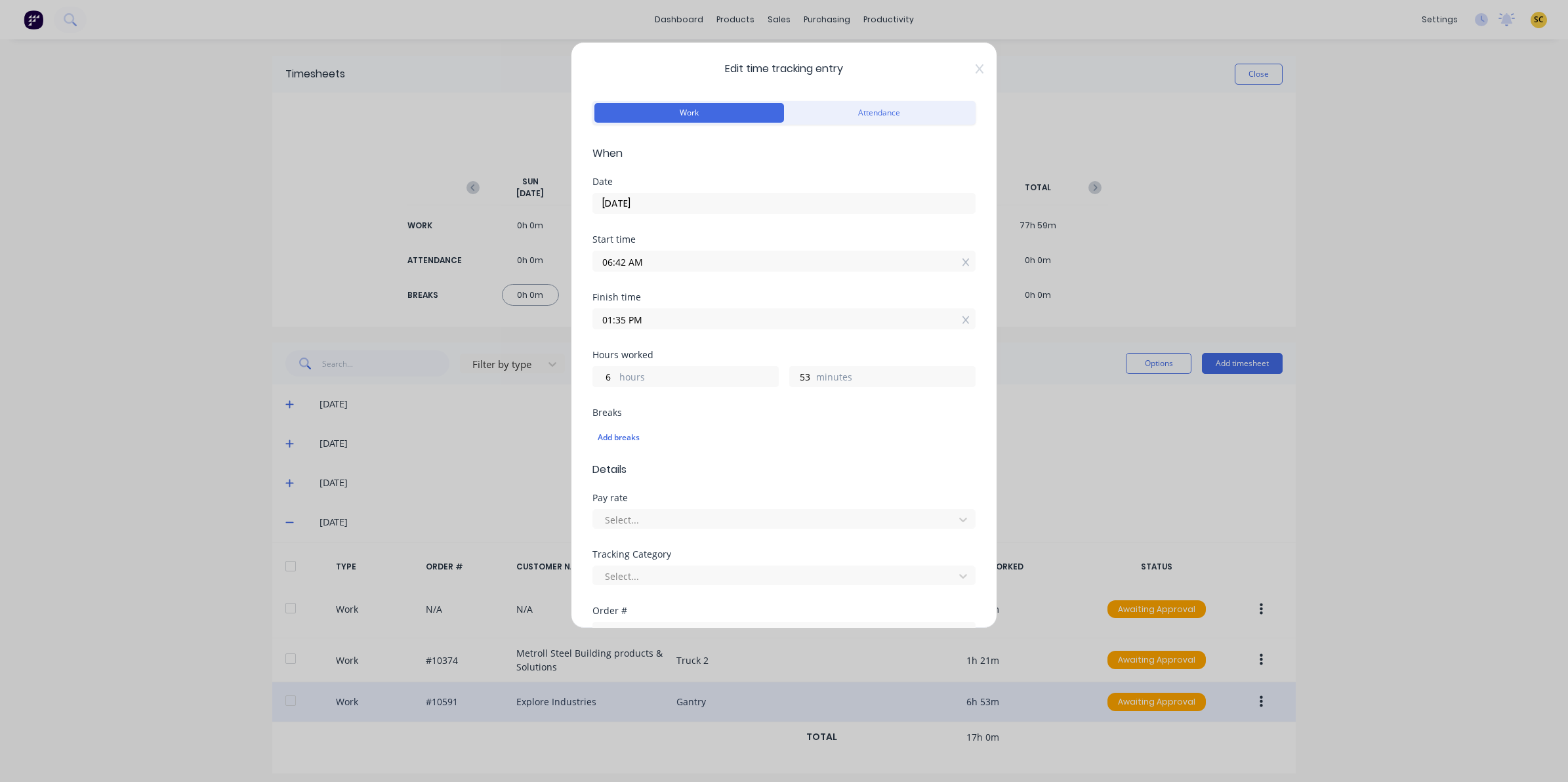
click at [664, 313] on input "01:35 PM" at bounding box center [784, 319] width 381 height 20
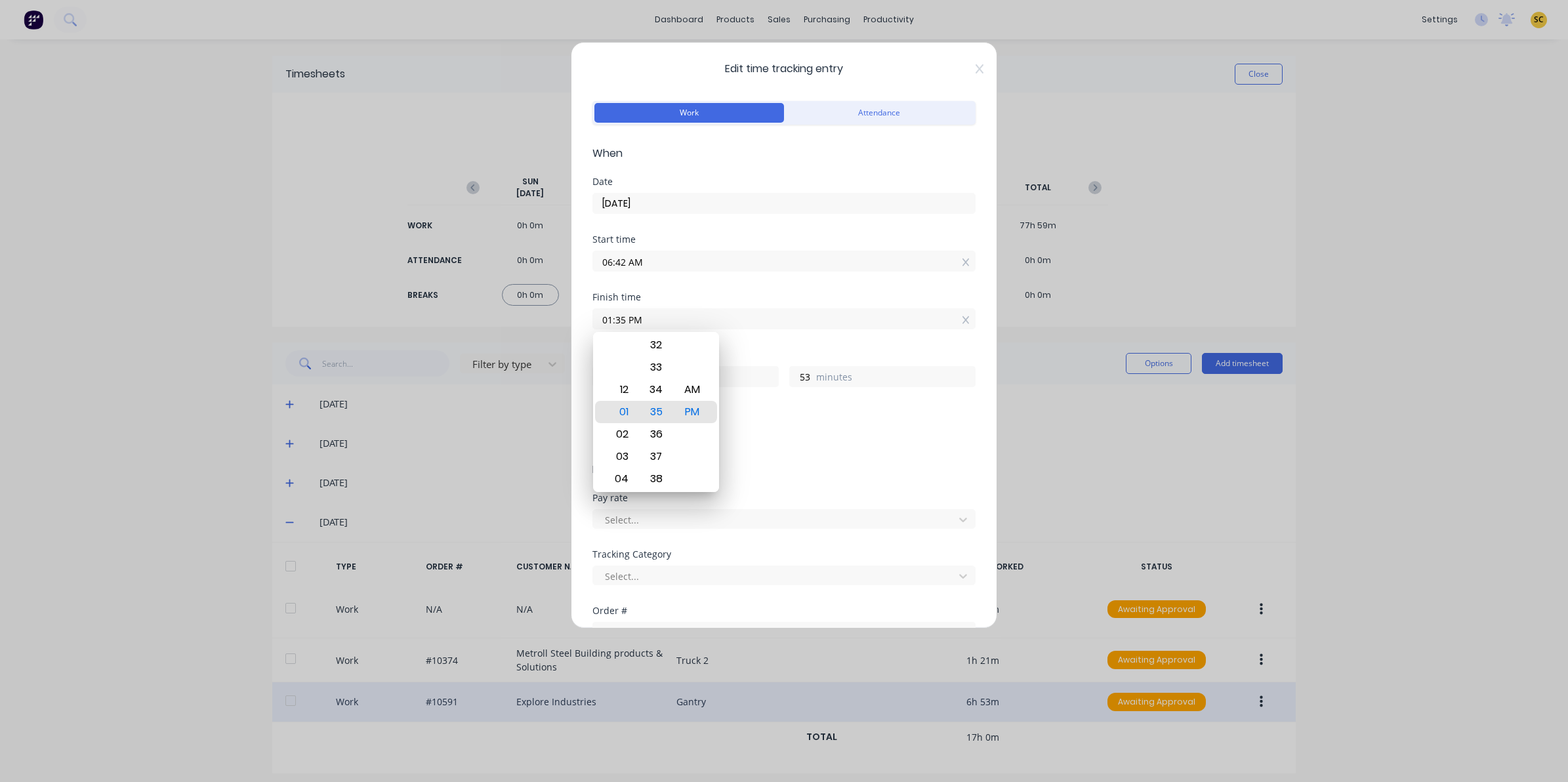
drag, startPoint x: 668, startPoint y: 315, endPoint x: 397, endPoint y: 310, distance: 271.0
click at [398, 310] on div "Edit time tracking entry Work Attendance When Date 11/09/2025 Start time 06:42 …" at bounding box center [784, 391] width 1568 height 782
type input "12:00 PM"
type input "5"
type input "18"
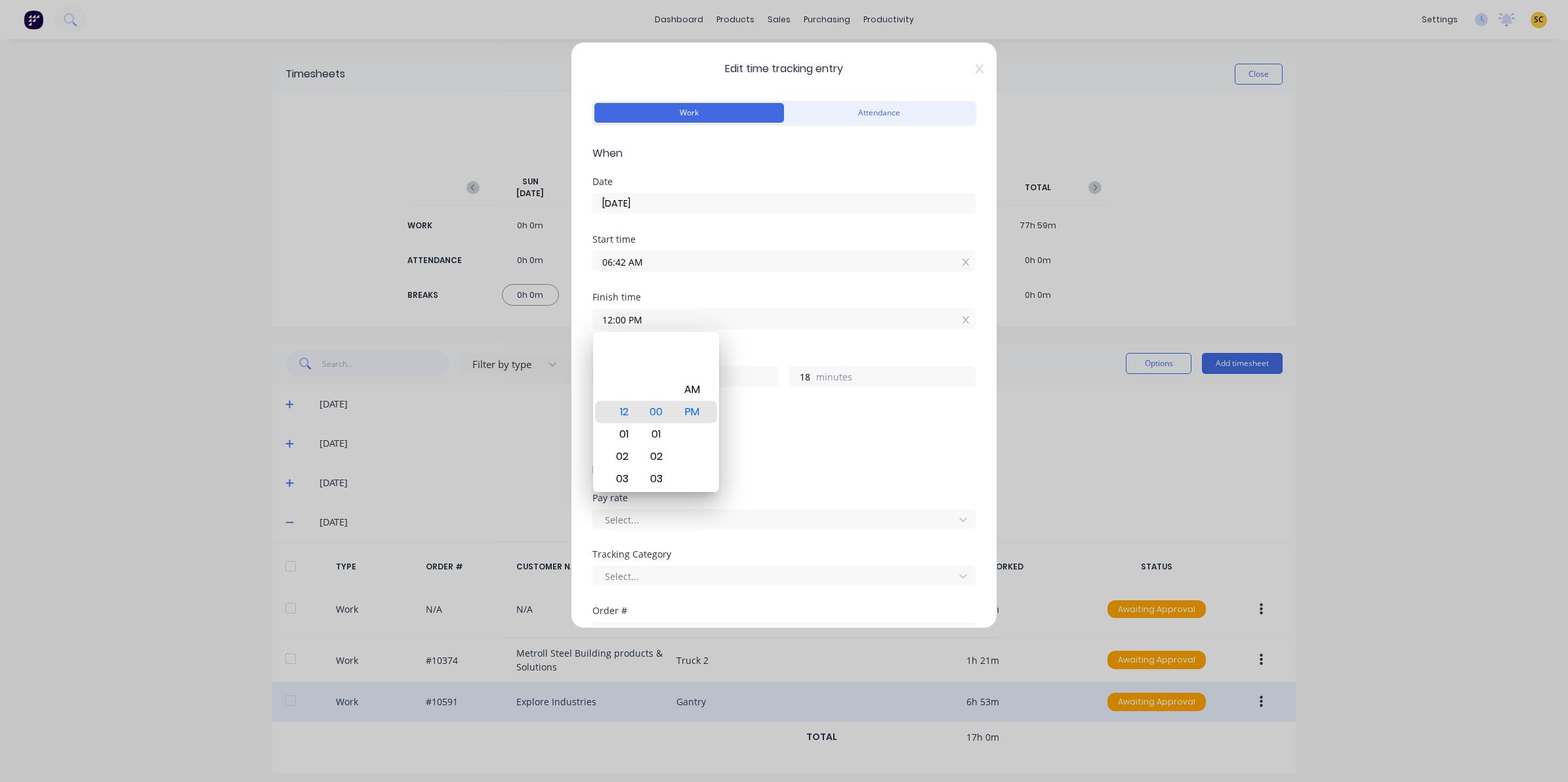
click at [464, 516] on div "Edit time tracking entry Work Attendance When Date 11/09/2025 Start time 06:42 …" at bounding box center [784, 391] width 1568 height 782
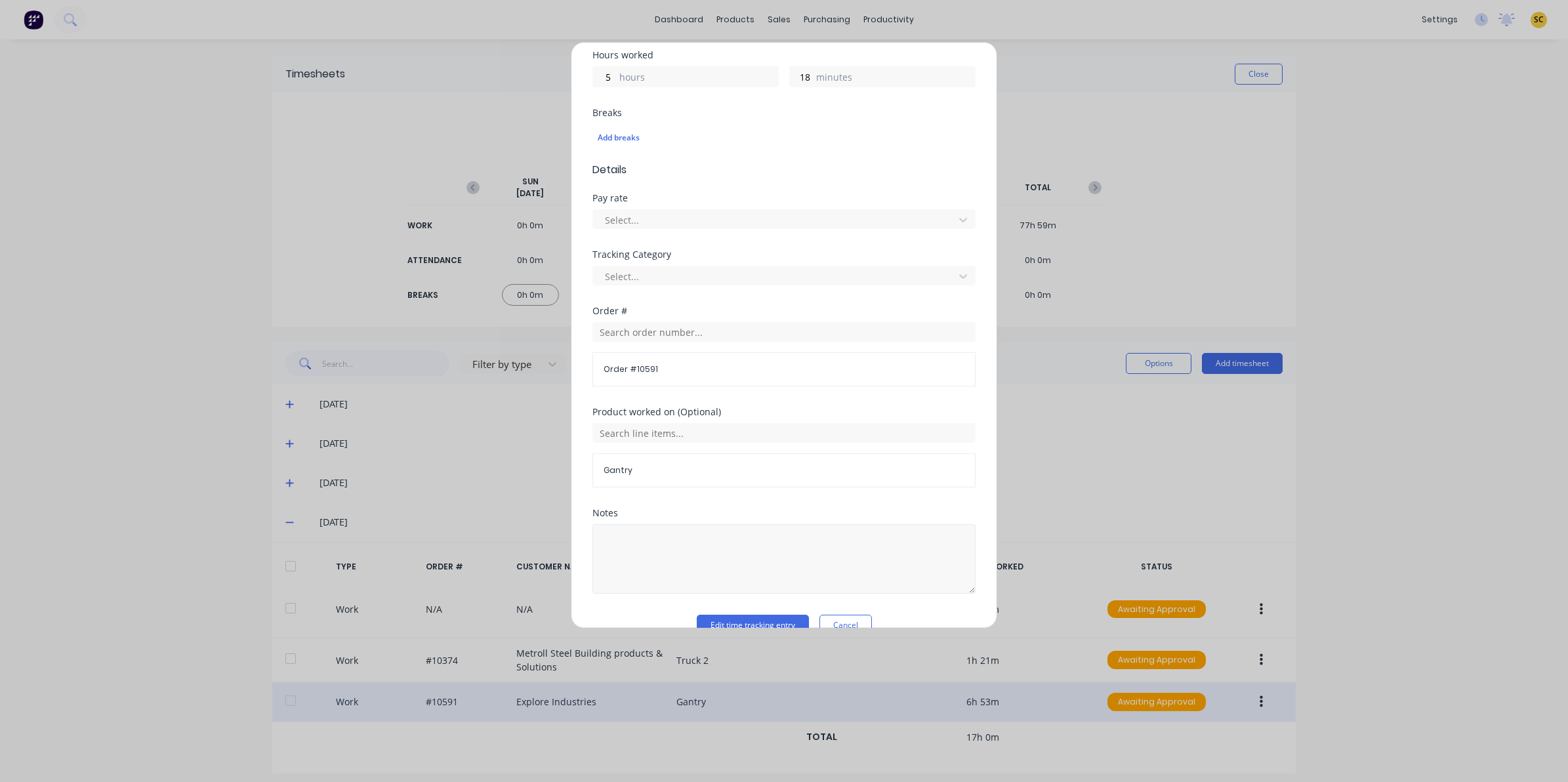
scroll to position [328, 0]
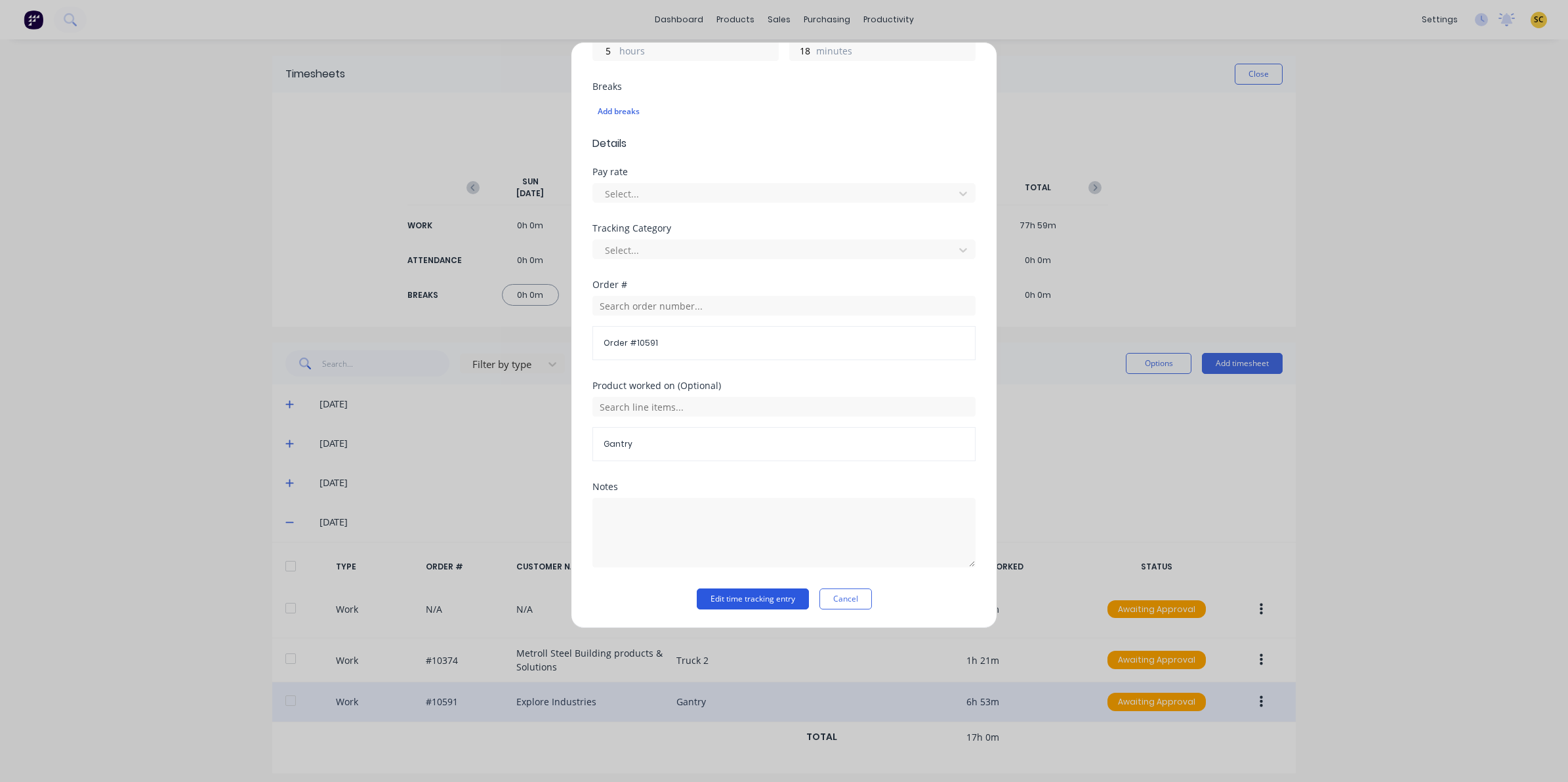
click at [719, 603] on button "Edit time tracking entry" at bounding box center [753, 599] width 112 height 21
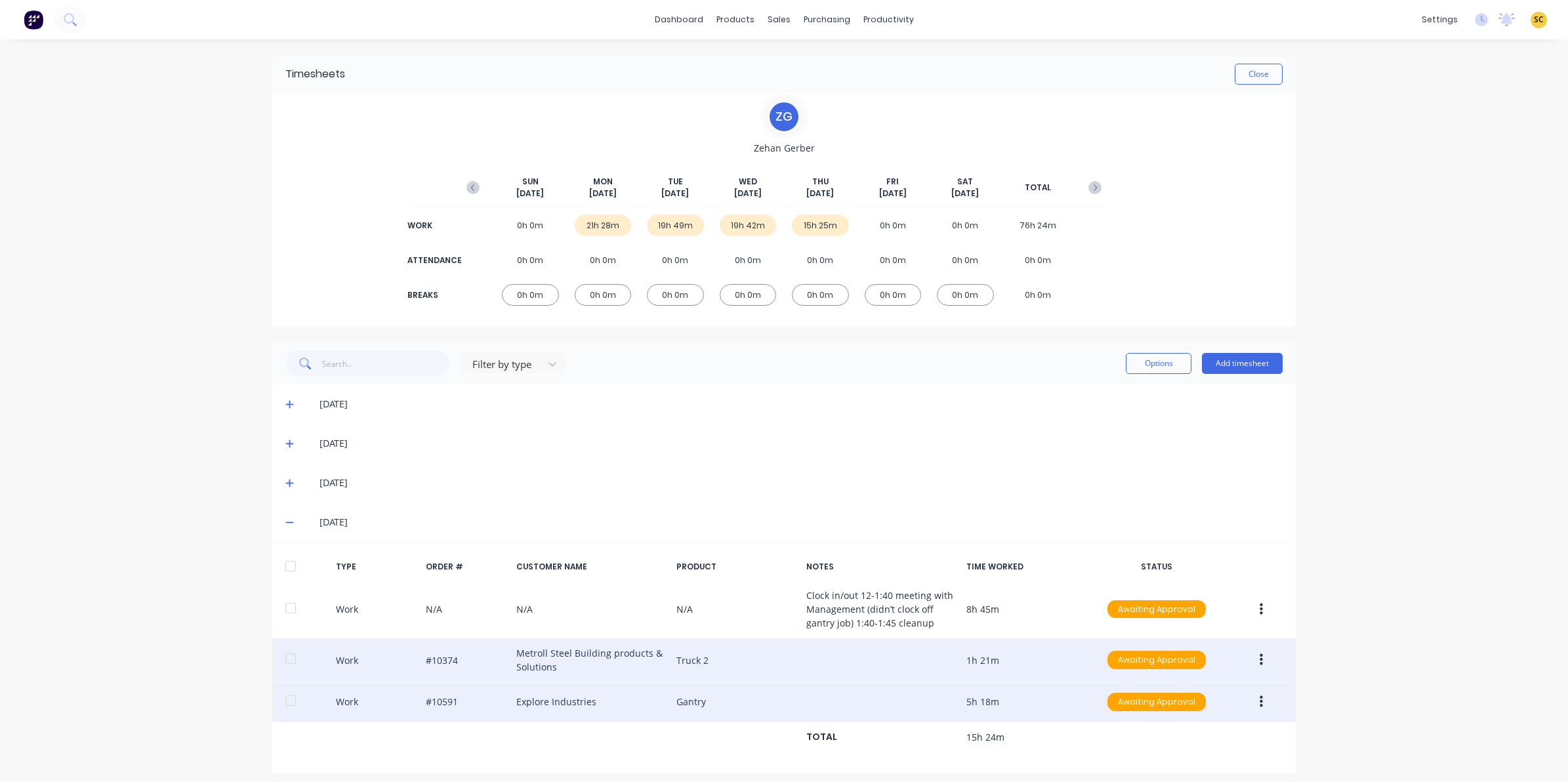
click at [1246, 662] on button "button" at bounding box center [1261, 660] width 31 height 24
click at [1182, 617] on div "Edit" at bounding box center [1214, 611] width 101 height 19
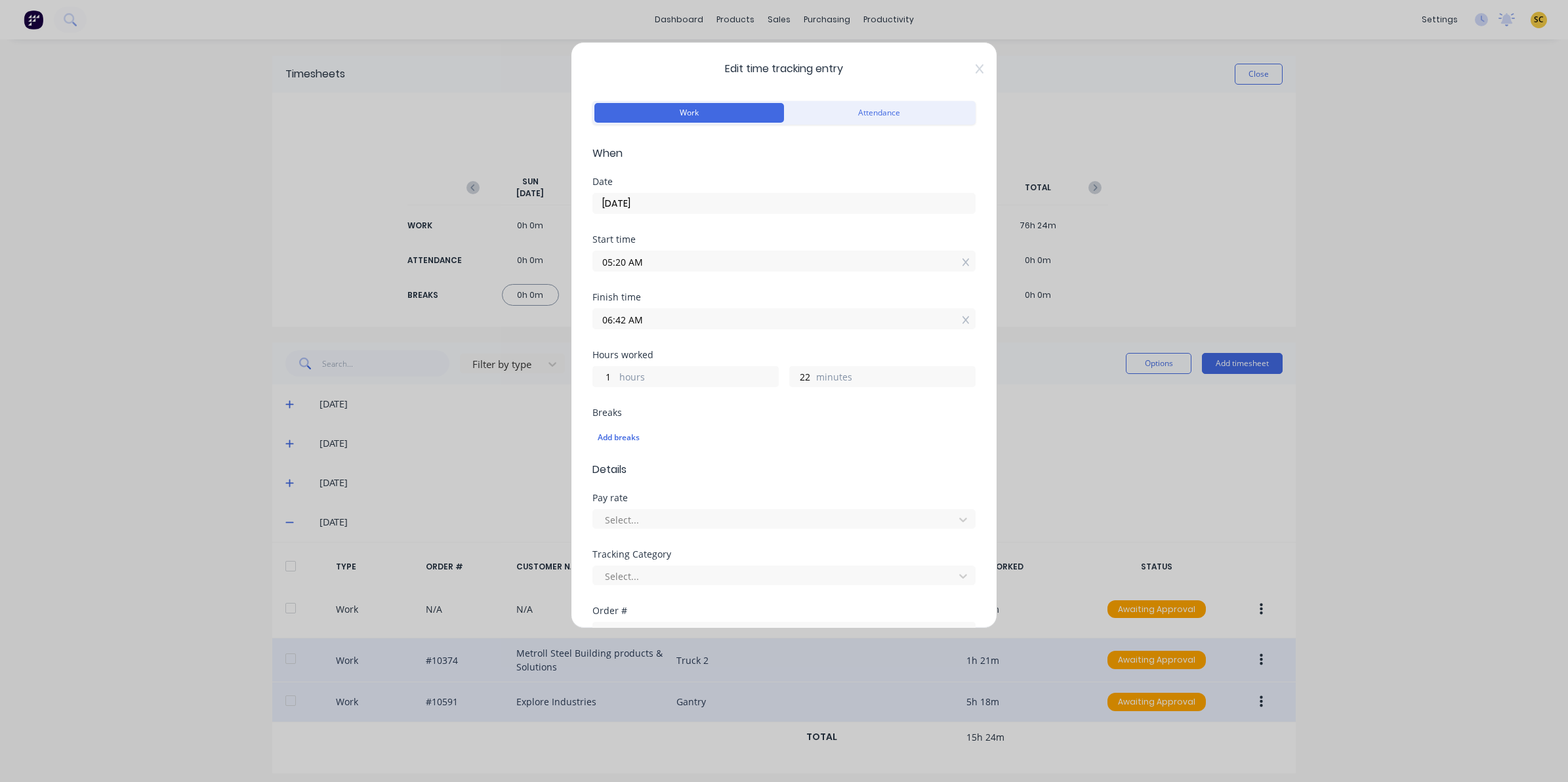
click at [967, 74] on div "Edit time tracking entry Work Attendance When Date 11/09/2025 Start time 05:20 …" at bounding box center [784, 335] width 426 height 586
click at [975, 69] on icon at bounding box center [979, 69] width 8 height 10
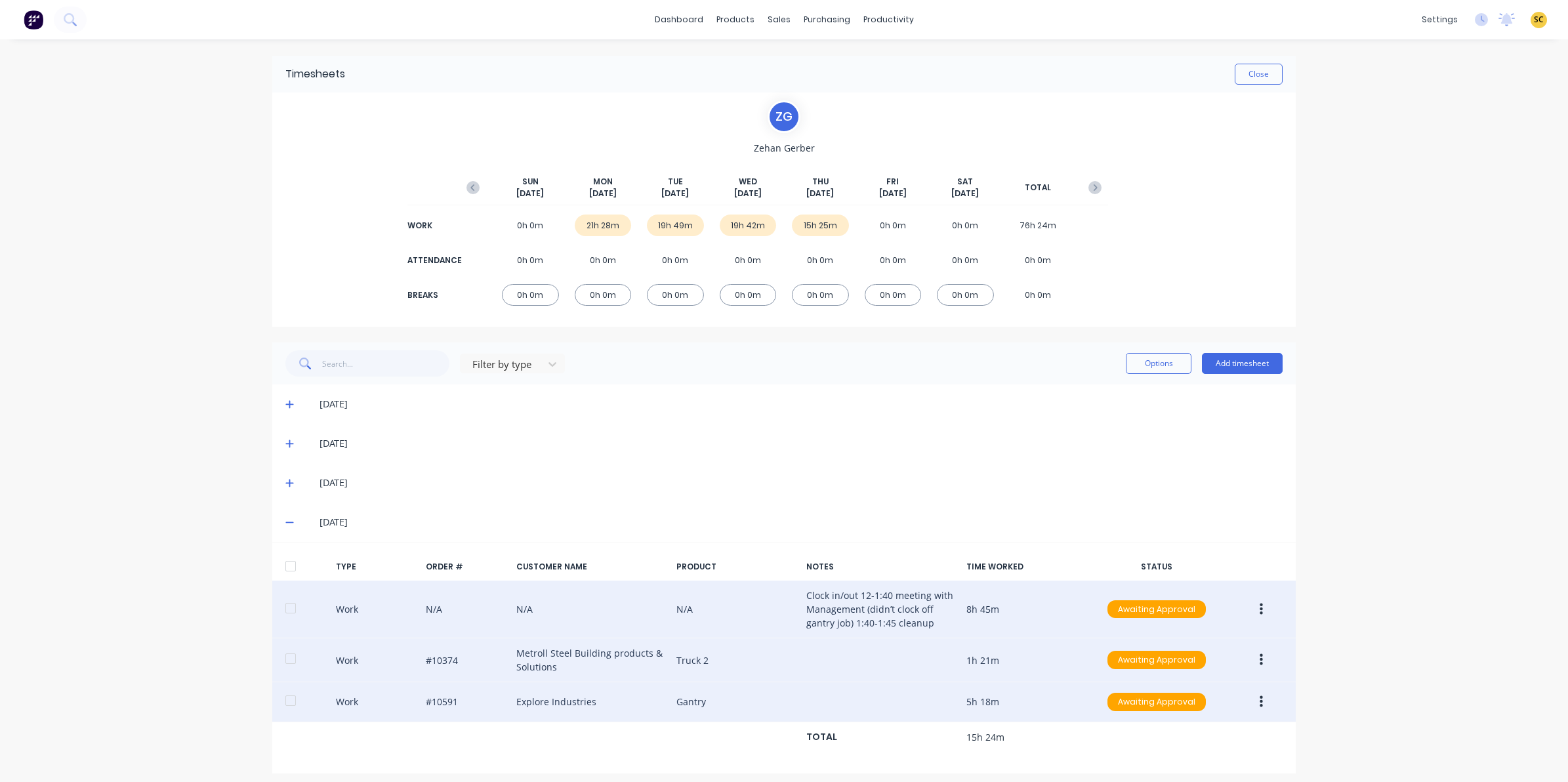
click at [1247, 603] on button "button" at bounding box center [1261, 609] width 31 height 24
click at [1170, 608] on div "Approve" at bounding box center [1214, 612] width 101 height 19
click at [1253, 607] on button "button" at bounding box center [1261, 609] width 31 height 24
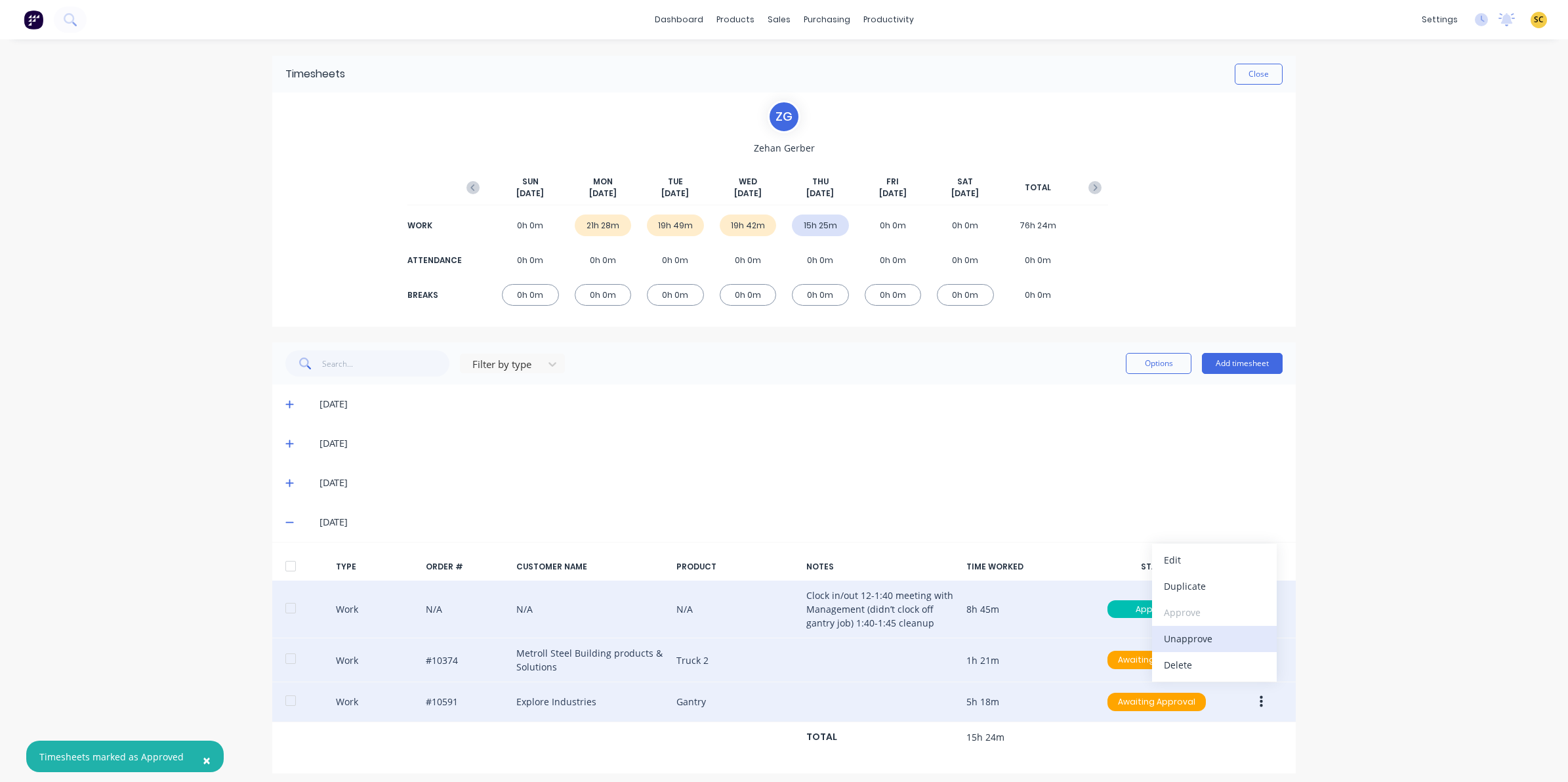
click at [1185, 633] on div "Unapprove" at bounding box center [1214, 639] width 101 height 19
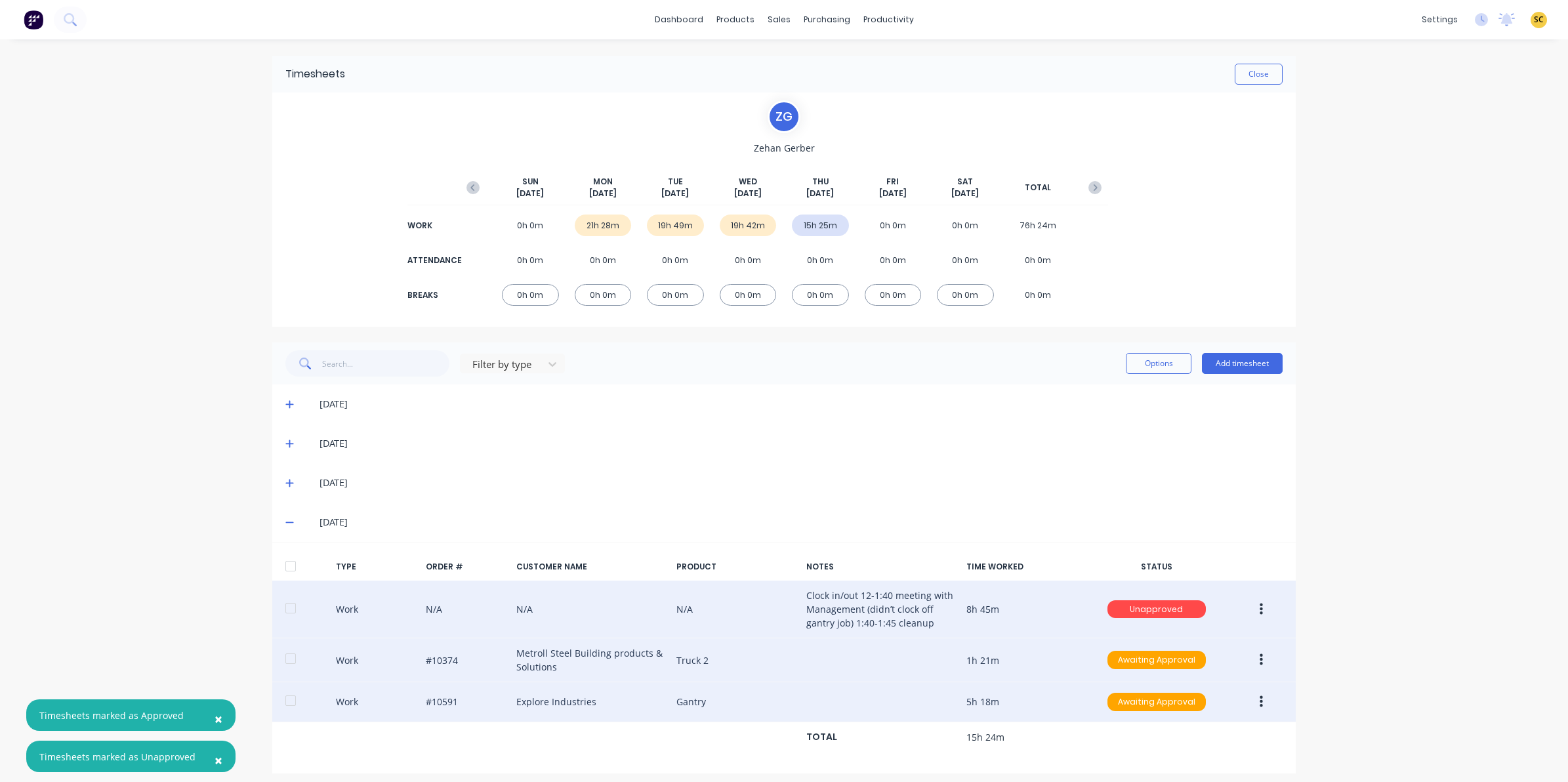
click at [1251, 607] on button "button" at bounding box center [1261, 609] width 31 height 24
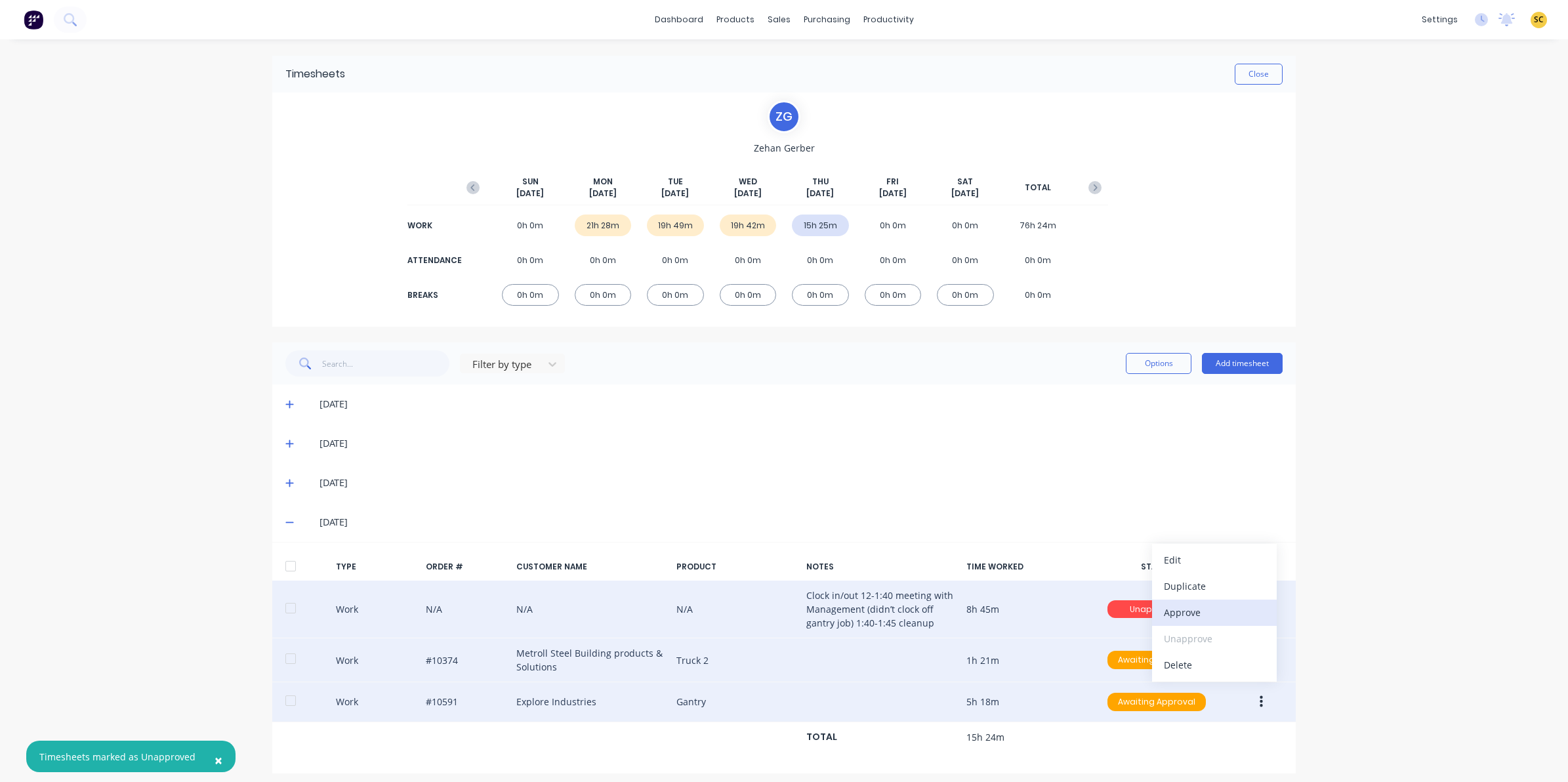
click at [1175, 609] on div "Approve" at bounding box center [1214, 612] width 101 height 19
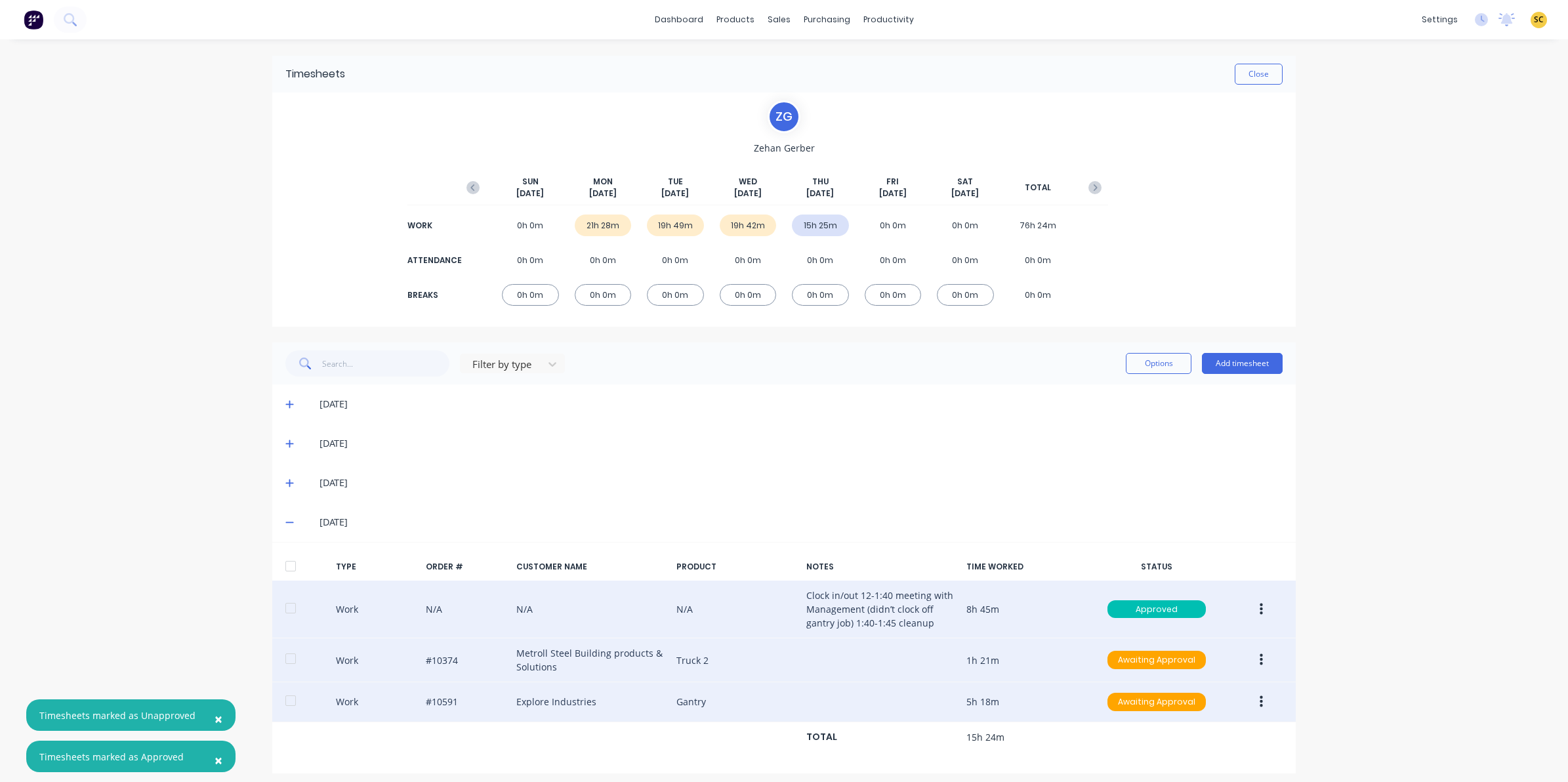
click at [1260, 606] on icon "button" at bounding box center [1261, 609] width 3 height 12
click at [1185, 559] on div "Edit" at bounding box center [1214, 560] width 101 height 19
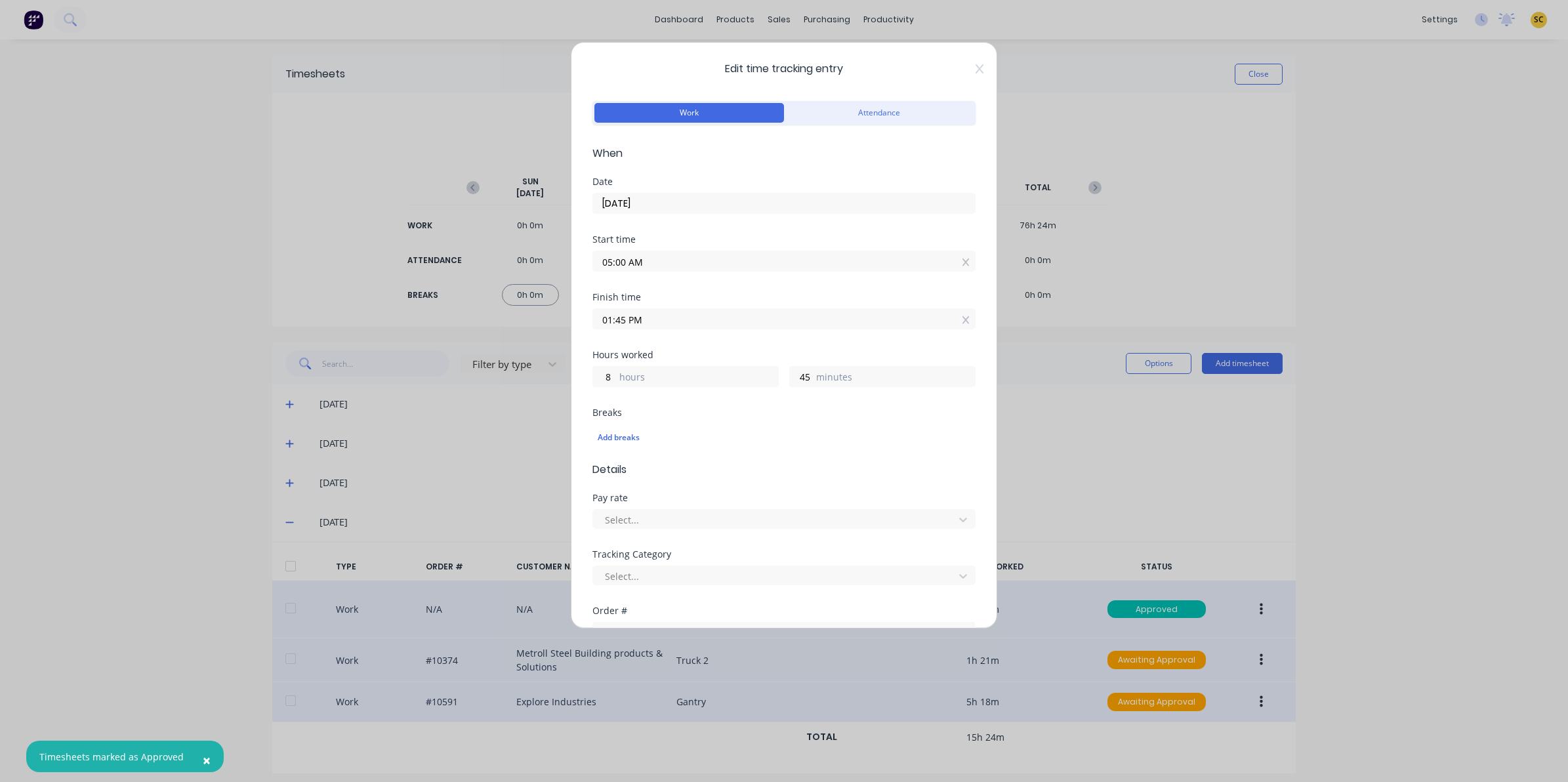
click at [973, 68] on div "Edit time tracking entry Work Attendance When Date 11/09/2025 Start time 05:00 …" at bounding box center [784, 335] width 426 height 586
click at [975, 67] on icon at bounding box center [979, 69] width 8 height 9
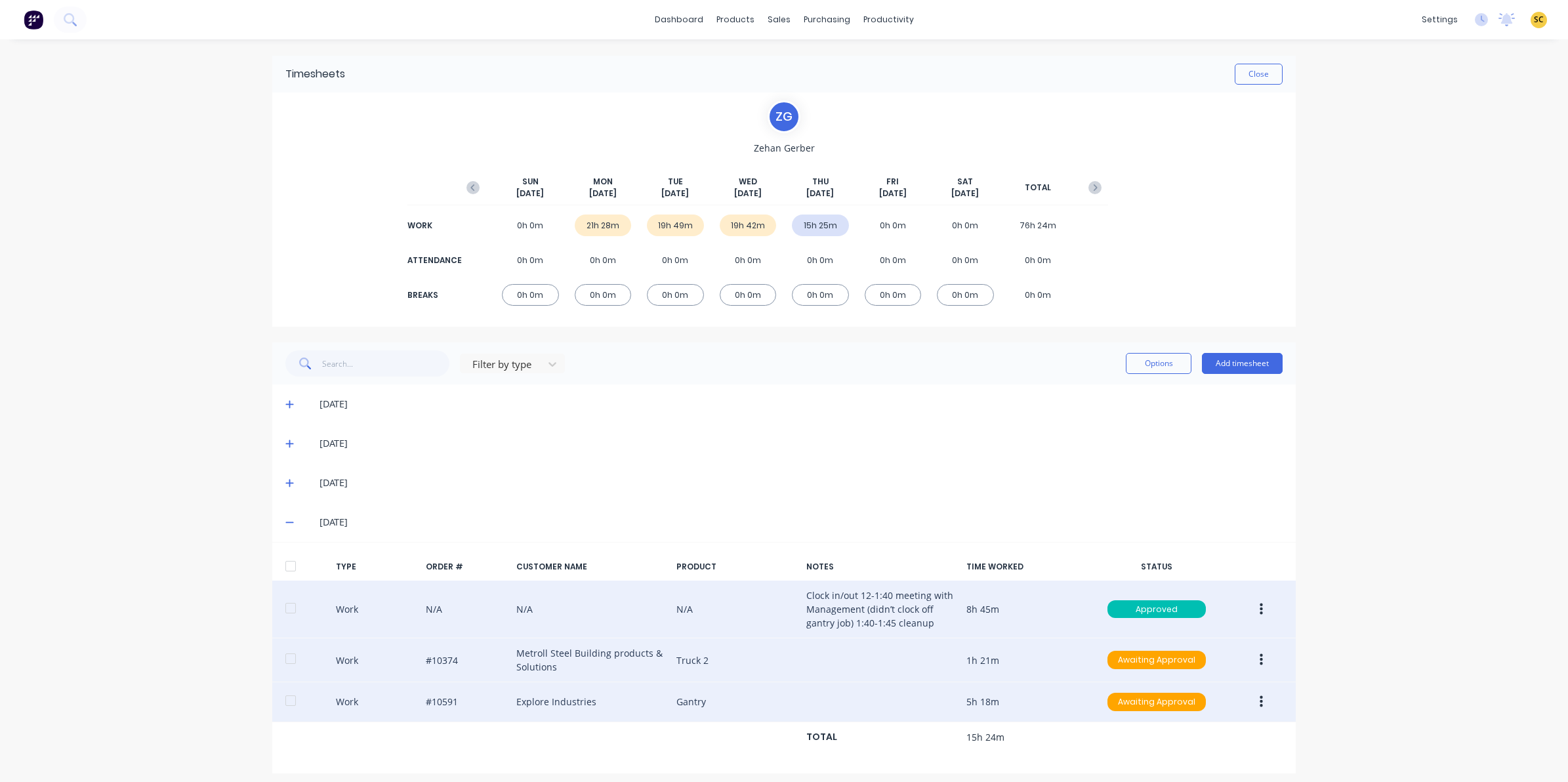
click at [1260, 612] on icon "button" at bounding box center [1261, 609] width 3 height 15
click at [1173, 566] on div "Edit" at bounding box center [1214, 560] width 101 height 19
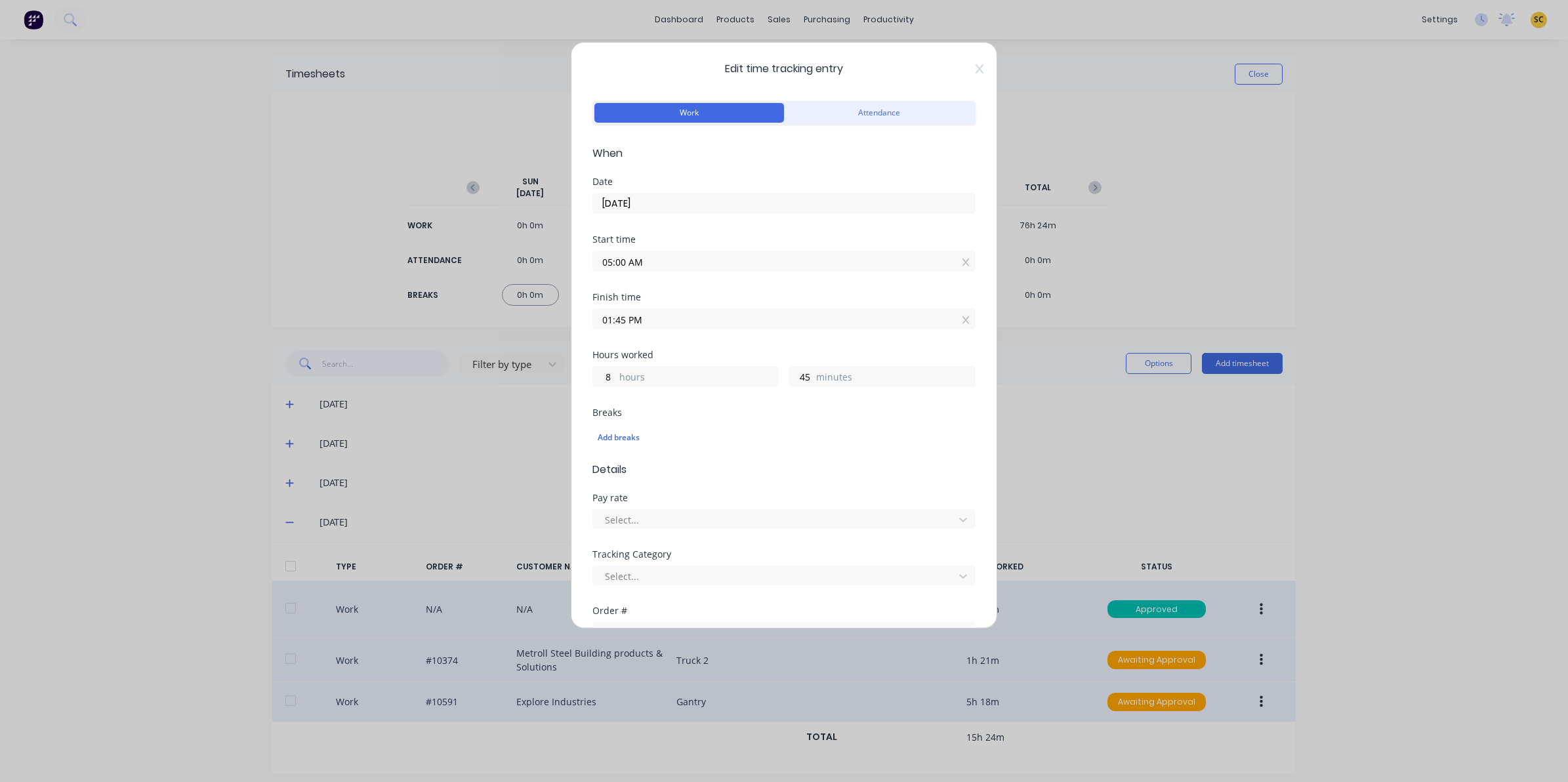
click at [967, 75] on div "Edit time tracking entry Work Attendance When Date 11/09/2025 Start time 05:00 …" at bounding box center [784, 335] width 426 height 586
click at [975, 69] on icon at bounding box center [979, 69] width 8 height 9
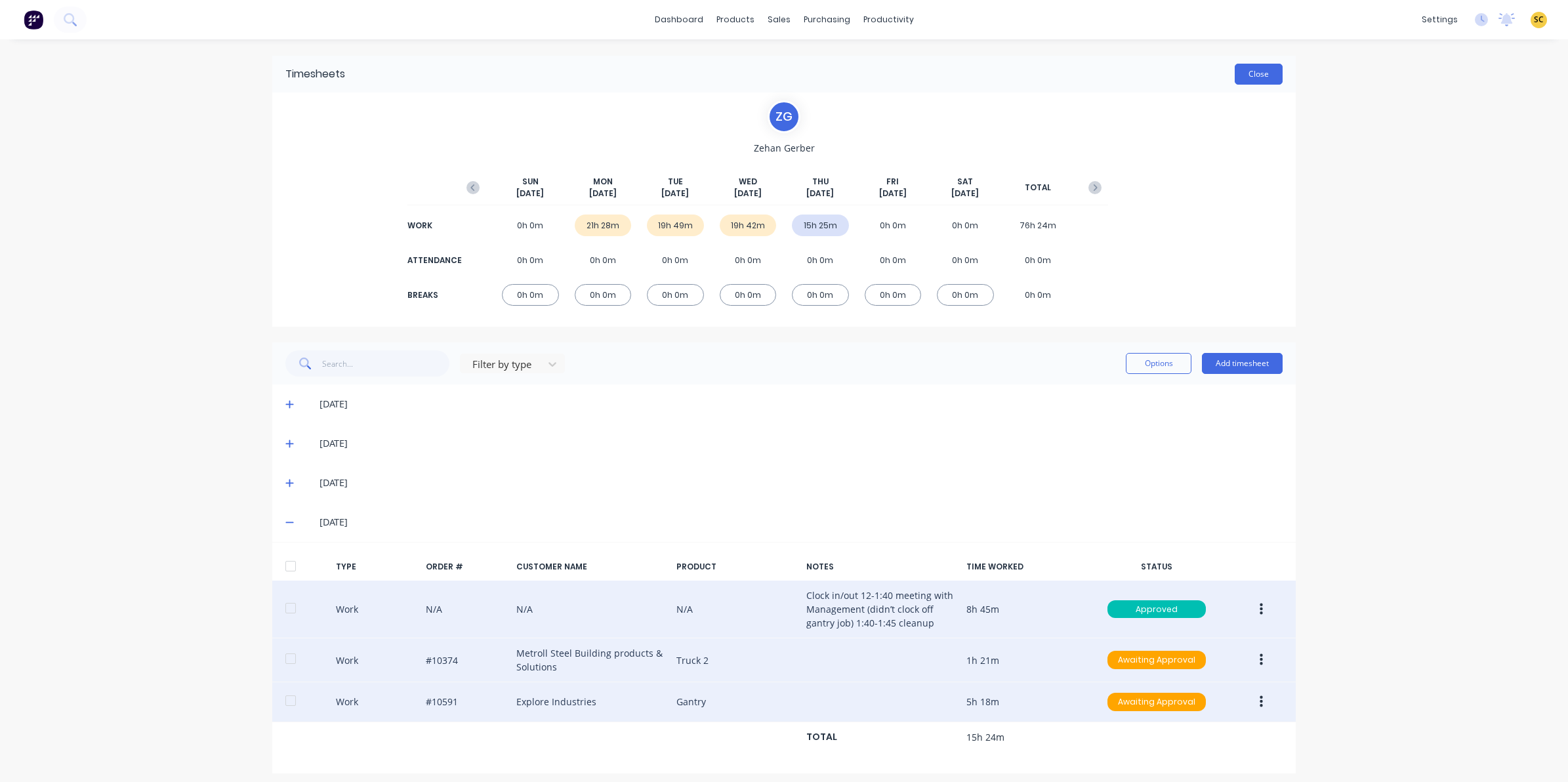
click at [1260, 83] on button "Close" at bounding box center [1258, 74] width 48 height 21
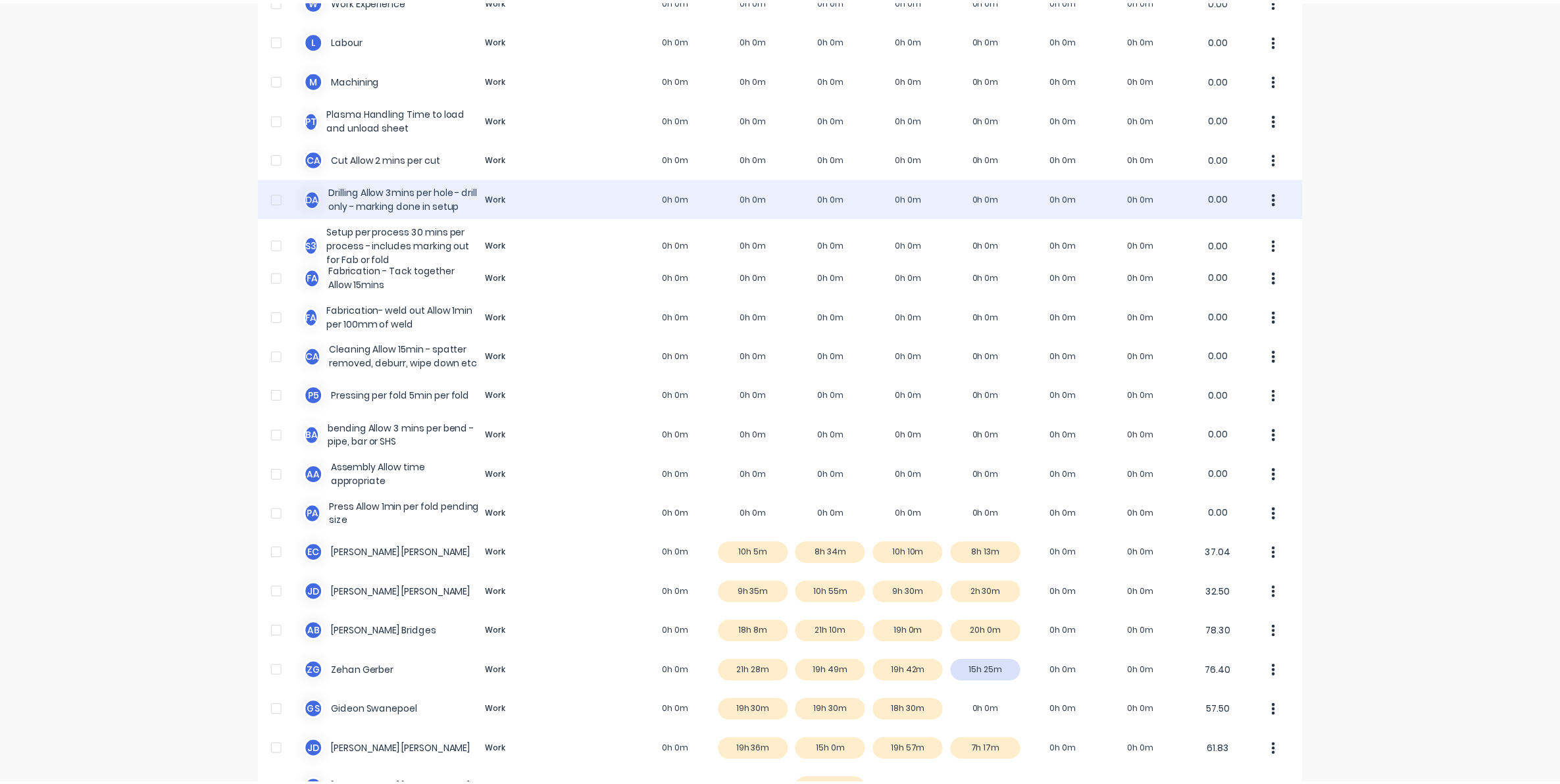
scroll to position [411, 0]
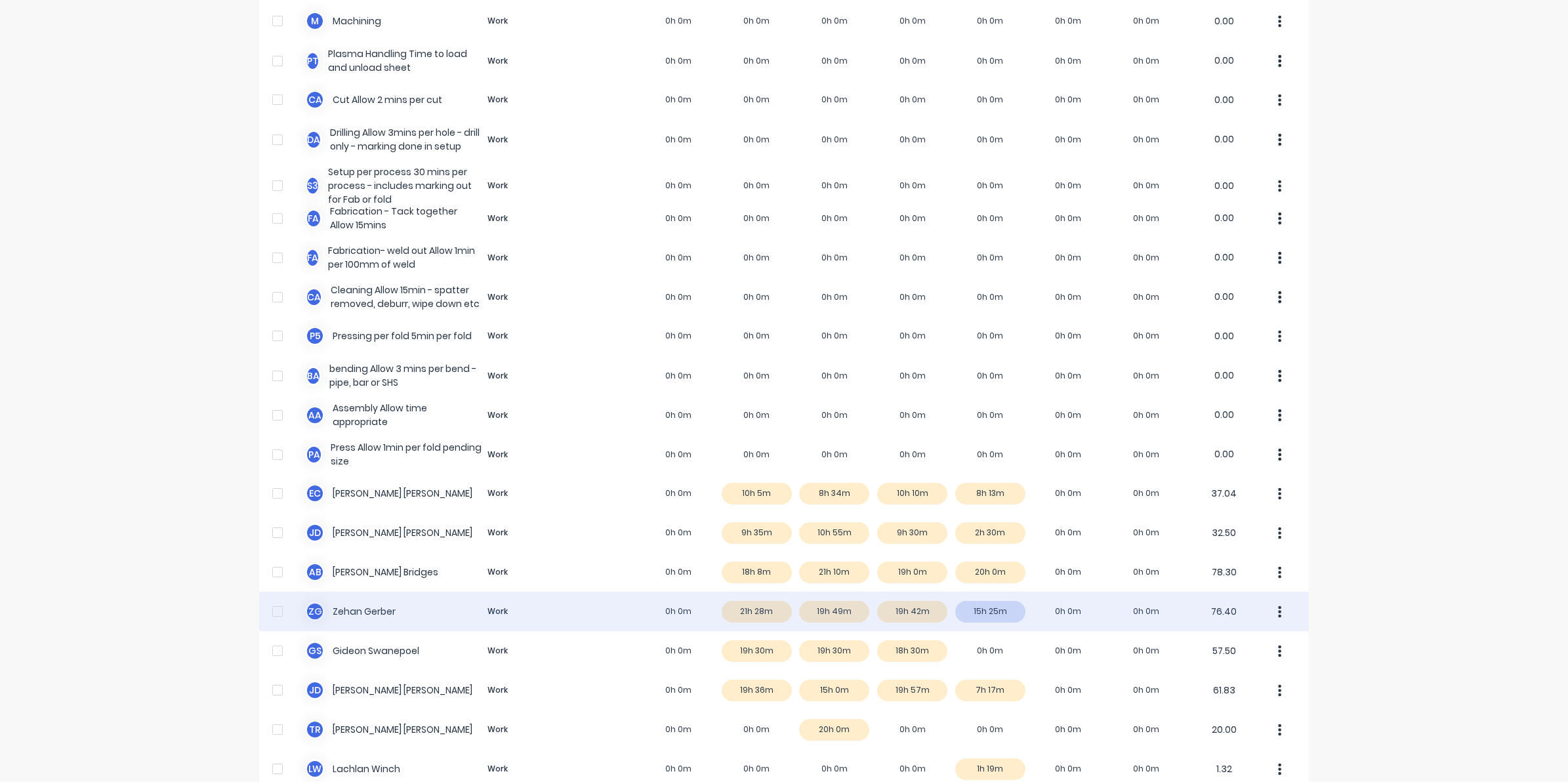
click at [906, 607] on div "Z G Zehan Gerber Work 0h 0m 21h 28m 19h 49m 19h 42m 15h 25m 0h 0m 0h 0m 76.40" at bounding box center [784, 611] width 1050 height 39
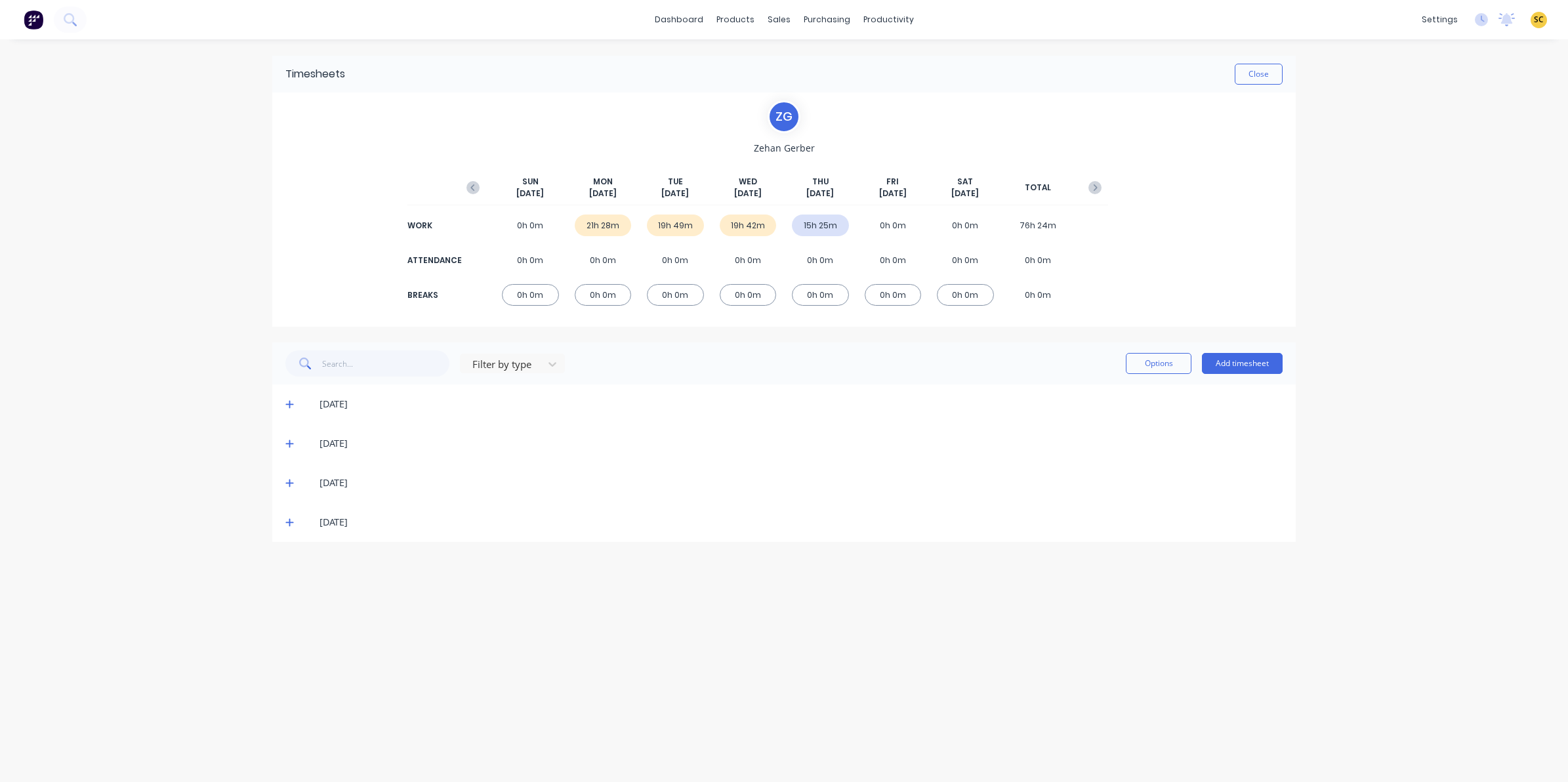
click at [296, 484] on span at bounding box center [292, 483] width 13 height 13
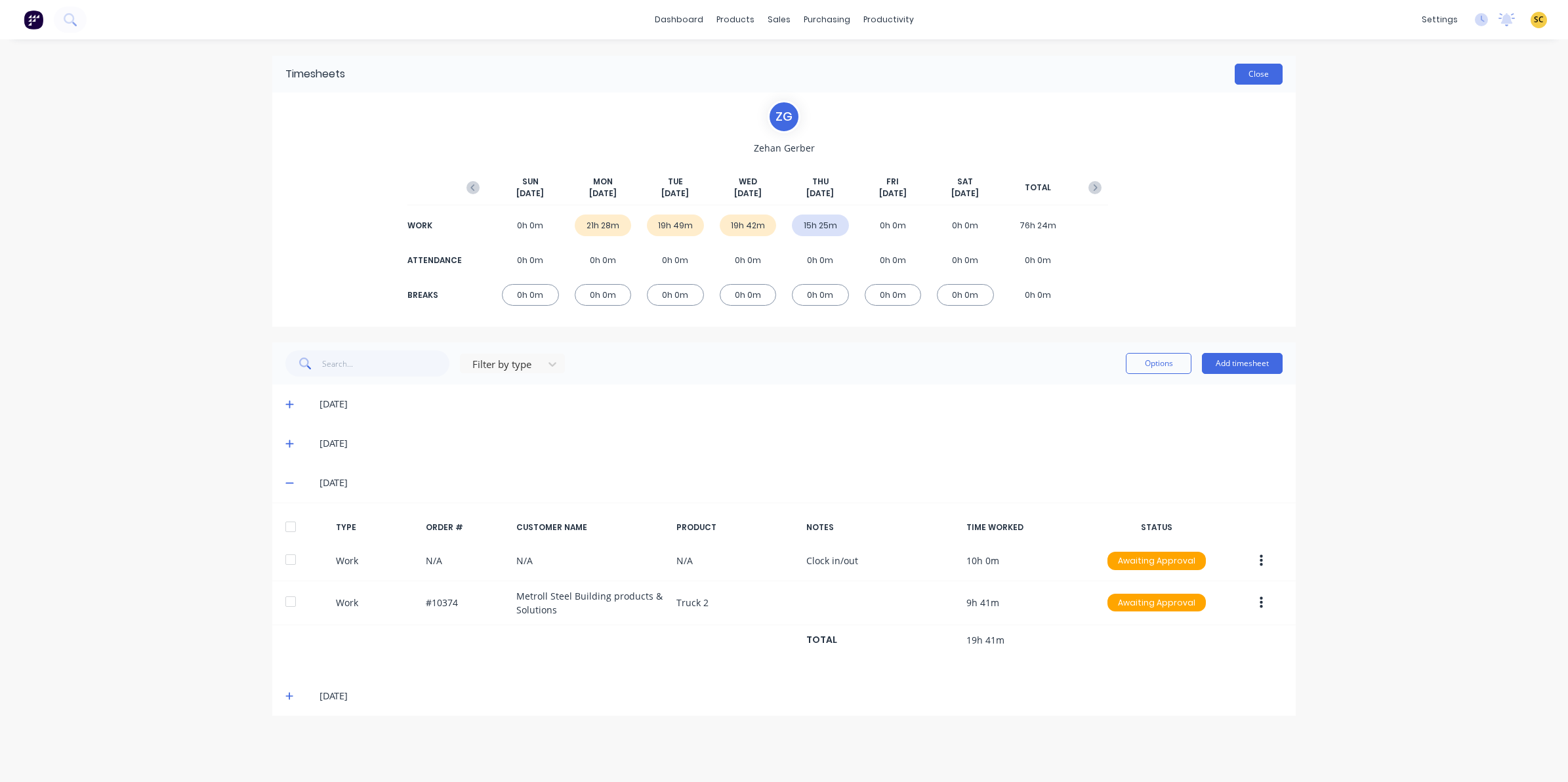
click at [1263, 75] on button "Close" at bounding box center [1258, 74] width 48 height 21
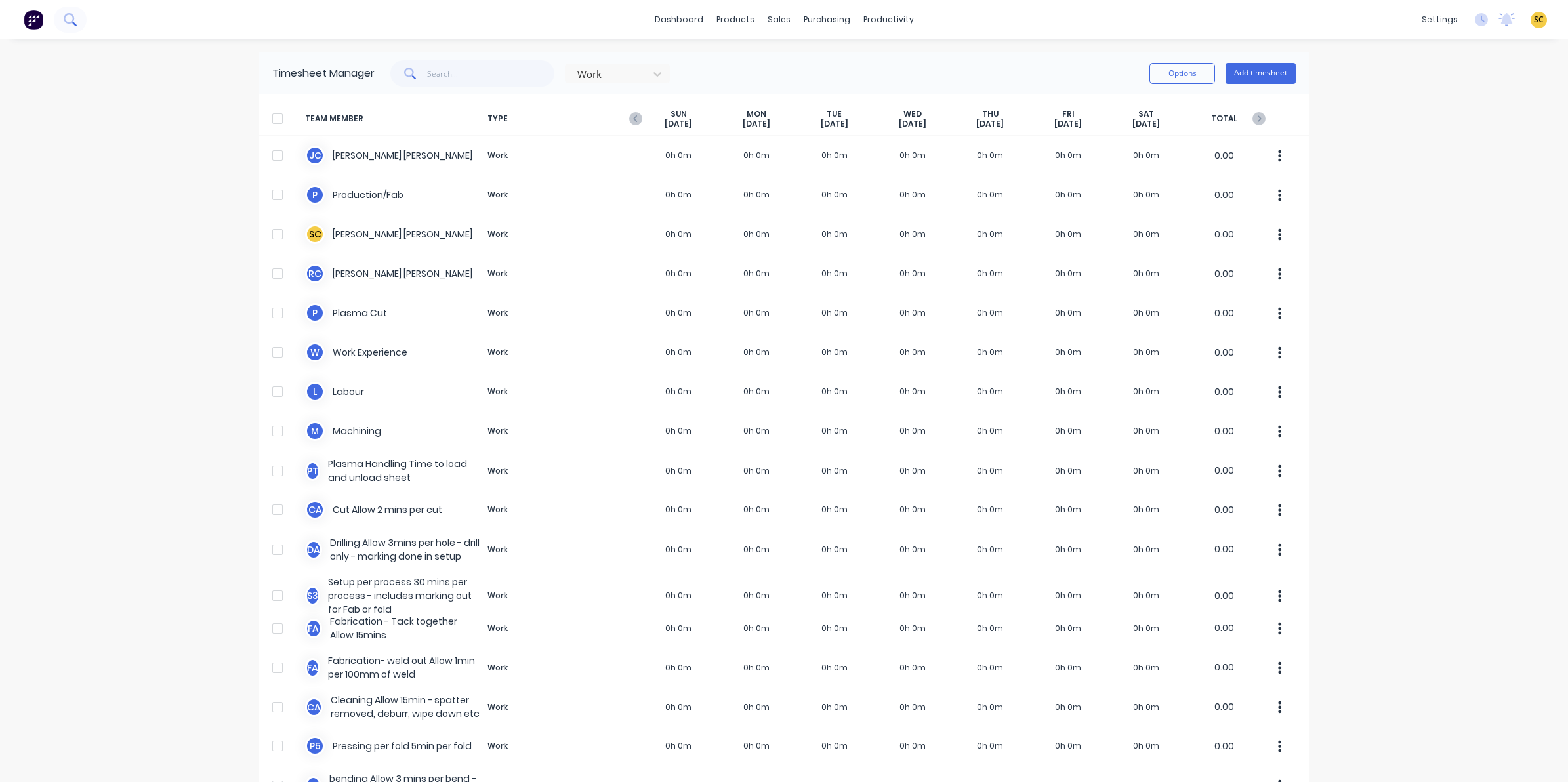
click at [80, 27] on button at bounding box center [70, 20] width 32 height 27
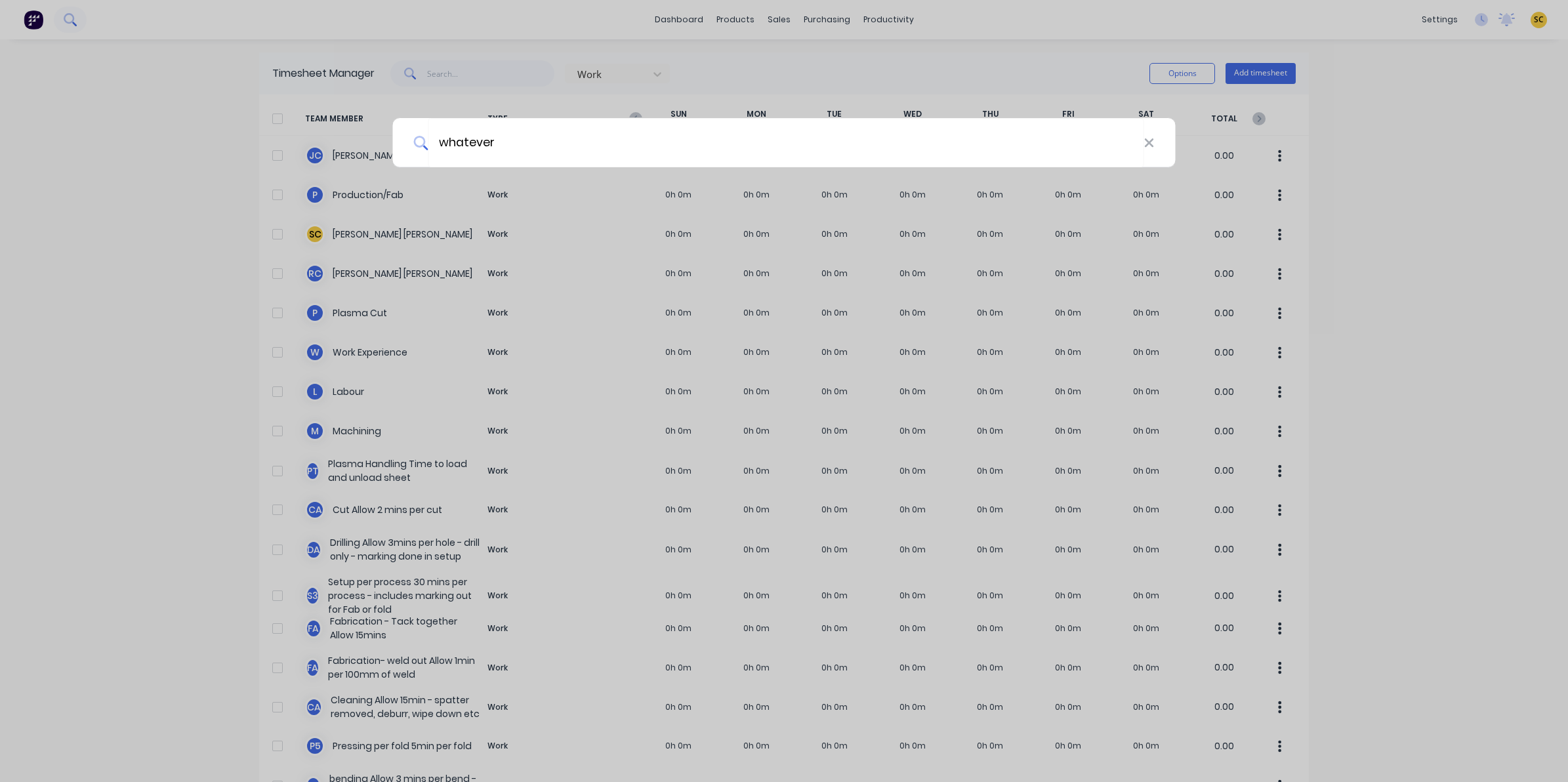
type input "whatever"
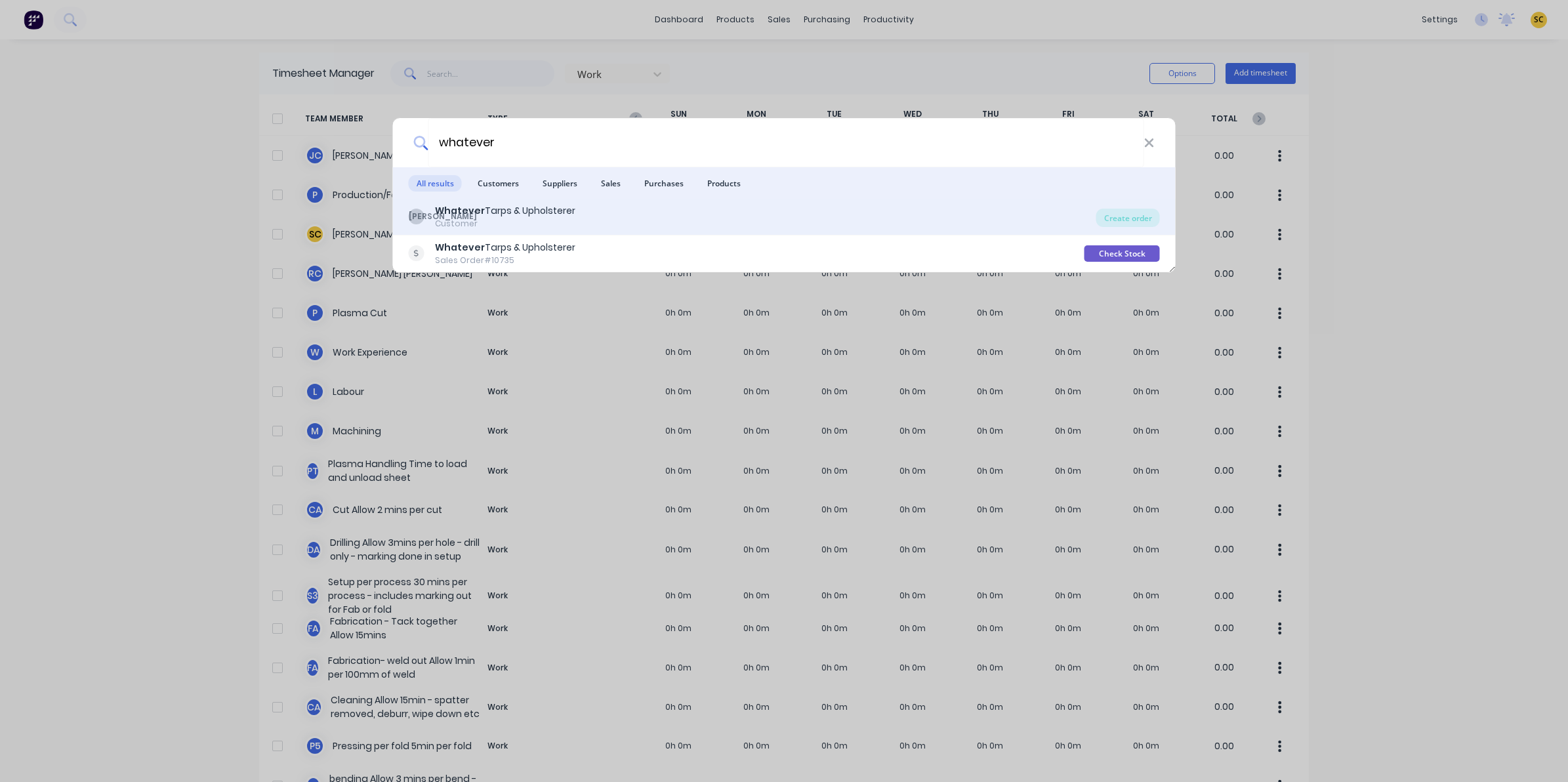
click at [1050, 213] on div "WU Whatever Tarps & Upholsterer Customer" at bounding box center [753, 217] width 688 height 26
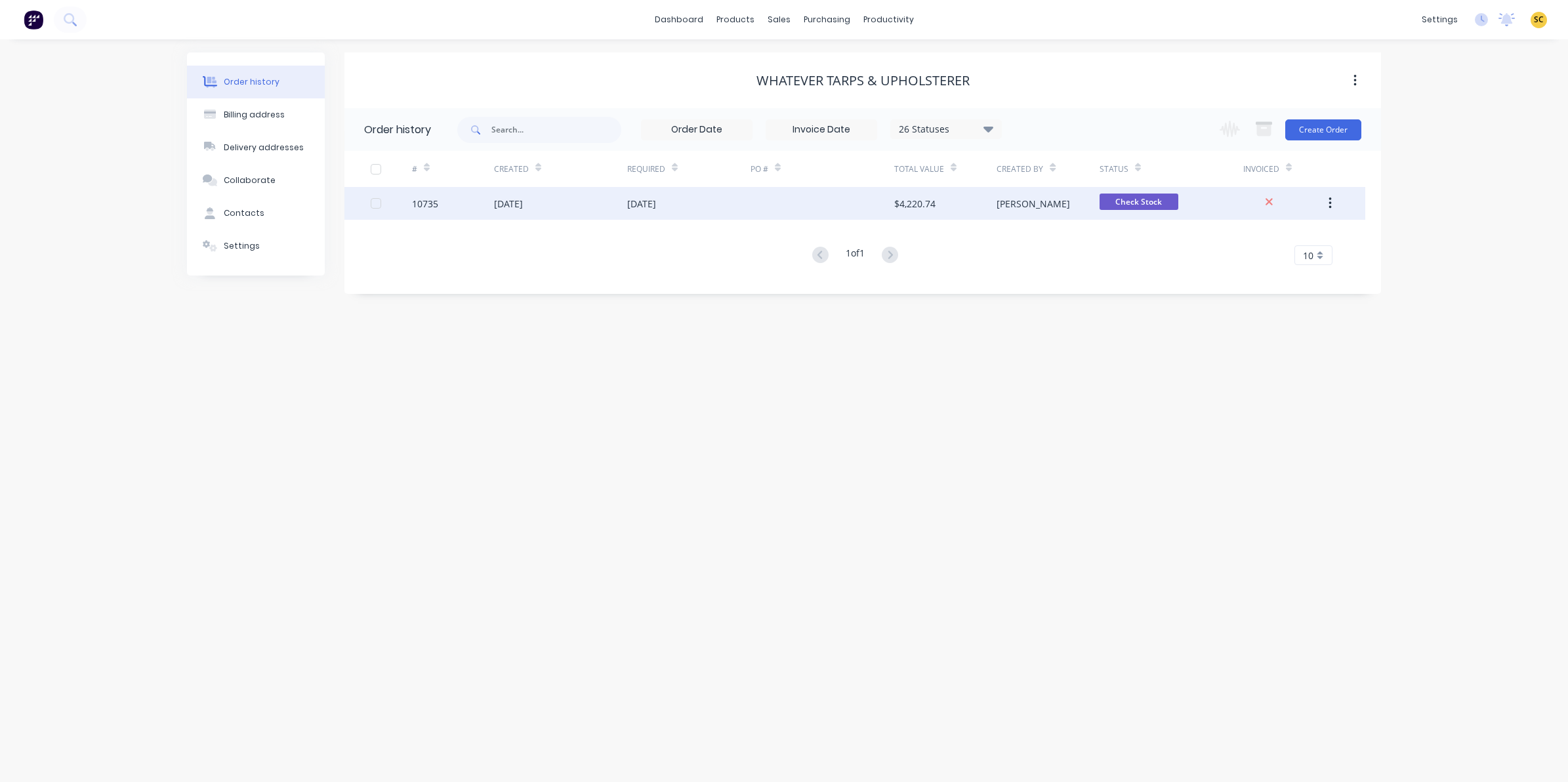
click at [528, 211] on div "27 Aug 2025" at bounding box center [561, 203] width 133 height 32
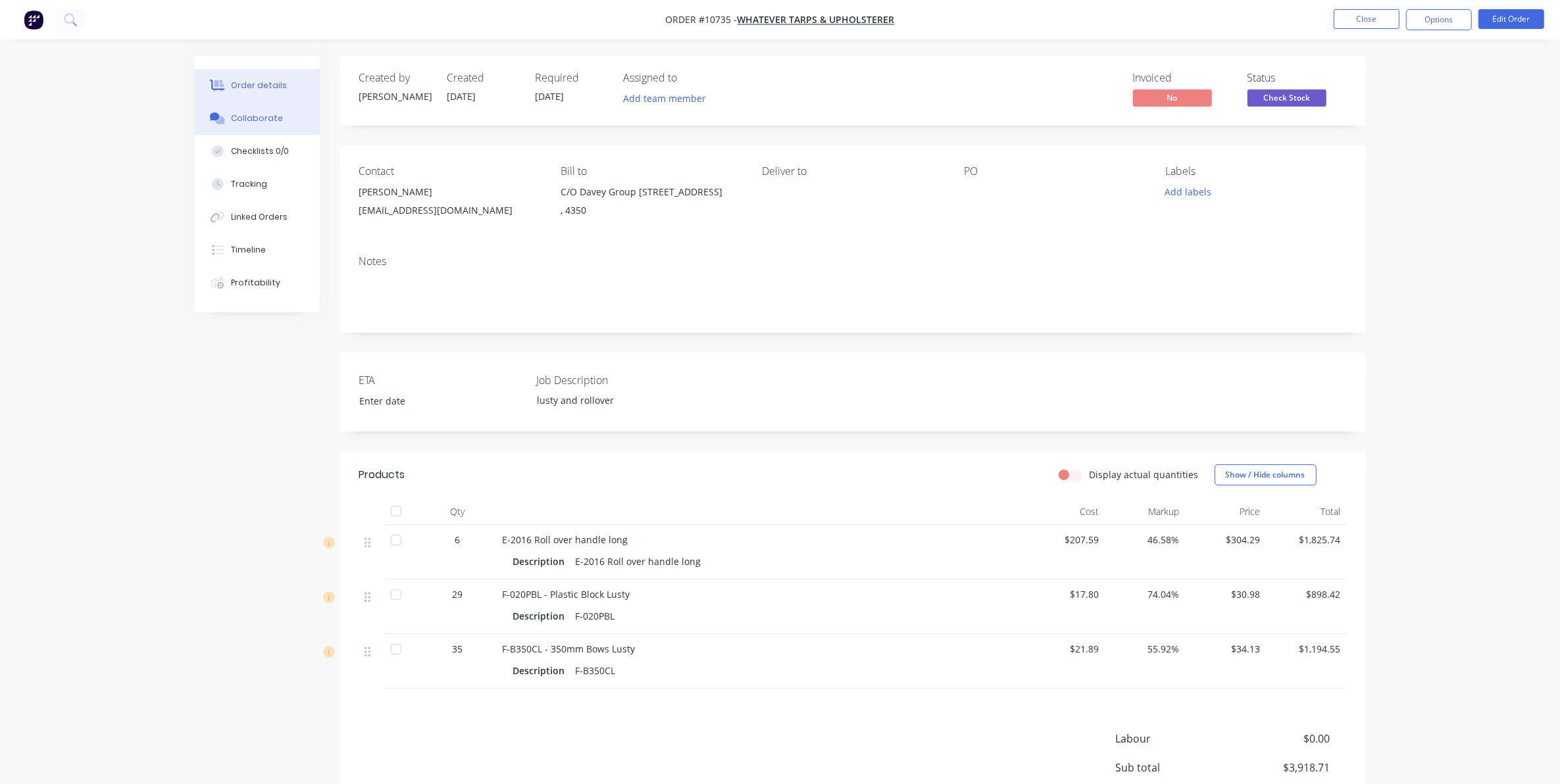
click at [265, 125] on button "Collaborate" at bounding box center [257, 118] width 125 height 33
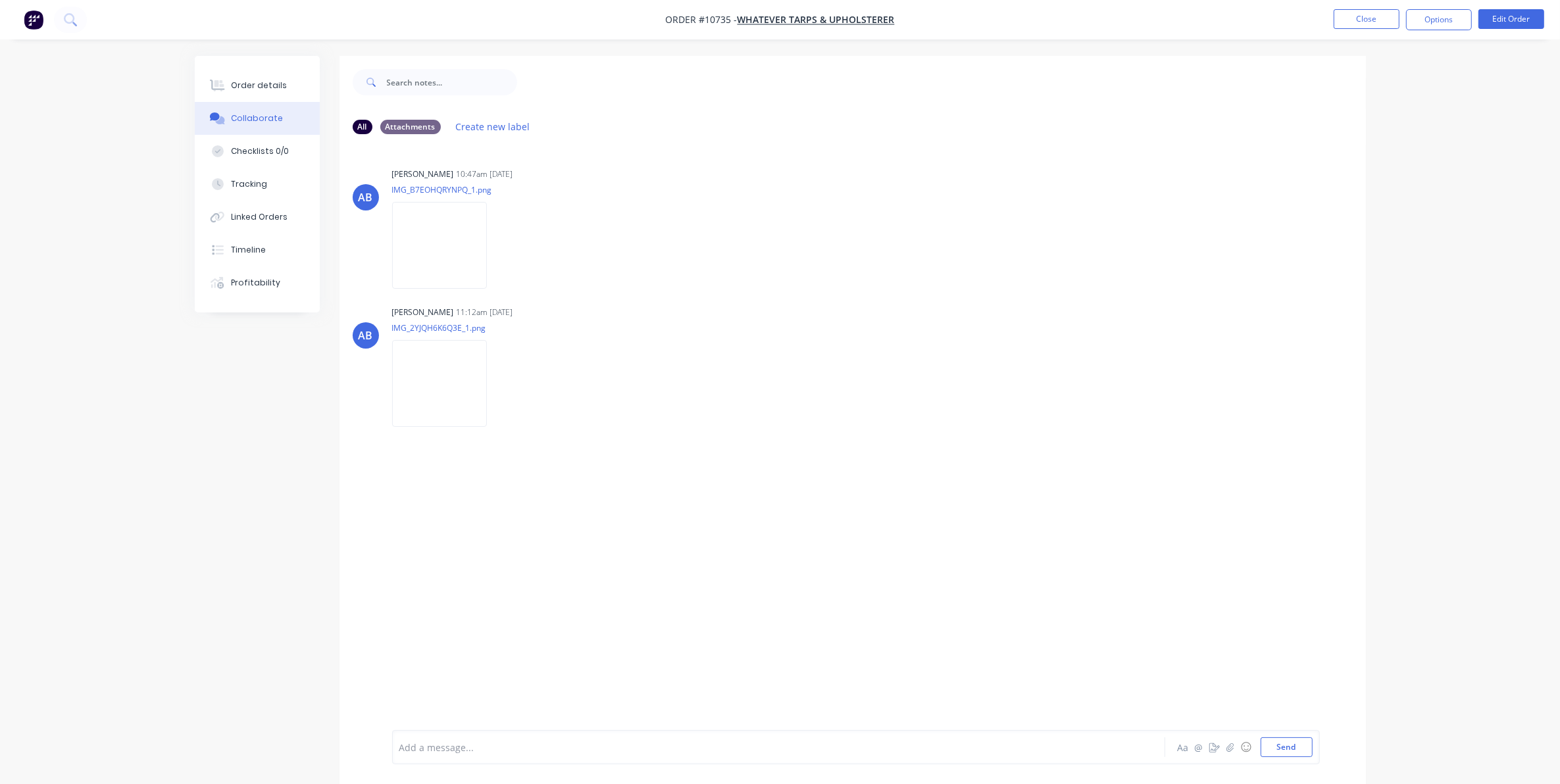
click at [284, 117] on button "Collaborate" at bounding box center [257, 118] width 125 height 33
click at [231, 83] on div "Order details" at bounding box center [259, 86] width 56 height 12
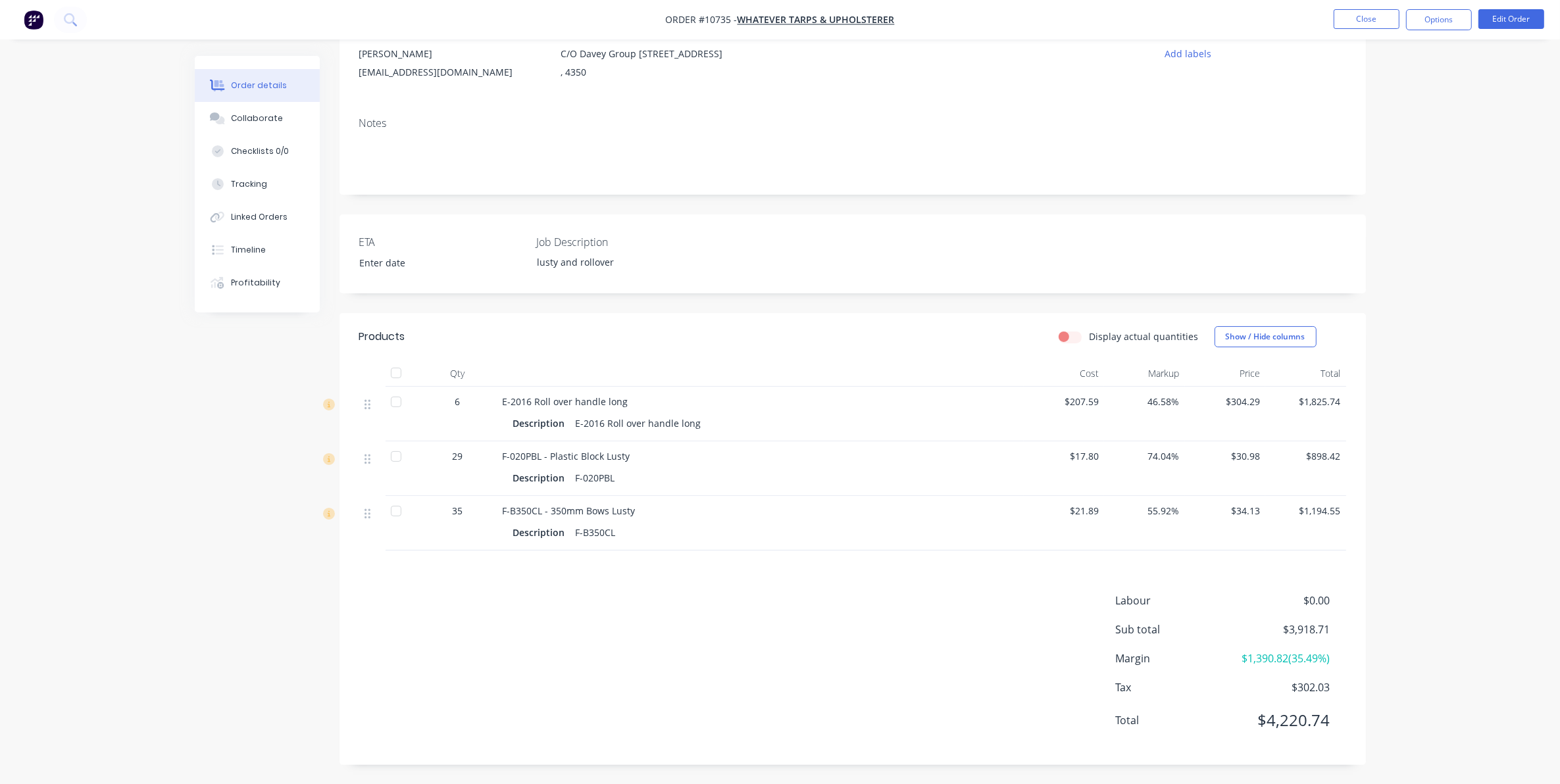
scroll to position [139, 0]
click at [1433, 10] on button "Options" at bounding box center [1439, 19] width 66 height 21
click at [1382, 180] on div "Delivery Docket" at bounding box center [1399, 185] width 121 height 19
click at [1383, 132] on div "Without pricing" at bounding box center [1399, 132] width 121 height 19
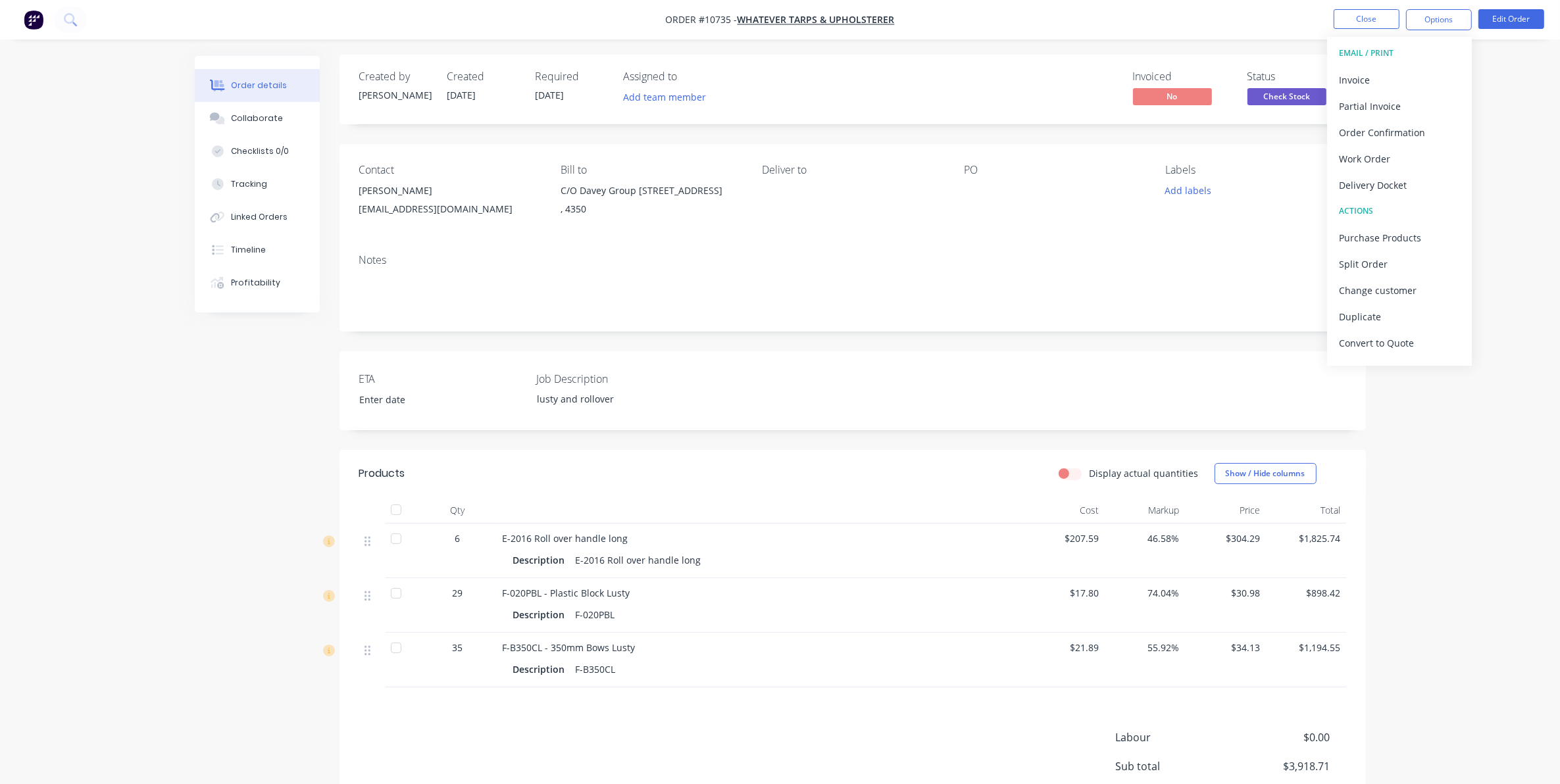
scroll to position [0, 0]
click at [755, 168] on div "Contact Matt Folington whatever.tarps@gmail.com Bill to C/O Davey Group 57-75 I…" at bounding box center [853, 195] width 1026 height 99
click at [1522, 21] on button "Edit Order" at bounding box center [1511, 18] width 66 height 20
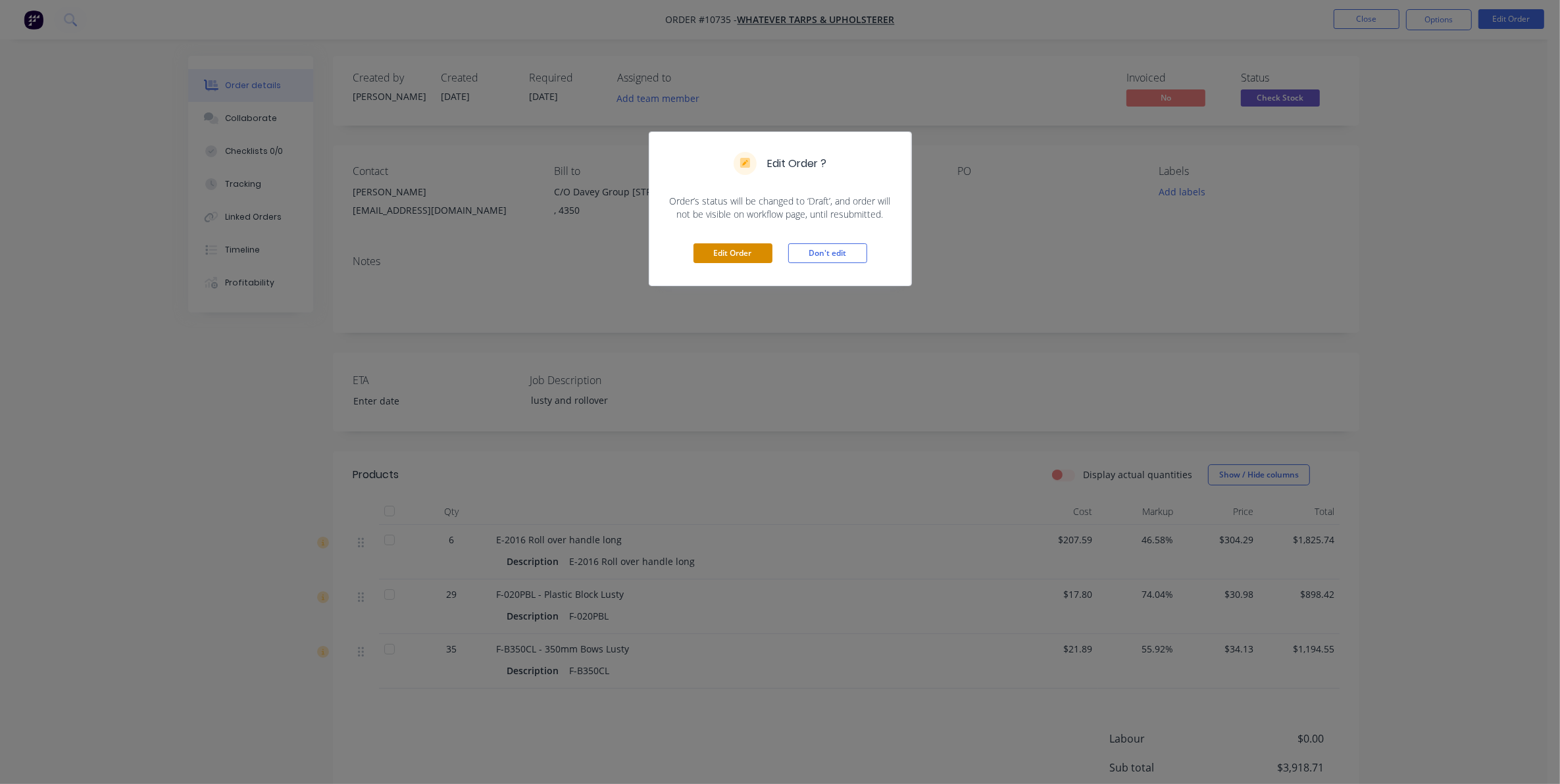
click at [732, 251] on button "Edit Order" at bounding box center [733, 253] width 79 height 20
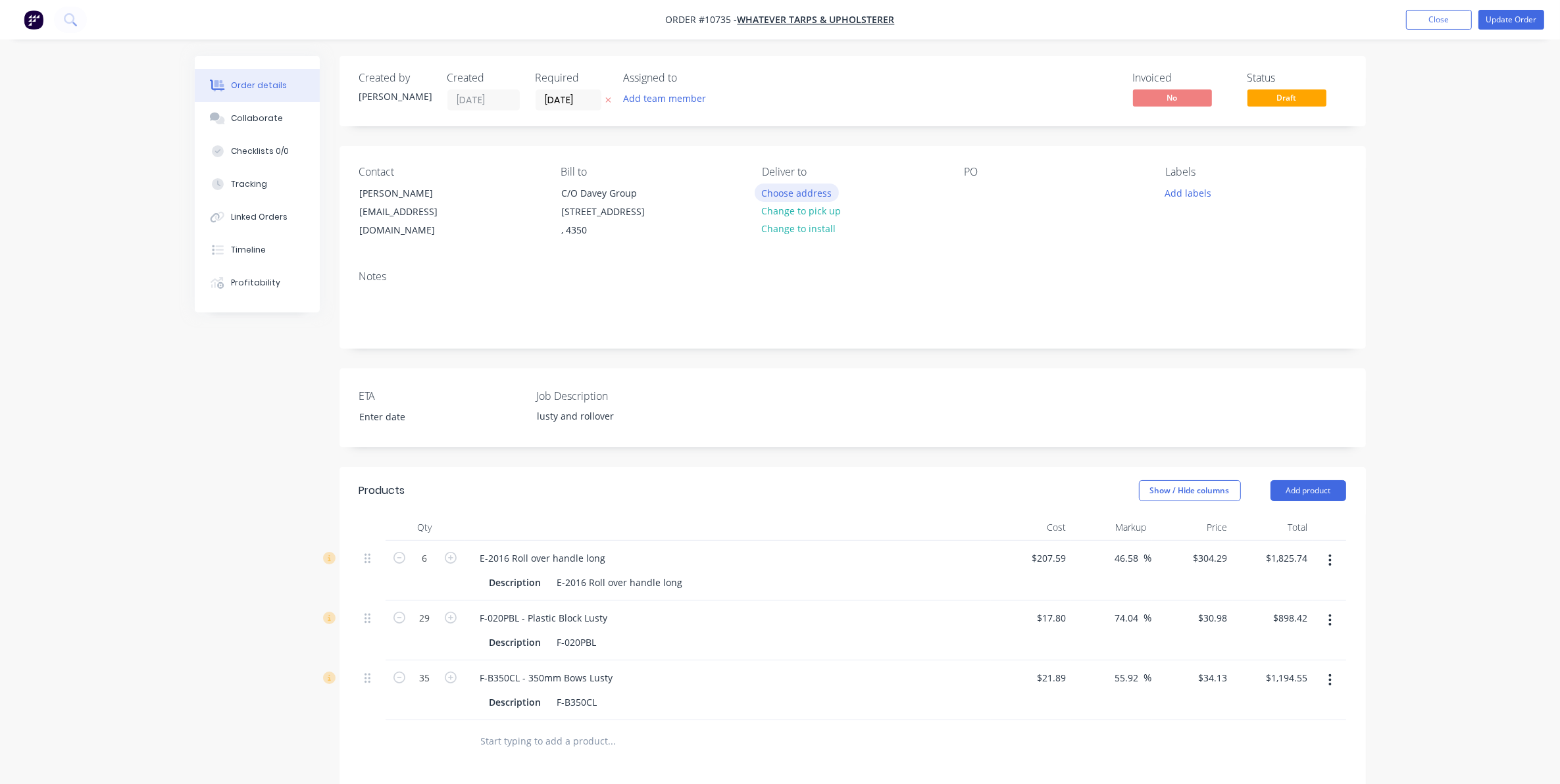
click at [803, 194] on button "Choose address" at bounding box center [797, 192] width 84 height 18
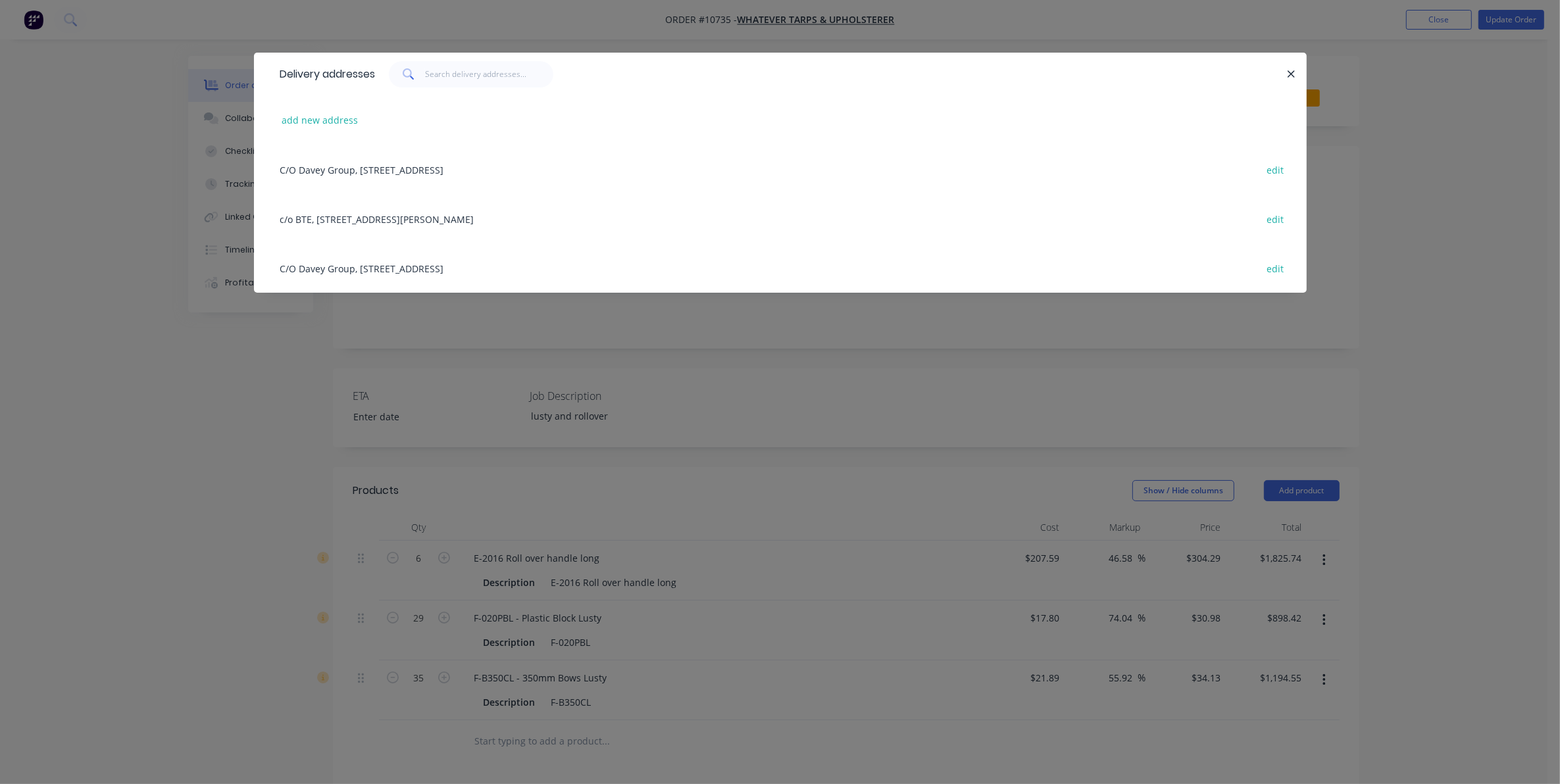
click at [406, 166] on div "C/O Davey Group, 57-75 Industrial Road, undefined, 4350 edit" at bounding box center [780, 169] width 1013 height 50
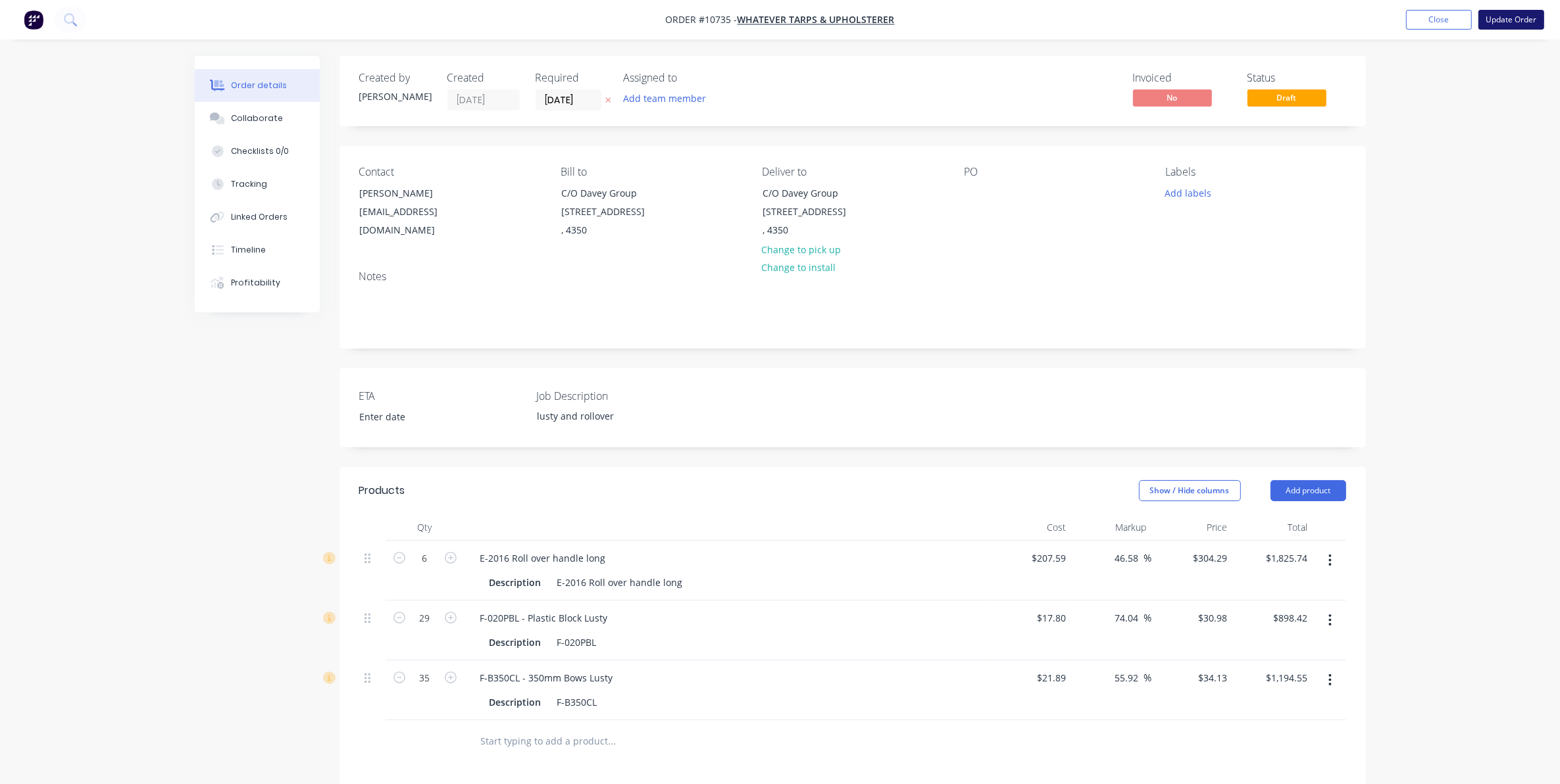
click at [1537, 17] on button "Update Order" at bounding box center [1511, 19] width 66 height 20
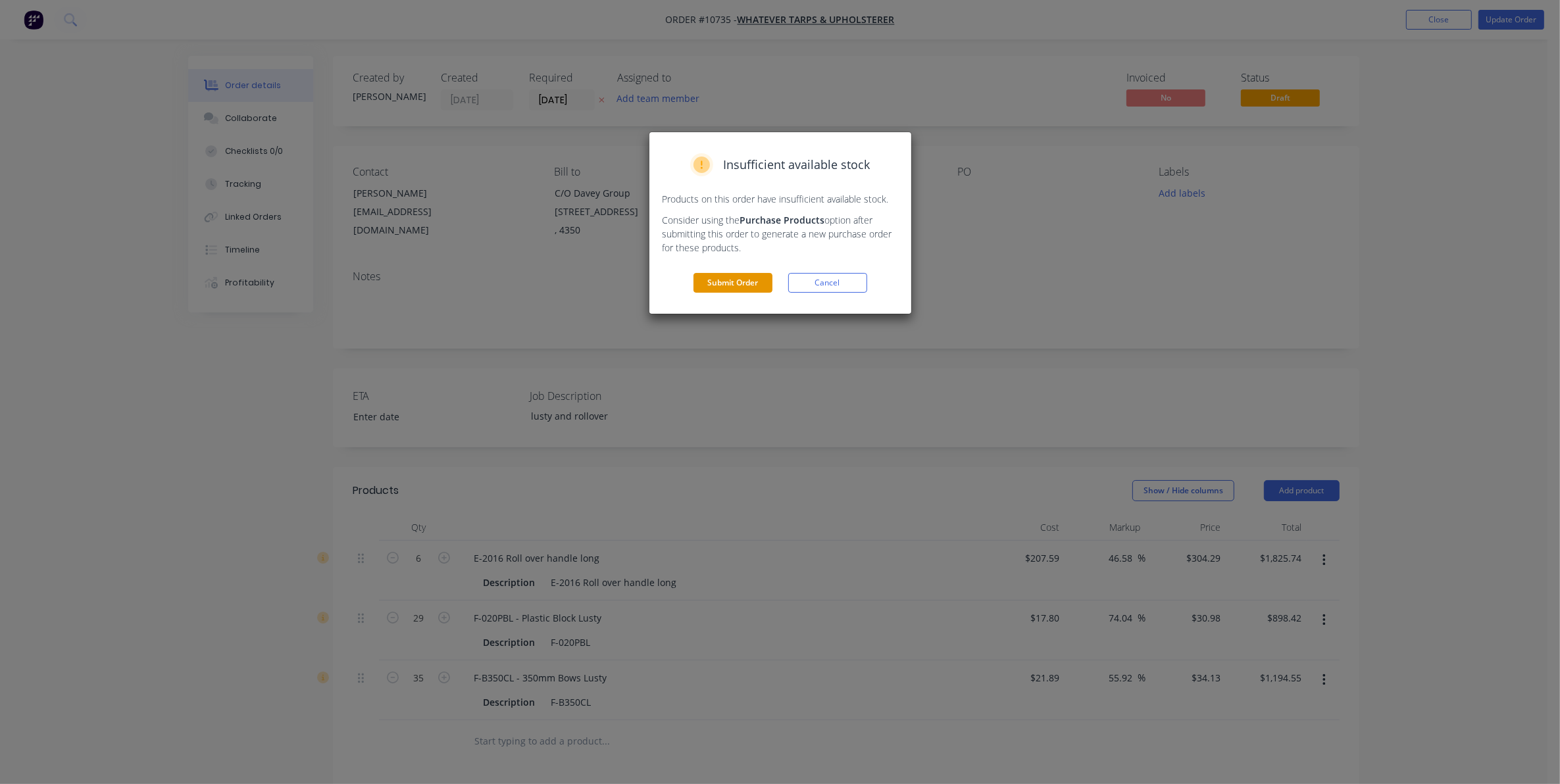
click at [751, 283] on button "Submit Order" at bounding box center [733, 283] width 79 height 20
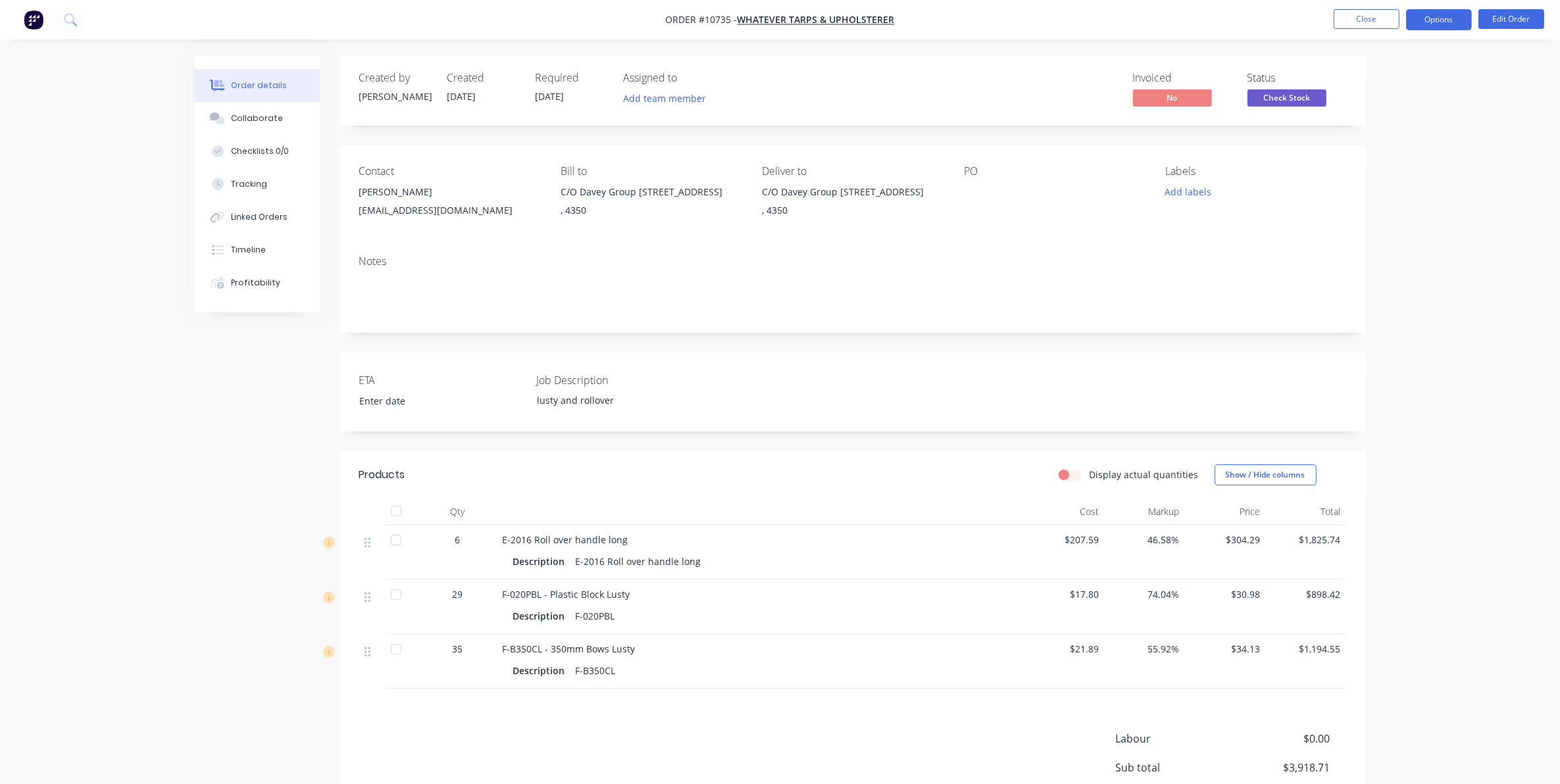
click at [1435, 21] on button "Options" at bounding box center [1439, 19] width 66 height 21
click at [1385, 180] on div "Delivery Docket" at bounding box center [1399, 185] width 121 height 19
click at [1393, 129] on div "Without pricing" at bounding box center [1399, 132] width 121 height 19
click at [1281, 97] on span "Check Stock" at bounding box center [1287, 98] width 79 height 16
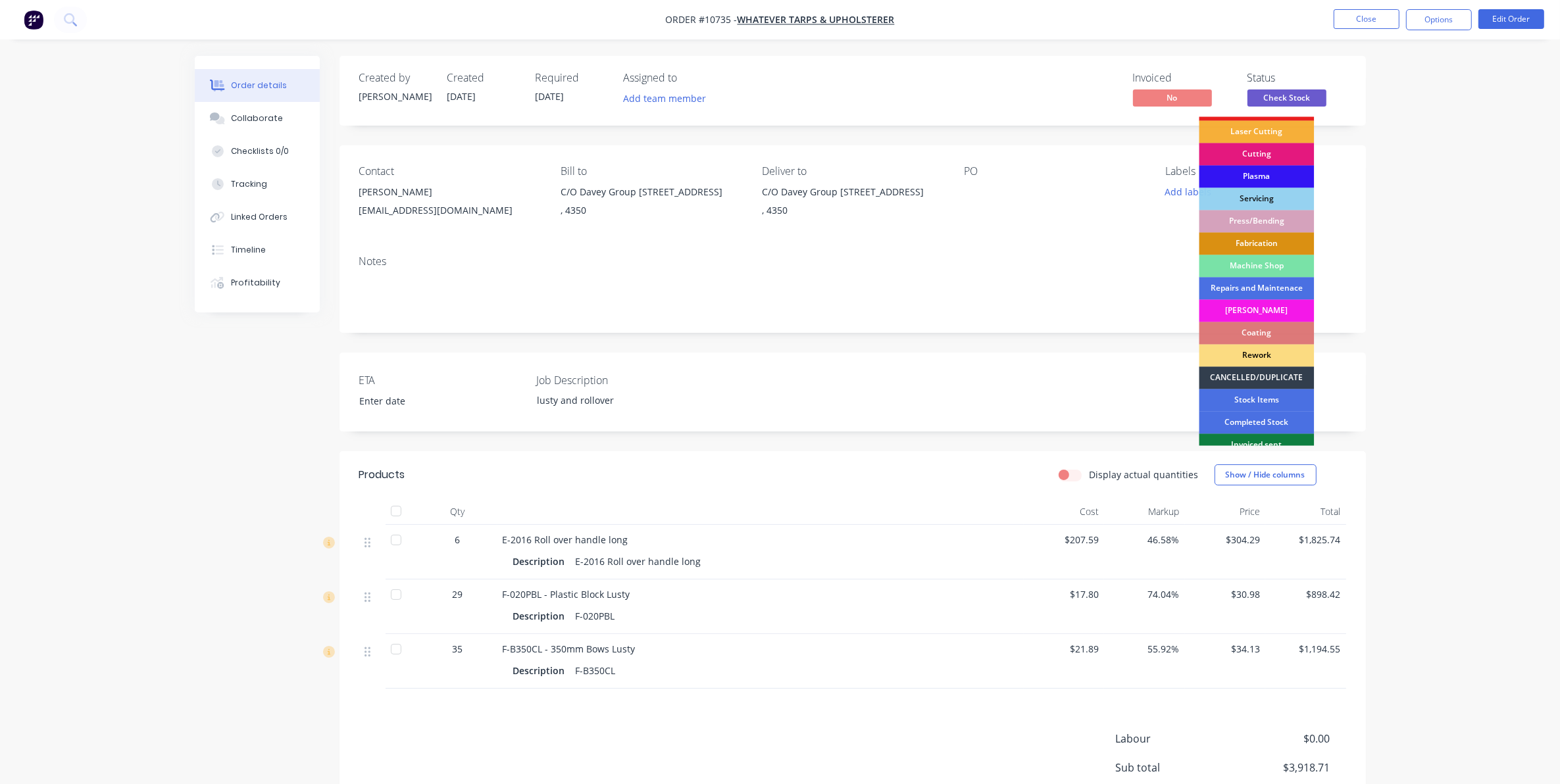
scroll to position [118, 0]
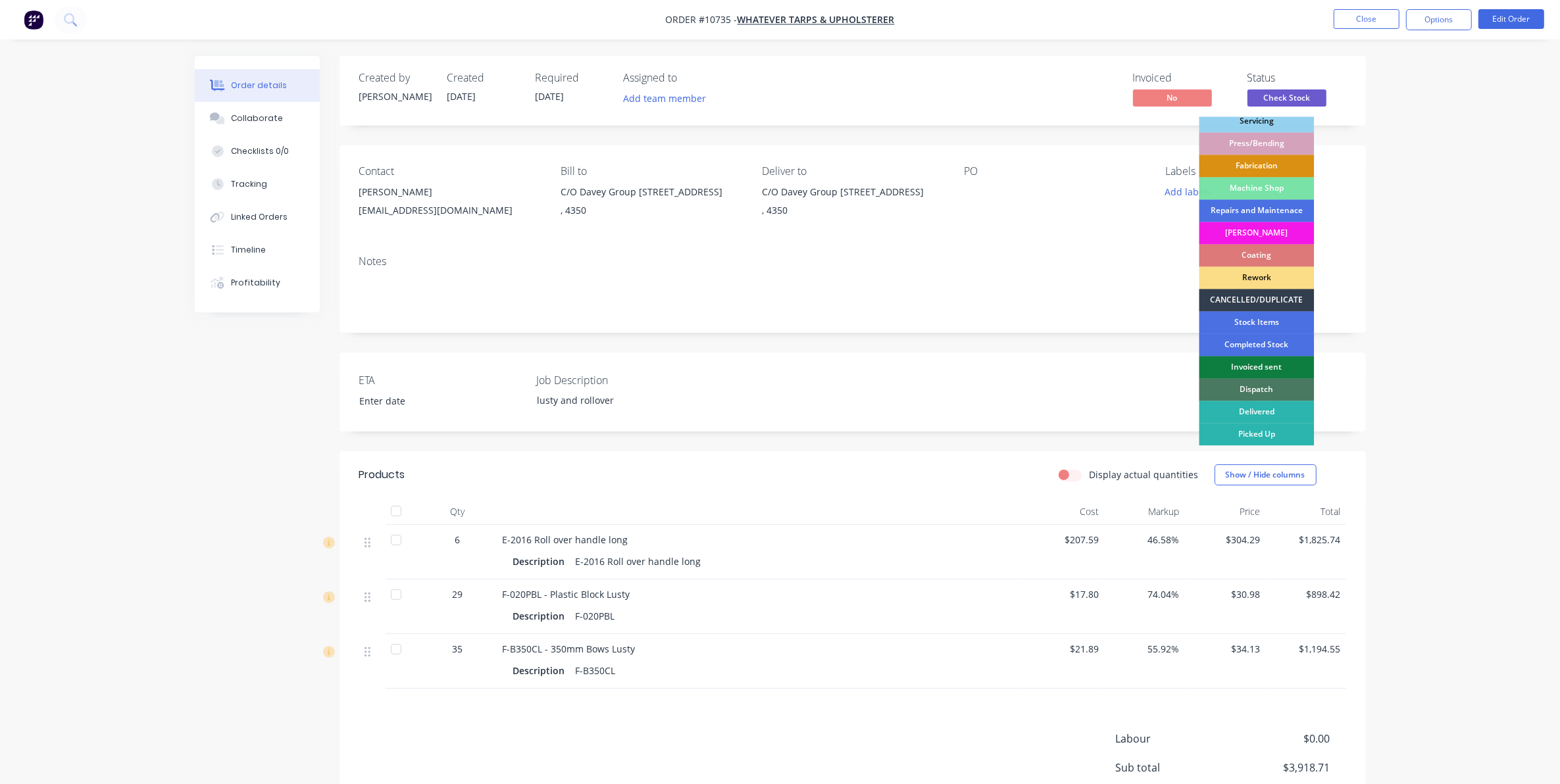
click at [1257, 385] on div "Dispatch" at bounding box center [1257, 390] width 115 height 22
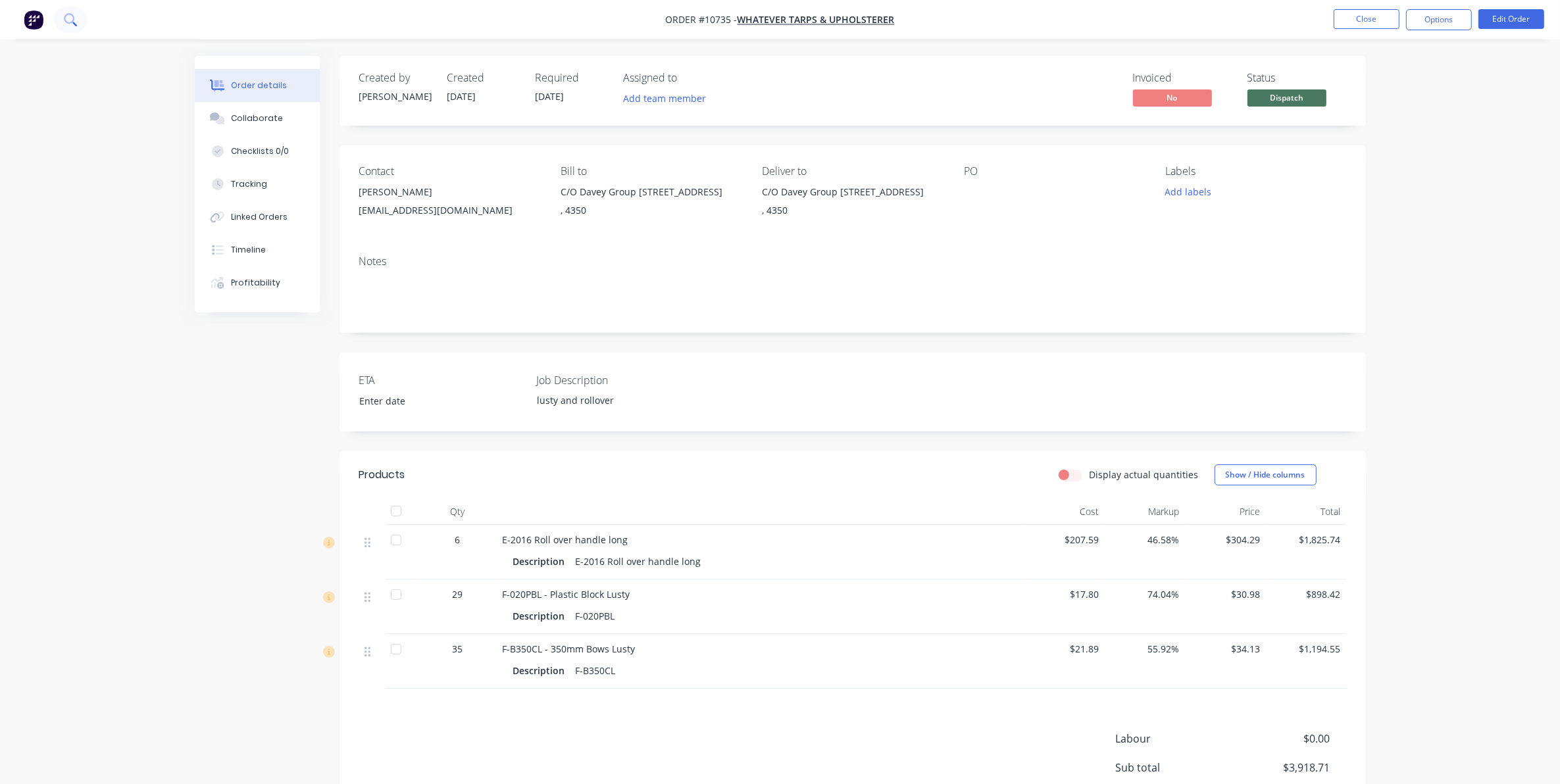
click at [64, 27] on button at bounding box center [70, 20] width 33 height 27
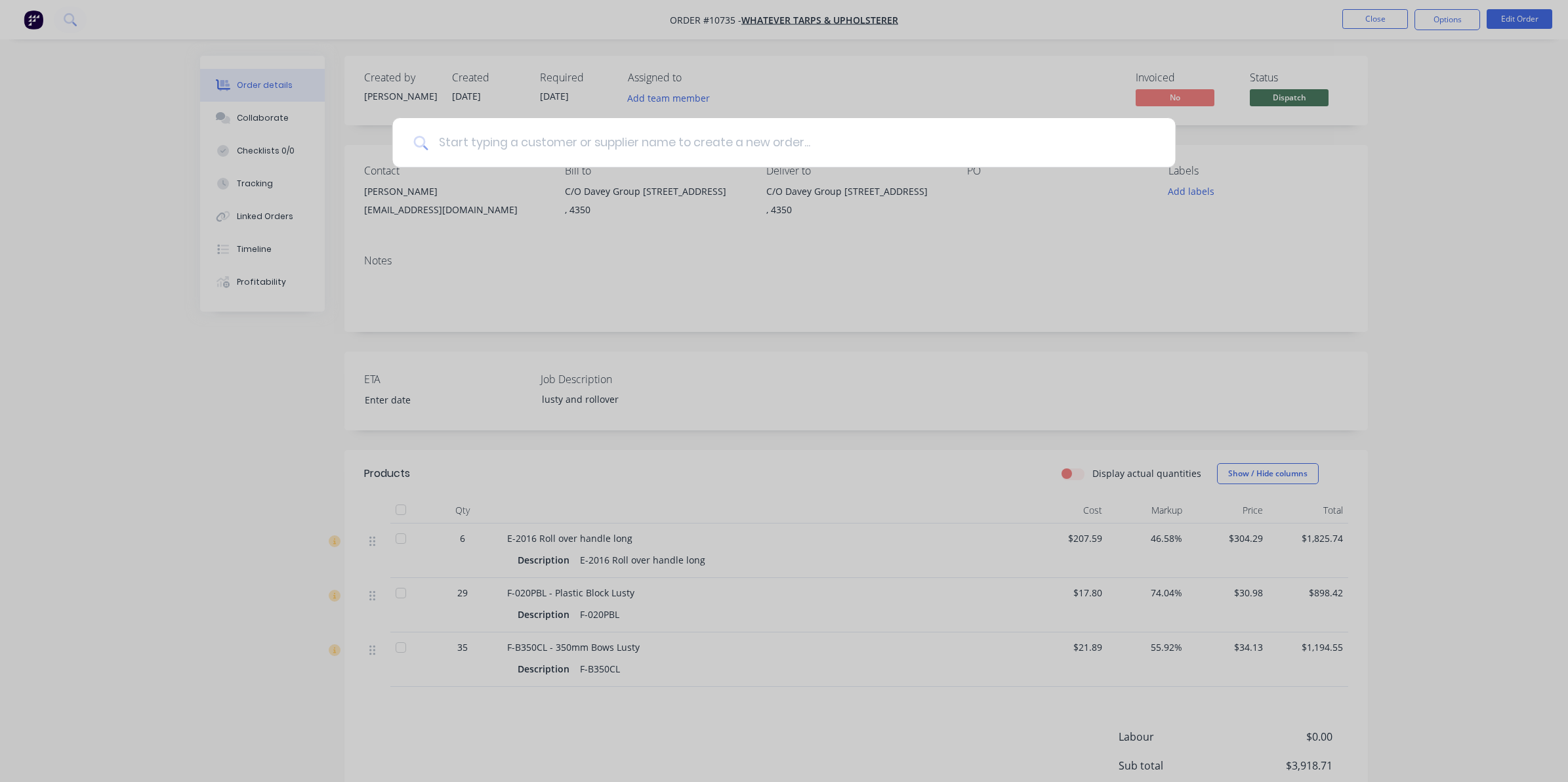
click at [509, 150] on input at bounding box center [791, 142] width 726 height 49
type input "dhl"
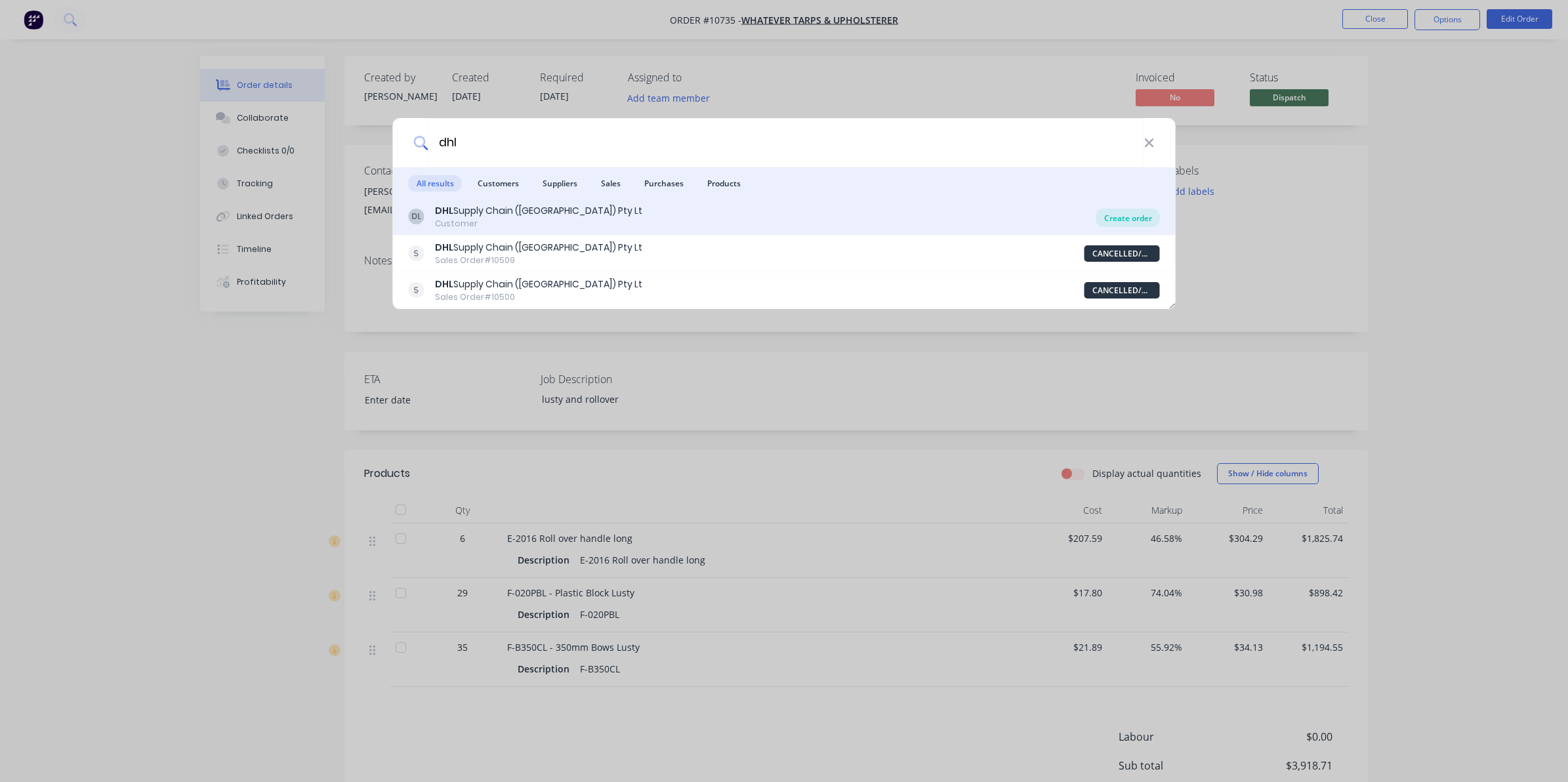
click at [1122, 222] on div "Create order" at bounding box center [1128, 218] width 63 height 18
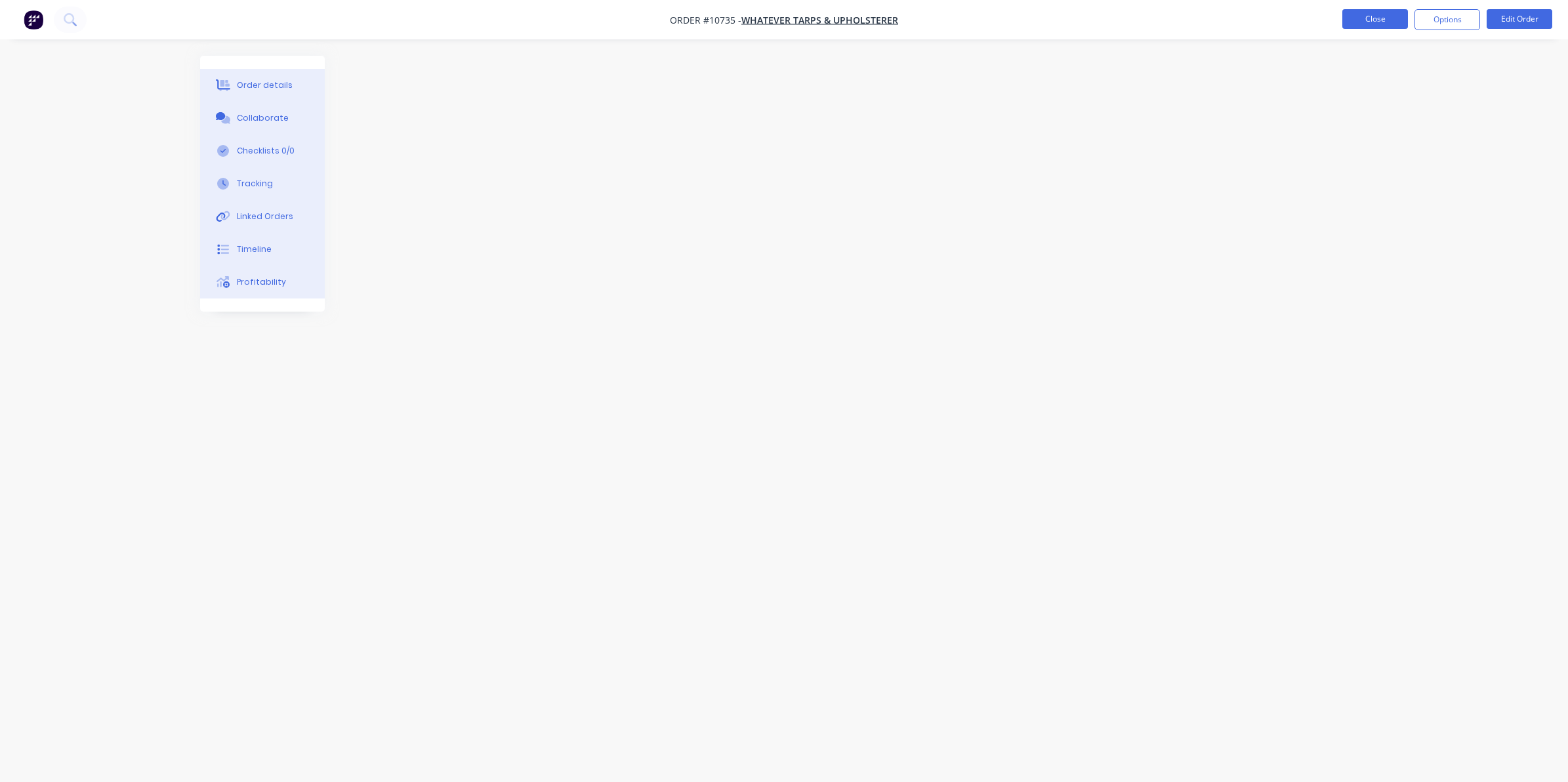
click at [1376, 16] on button "Close" at bounding box center [1375, 18] width 66 height 20
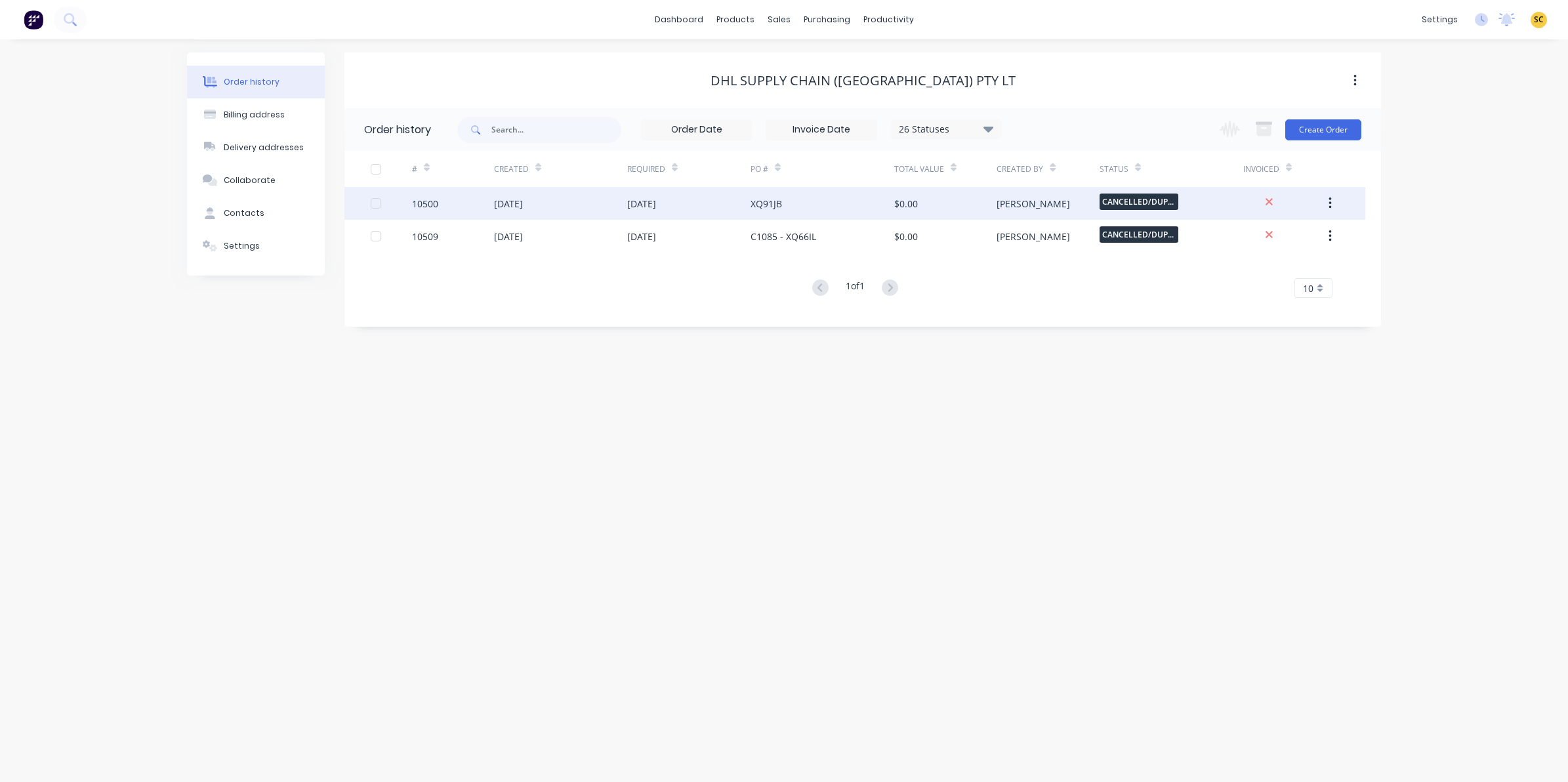
click at [930, 211] on div "$0.00" at bounding box center [945, 203] width 103 height 32
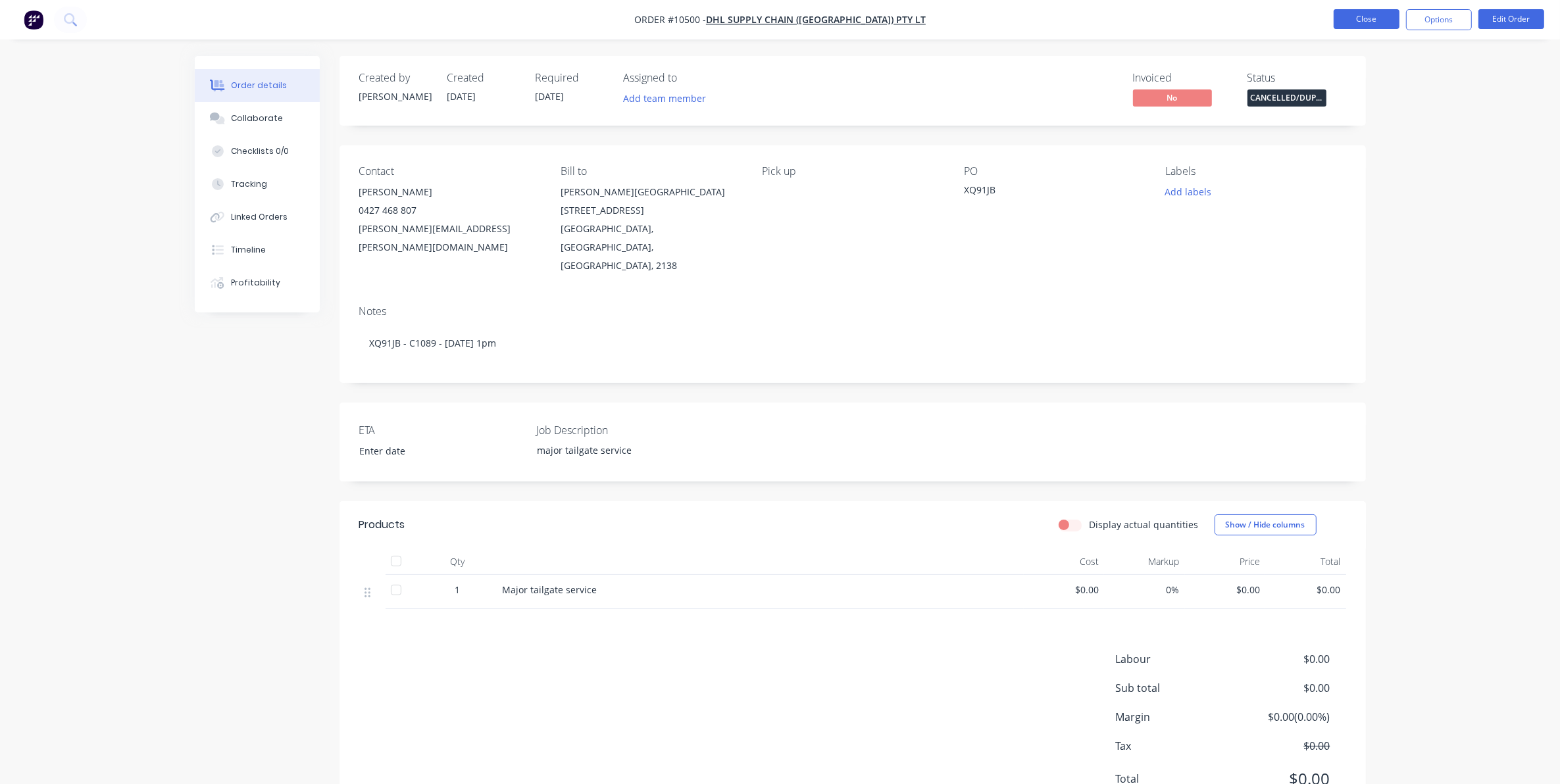
click at [1365, 21] on button "Close" at bounding box center [1366, 18] width 66 height 20
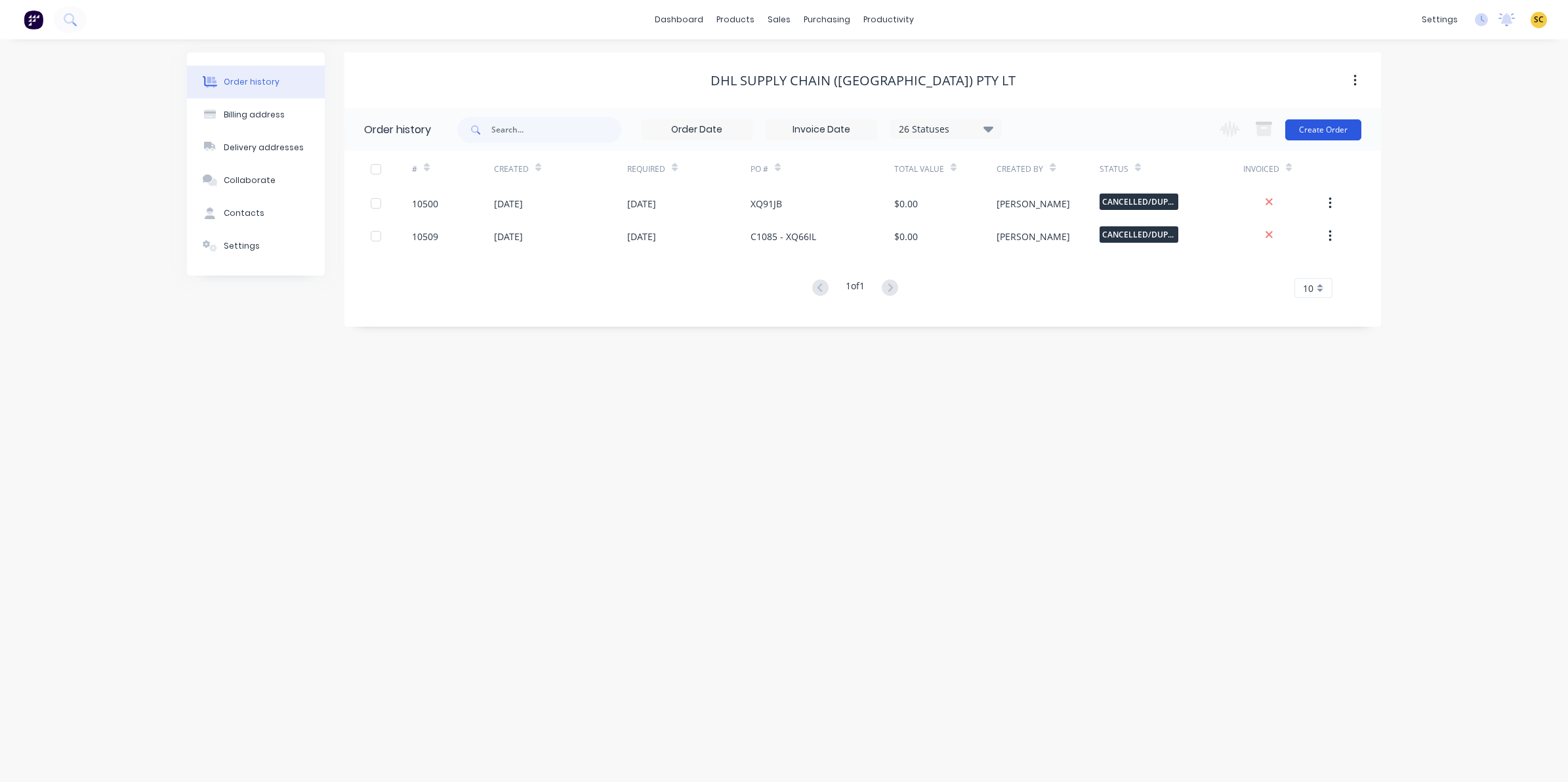
click at [1347, 131] on button "Create Order" at bounding box center [1323, 130] width 76 height 21
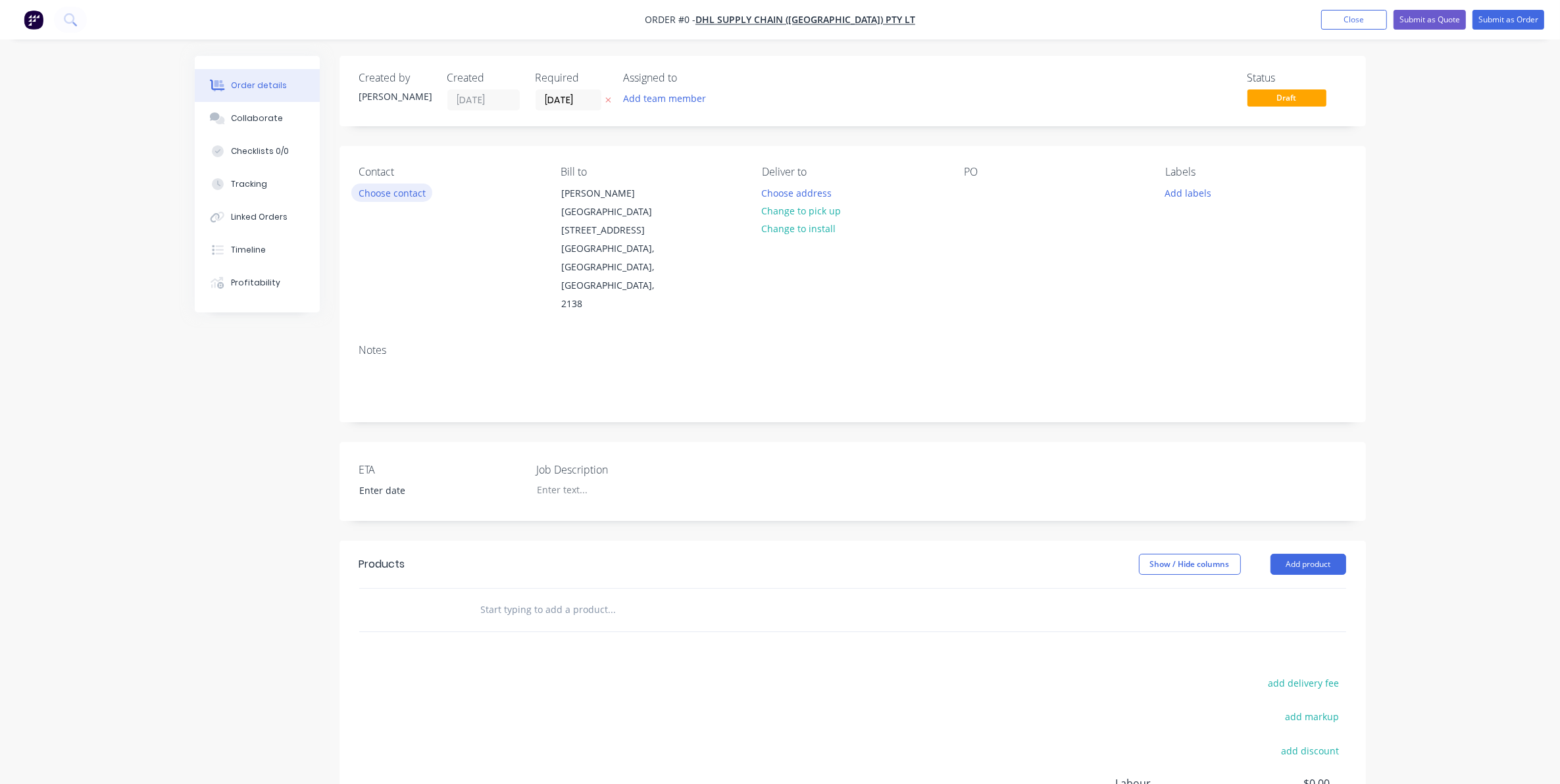
click at [431, 196] on button "Choose contact" at bounding box center [391, 192] width 81 height 18
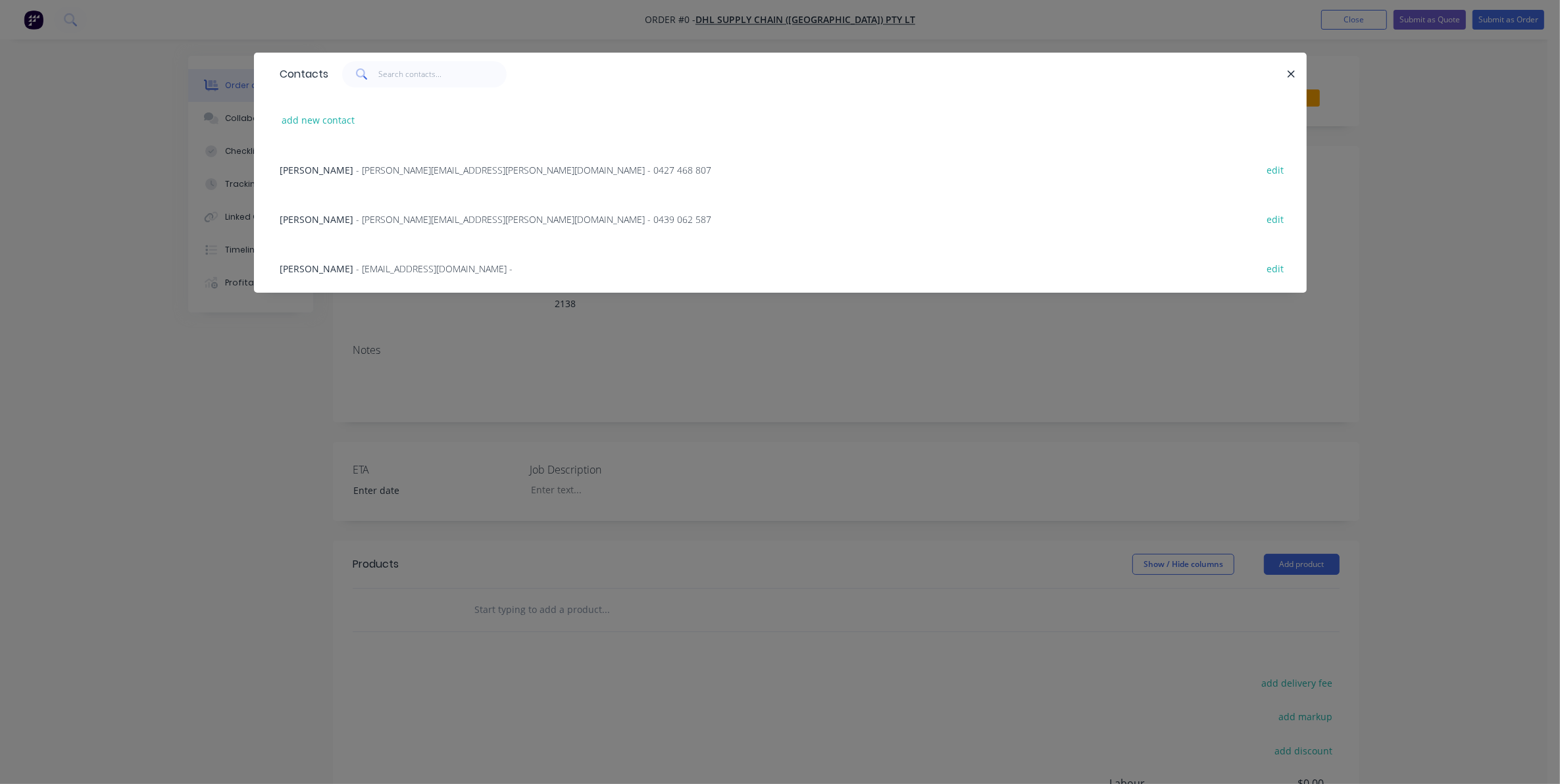
click at [357, 223] on span "- Damian.Keith@dhl.com - 0439 062 587" at bounding box center [534, 219] width 355 height 13
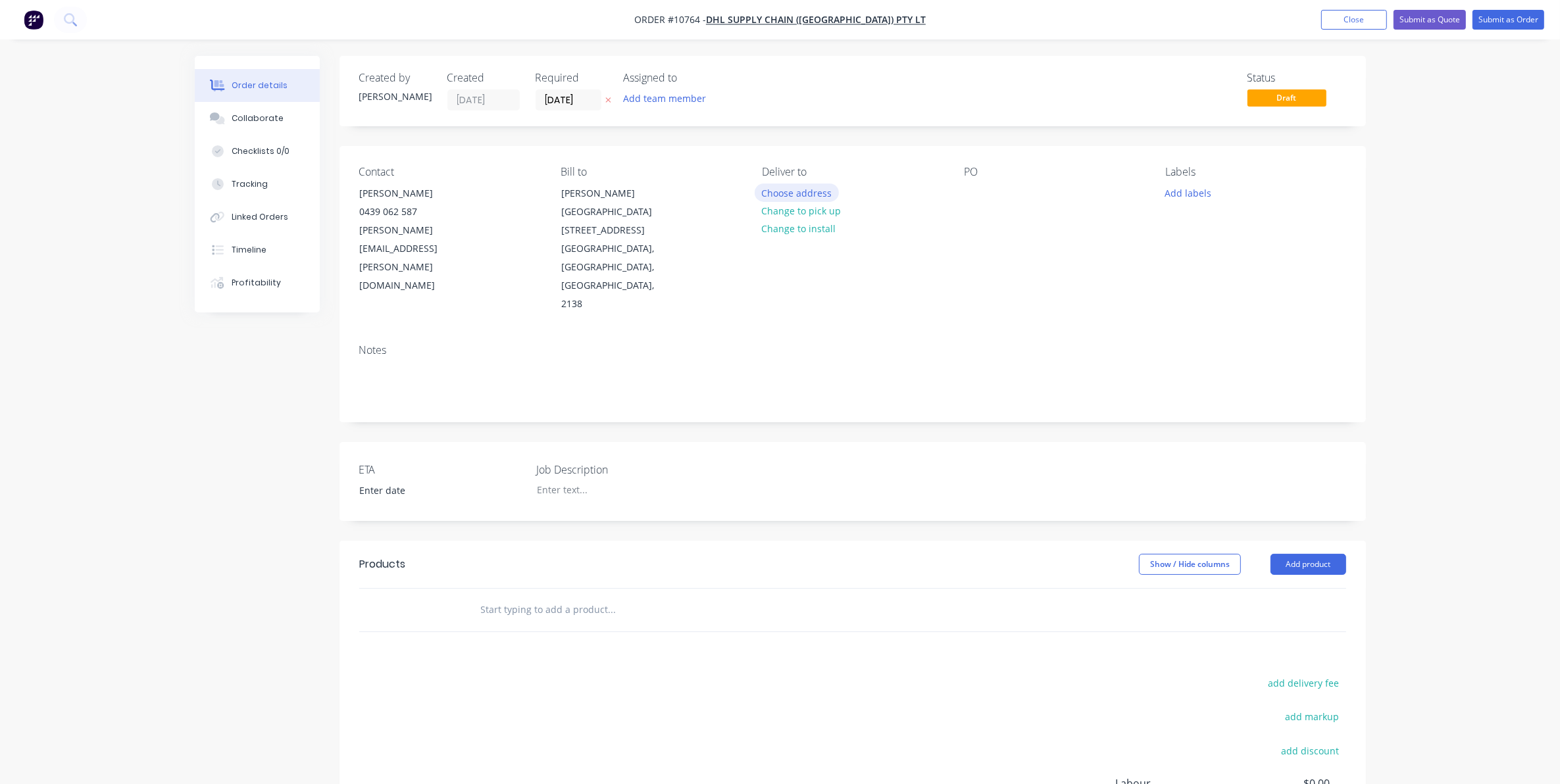
click at [822, 195] on button "Choose address" at bounding box center [797, 192] width 84 height 18
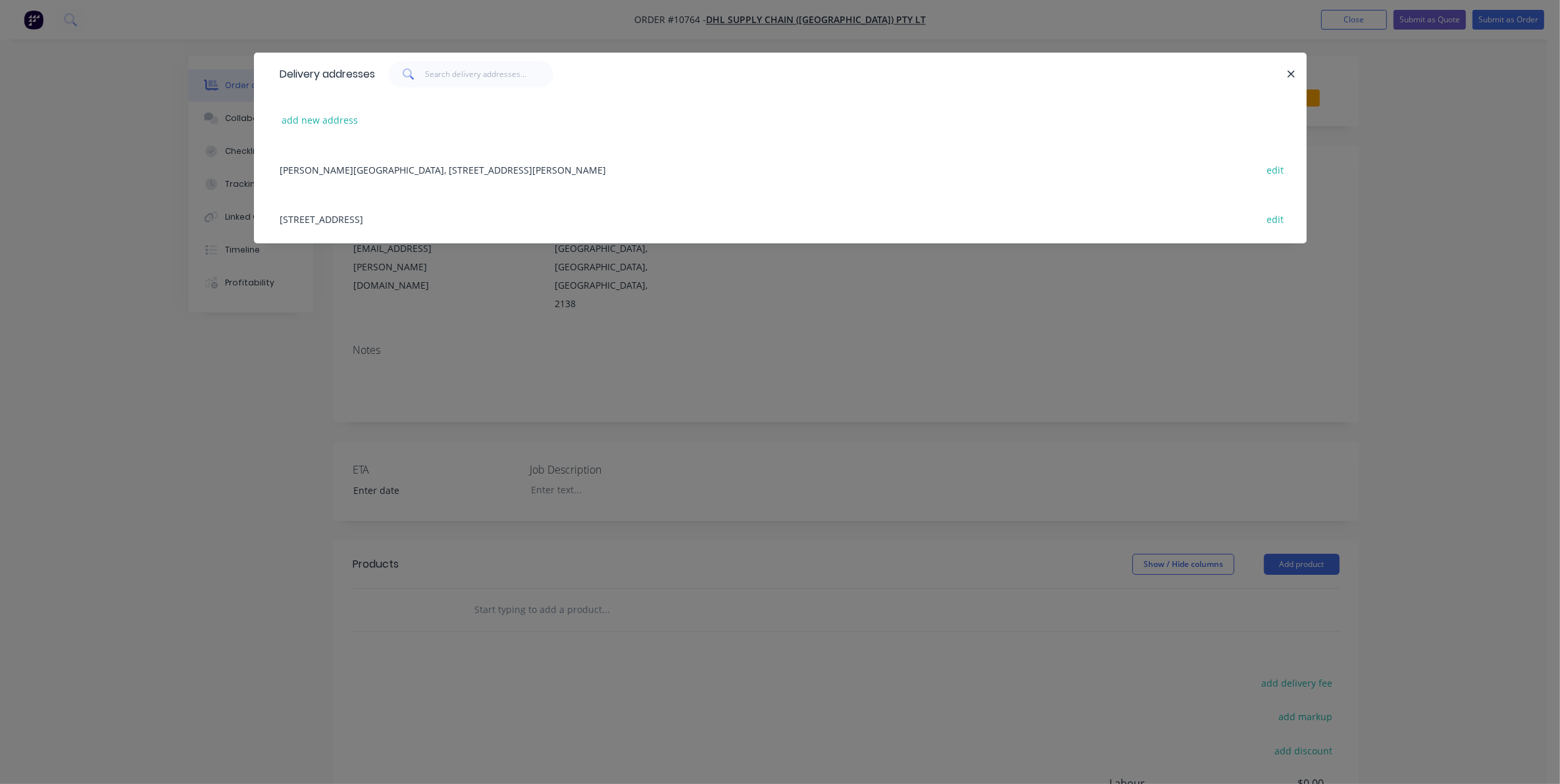
click at [474, 172] on div "Rhodes Corporate Park, 1 Homebush Bay Drive, Rhodes, New South Wales, Australia…" at bounding box center [780, 169] width 1013 height 50
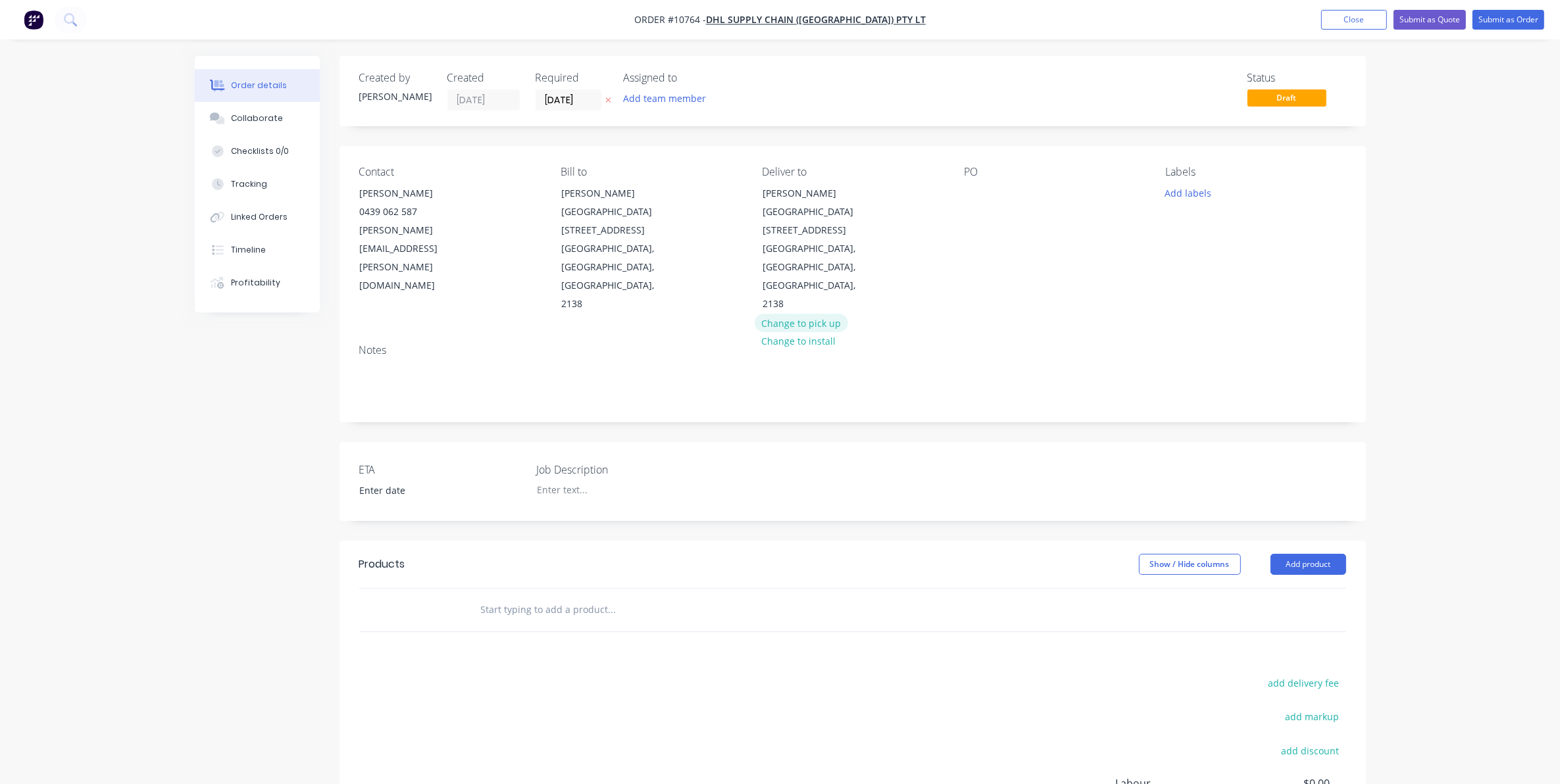
click at [816, 314] on button "Change to pick up" at bounding box center [801, 322] width 93 height 18
click at [981, 199] on div at bounding box center [975, 193] width 21 height 19
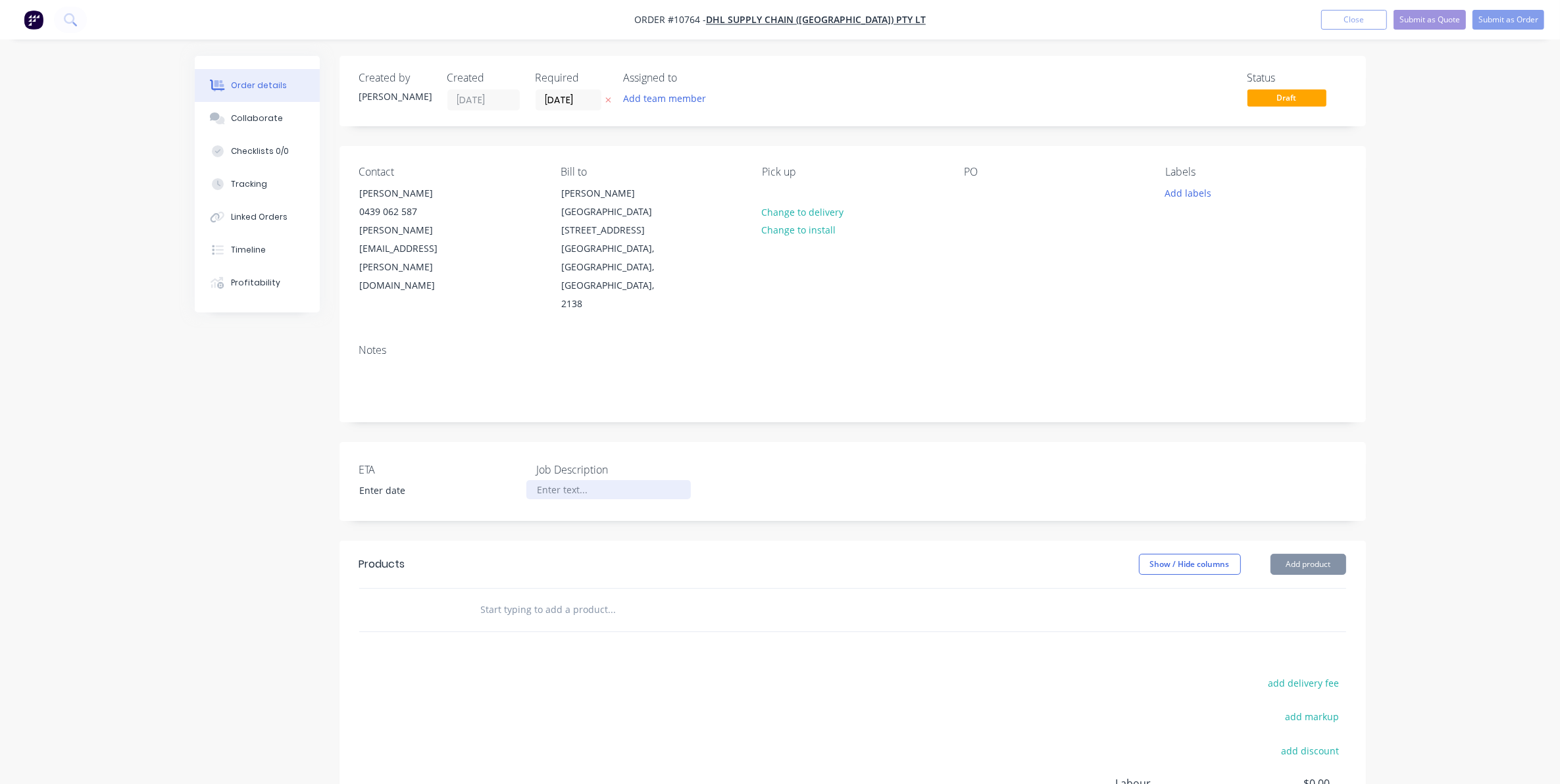
click at [570, 480] on div at bounding box center [608, 490] width 164 height 19
click at [534, 596] on input "text" at bounding box center [612, 609] width 263 height 27
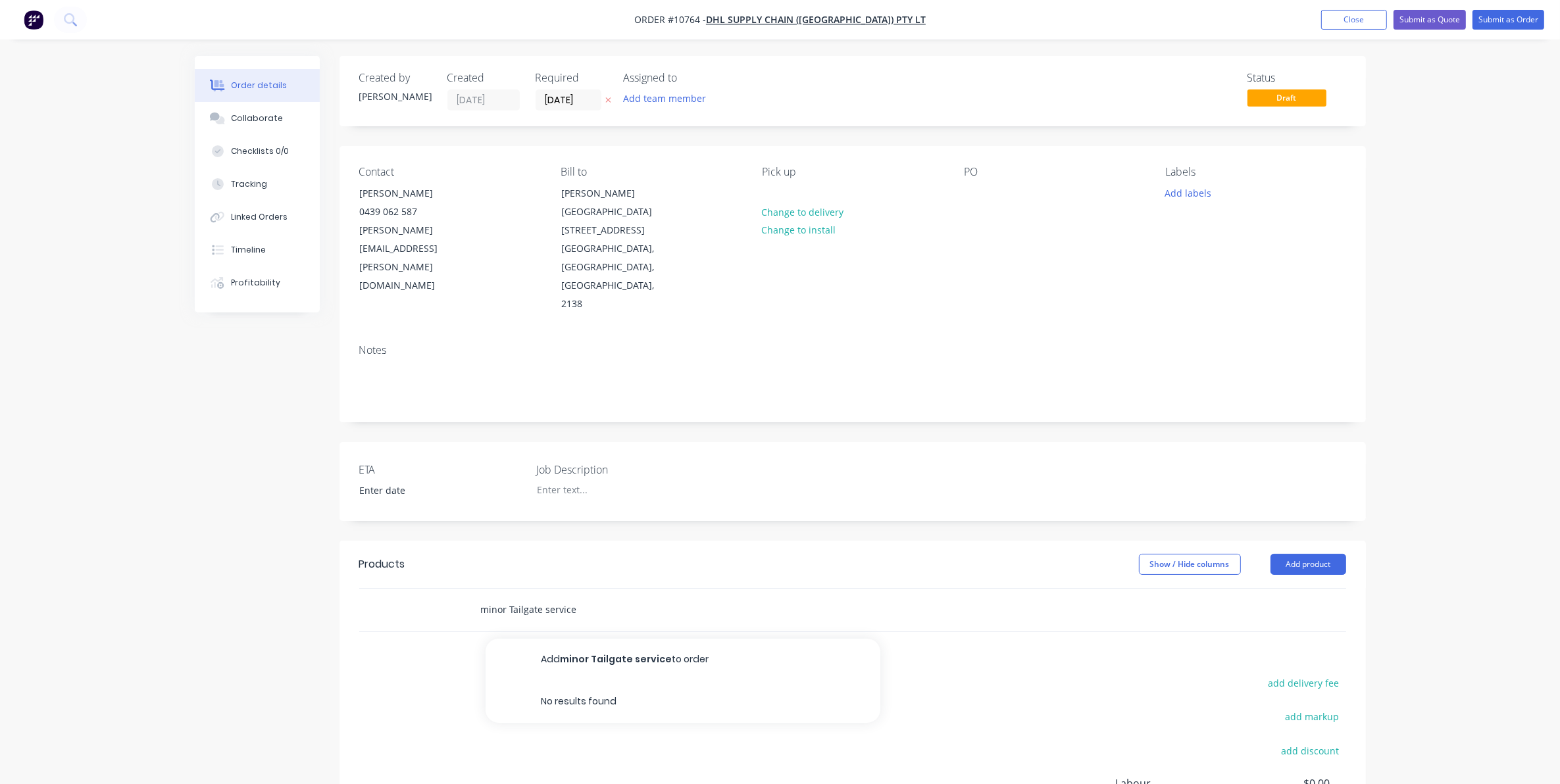
type input "minor Tailgate service"
click at [579, 638] on button "Add minor Tailgate service to order" at bounding box center [682, 659] width 394 height 42
click at [559, 682] on input "text" at bounding box center [612, 695] width 263 height 27
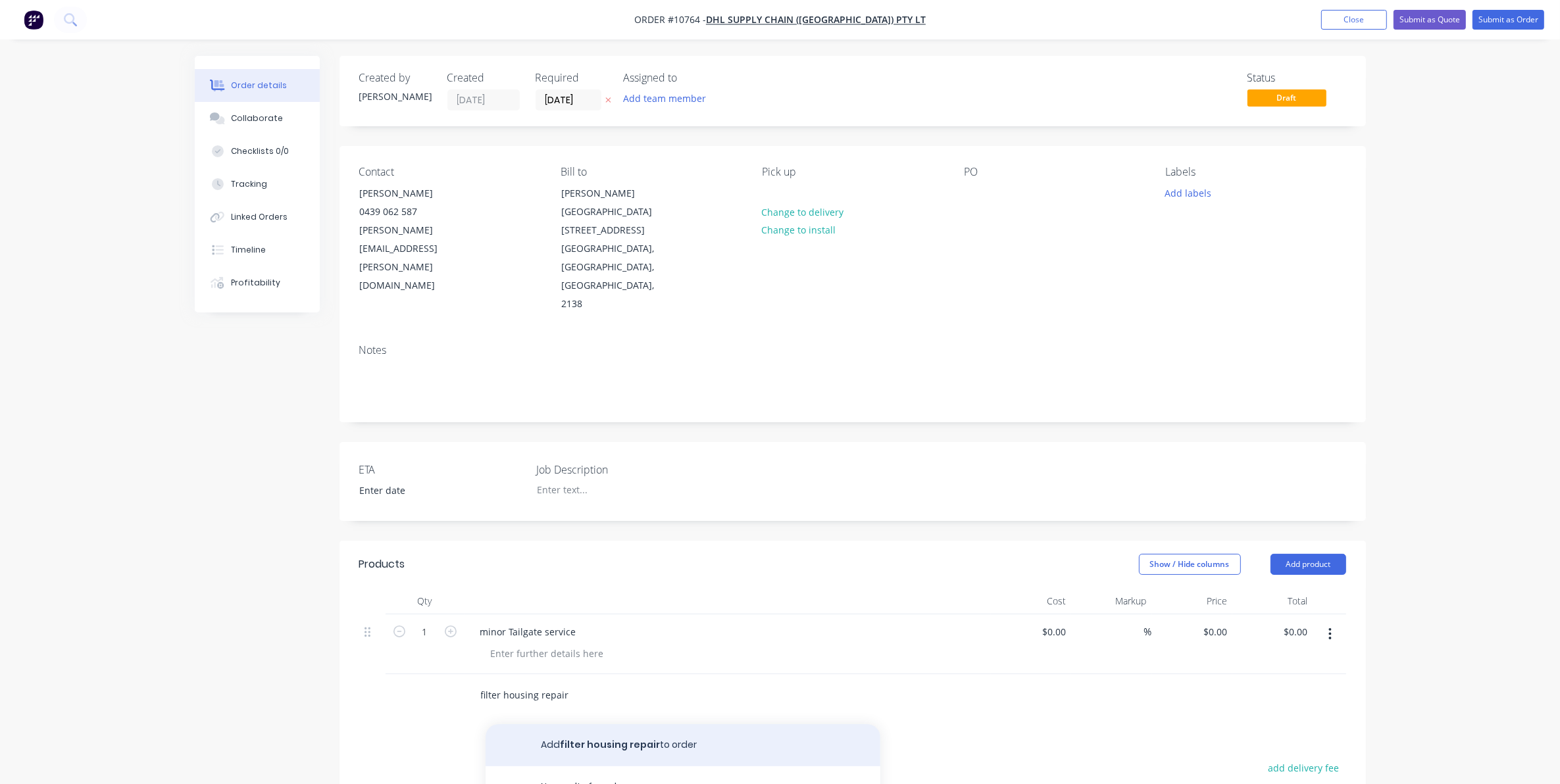
type input "filter housing repair"
click at [573, 724] on button "Add filter housing repair to order" at bounding box center [682, 745] width 394 height 42
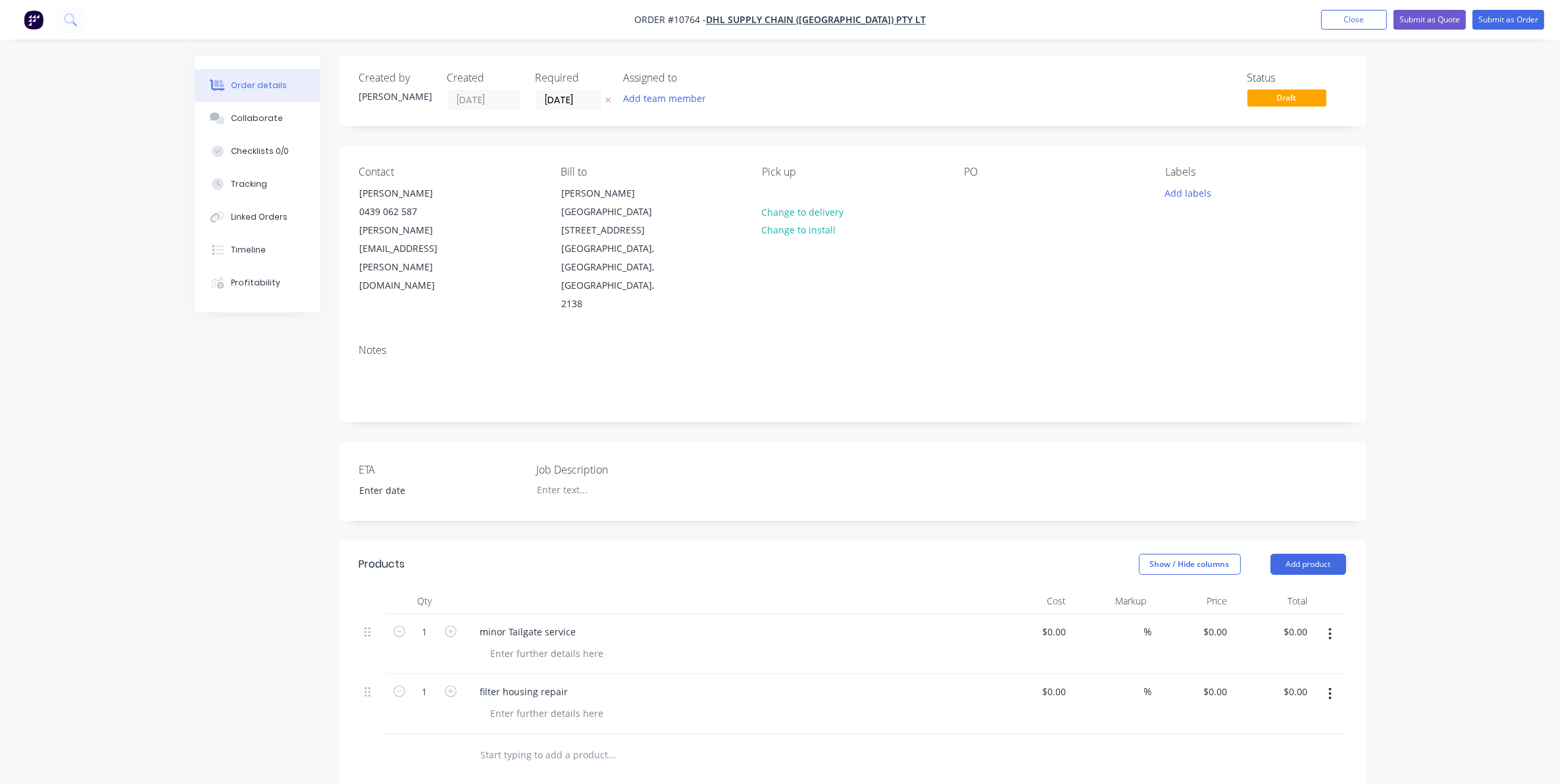
click at [534, 742] on input "text" at bounding box center [612, 755] width 263 height 27
type input "railer welder for straps"
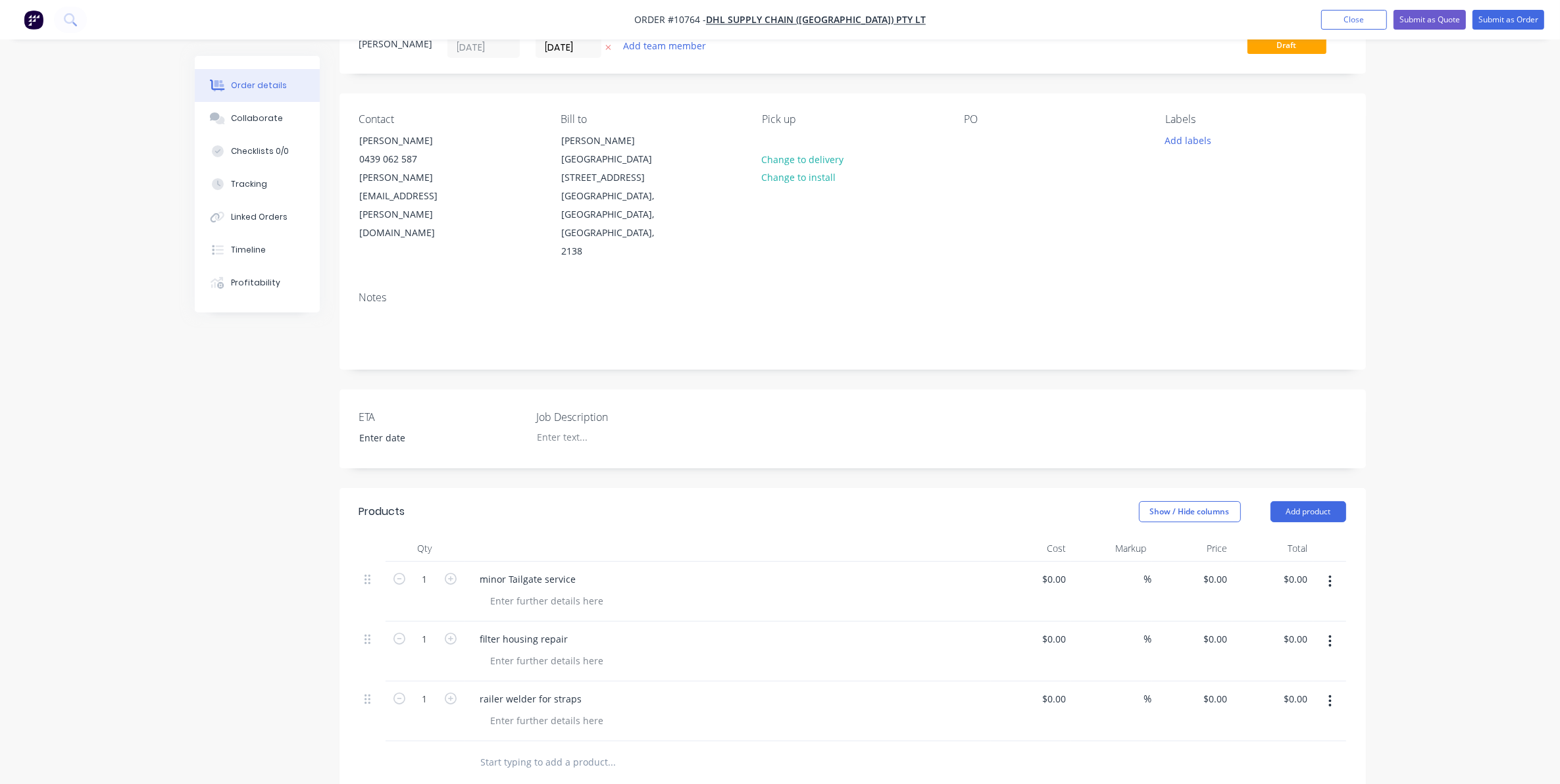
scroll to position [82, 0]
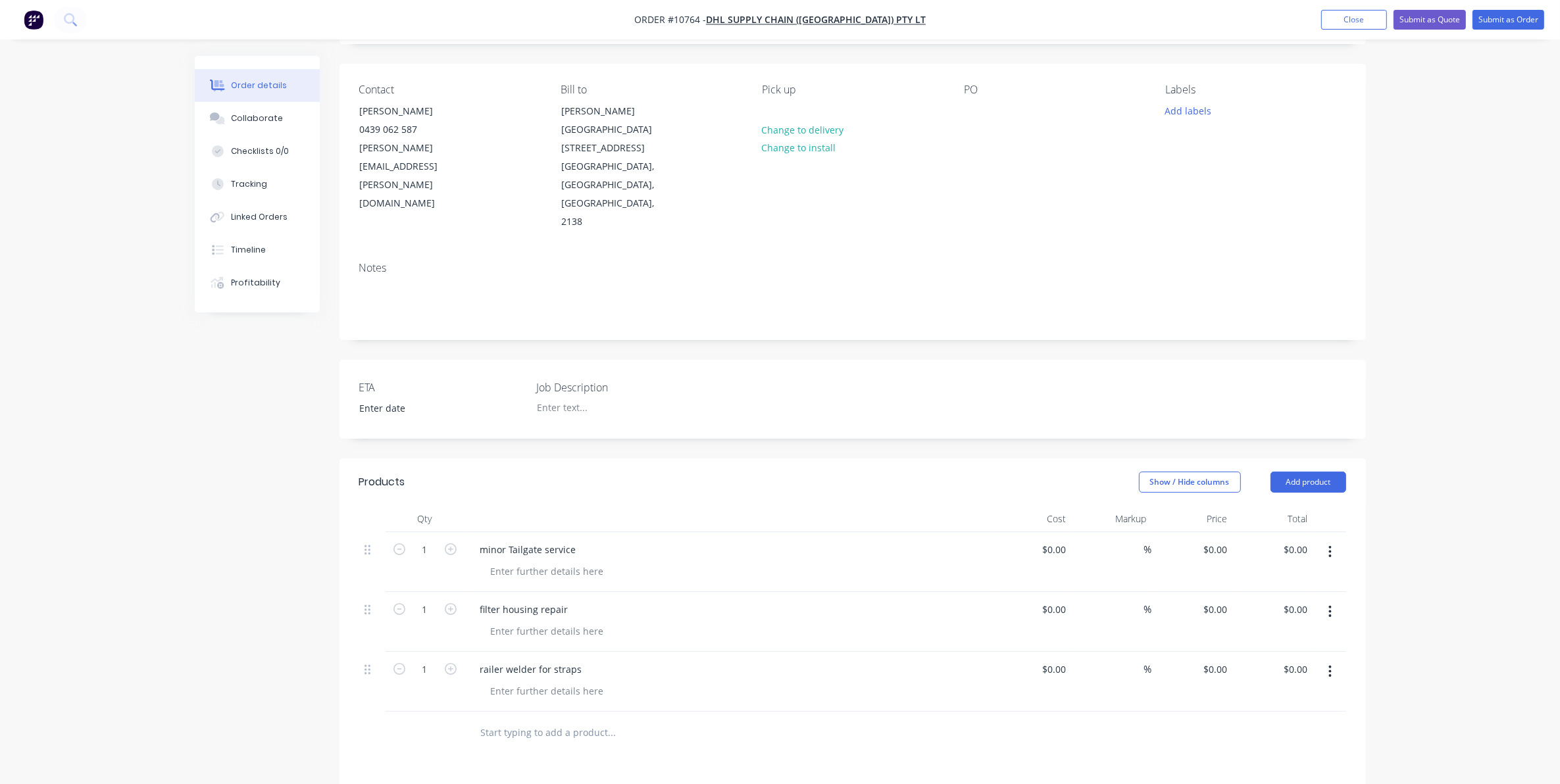
click at [534, 720] on input "text" at bounding box center [612, 733] width 263 height 27
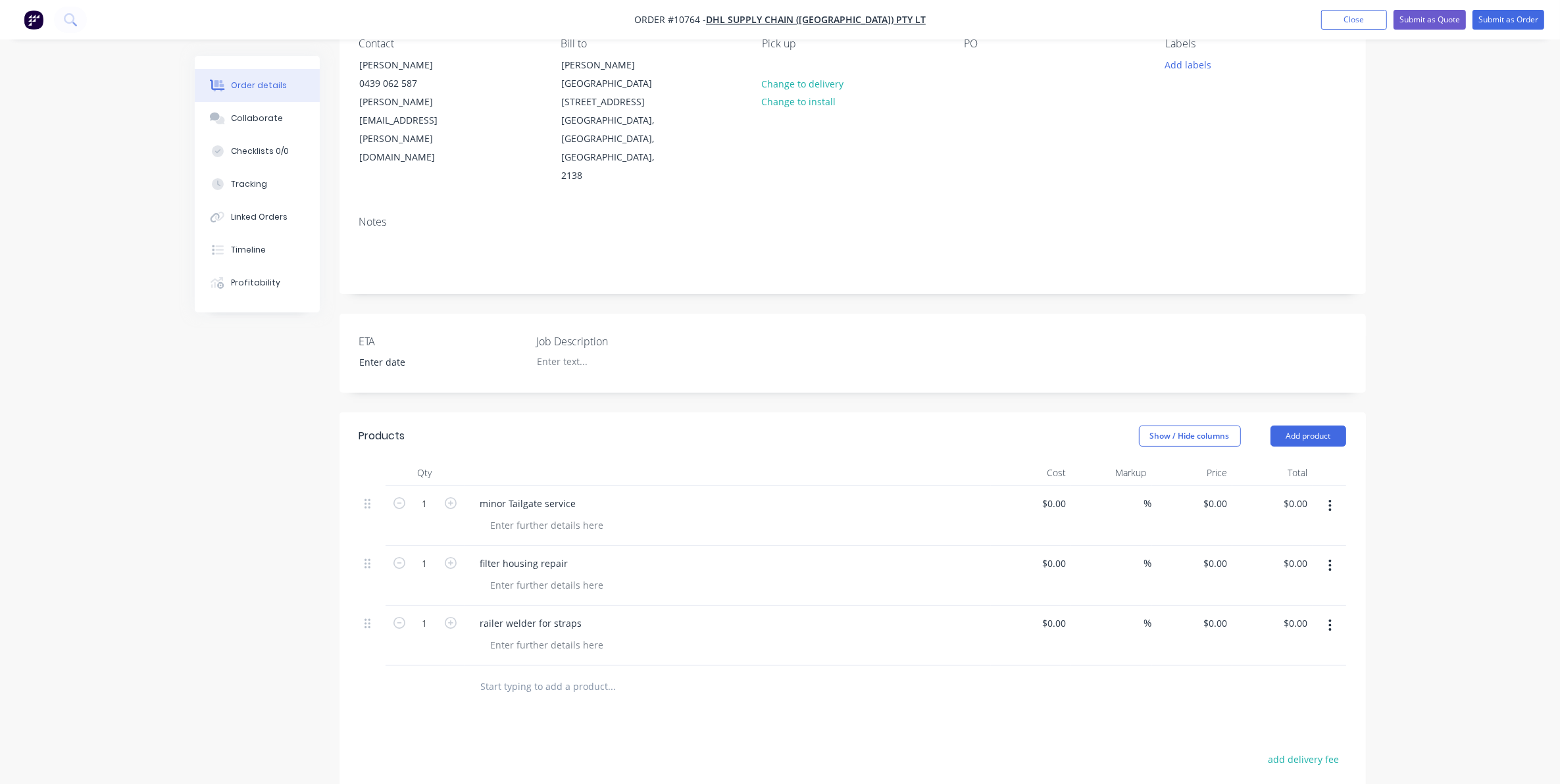
scroll to position [164, 0]
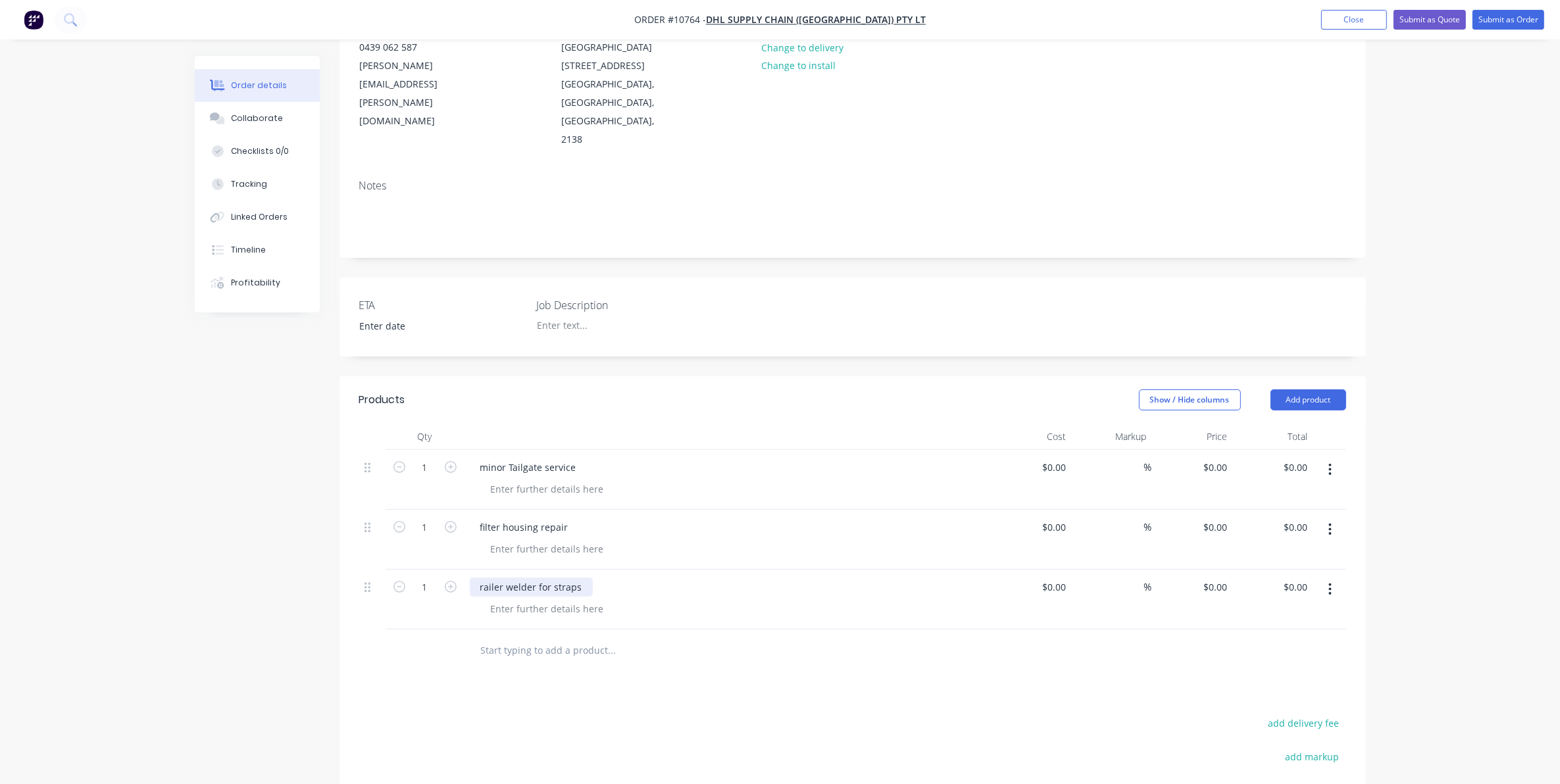
click at [499, 578] on div "railer welder for straps" at bounding box center [531, 587] width 123 height 19
click at [566, 638] on input "text" at bounding box center [612, 651] width 263 height 27
type input "timber to be replaced"
click at [562, 689] on div at bounding box center [702, 711] width 474 height 43
click at [562, 697] on input "text" at bounding box center [612, 710] width 263 height 27
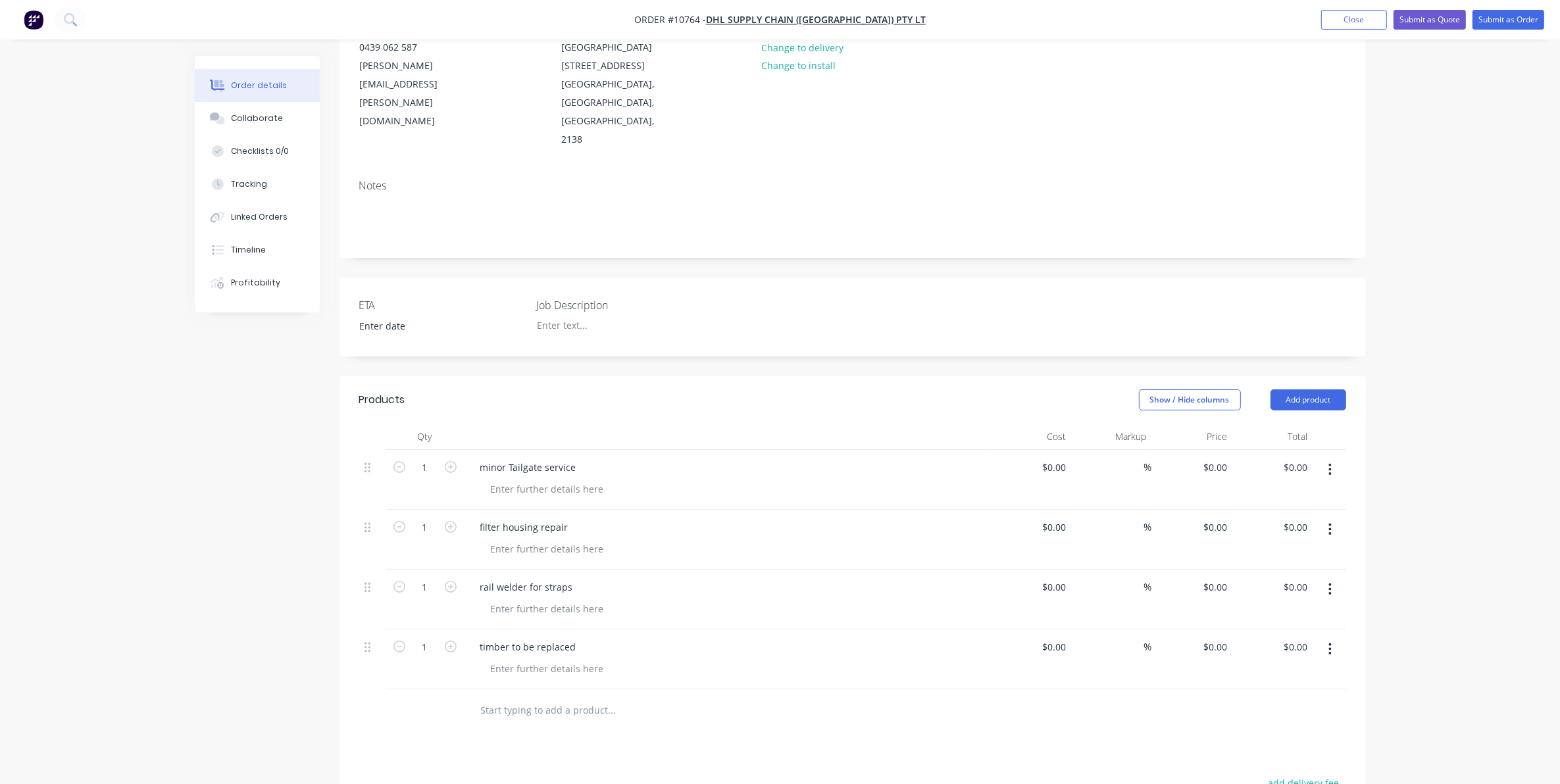
click at [579, 697] on input "text" at bounding box center [612, 710] width 263 height 27
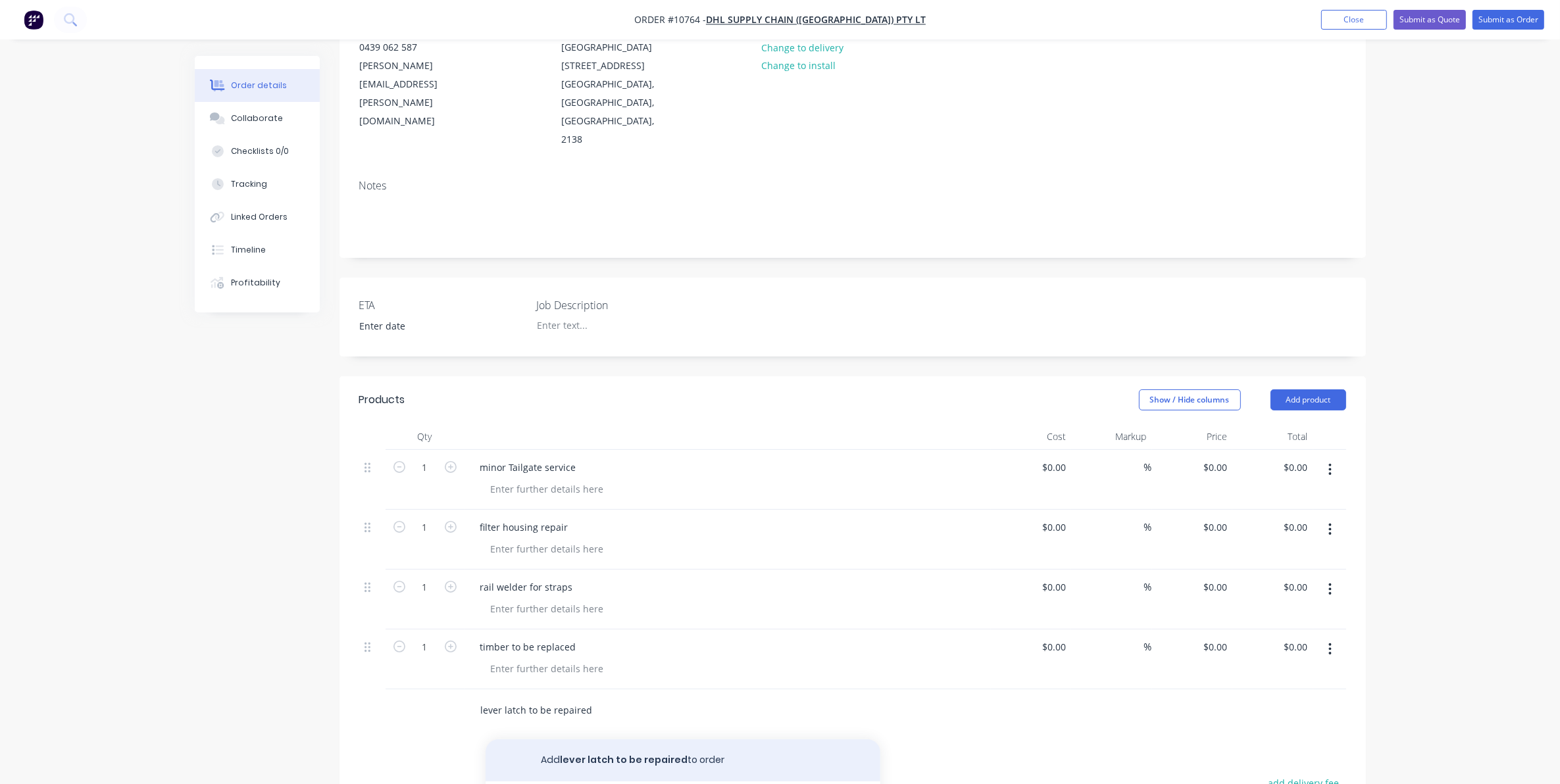
type input "lever latch to be repaired"
click at [573, 739] on button "Add lever latch to be repaired to order" at bounding box center [682, 760] width 394 height 42
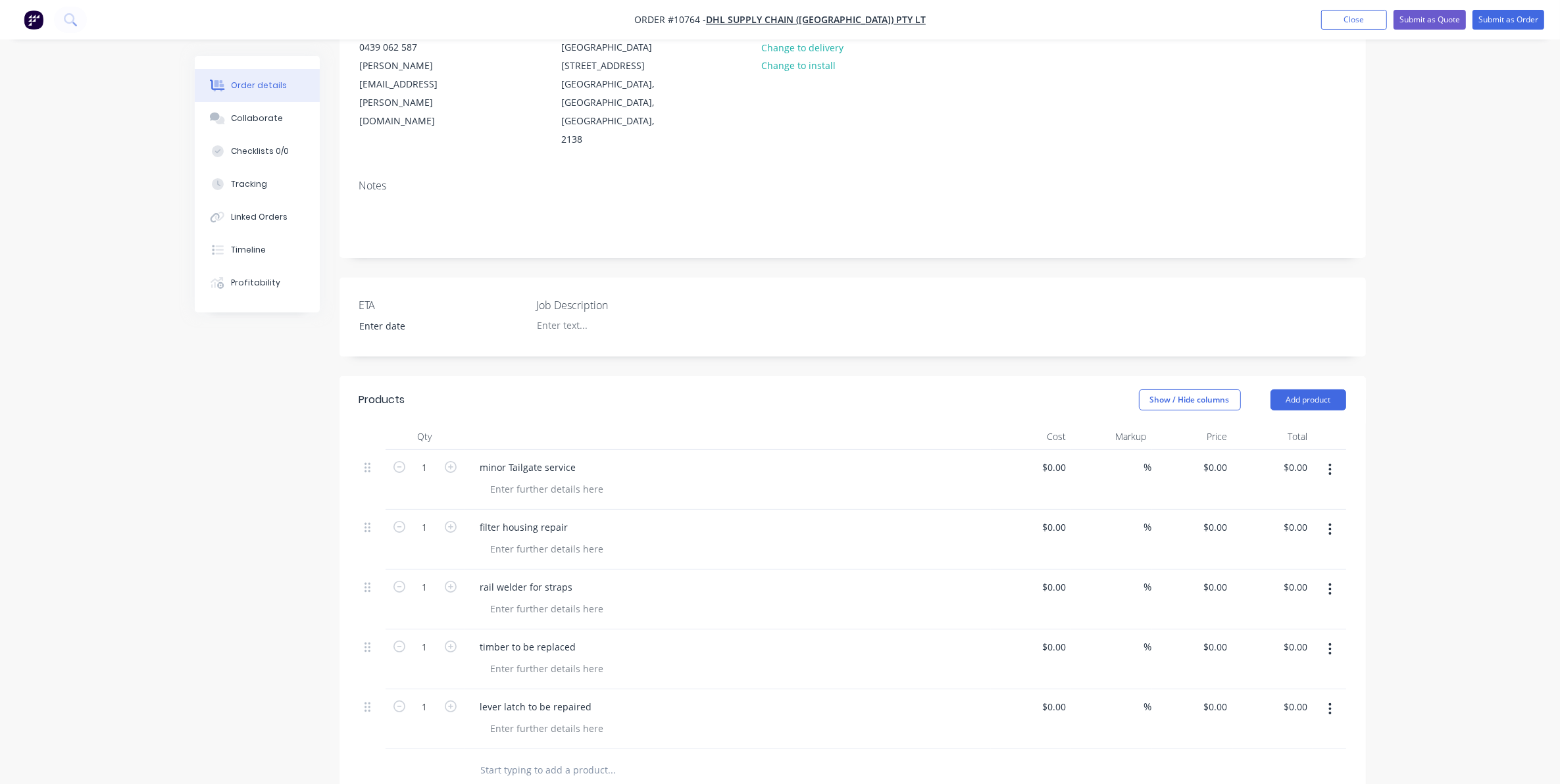
click at [497, 757] on input "text" at bounding box center [612, 770] width 263 height 27
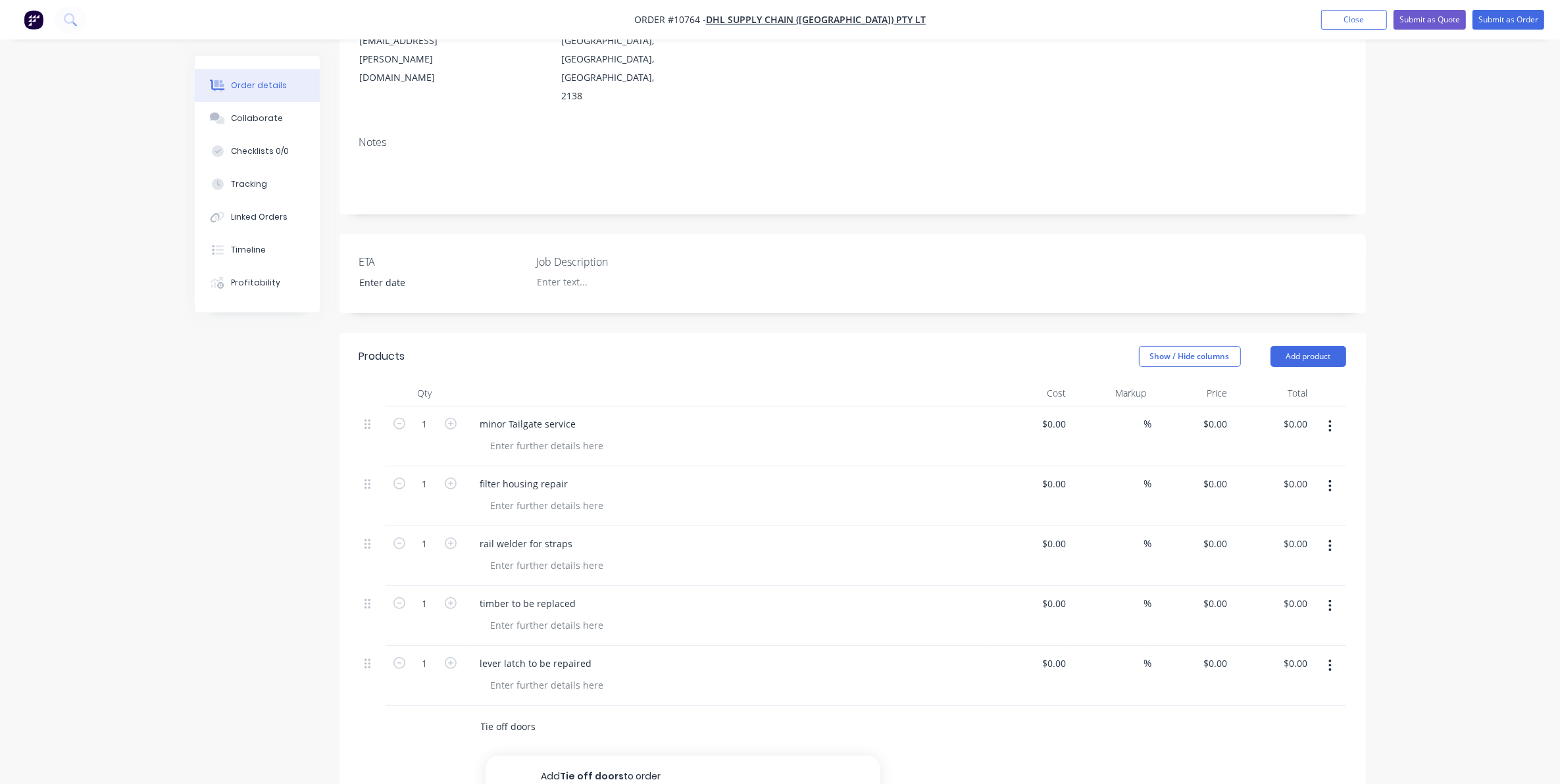
scroll to position [246, 0]
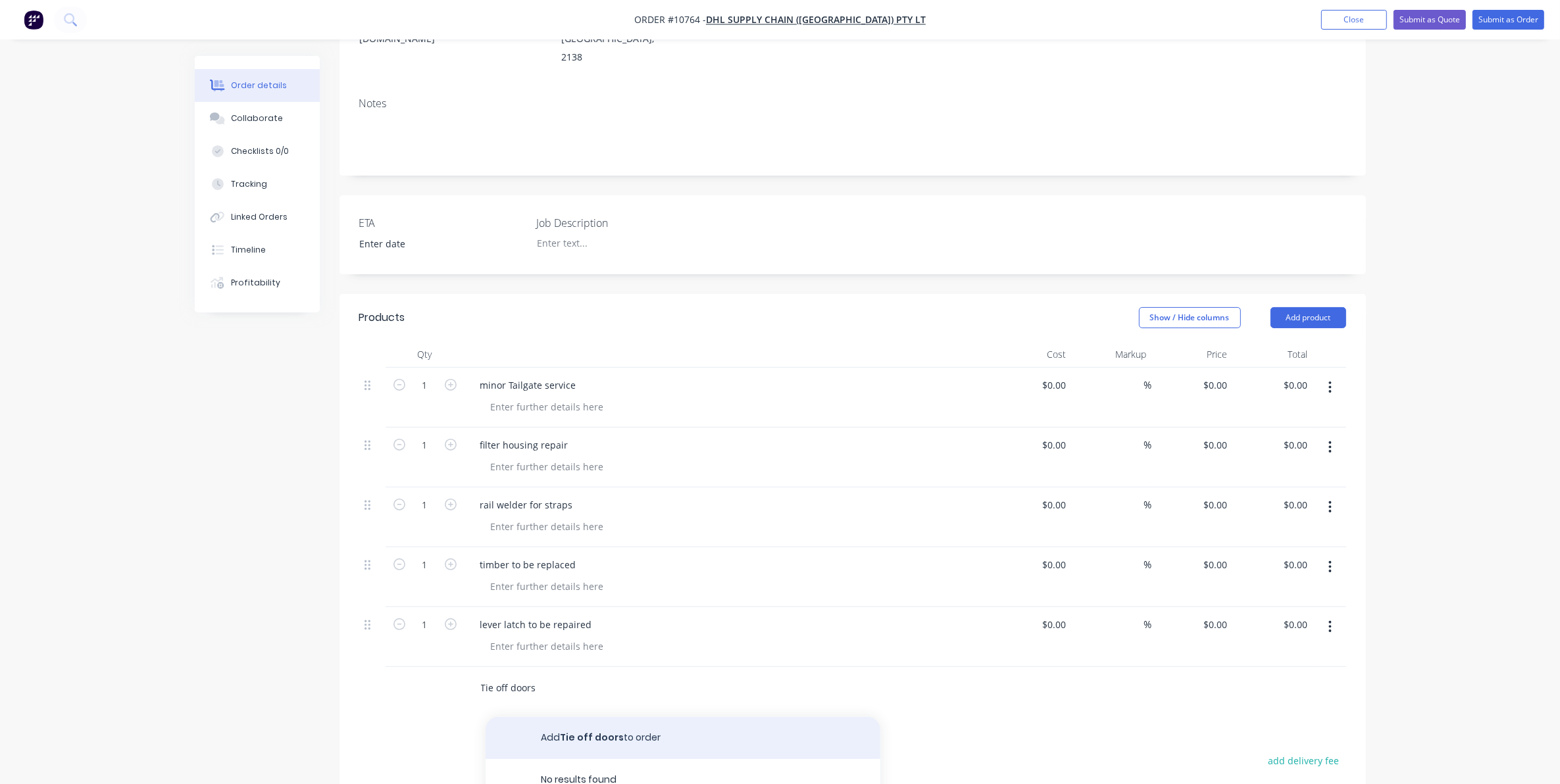
type input "Tie off doors"
click at [558, 717] on button "Add Tie off doors to order" at bounding box center [682, 737] width 394 height 42
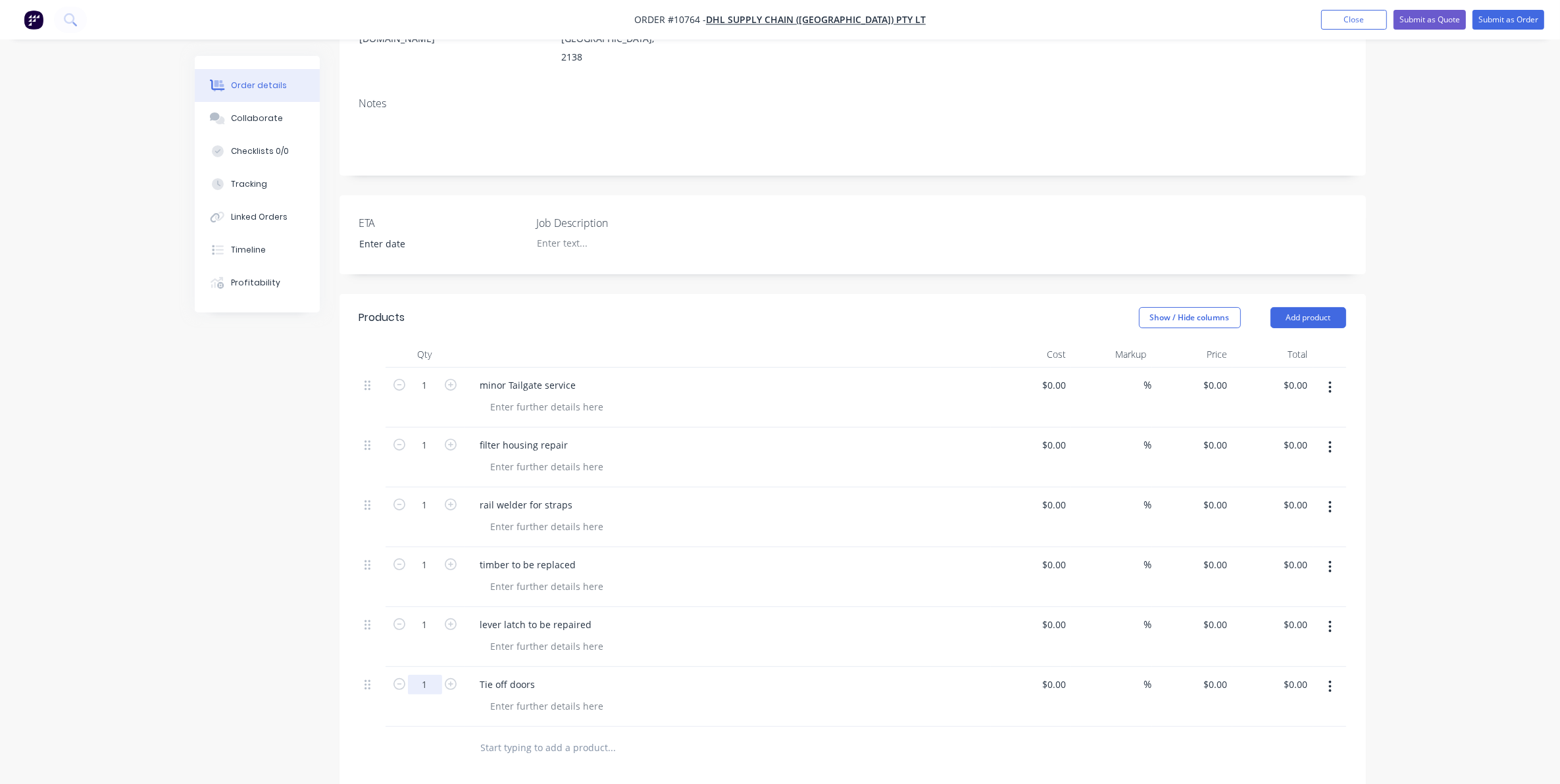
click at [418, 675] on input "1" at bounding box center [425, 684] width 34 height 20
type input "4"
drag, startPoint x: 747, startPoint y: 773, endPoint x: 676, endPoint y: 719, distance: 89.2
click at [560, 734] on input "text" at bounding box center [612, 748] width 263 height 27
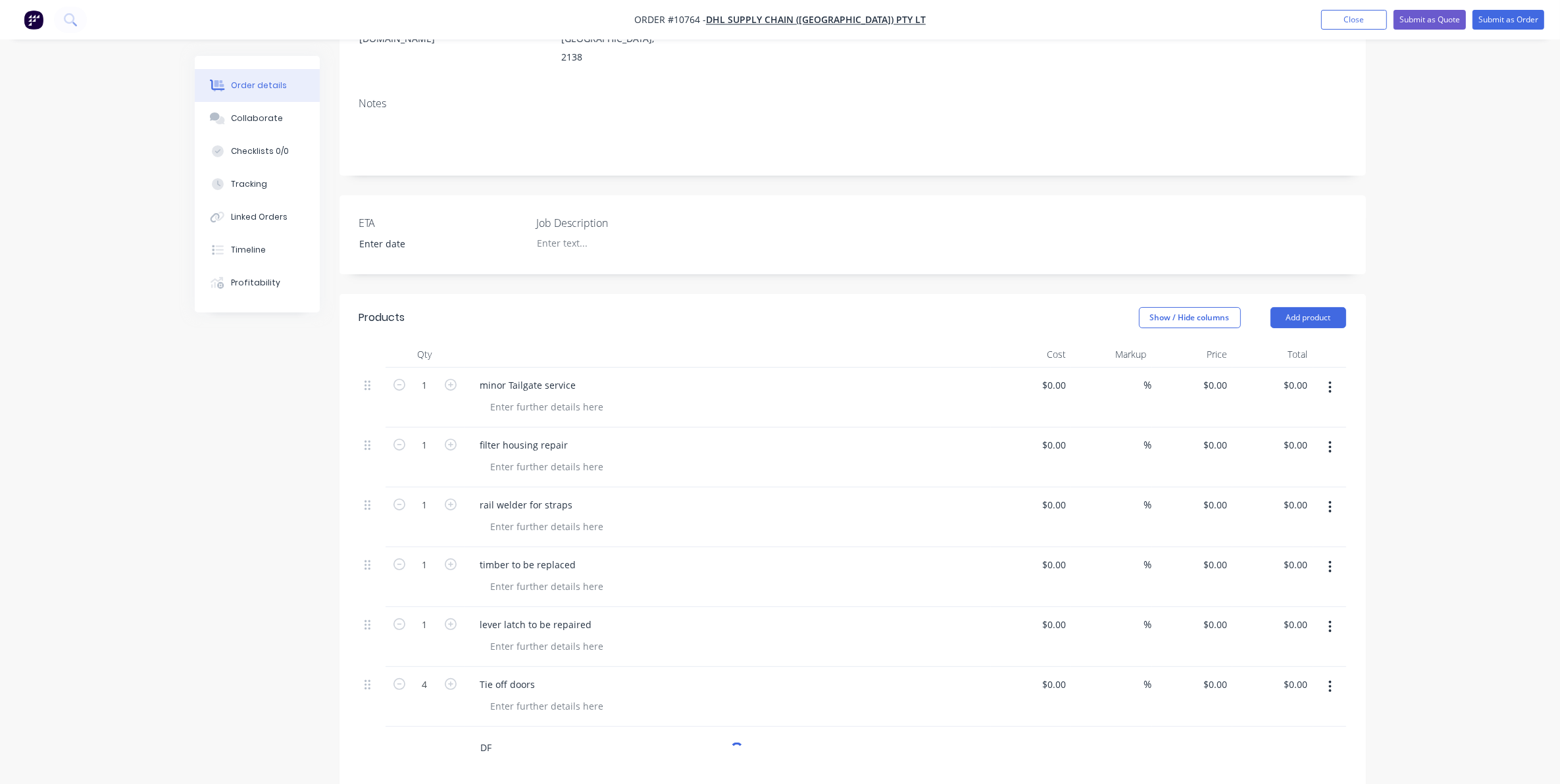
type input "D"
type input "P"
type input "DPF shield needs bolts"
click at [592, 777] on button "Add DPF shield needs bolts to order" at bounding box center [682, 797] width 394 height 42
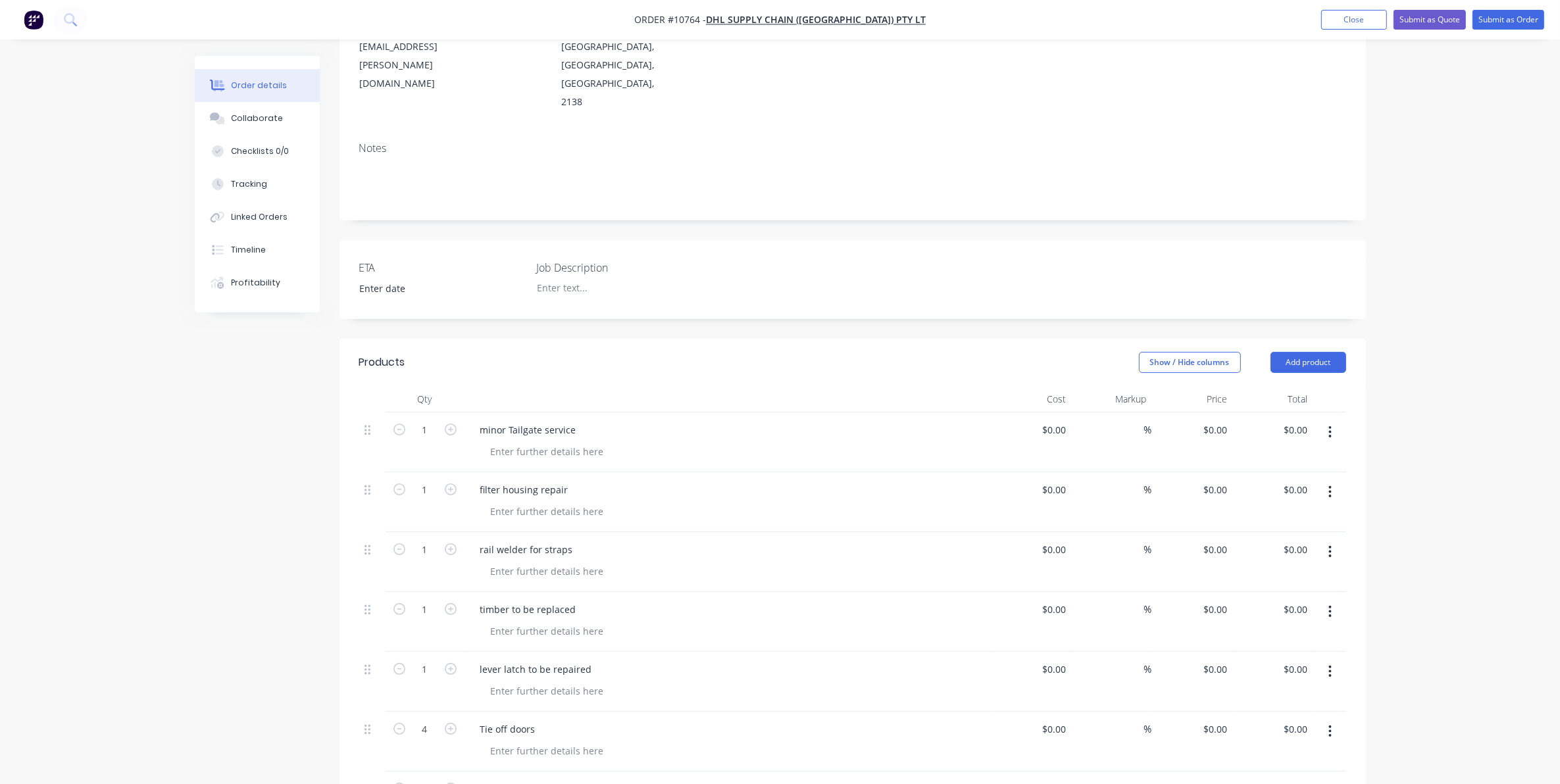
scroll to position [82, 0]
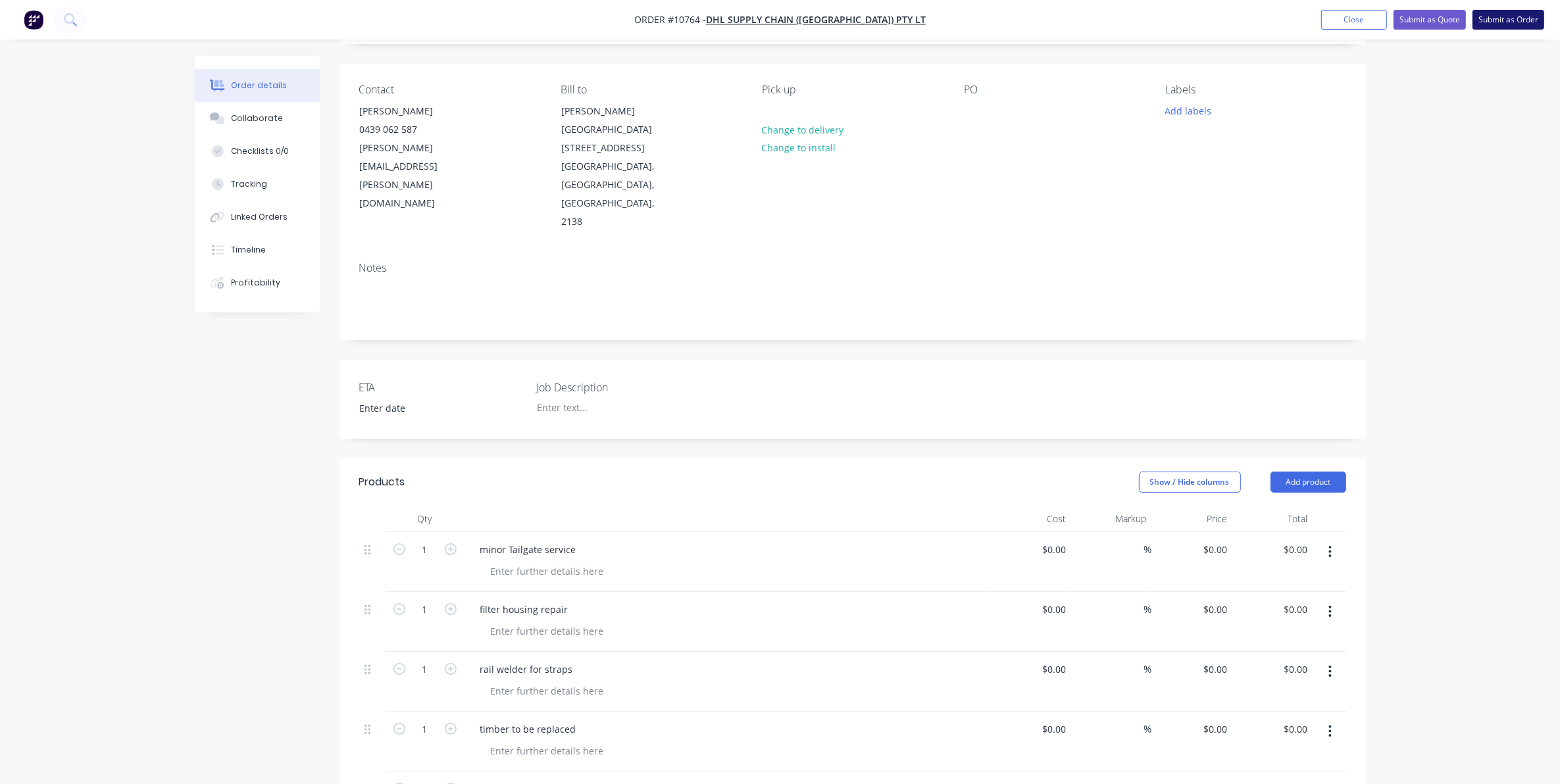
click at [1512, 18] on button "Submit as Order" at bounding box center [1508, 19] width 72 height 20
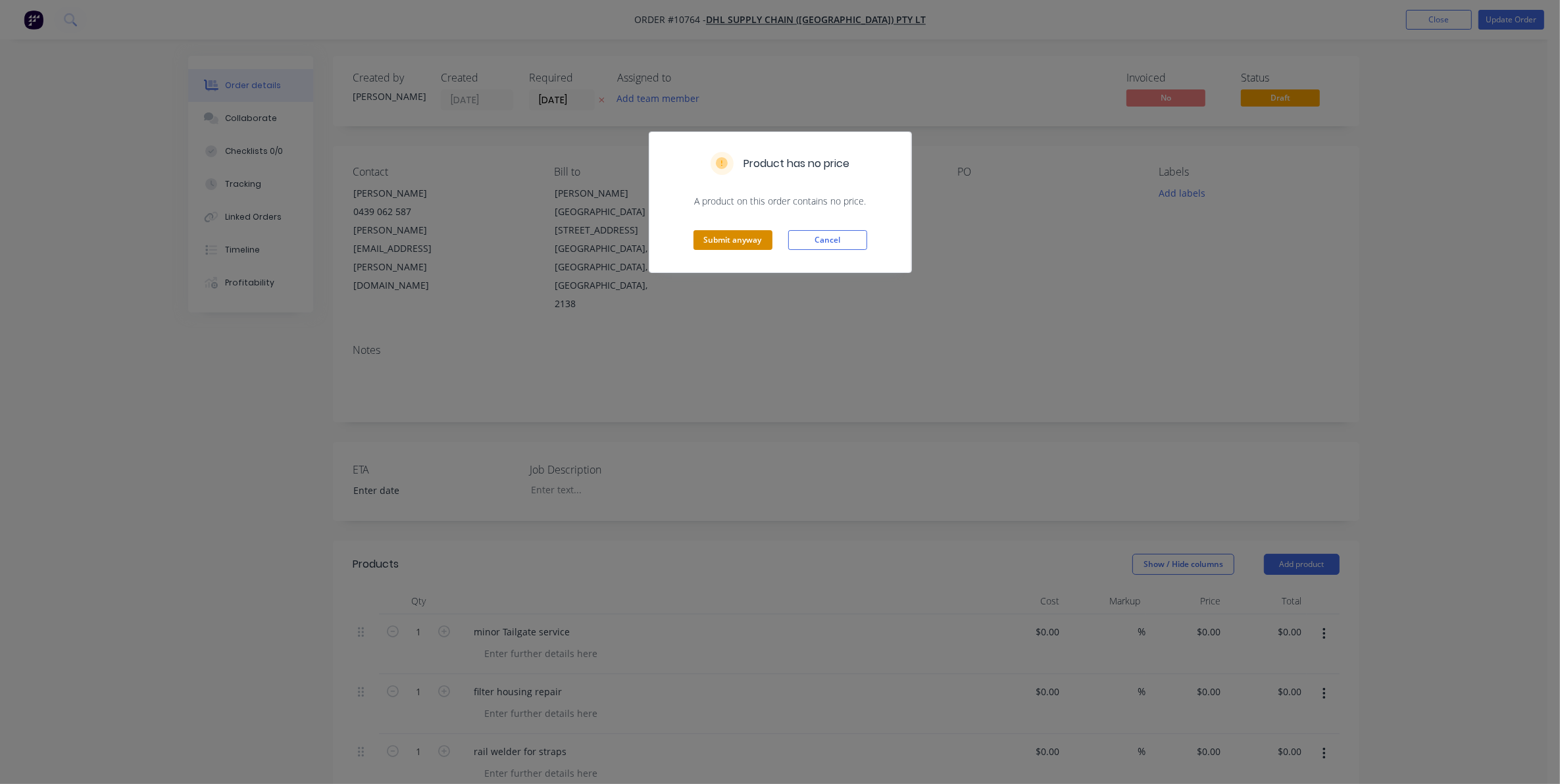
click at [744, 234] on button "Submit anyway" at bounding box center [733, 240] width 79 height 20
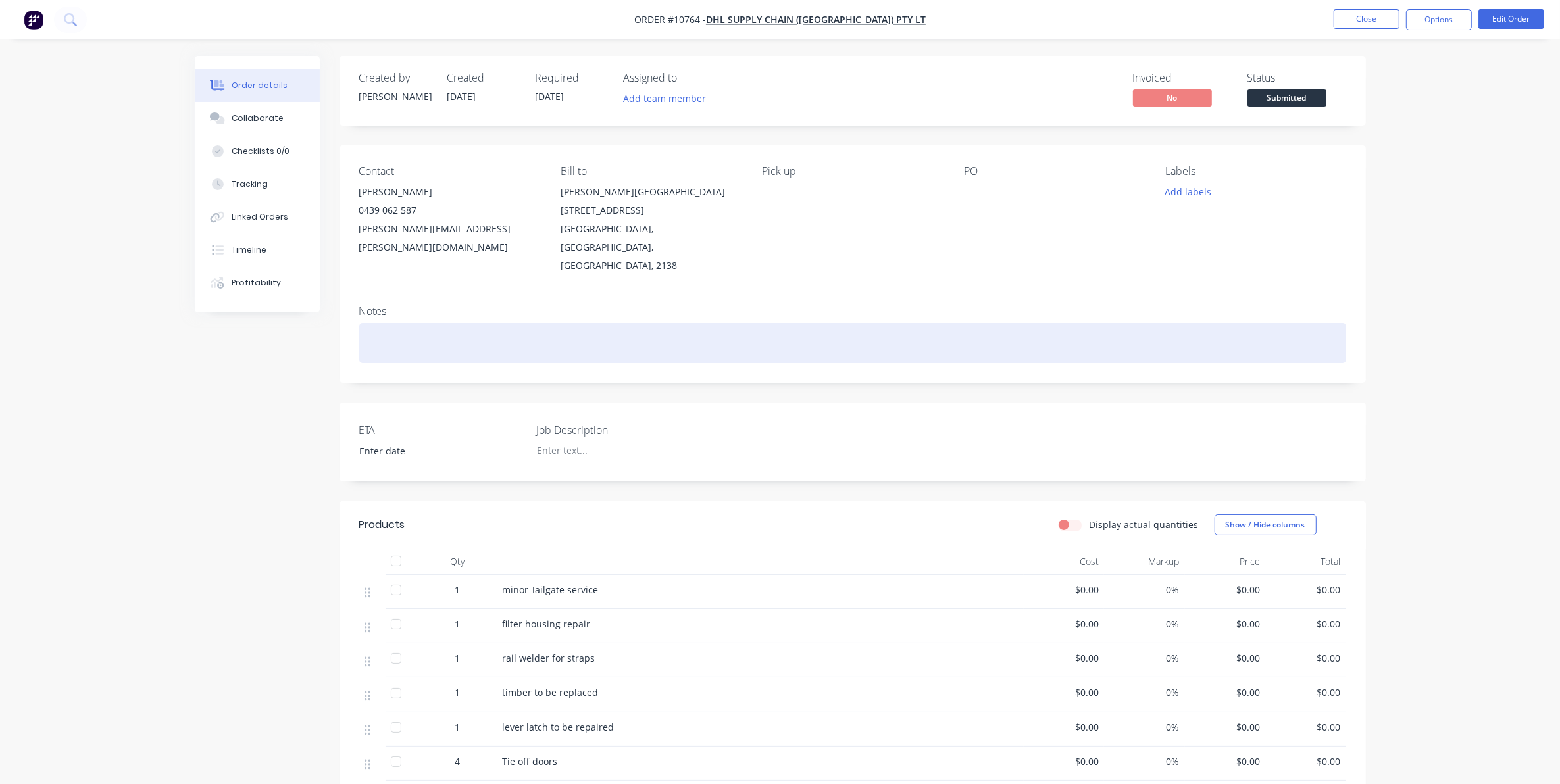
click at [611, 323] on div at bounding box center [853, 343] width 987 height 40
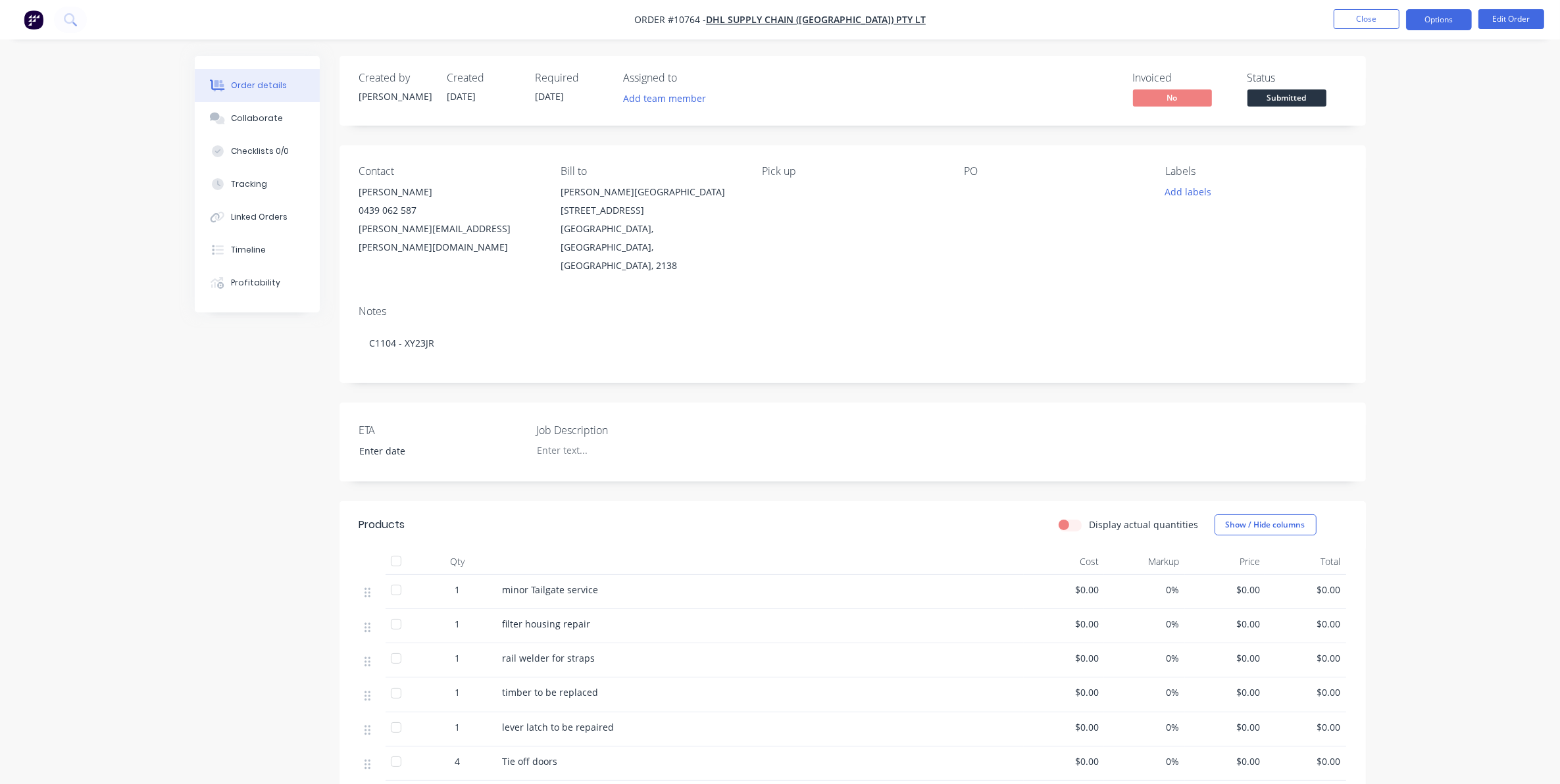
click at [1428, 23] on button "Options" at bounding box center [1439, 19] width 66 height 21
click at [1370, 165] on div "Work Order" at bounding box center [1399, 159] width 121 height 19
click at [1352, 126] on div "Without pricing" at bounding box center [1399, 132] width 121 height 19
